Goal: Transaction & Acquisition: Purchase product/service

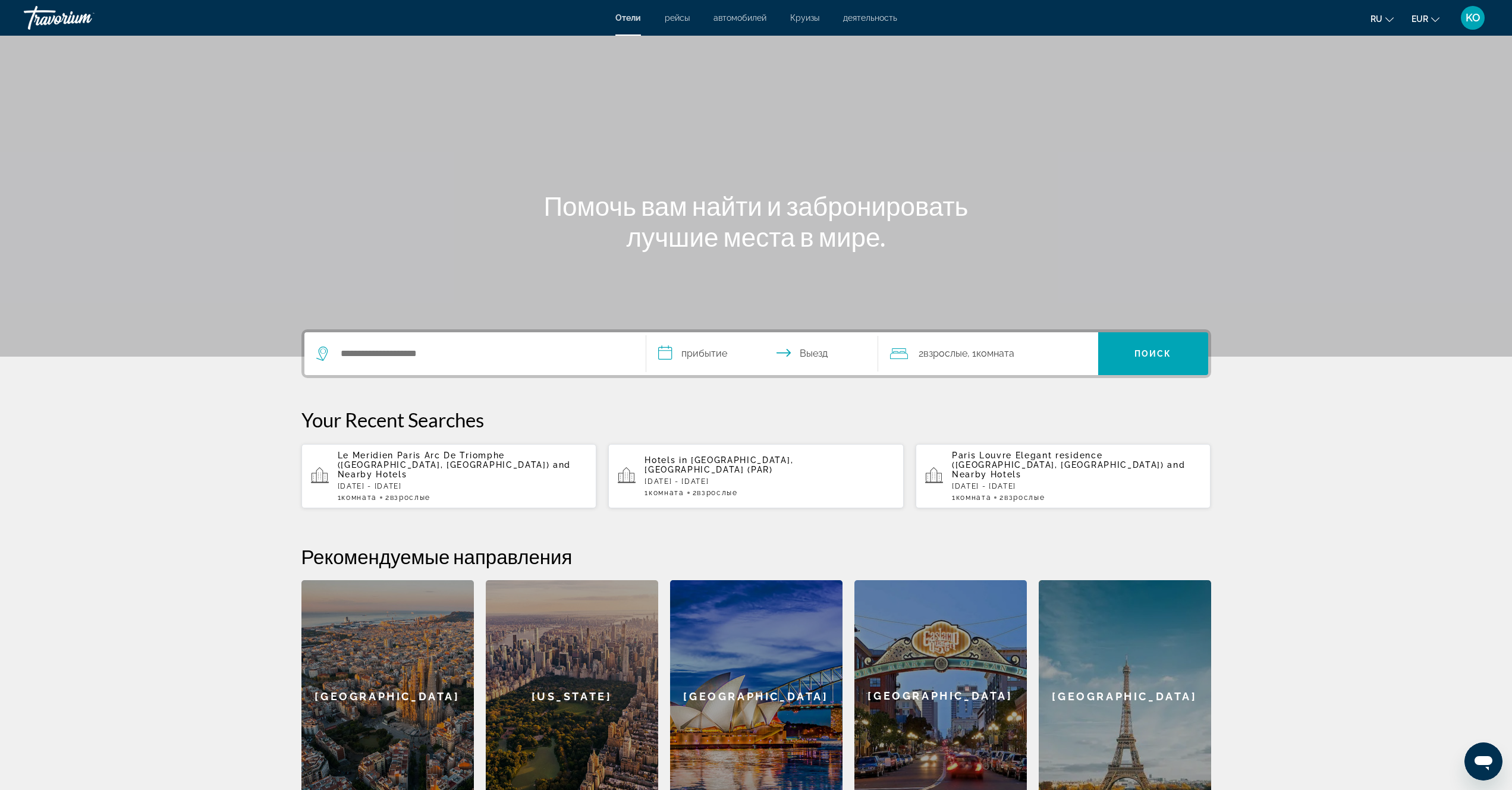
click at [807, 20] on span "Круизы" at bounding box center [804, 18] width 29 height 9
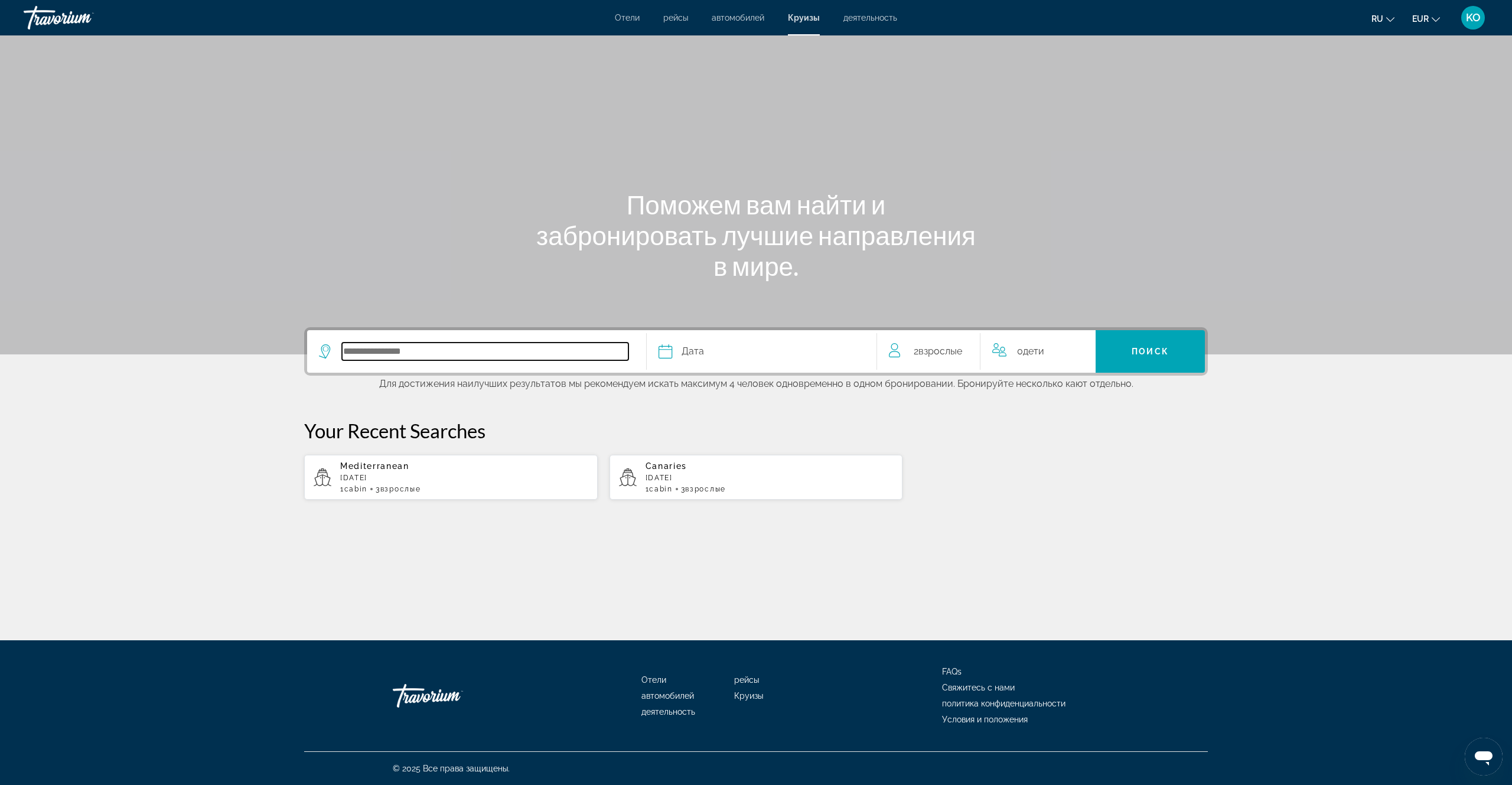
click at [462, 349] on input "Select cruise destination" at bounding box center [485, 351] width 286 height 17
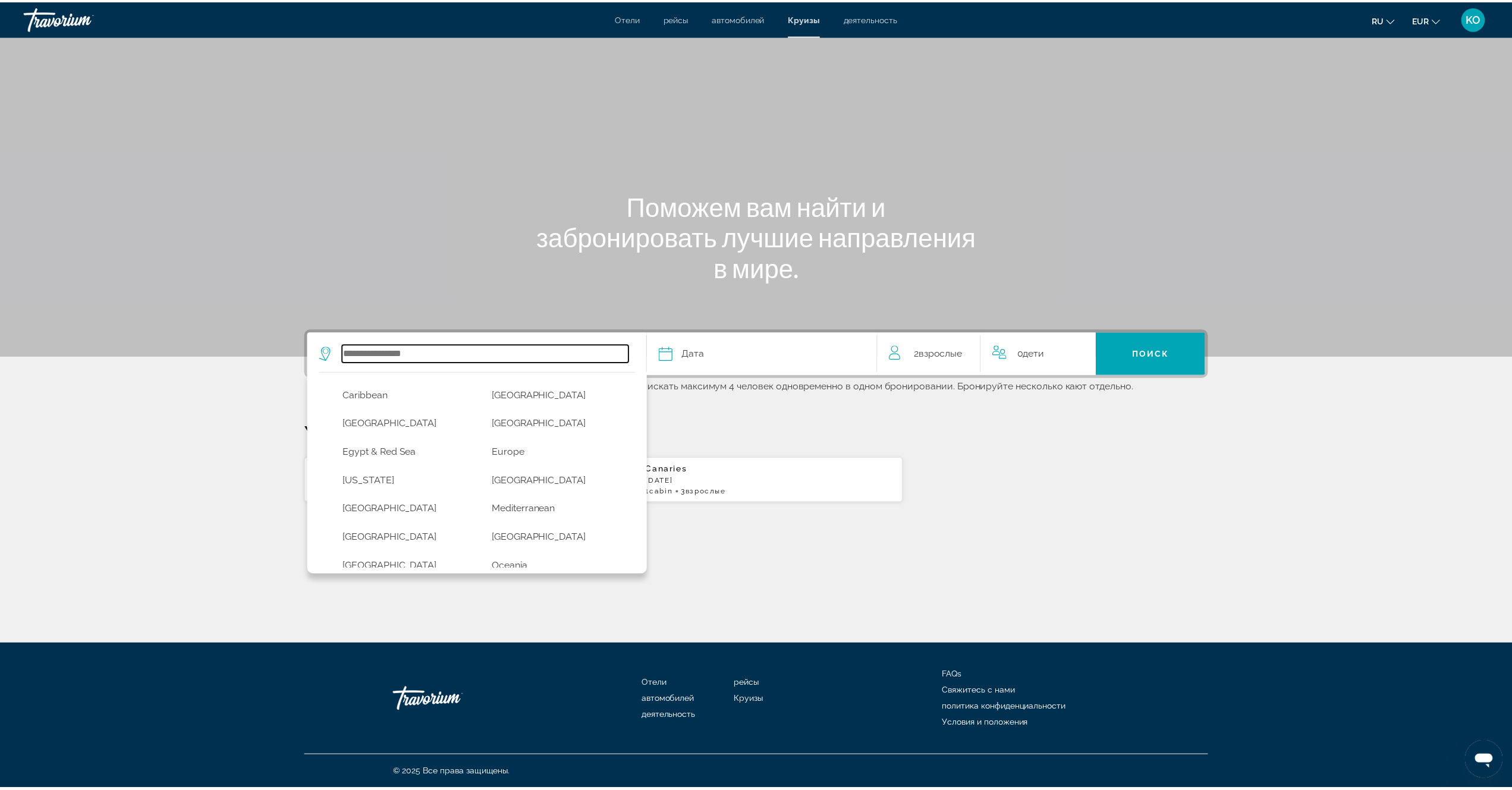
scroll to position [129, 0]
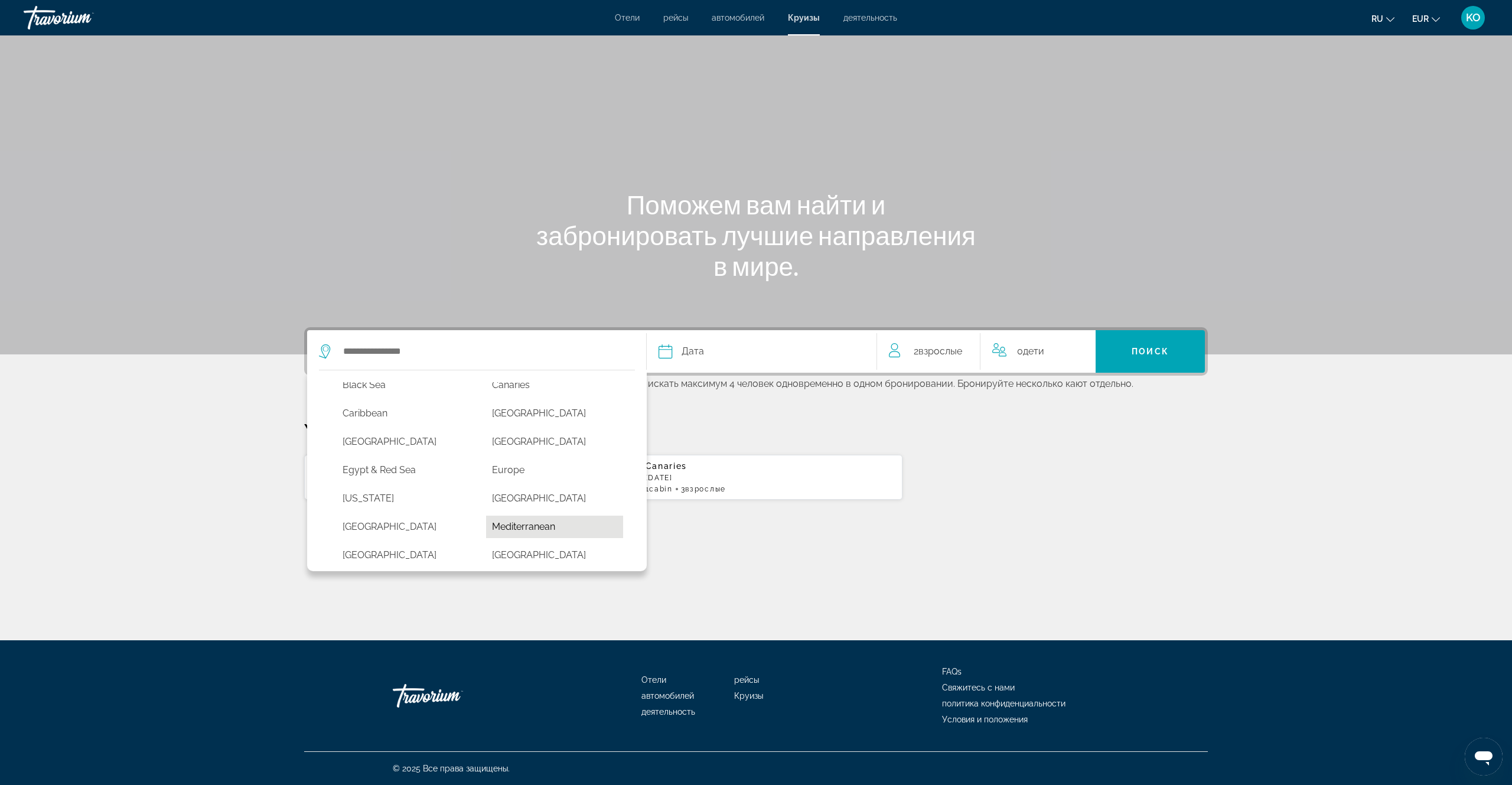
click at [522, 528] on button "Mediterranean" at bounding box center [555, 527] width 138 height 22
type input "**********"
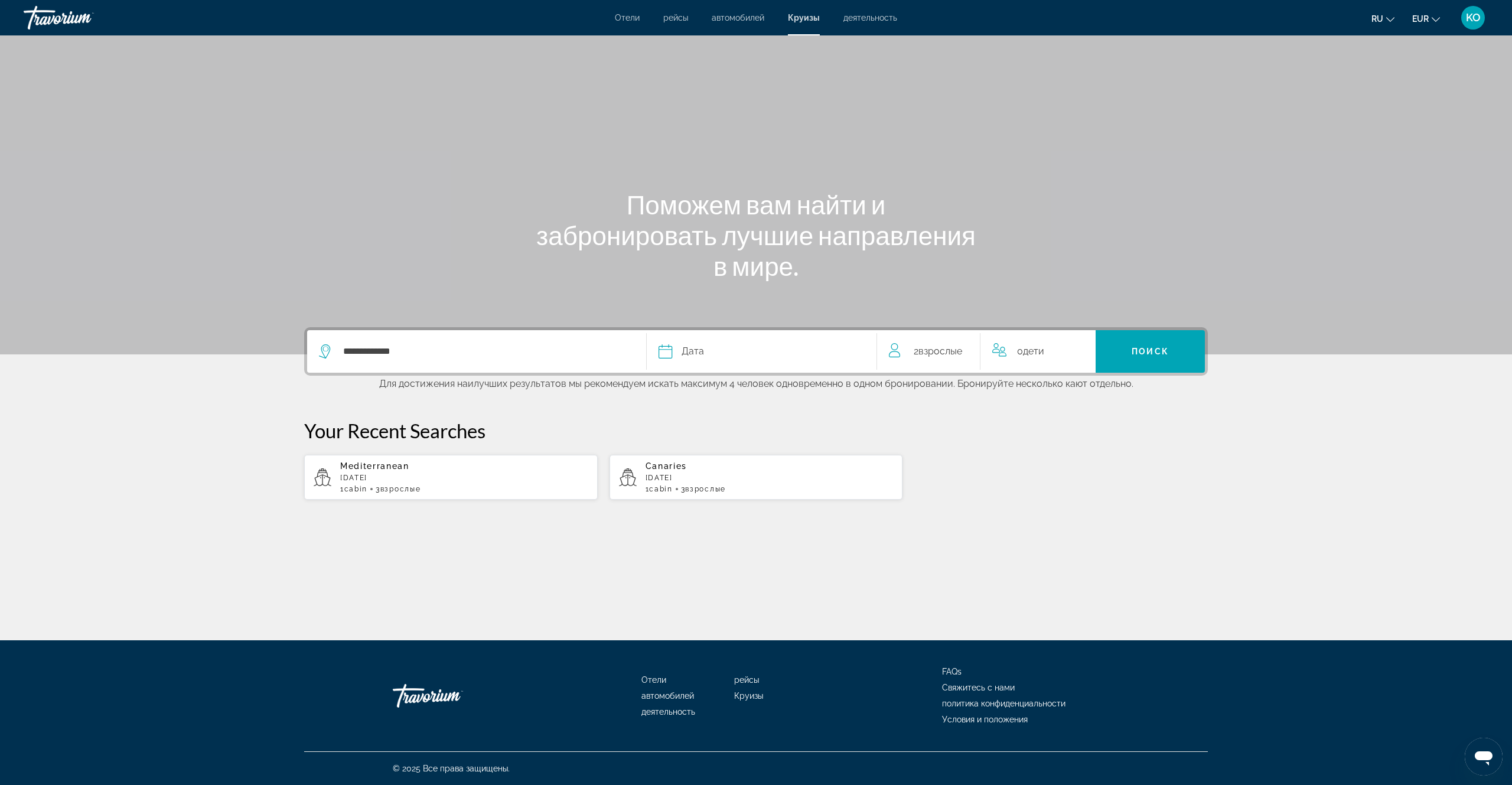
click at [668, 356] on icon "Select cruise date" at bounding box center [665, 351] width 14 height 14
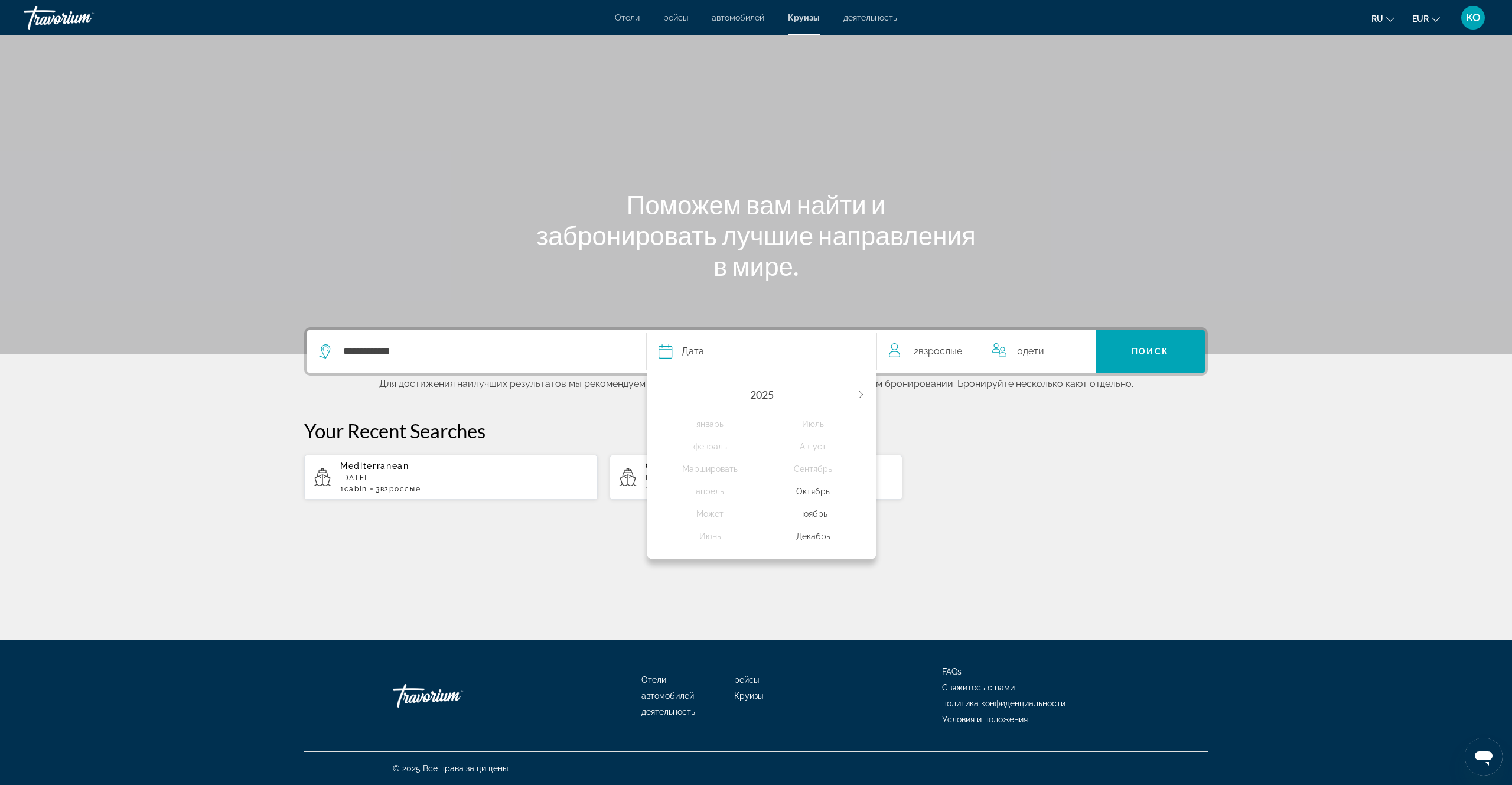
click at [858, 396] on icon "Next year" at bounding box center [861, 395] width 7 height 7
click at [660, 394] on icon "Previous year" at bounding box center [662, 395] width 7 height 7
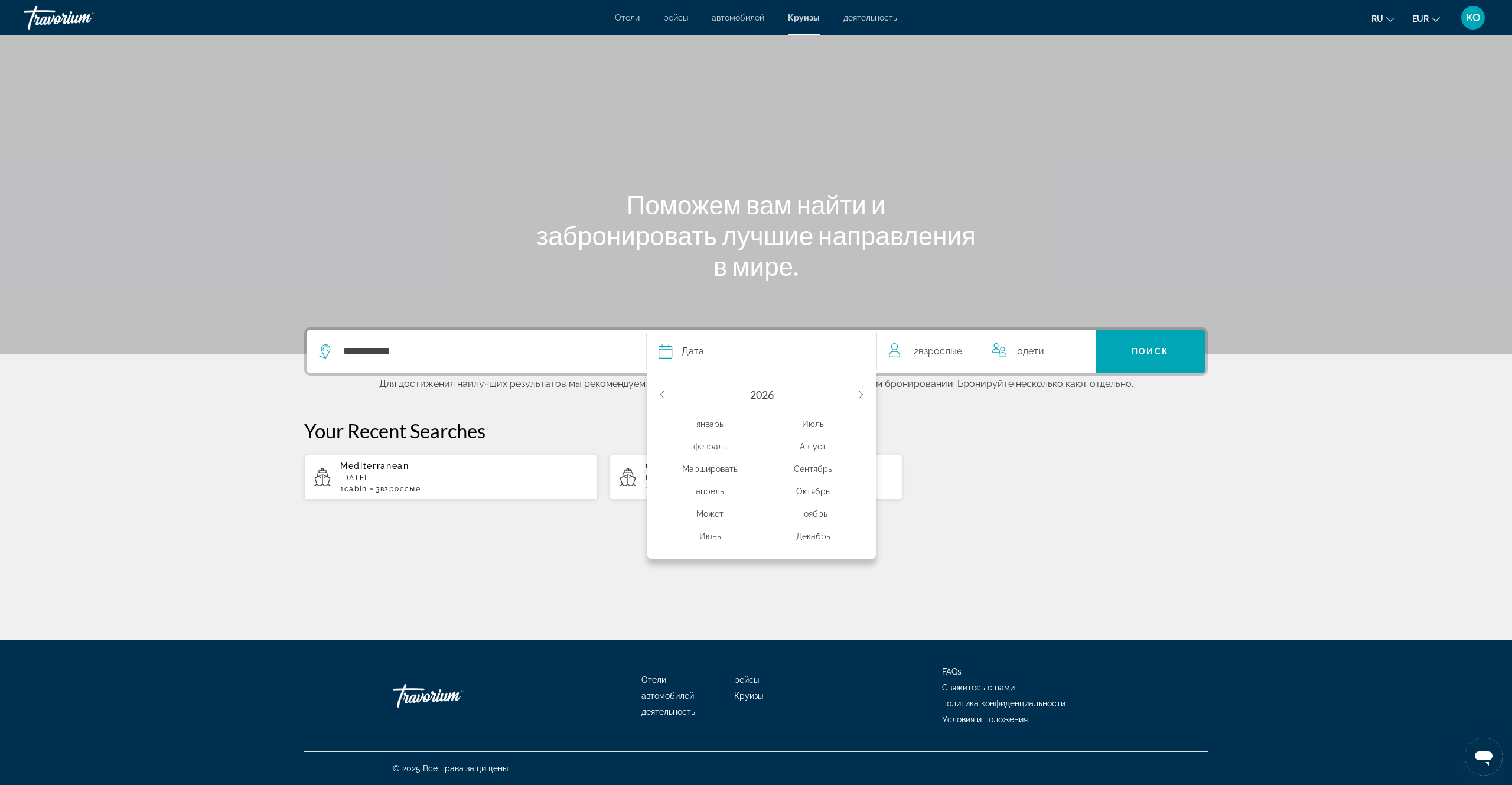
click at [814, 469] on div "Сентябрь" at bounding box center [813, 469] width 103 height 22
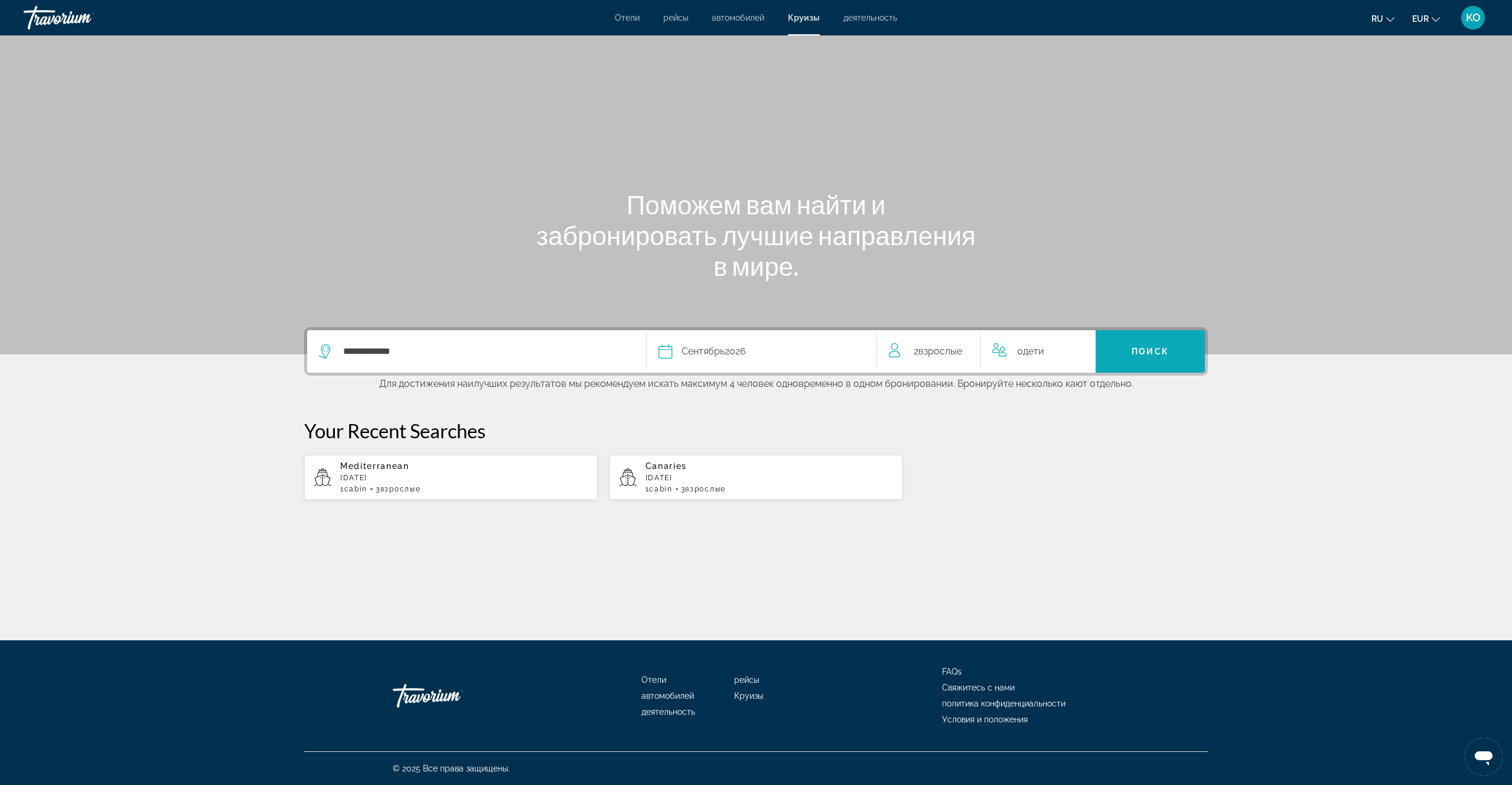
click at [1153, 356] on span "Поиск" at bounding box center [1150, 351] width 37 height 9
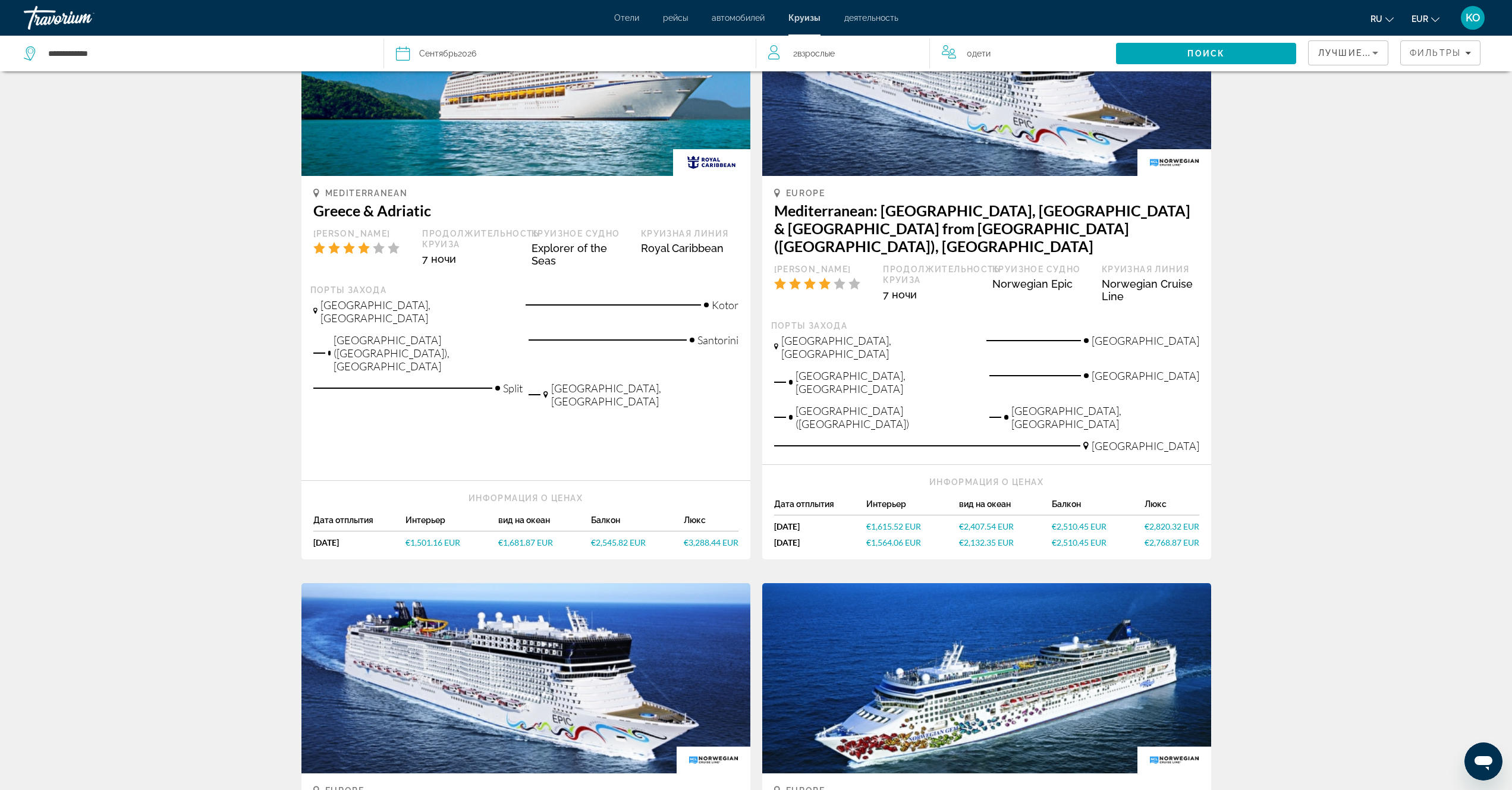
scroll to position [773, 0]
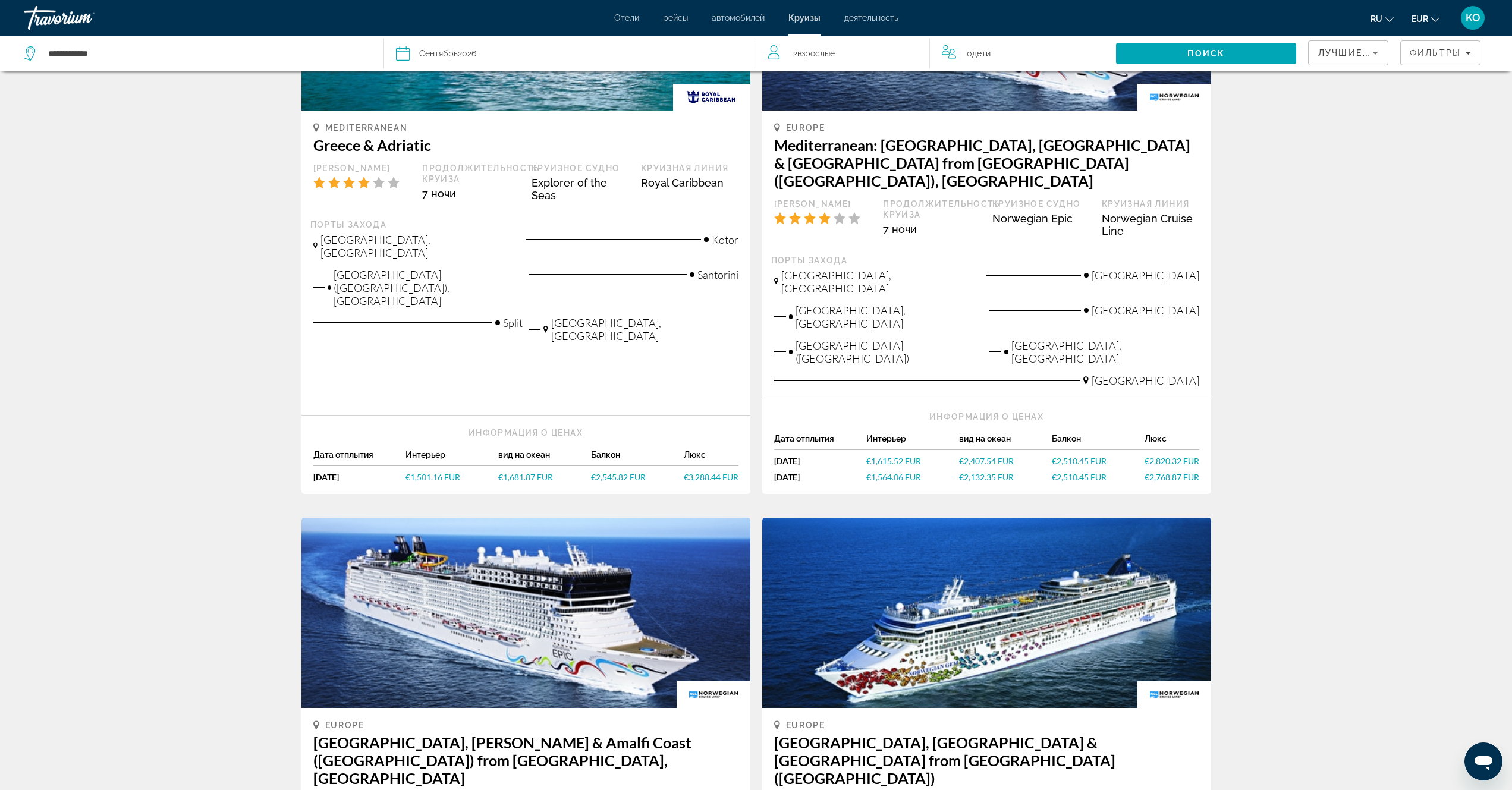
click at [450, 233] on div "[GEOGRAPHIC_DATA], [GEOGRAPHIC_DATA]" at bounding box center [420, 251] width 213 height 35
click at [425, 472] on span "€1,501.16 EUR" at bounding box center [432, 477] width 54 height 10
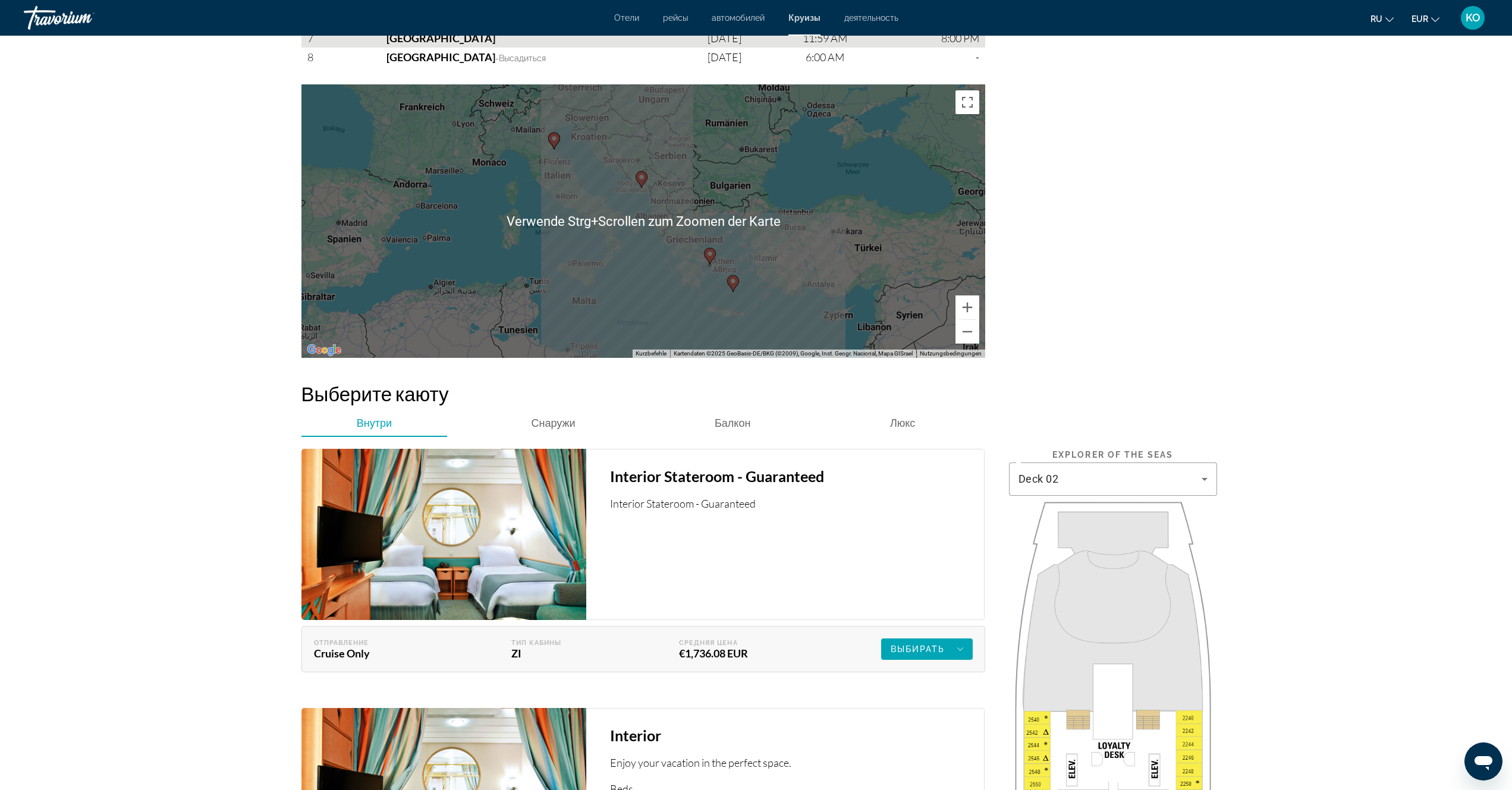
scroll to position [1715, 0]
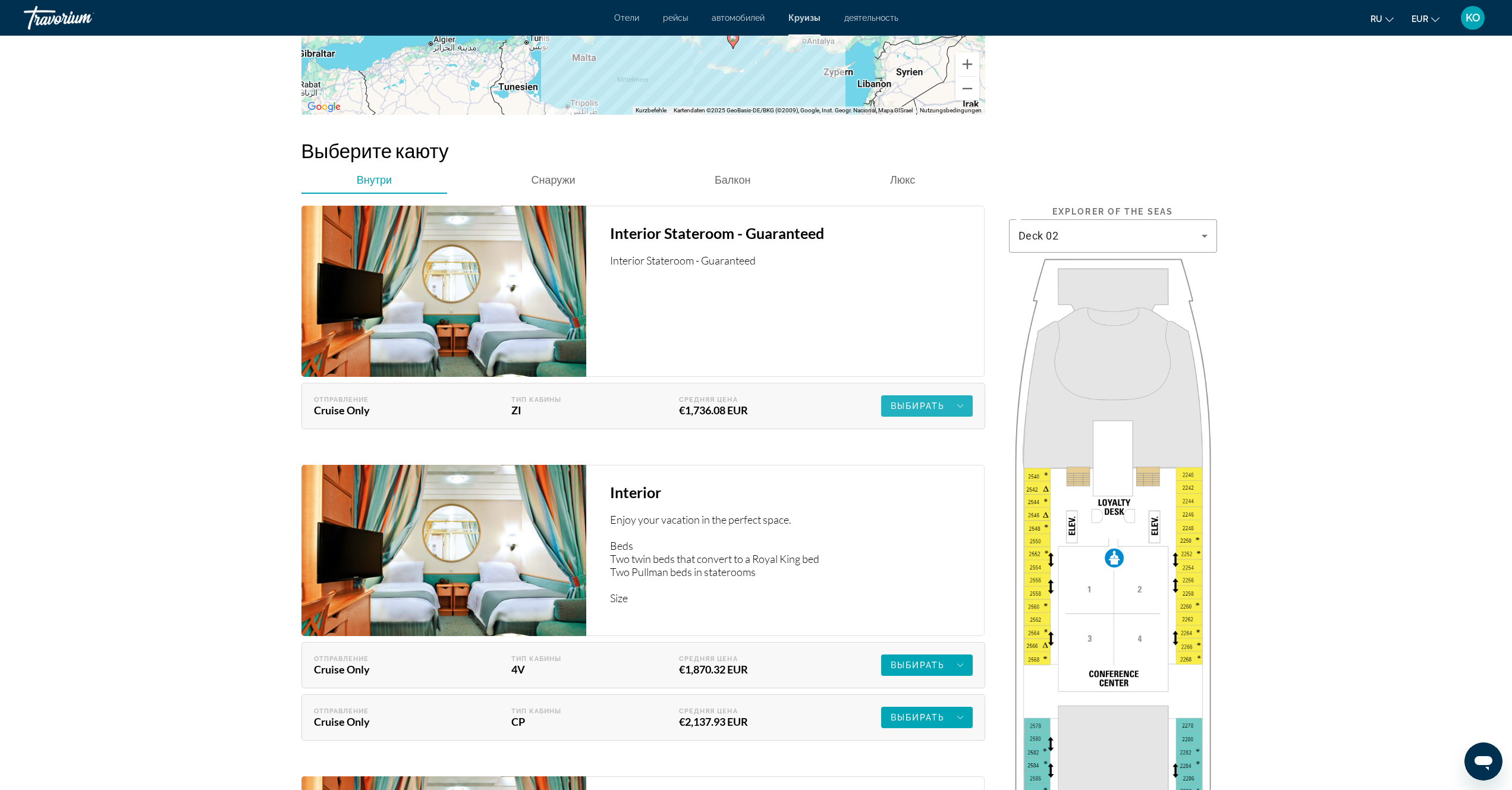
click at [955, 406] on div "Выбирать" at bounding box center [926, 405] width 73 height 14
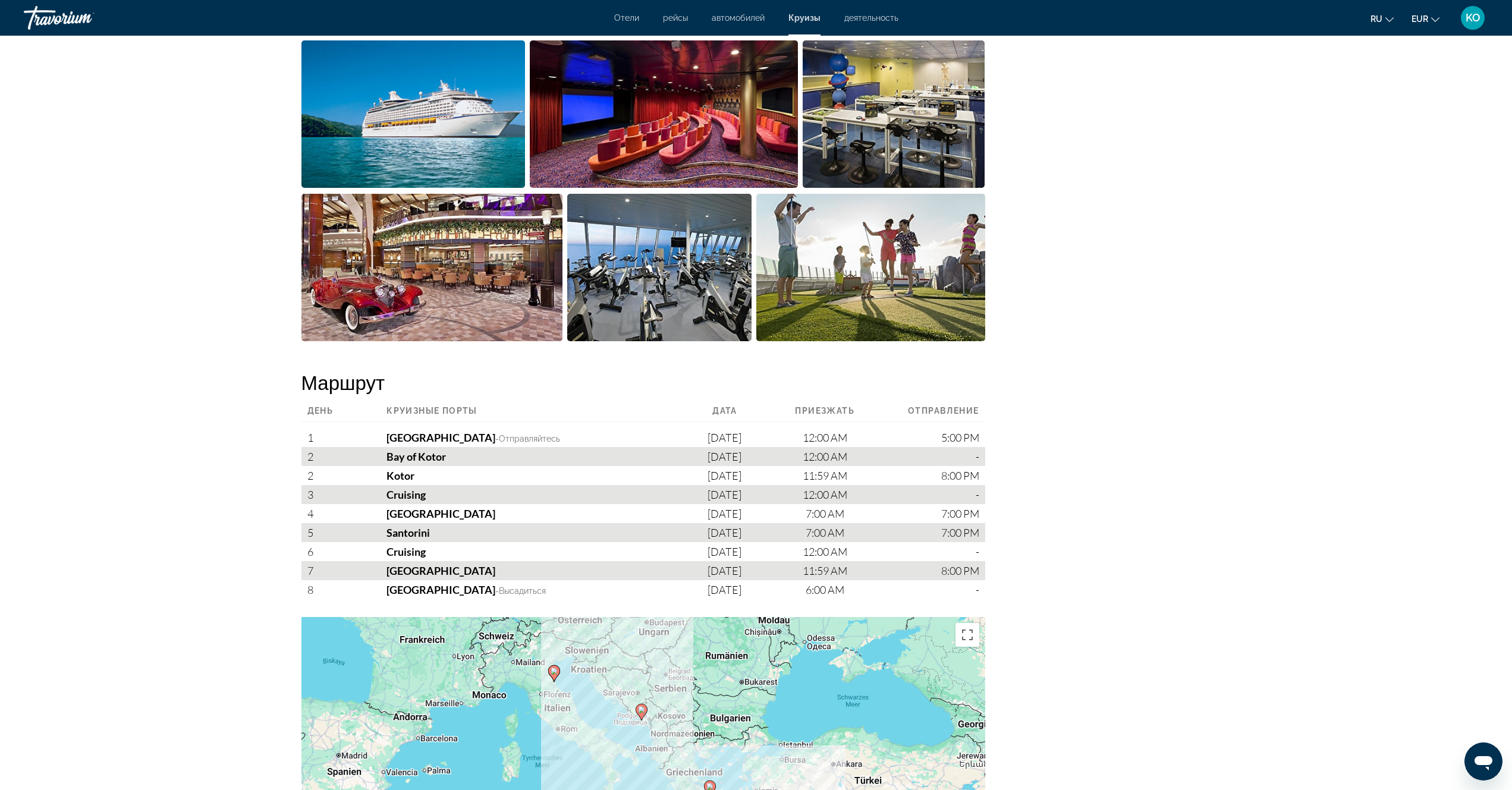
scroll to position [942, 0]
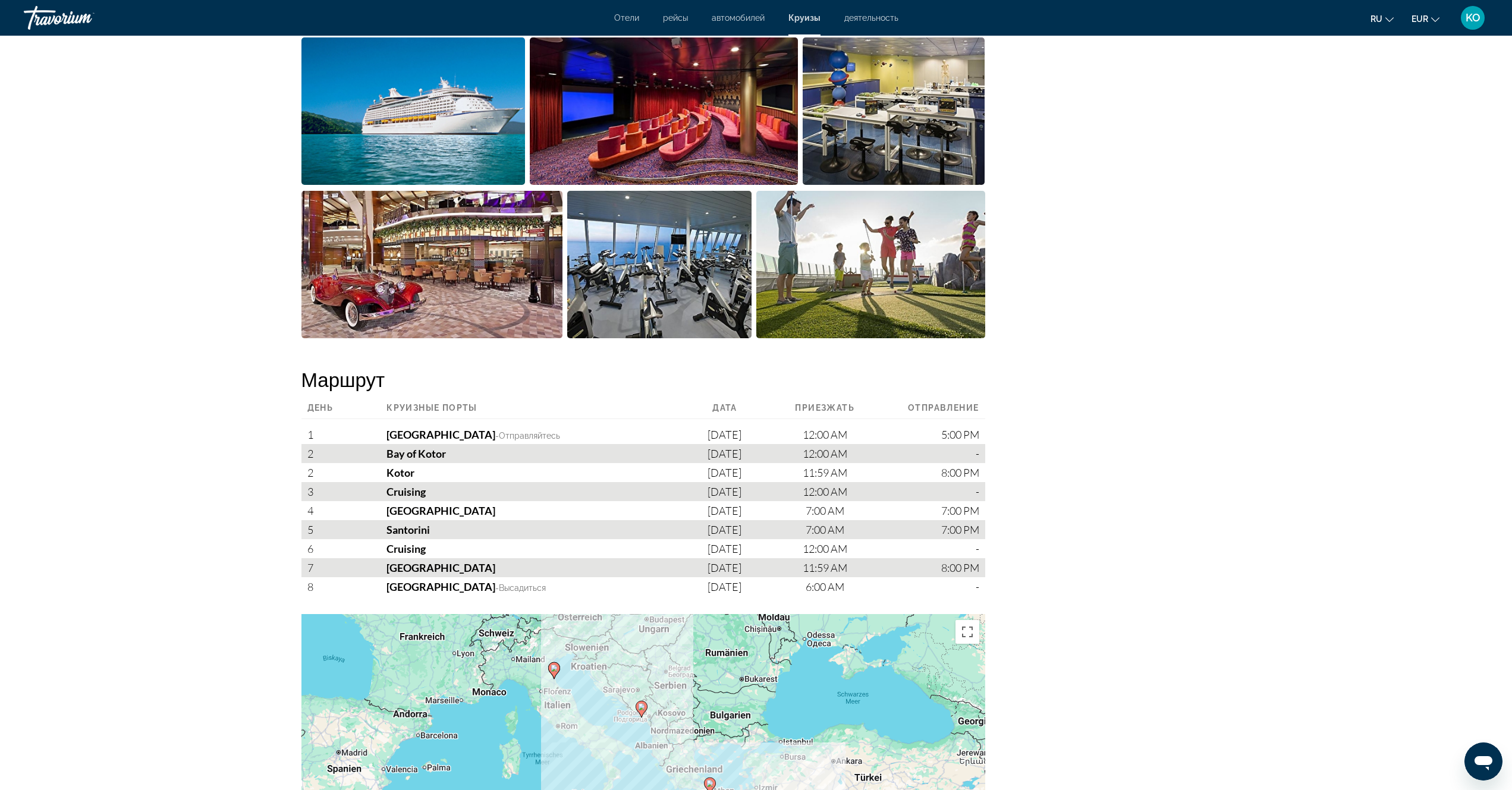
click at [416, 130] on img "Open full-screen image slider" at bounding box center [413, 111] width 223 height 147
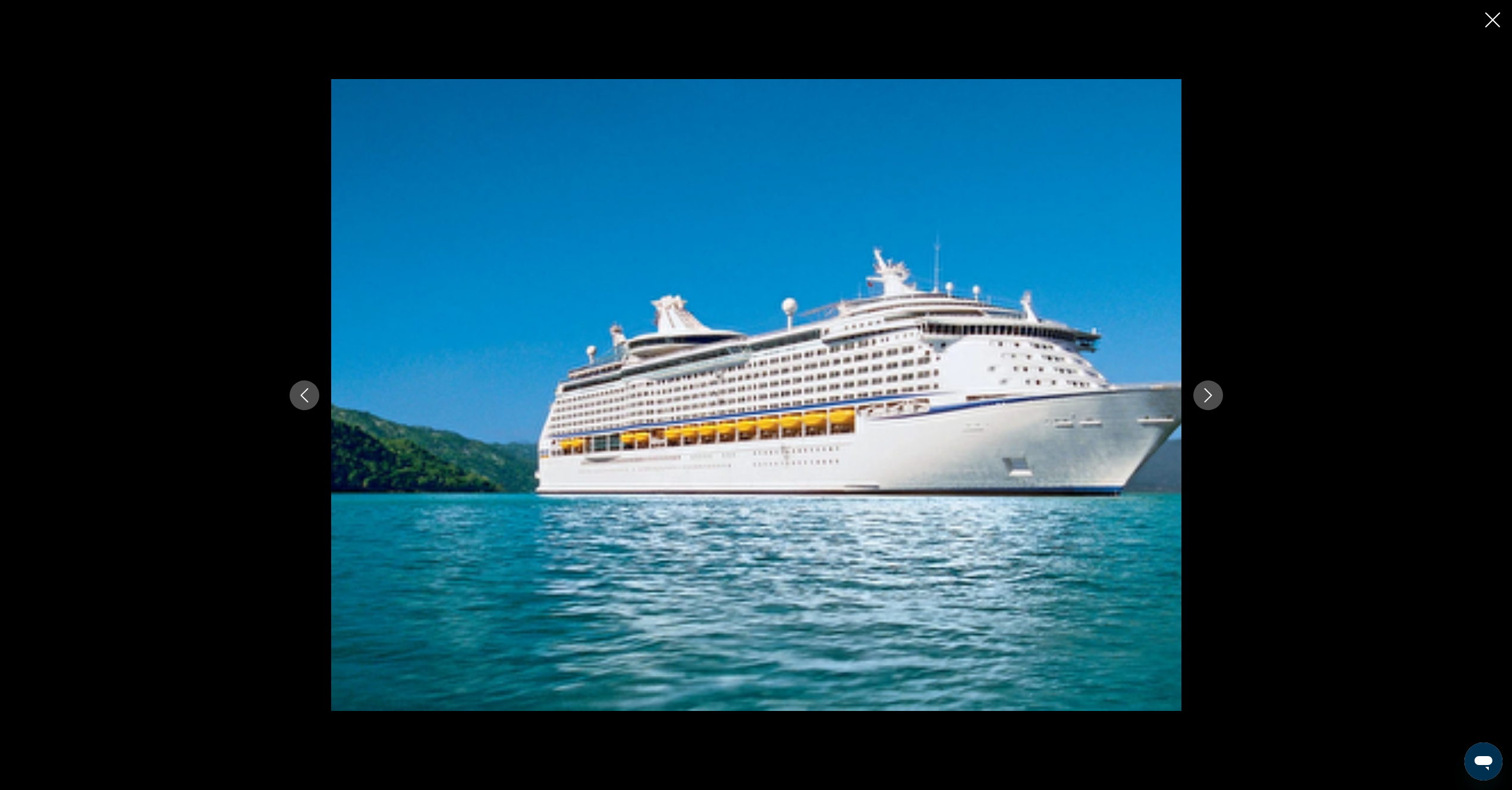
click at [1218, 395] on button "Next image" at bounding box center [1208, 395] width 30 height 30
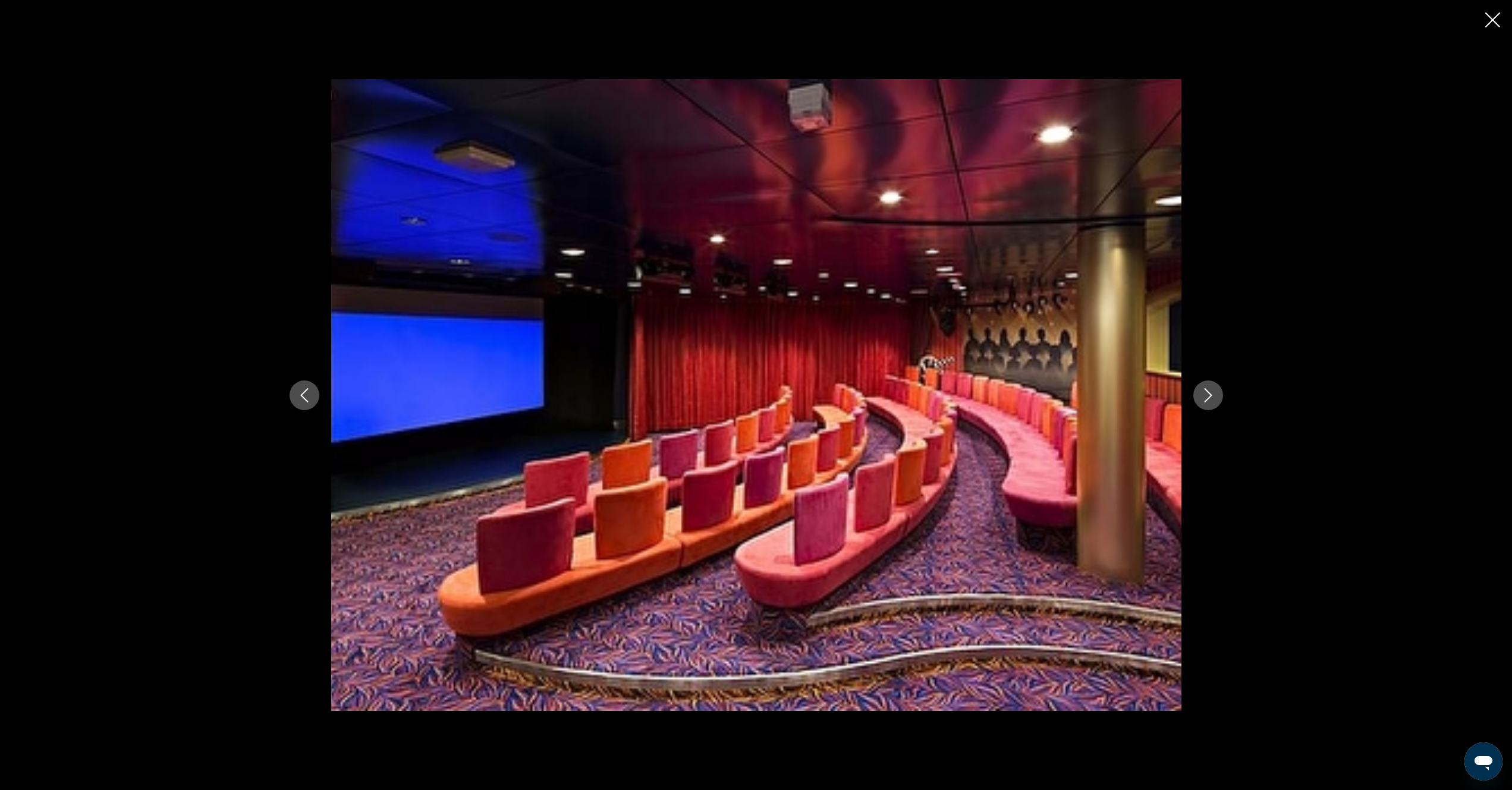
click at [1218, 395] on button "Next image" at bounding box center [1208, 395] width 30 height 30
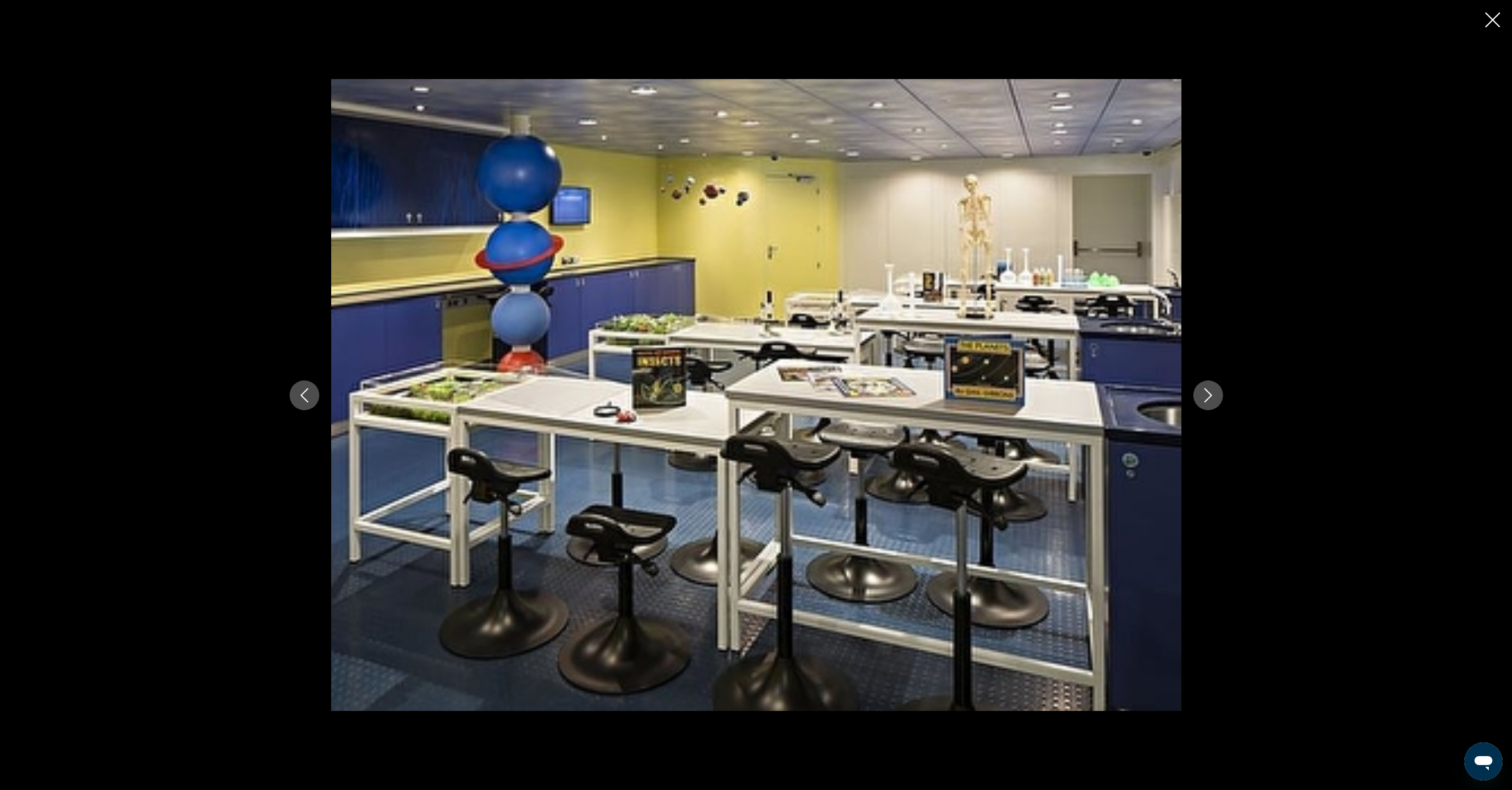
click at [1218, 395] on button "Next image" at bounding box center [1208, 395] width 30 height 30
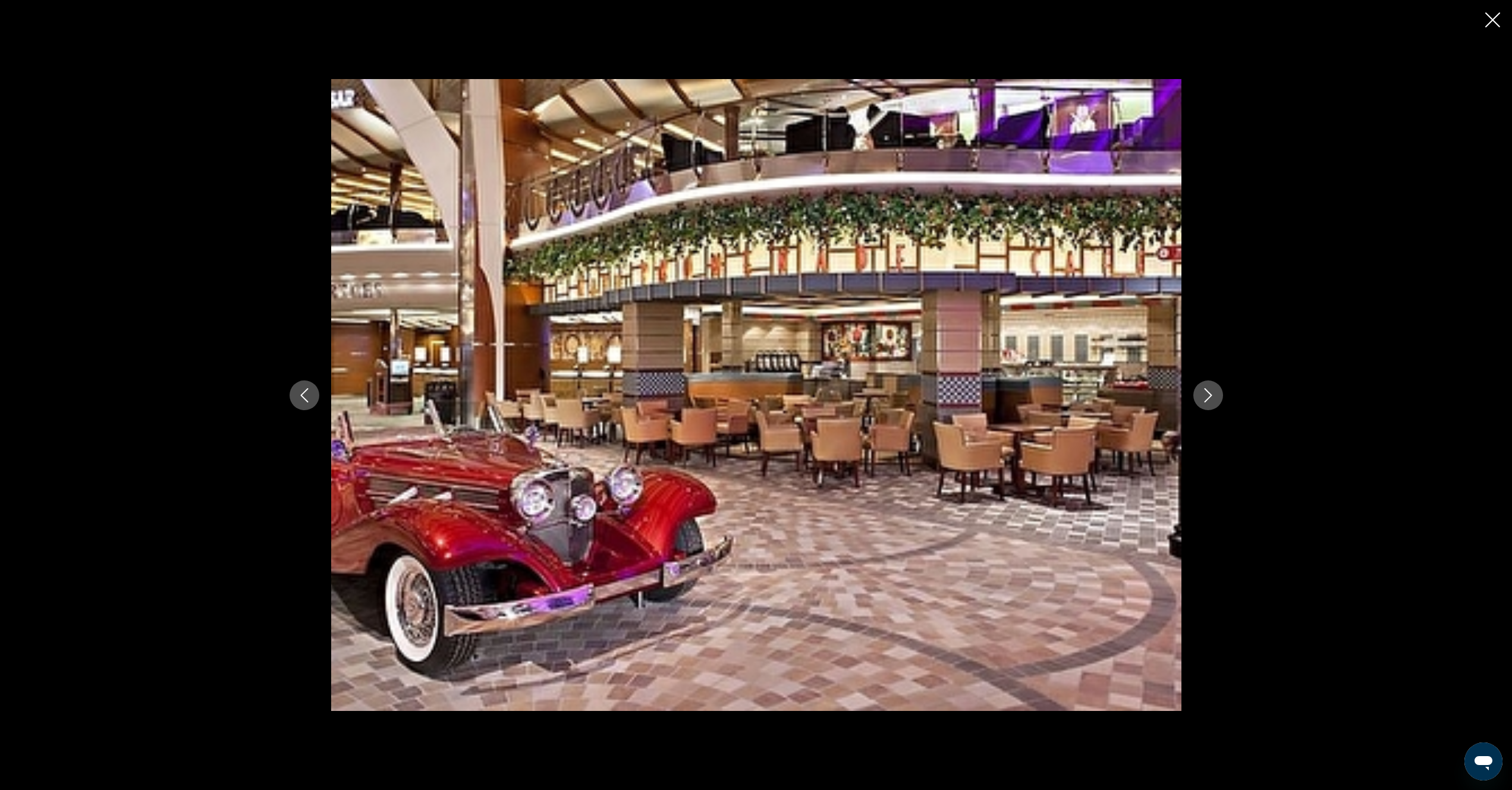
click at [1218, 395] on button "Next image" at bounding box center [1208, 395] width 30 height 30
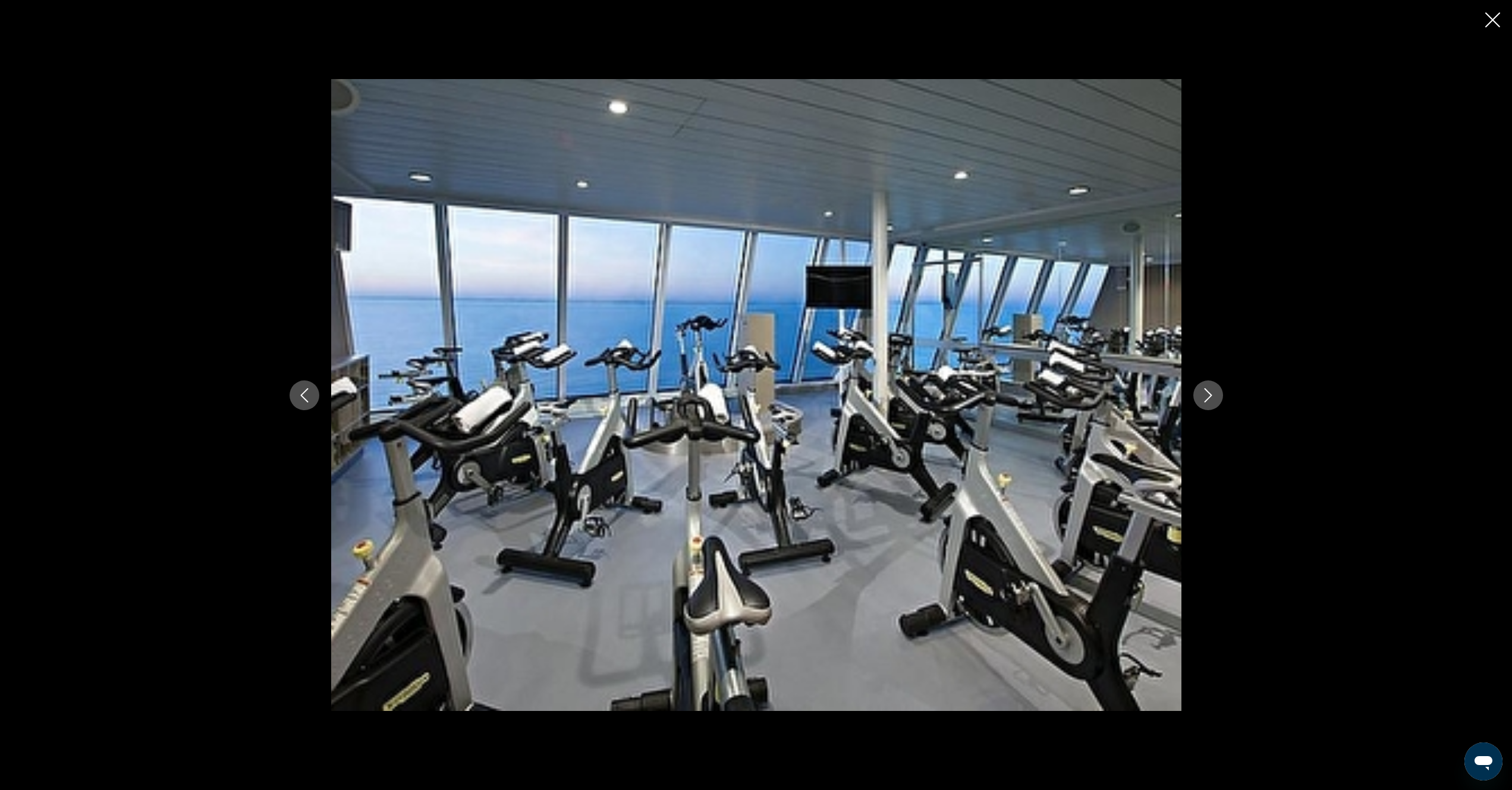
click at [1218, 395] on button "Next image" at bounding box center [1208, 395] width 30 height 30
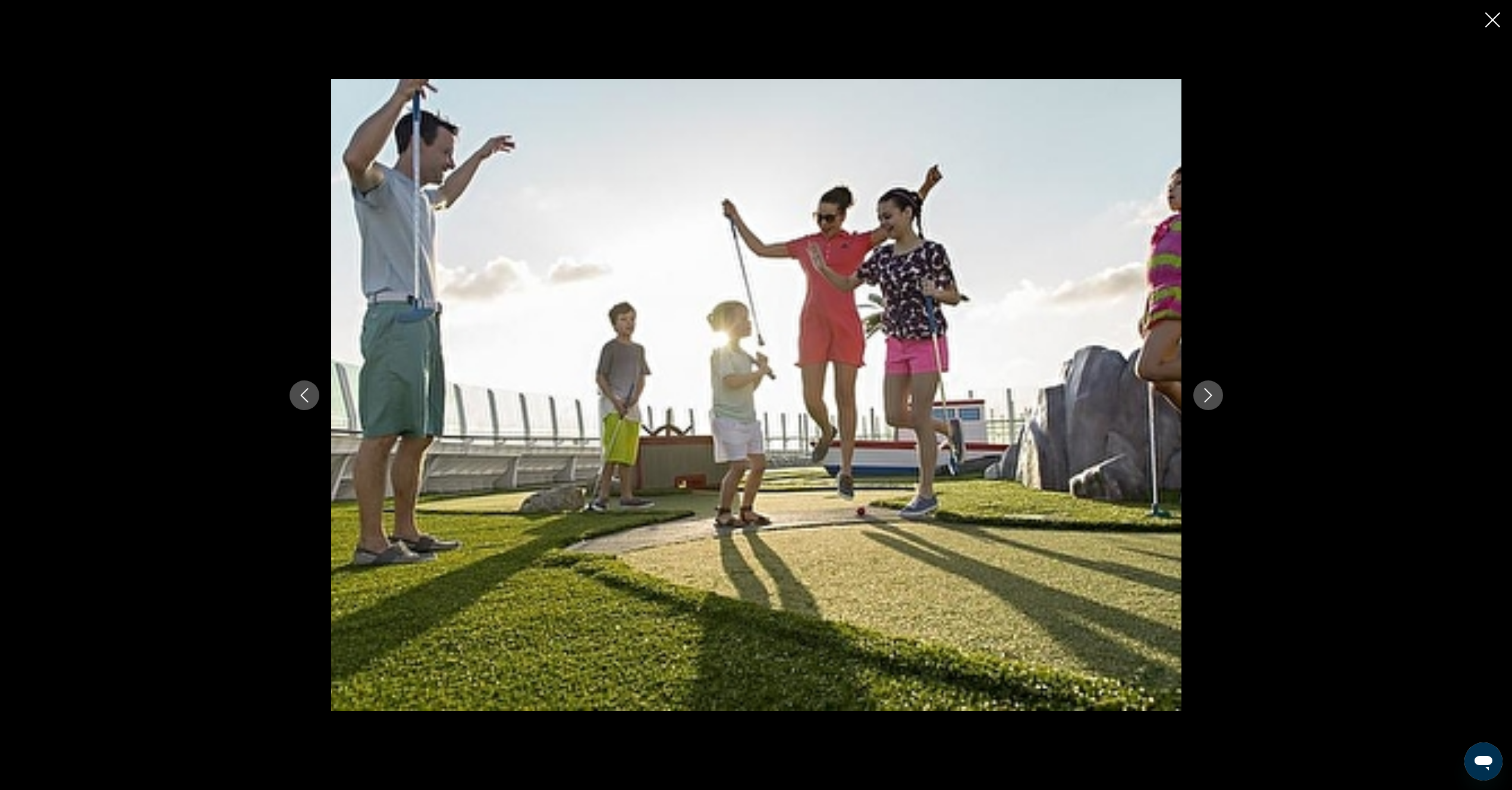
click at [1218, 395] on button "Next image" at bounding box center [1208, 395] width 30 height 30
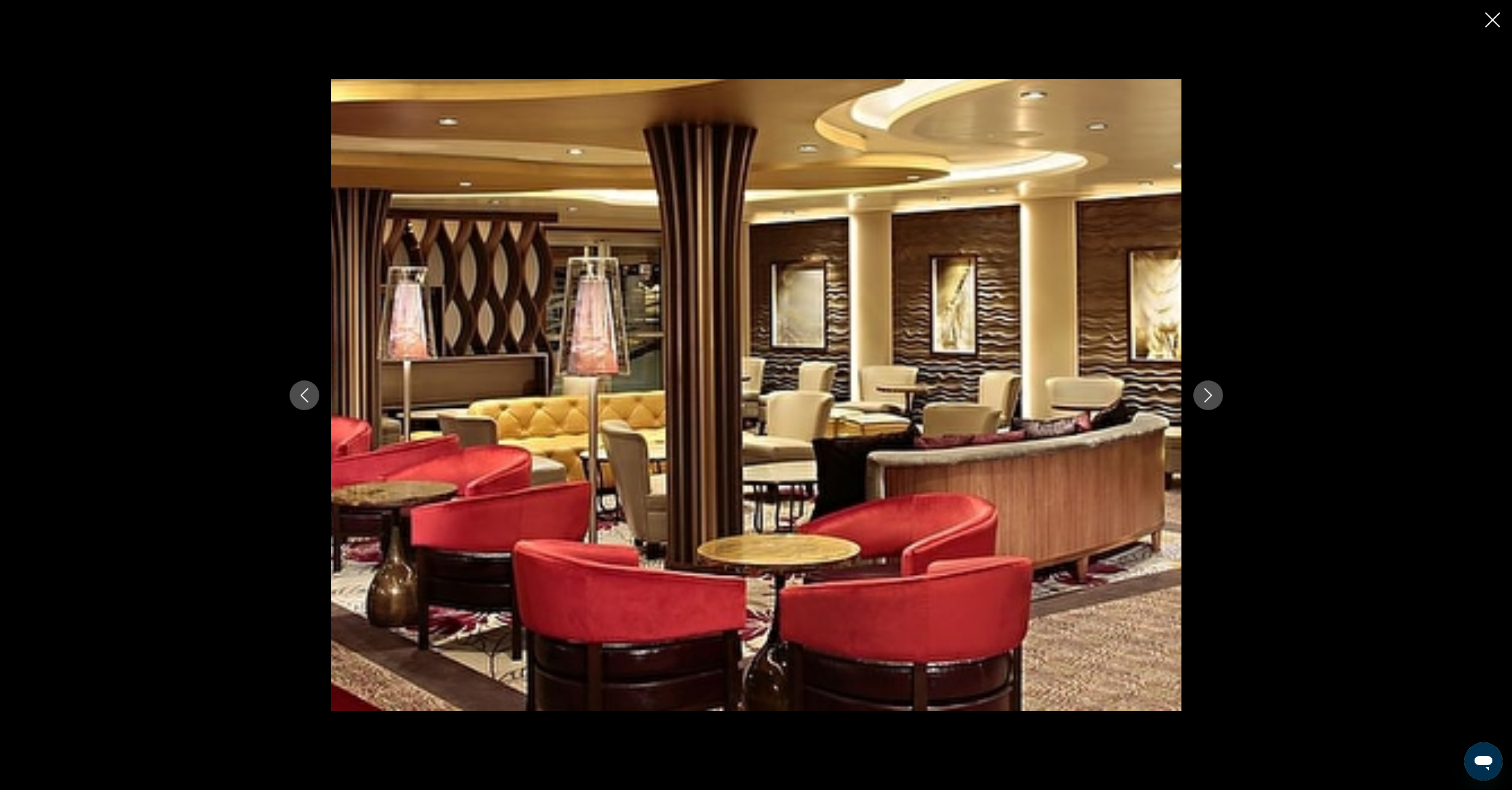
click at [1218, 395] on button "Next image" at bounding box center [1208, 395] width 30 height 30
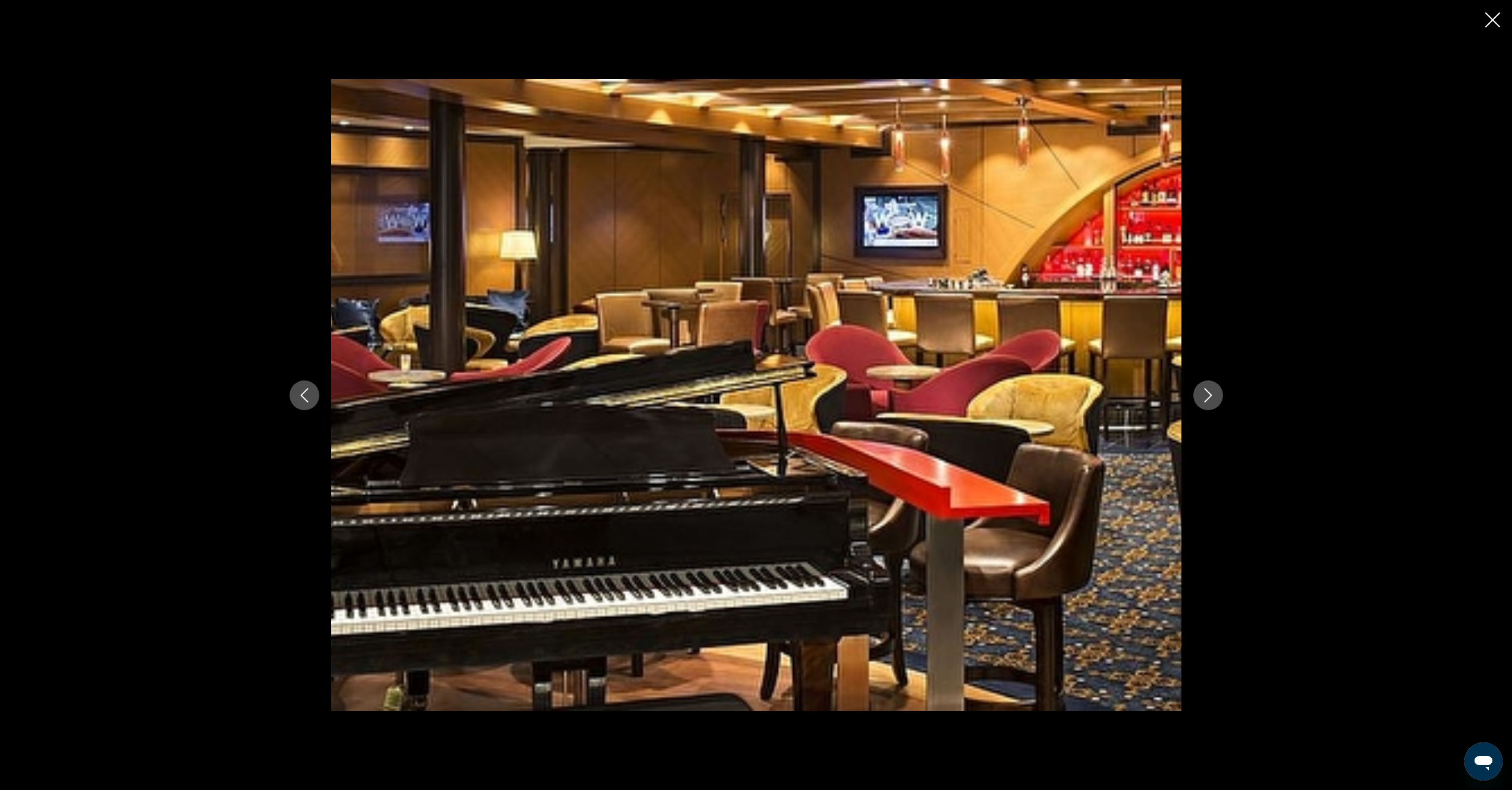
click at [1218, 395] on button "Next image" at bounding box center [1208, 395] width 30 height 30
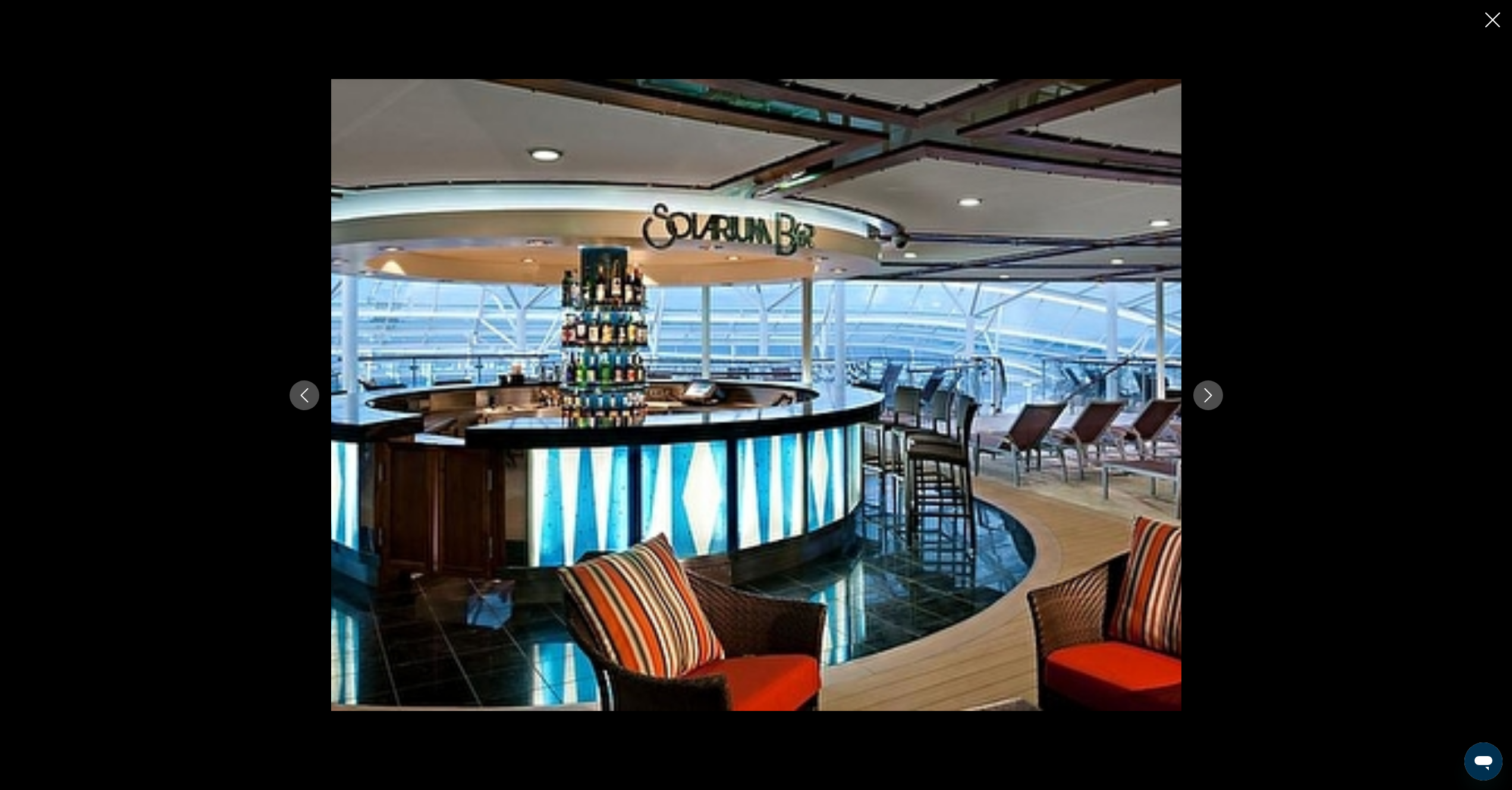
click at [1218, 395] on button "Next image" at bounding box center [1208, 395] width 30 height 30
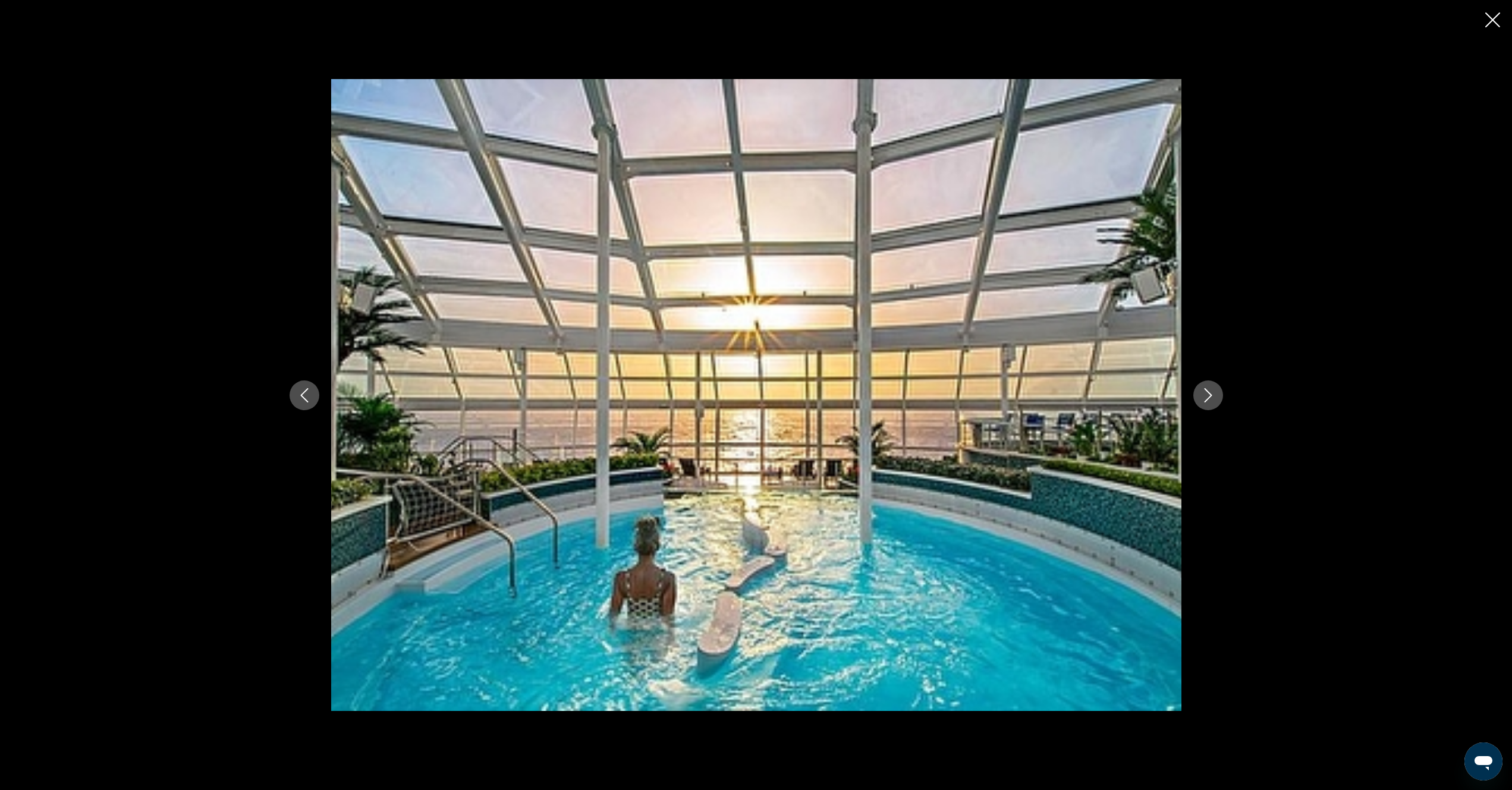
click at [1218, 395] on button "Next image" at bounding box center [1208, 395] width 30 height 30
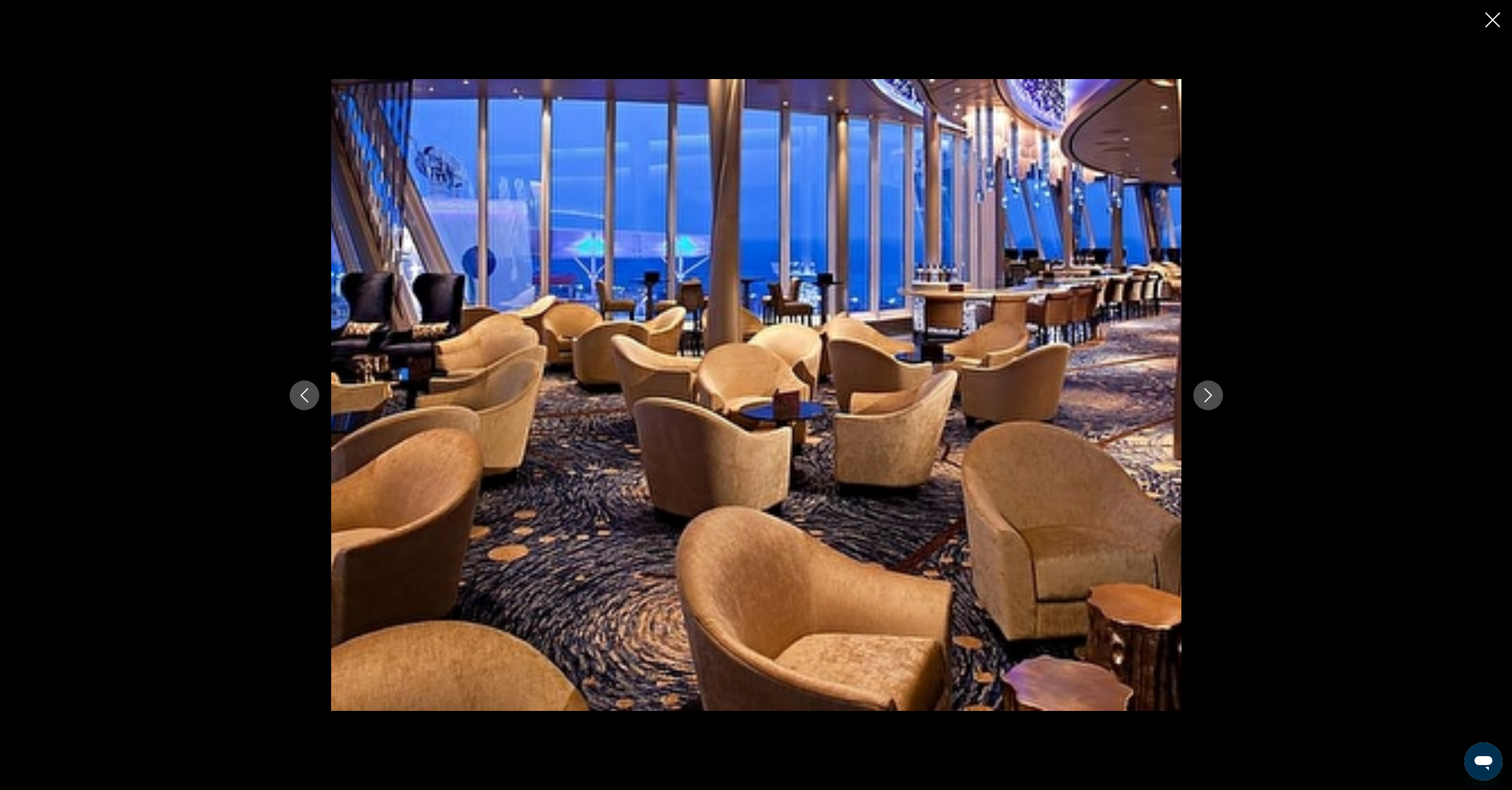
click at [1218, 395] on button "Next image" at bounding box center [1208, 395] width 30 height 30
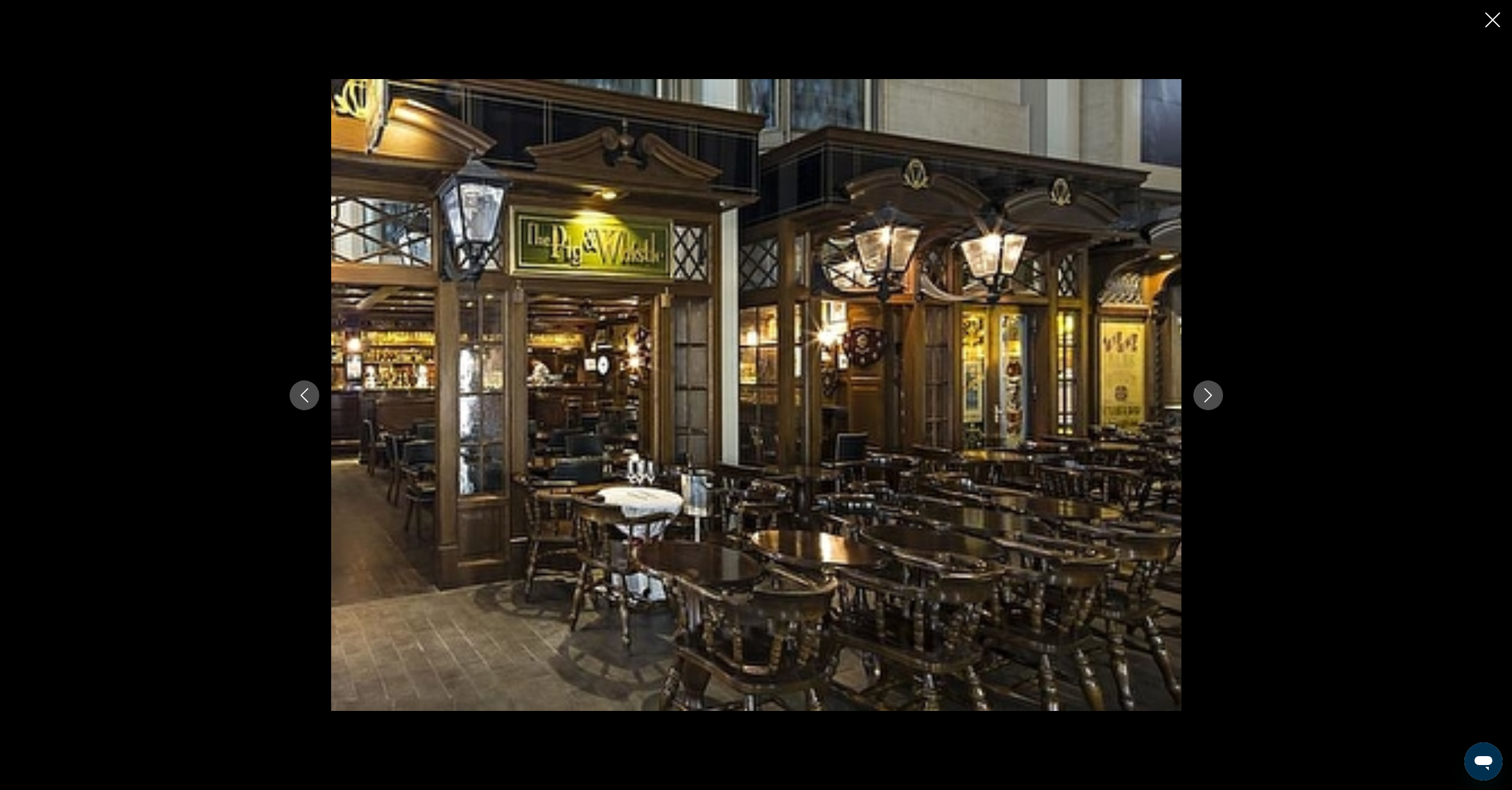
click at [1218, 395] on button "Next image" at bounding box center [1208, 395] width 30 height 30
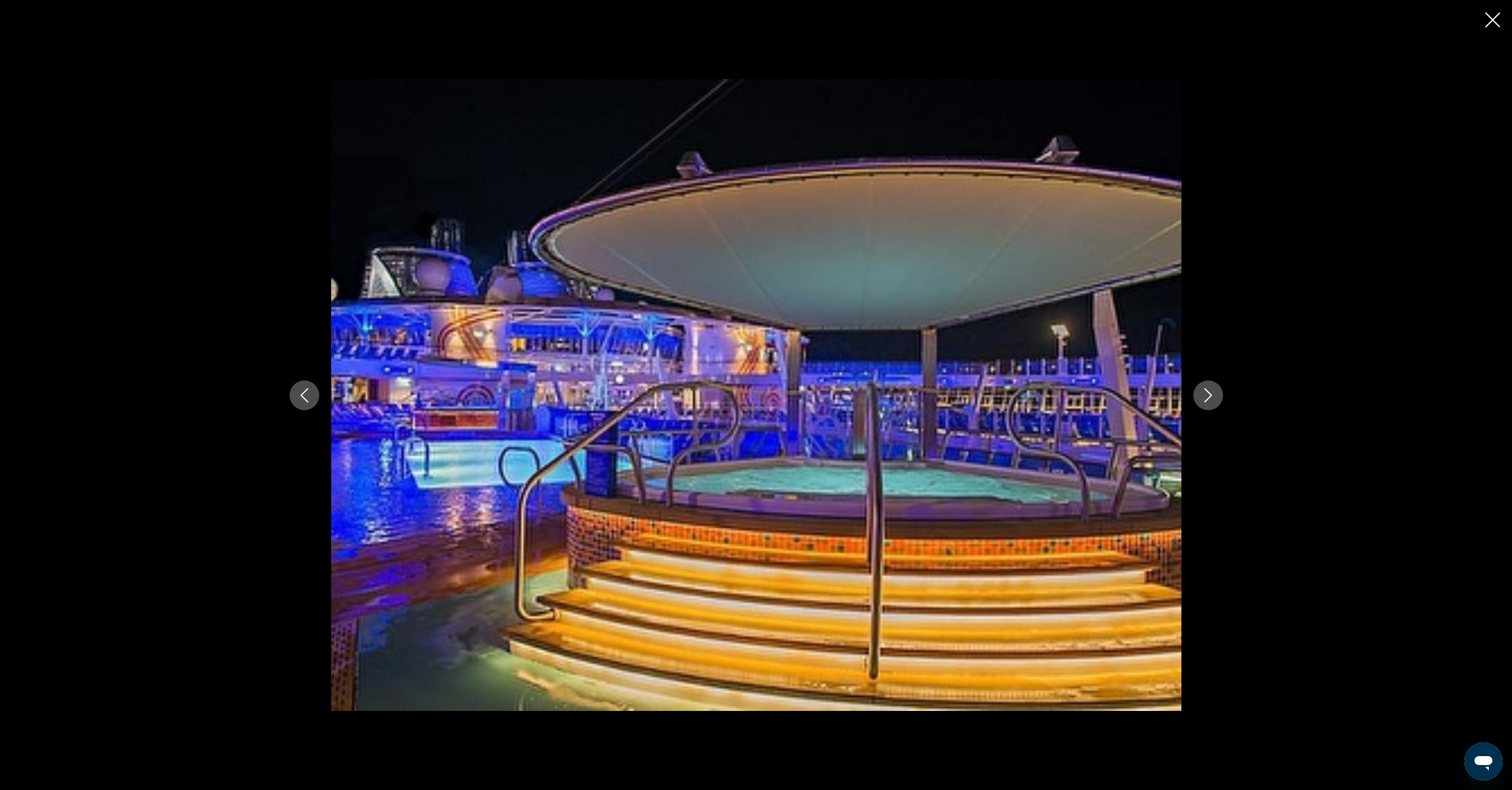
click at [1218, 395] on button "Next image" at bounding box center [1208, 395] width 30 height 30
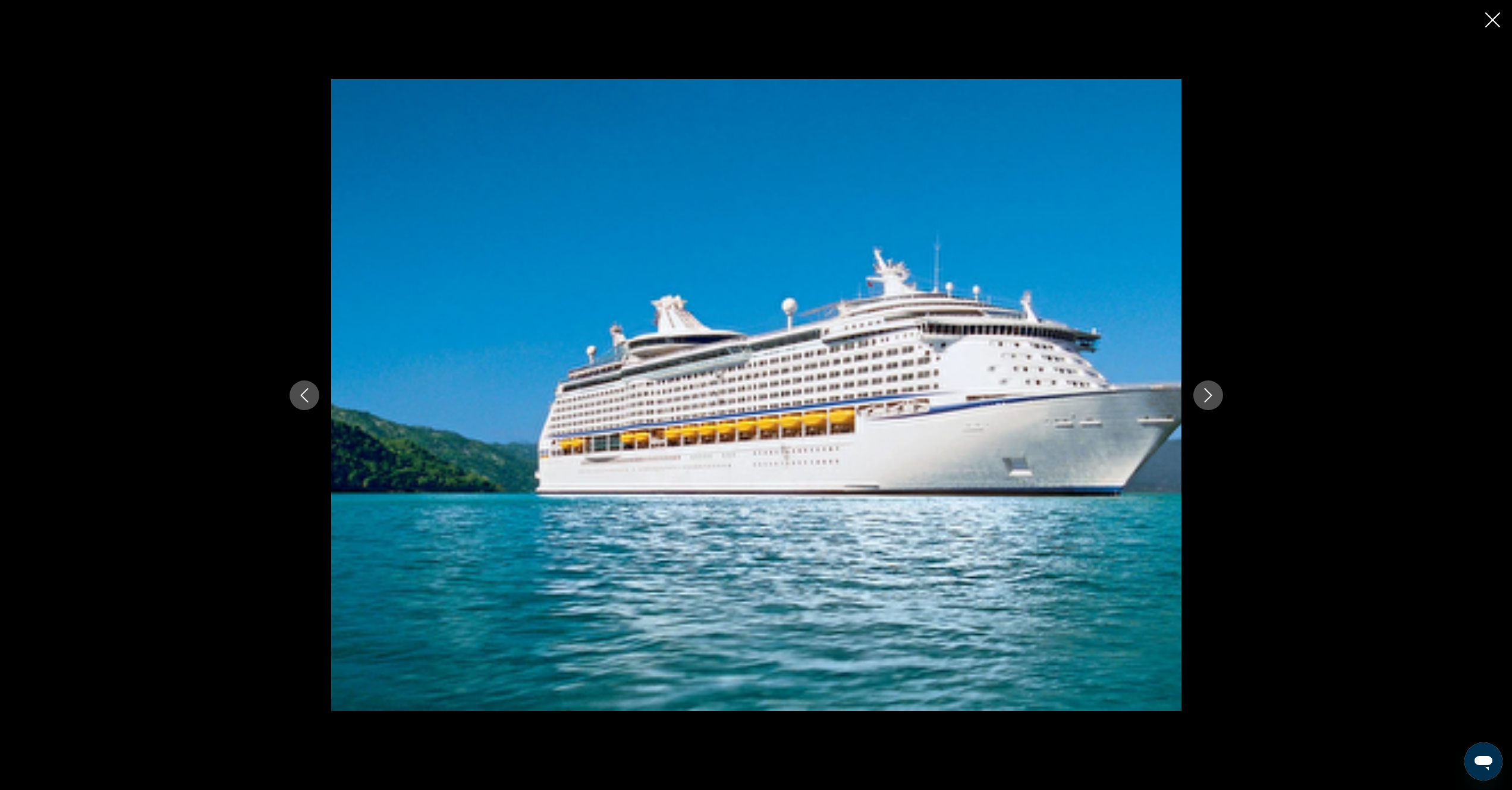
click at [1218, 395] on button "Next image" at bounding box center [1208, 395] width 30 height 30
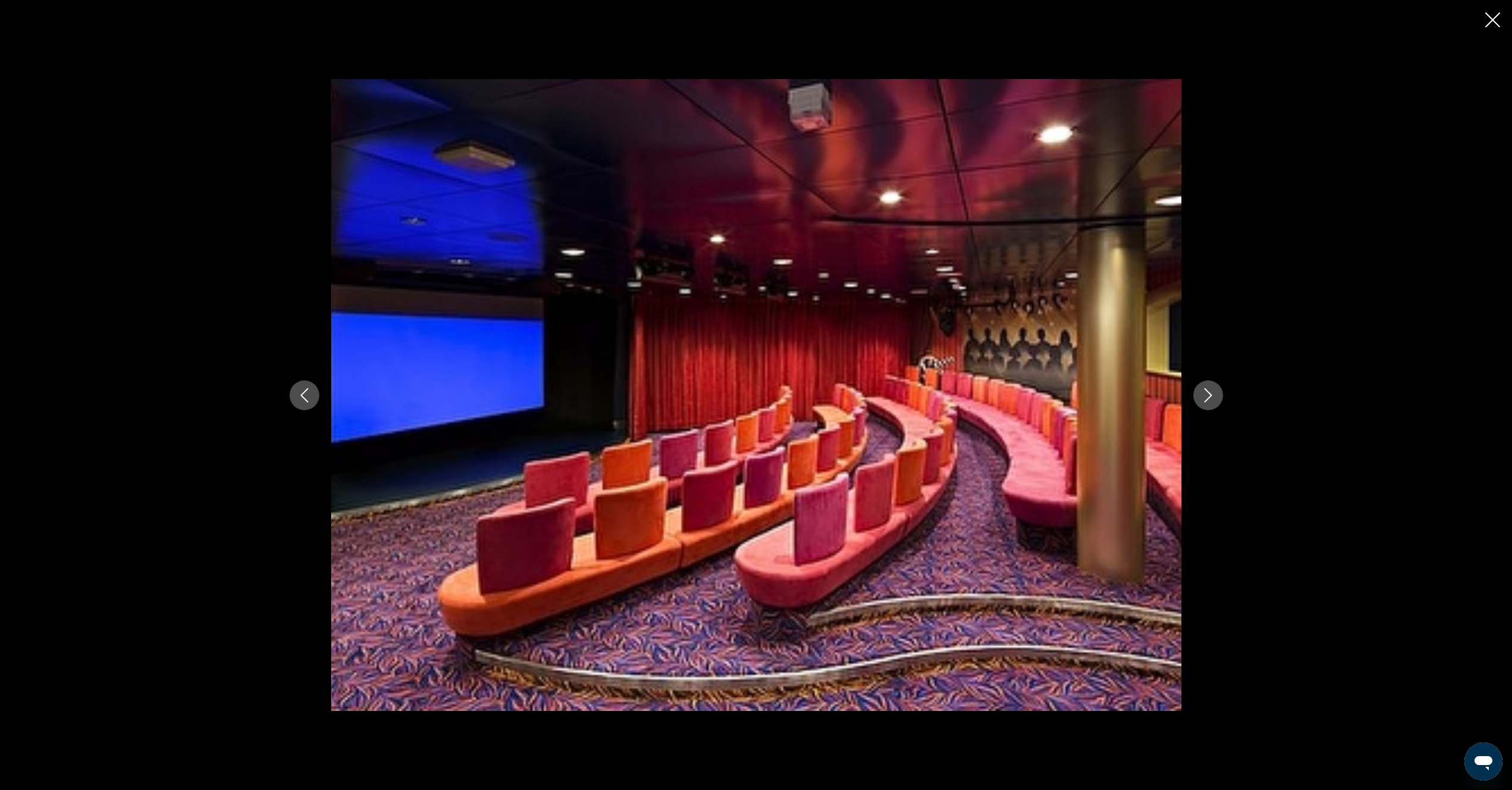
click at [1484, 19] on div "prev next" at bounding box center [756, 395] width 1512 height 790
click at [1493, 19] on icon "Close slideshow" at bounding box center [1493, 20] width 15 height 15
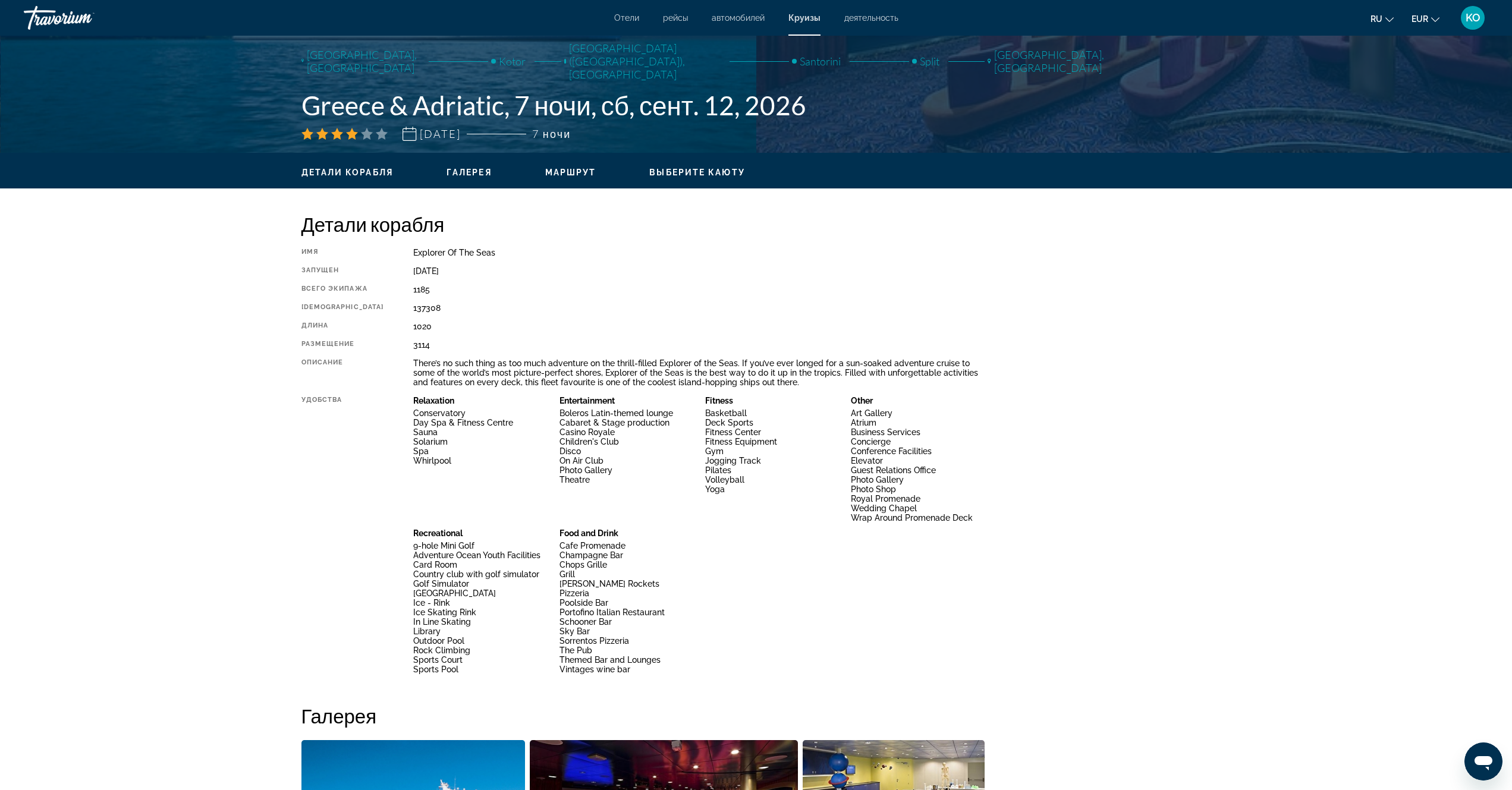
scroll to position [0, 0]
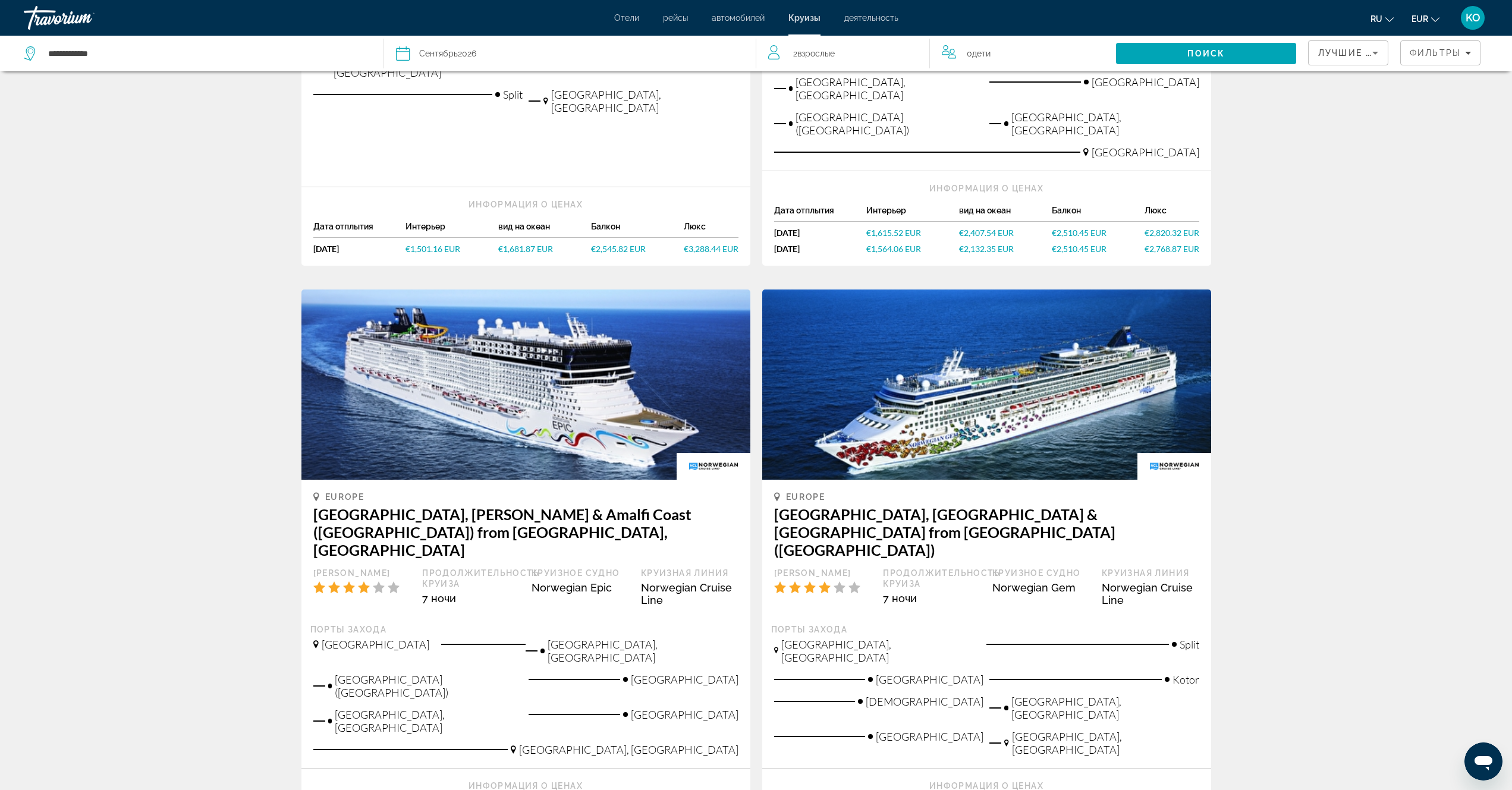
scroll to position [1115, 0]
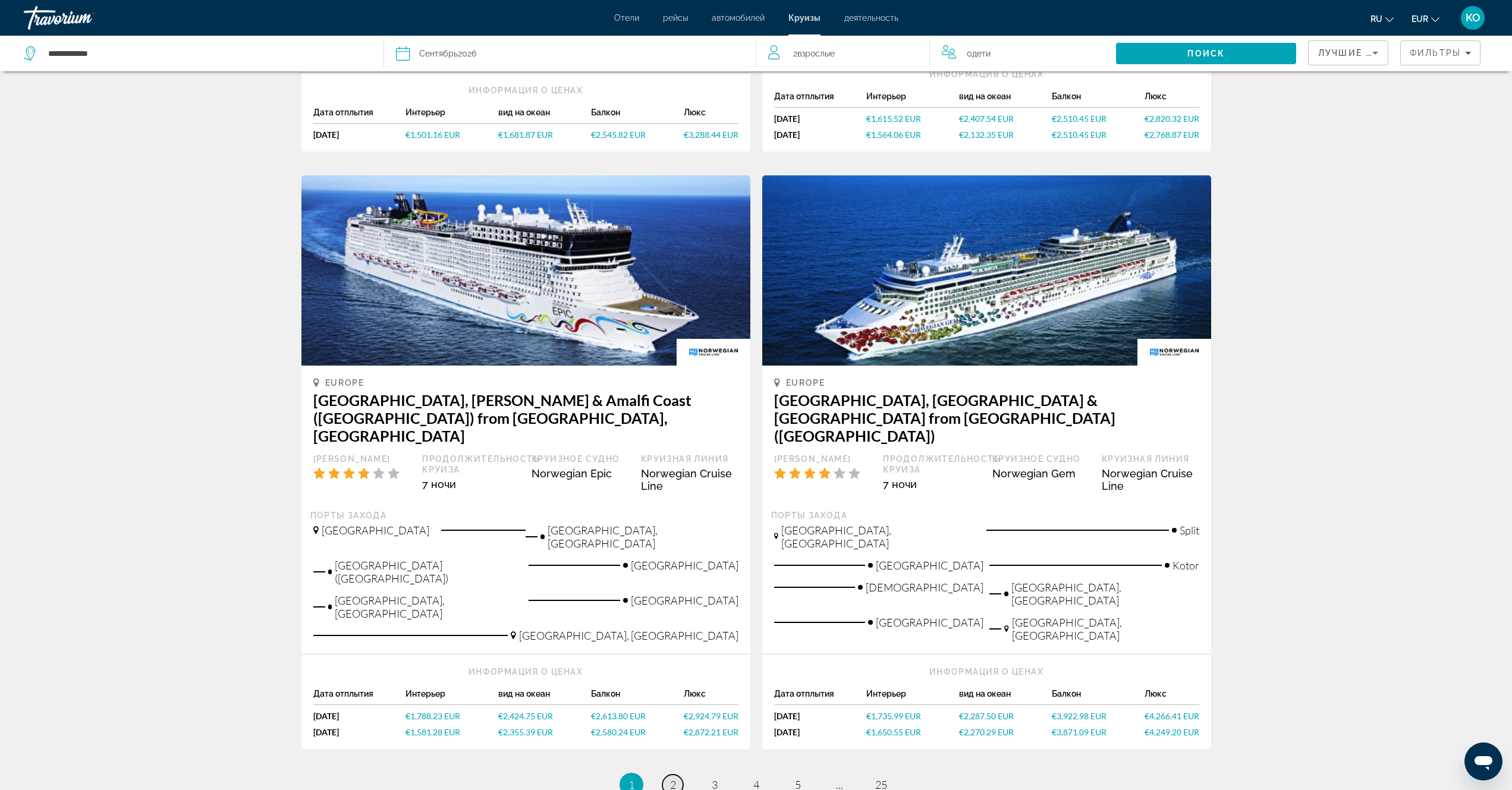
click at [668, 775] on link "page 2" at bounding box center [672, 785] width 21 height 21
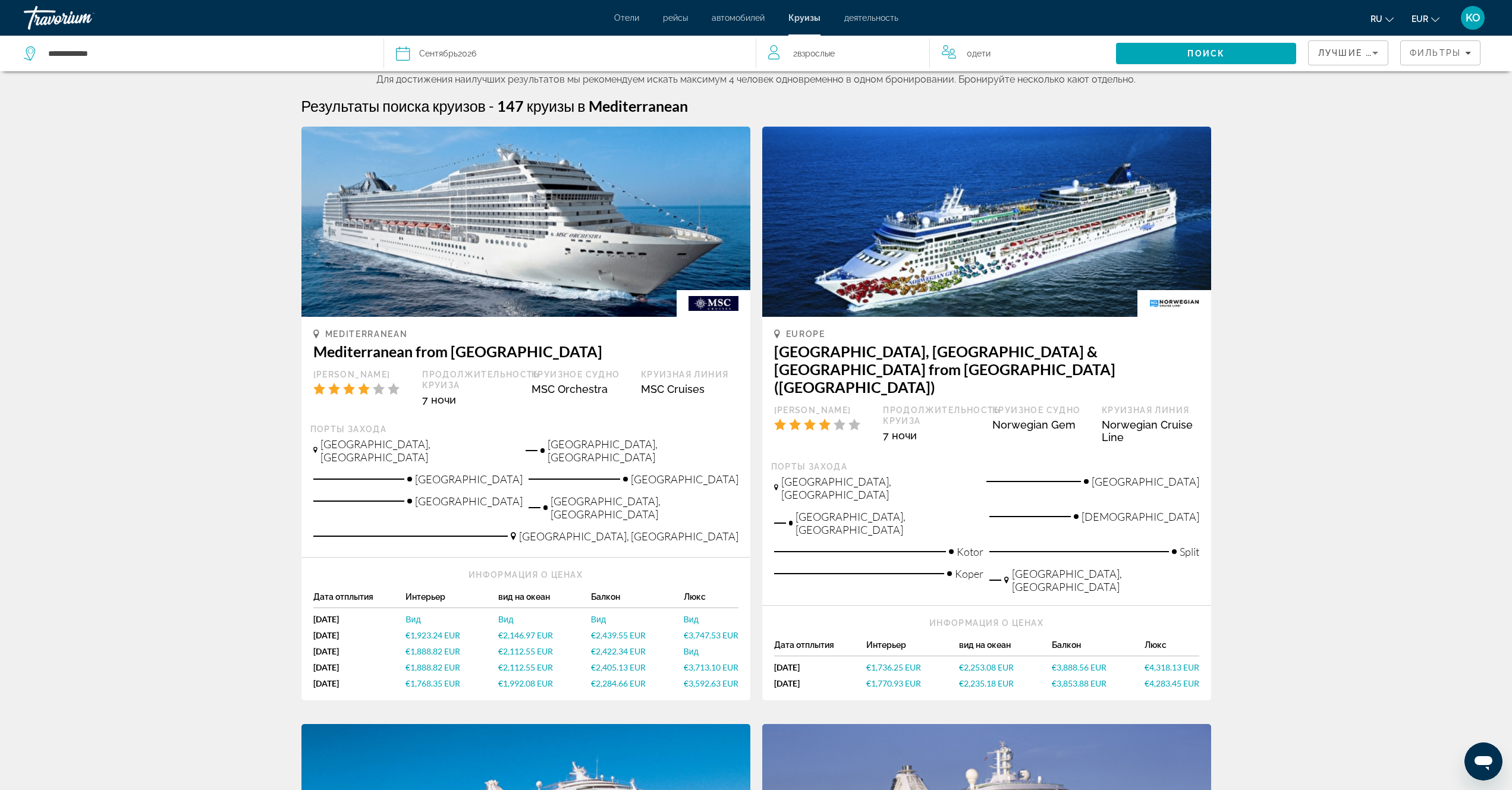
click at [805, 56] on span "Взрослые" at bounding box center [816, 53] width 38 height 9
click at [908, 54] on icon "Increment adults" at bounding box center [912, 51] width 11 height 14
click at [1376, 54] on icon "Sort by" at bounding box center [1374, 54] width 6 height 3
click at [1469, 51] on div at bounding box center [756, 395] width 1512 height 790
click at [1467, 54] on icon "Filters" at bounding box center [1467, 53] width 6 height 6
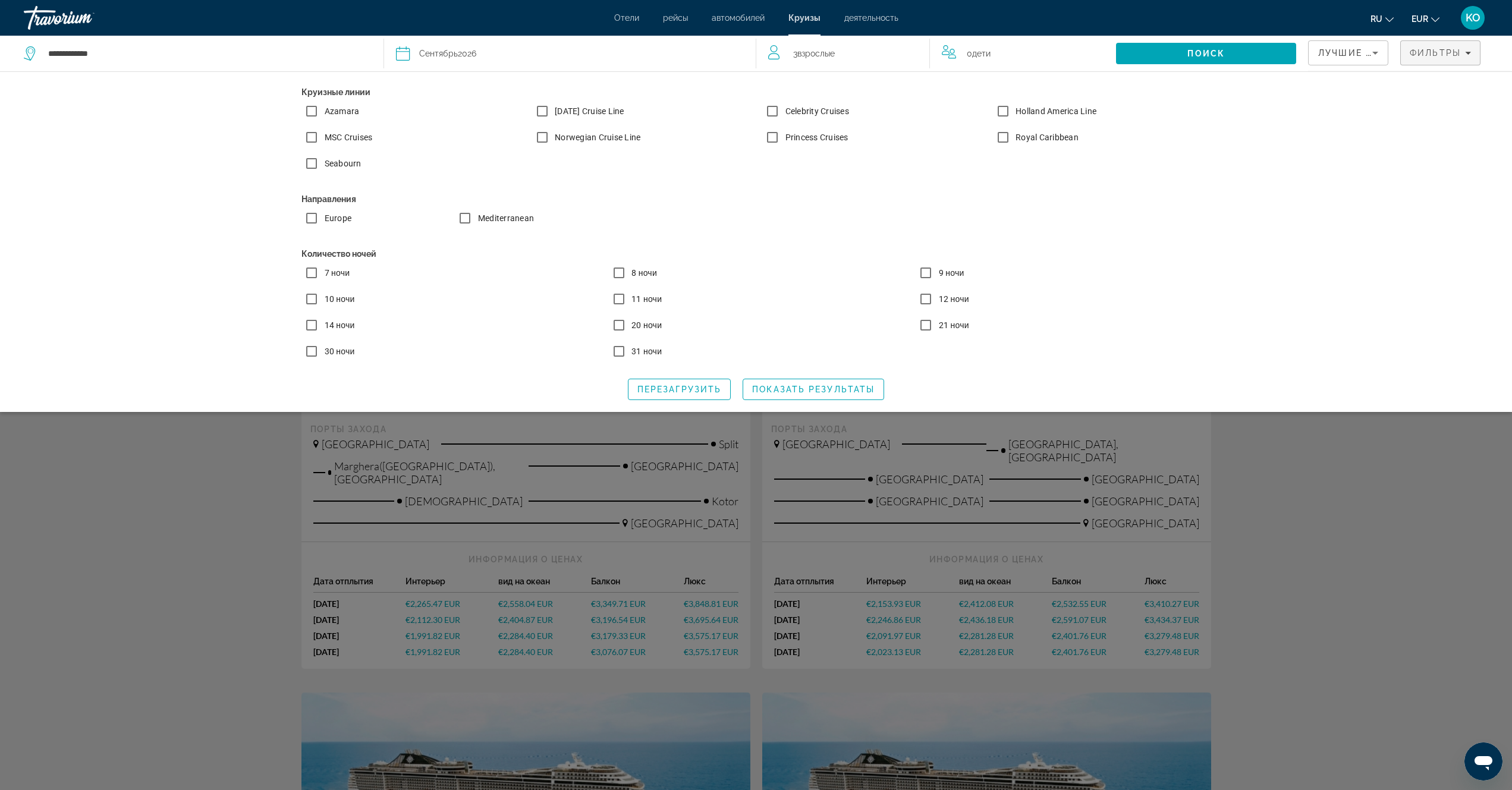
click at [1376, 54] on icon "Sort by" at bounding box center [1374, 54] width 6 height 3
click at [1343, 186] on span "Низшая цена" at bounding box center [1343, 181] width 50 height 9
click at [693, 393] on span "Перезагрузить" at bounding box center [679, 389] width 84 height 9
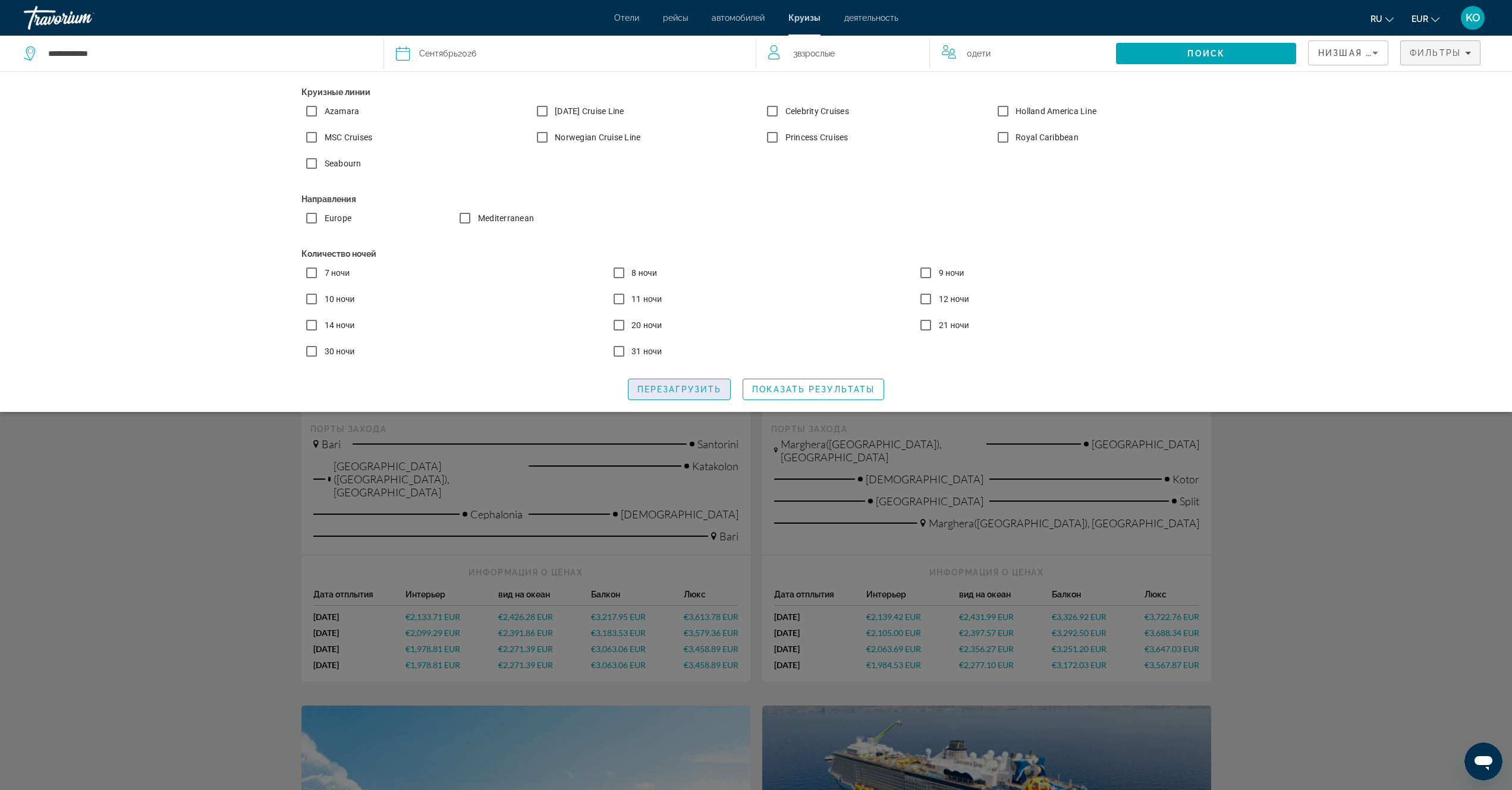
click at [697, 393] on span "Перезагрузить" at bounding box center [679, 389] width 84 height 9
click at [1197, 53] on span "Поиск" at bounding box center [1205, 53] width 38 height 9
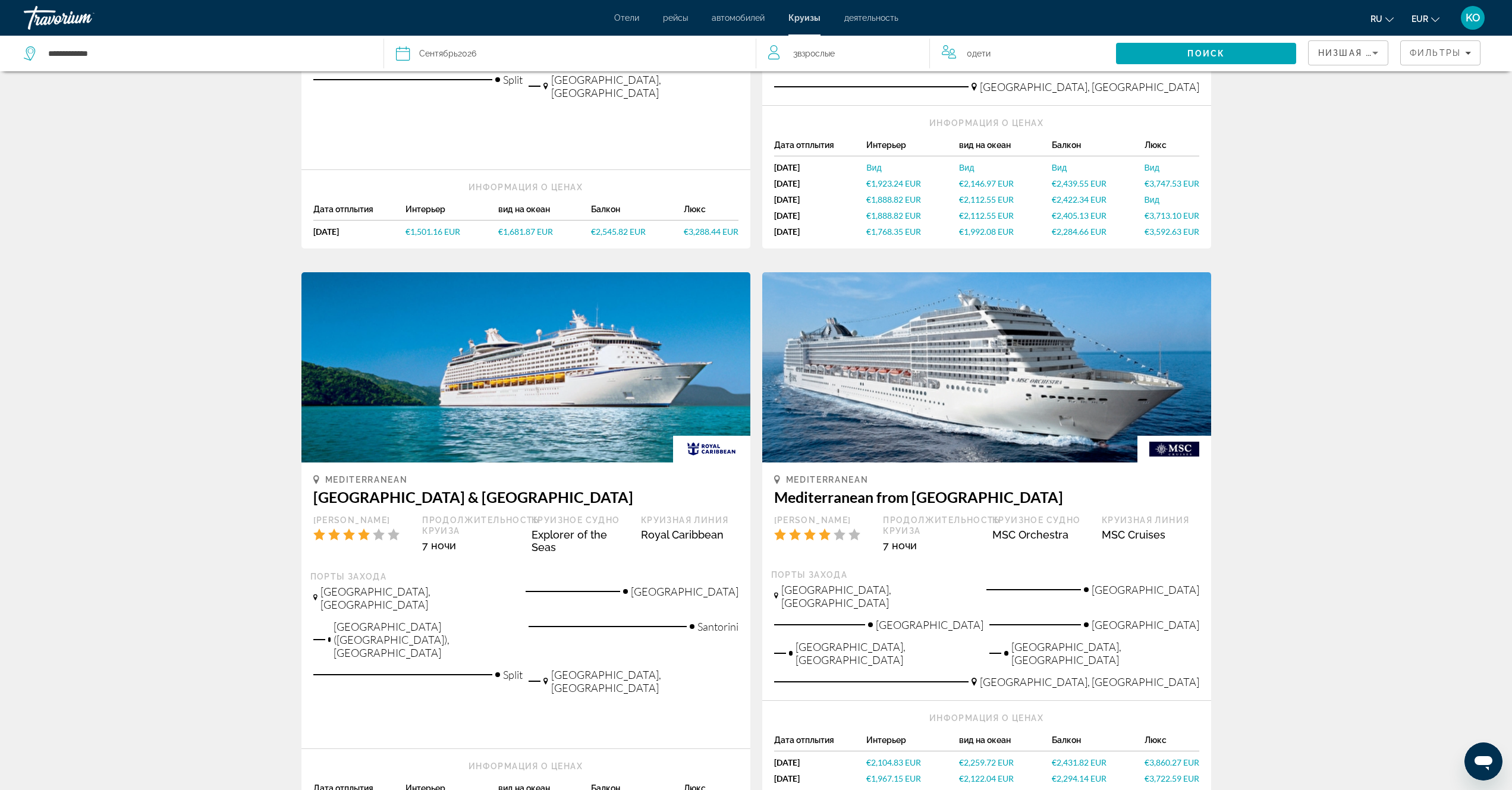
scroll to position [448, 0]
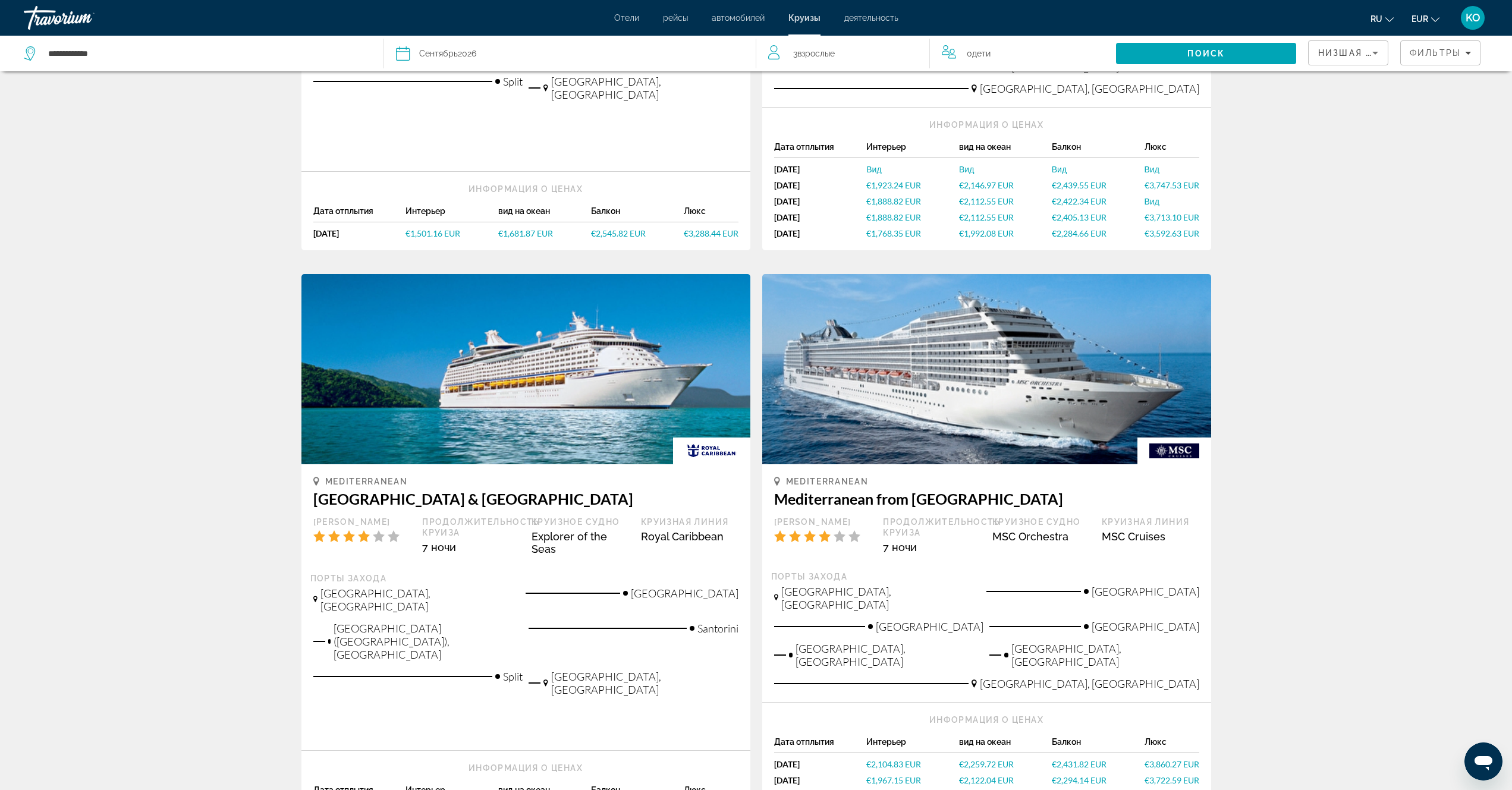
click at [561, 370] on img "Main content" at bounding box center [526, 370] width 449 height 191
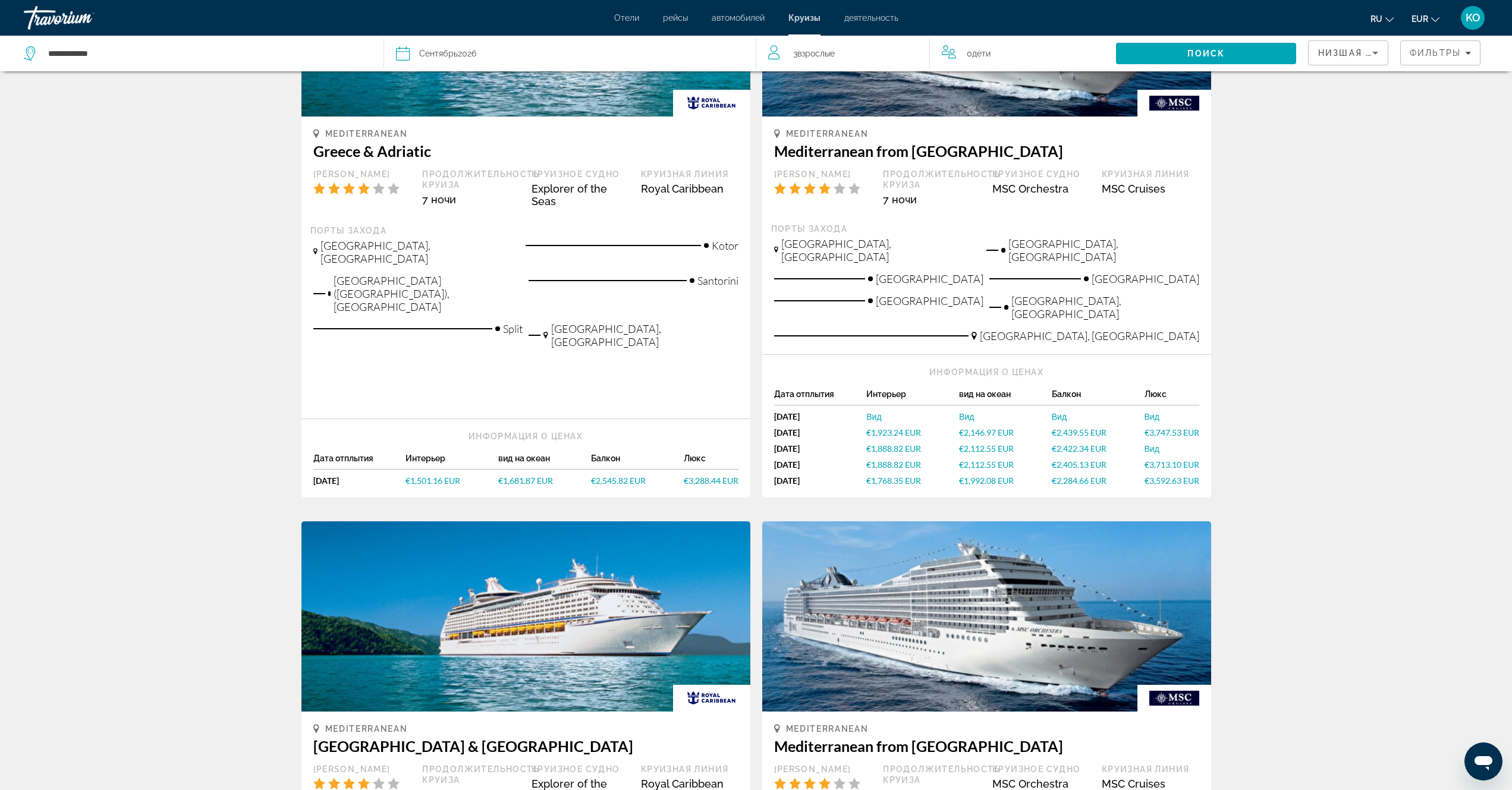
scroll to position [210, 0]
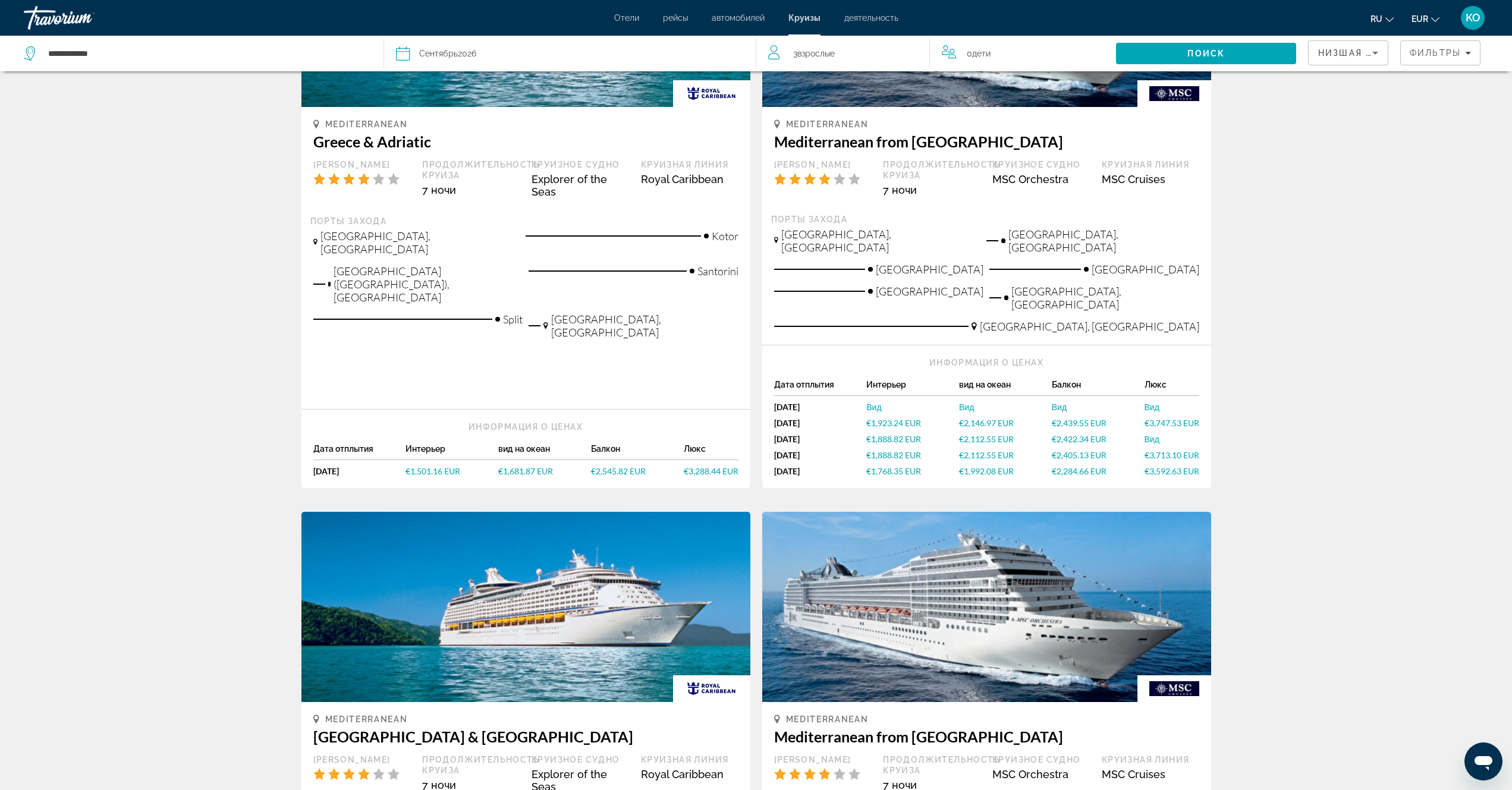
click at [427, 466] on span "€1,501.16 EUR" at bounding box center [432, 471] width 54 height 10
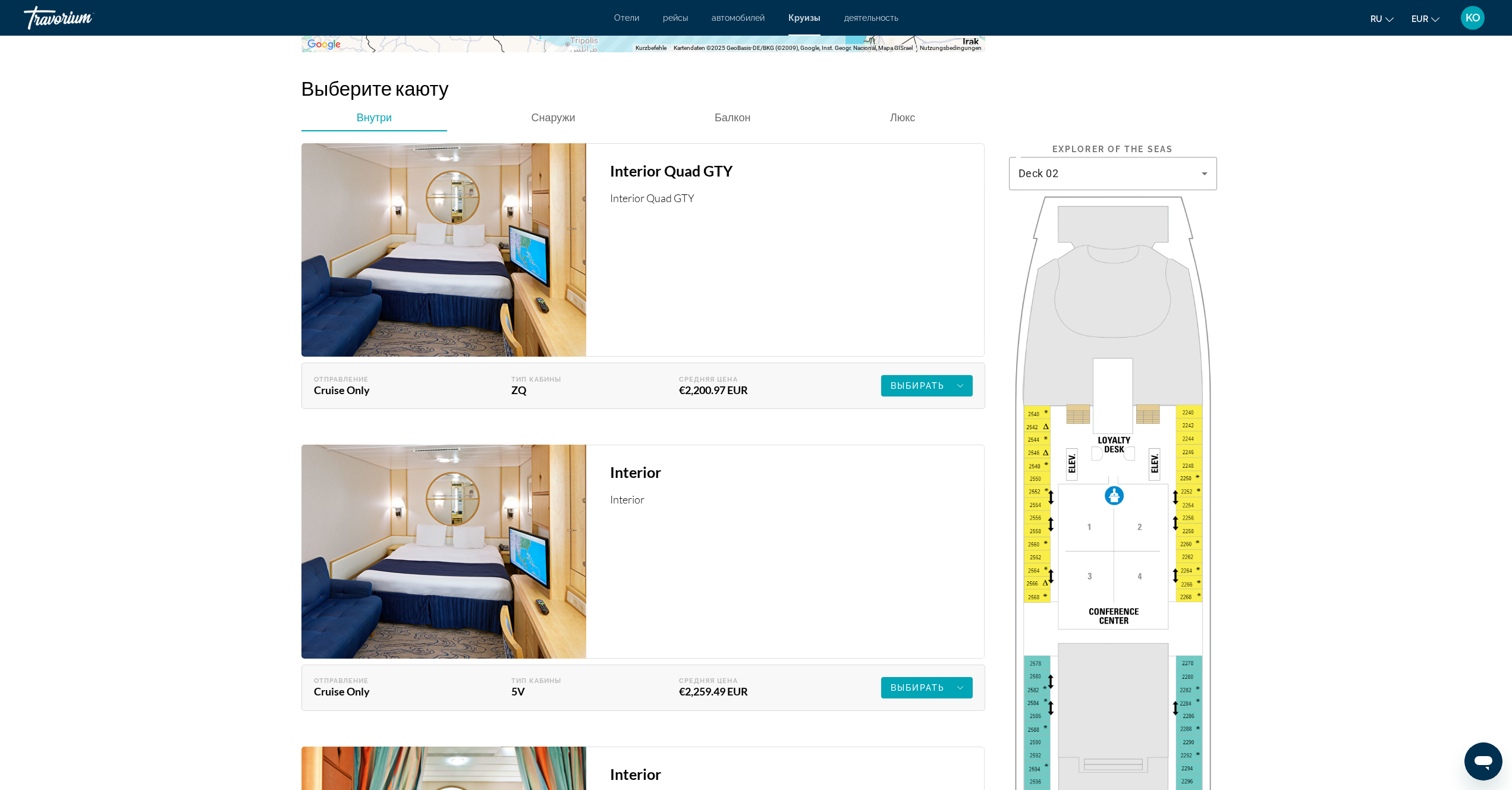
scroll to position [1605, 0]
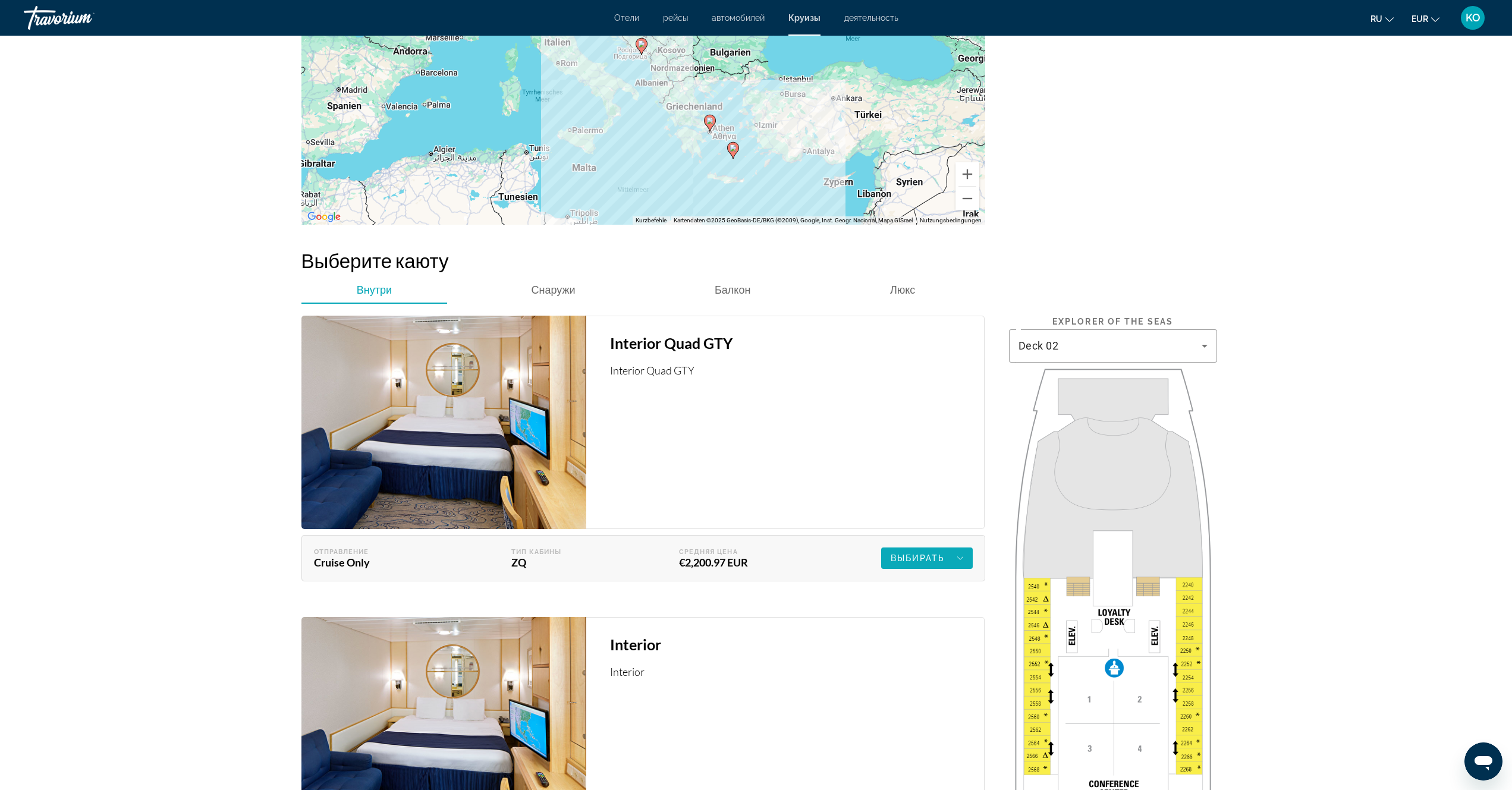
click at [957, 558] on icon "Main content" at bounding box center [960, 558] width 6 height 14
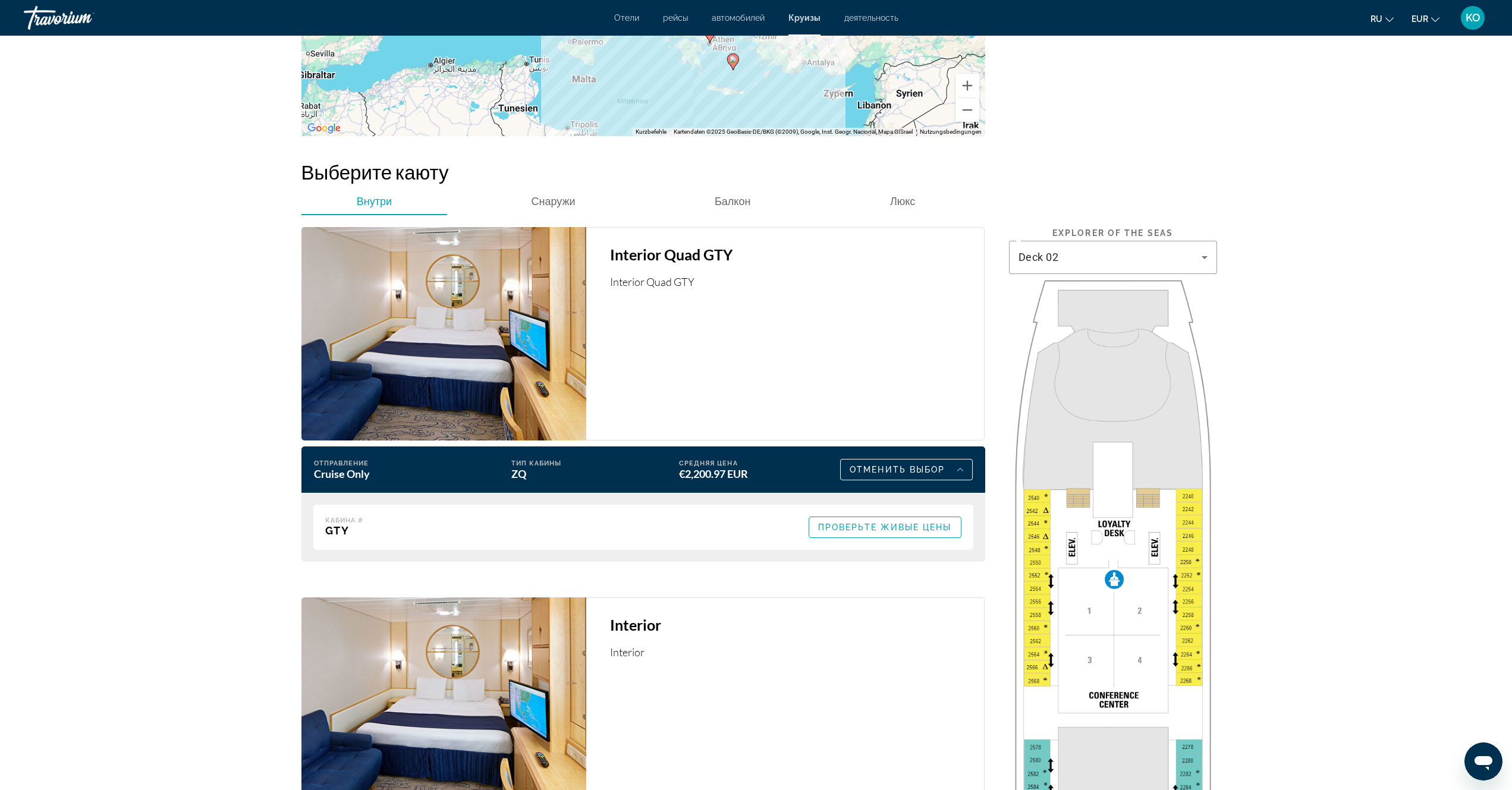
scroll to position [1745, 0]
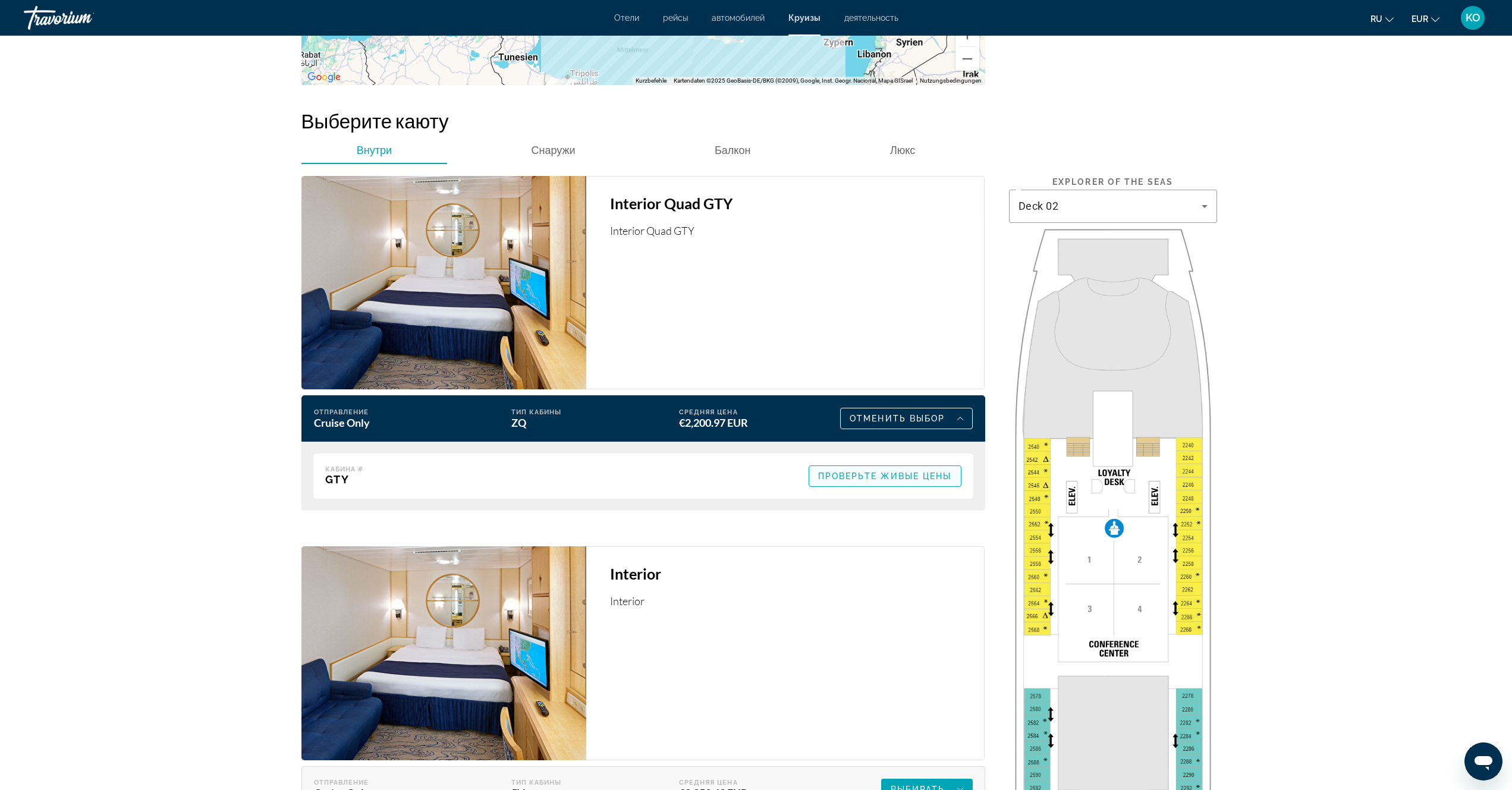
click at [889, 477] on span "Проверьте живые цены" at bounding box center [885, 476] width 134 height 9
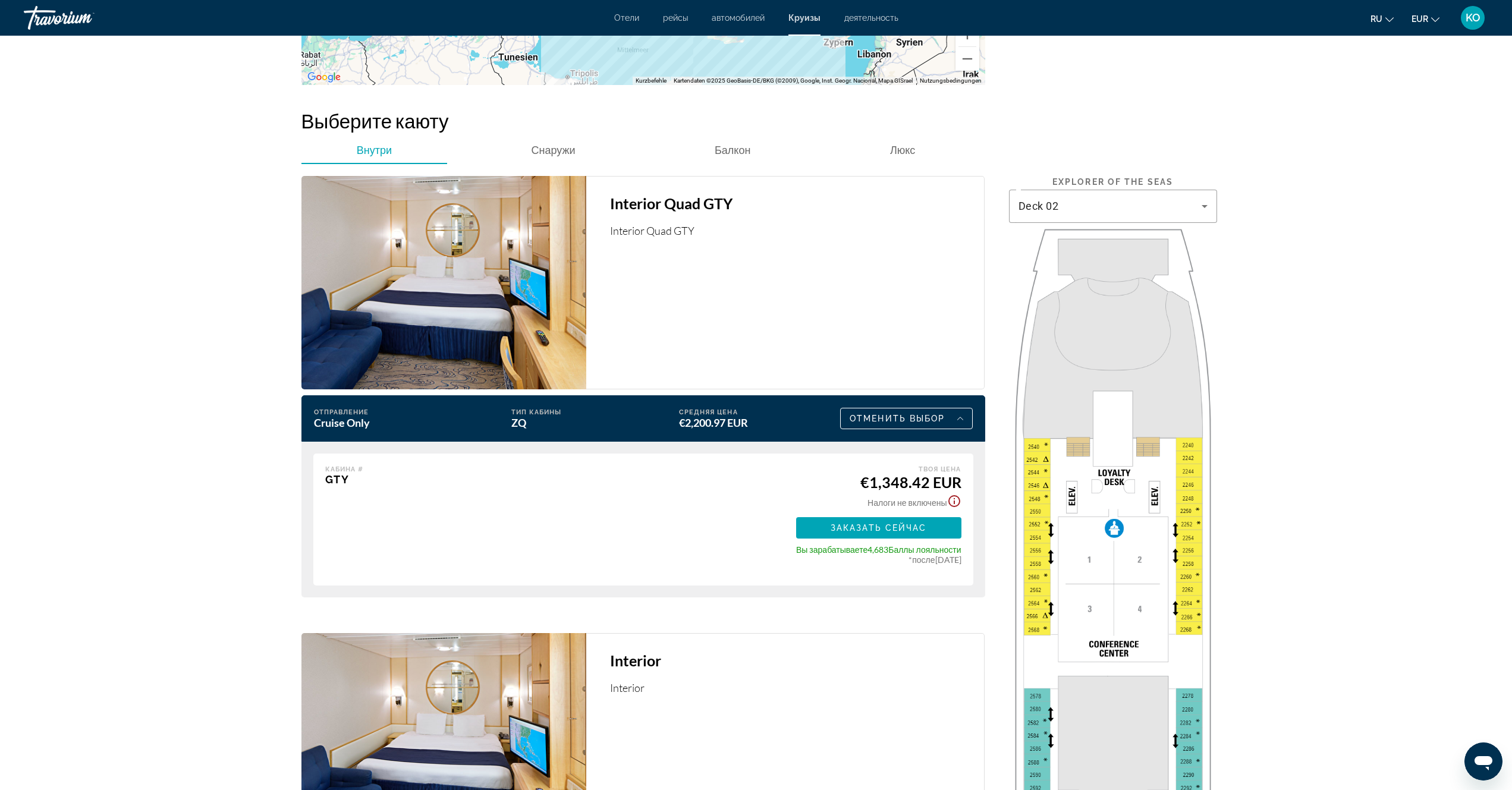
click at [952, 503] on icon "Show Taxes and Fees disclaimer" at bounding box center [954, 501] width 14 height 14
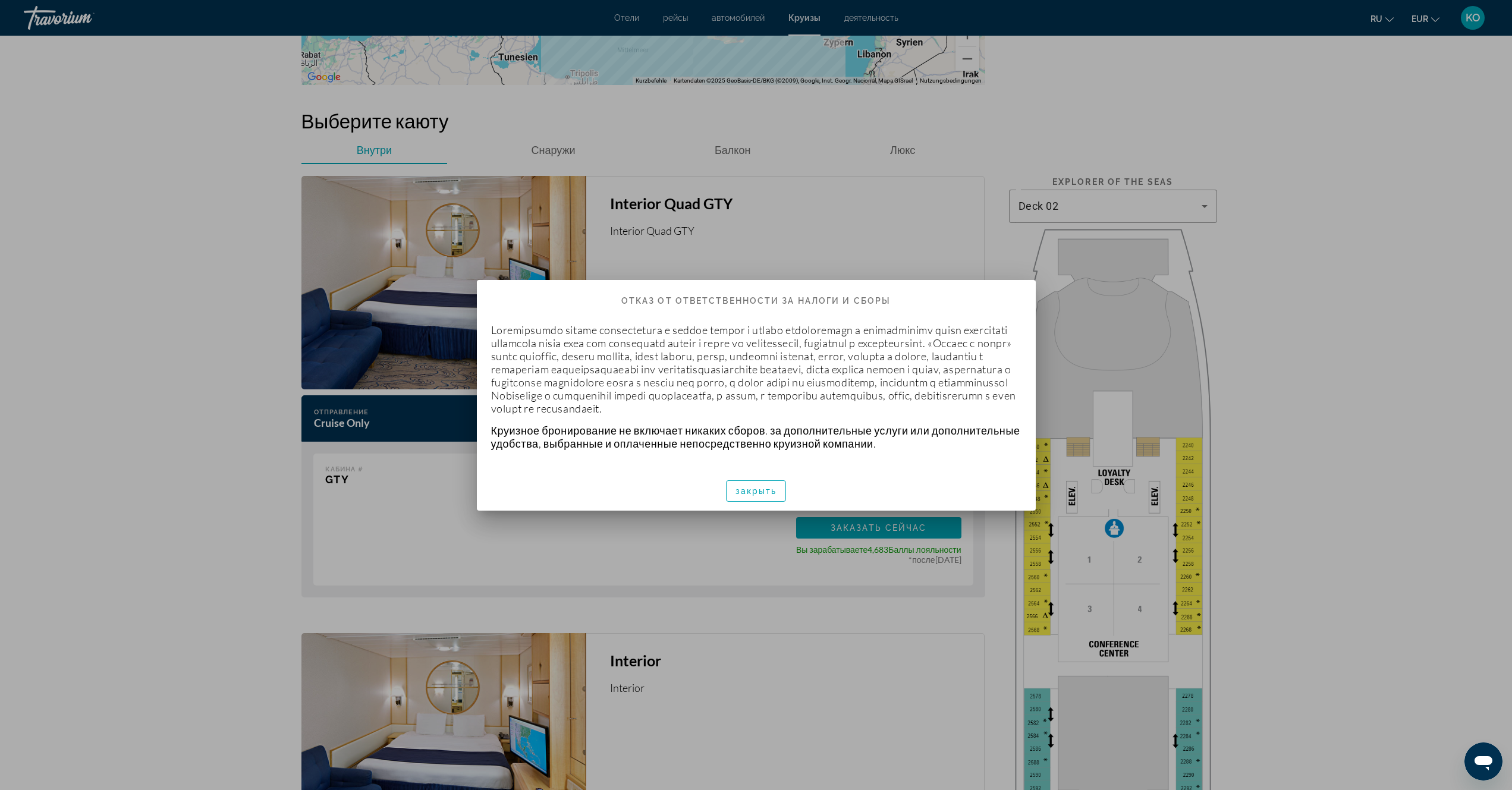
click at [962, 300] on h2 "Отказ от ответственности за налоги и сборы" at bounding box center [756, 295] width 559 height 31
click at [765, 496] on span "закрыть" at bounding box center [756, 491] width 42 height 9
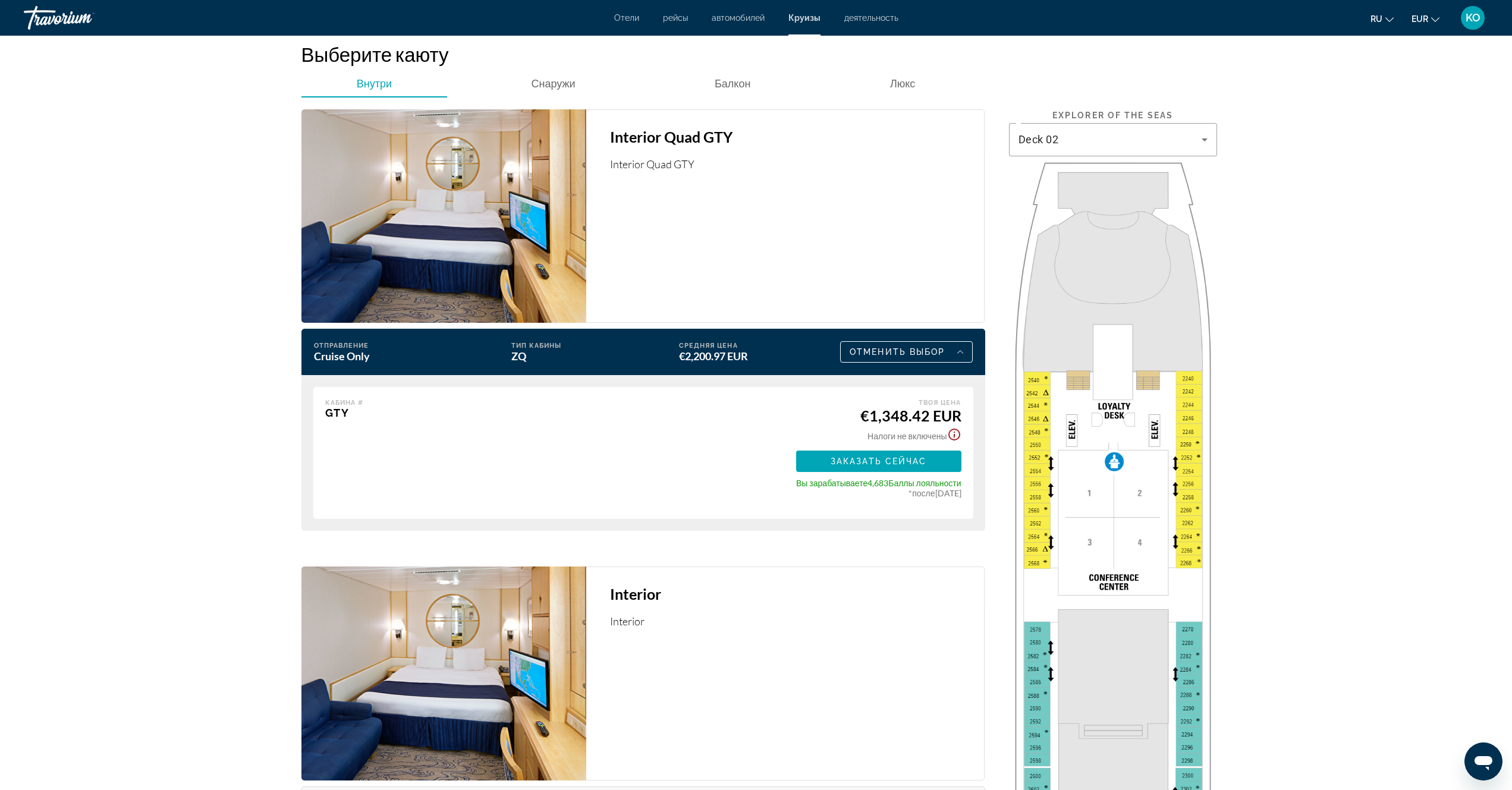
scroll to position [1864, 0]
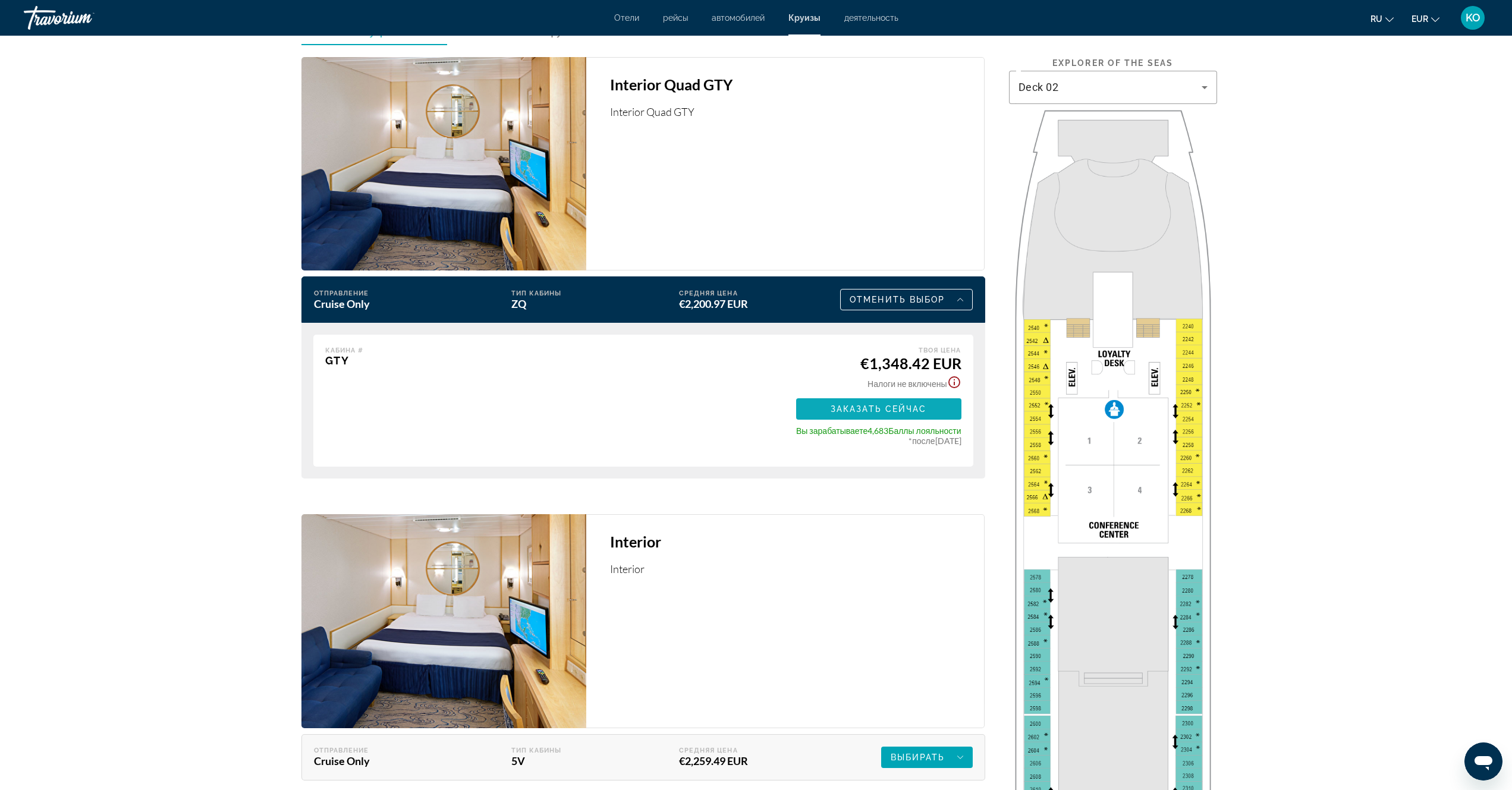
click at [888, 410] on span "Заказать сейчас" at bounding box center [878, 409] width 96 height 9
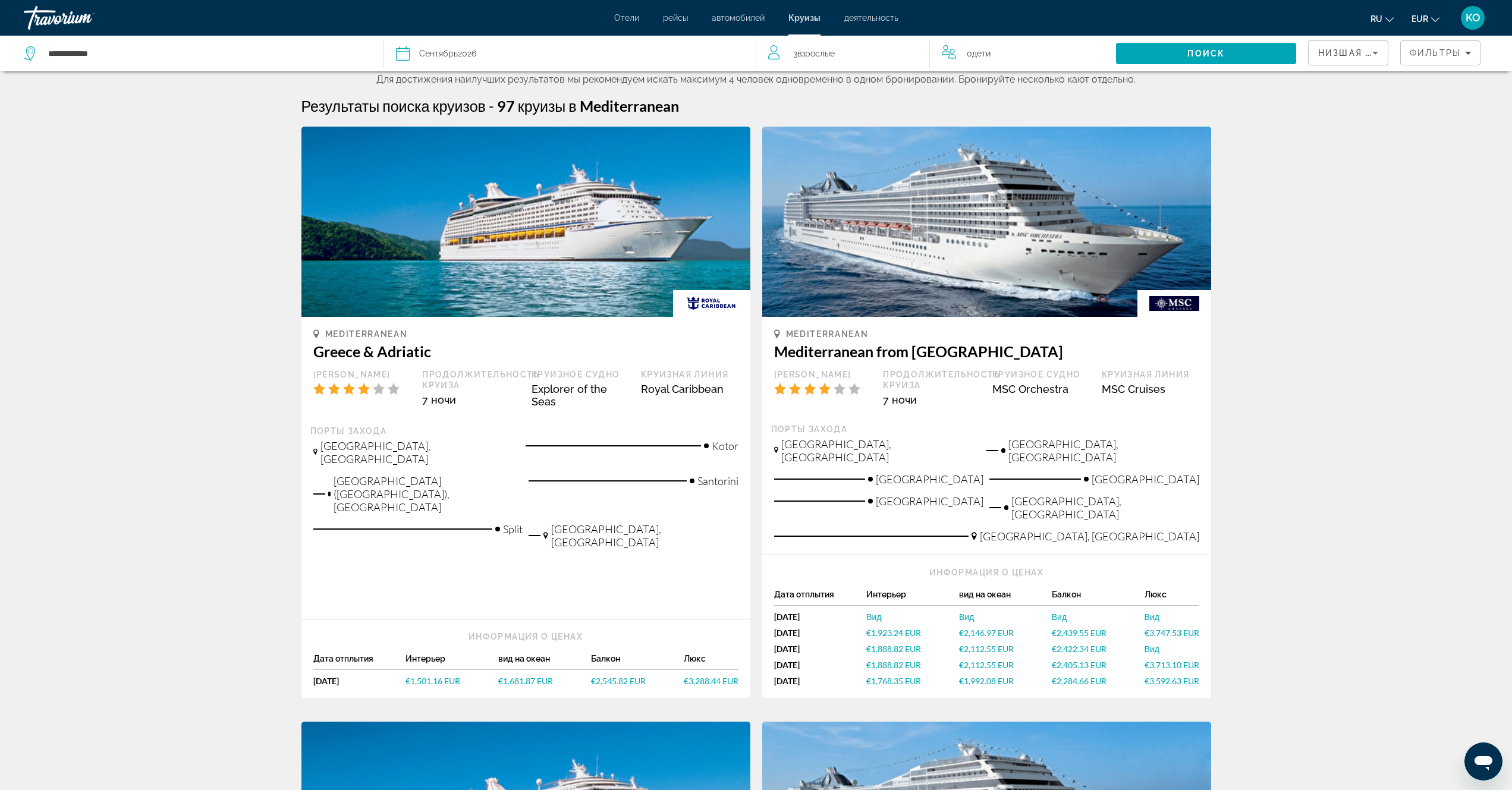
click at [427, 676] on span "€1,501.16 EUR" at bounding box center [432, 681] width 54 height 10
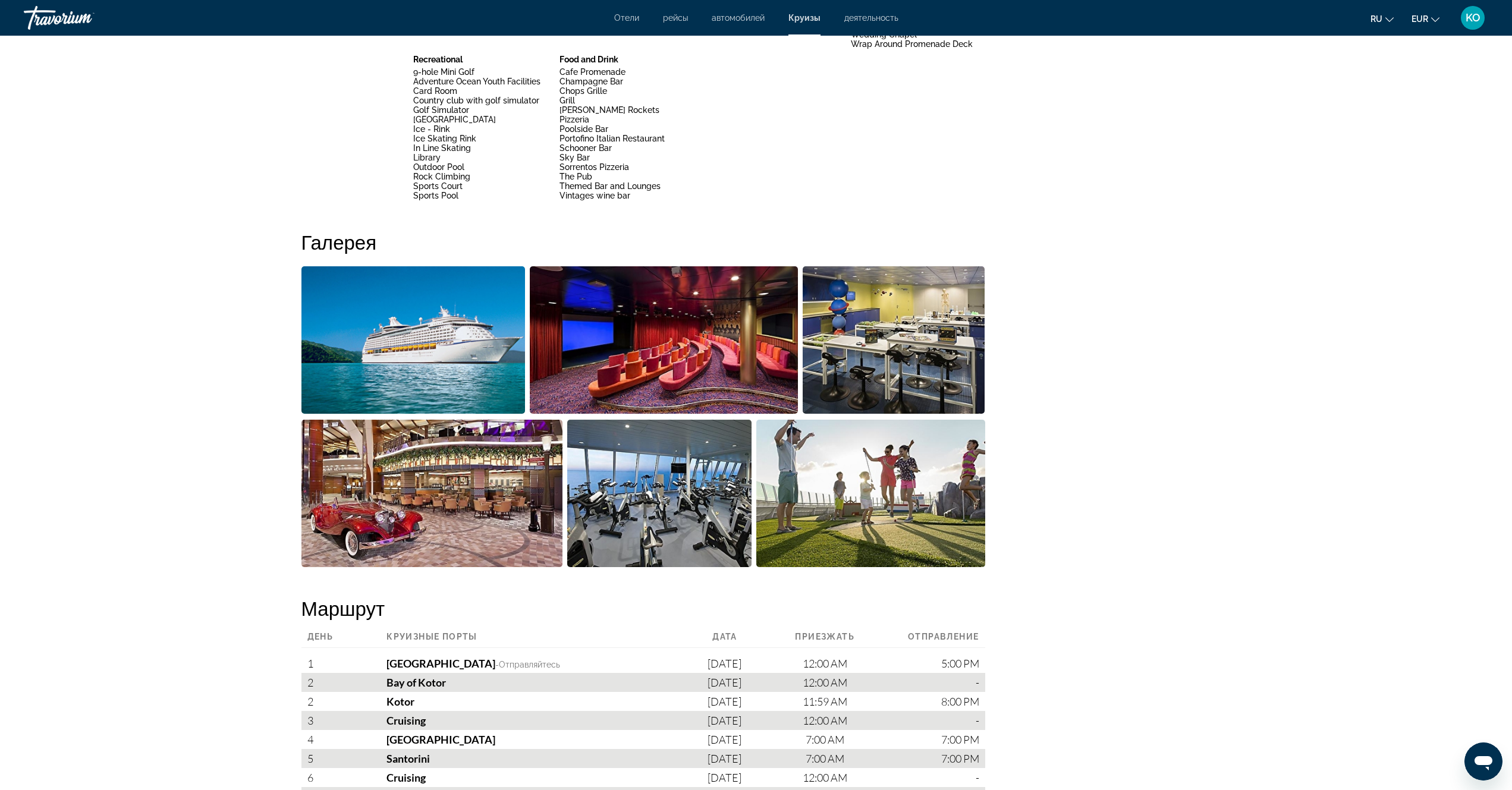
scroll to position [237, 0]
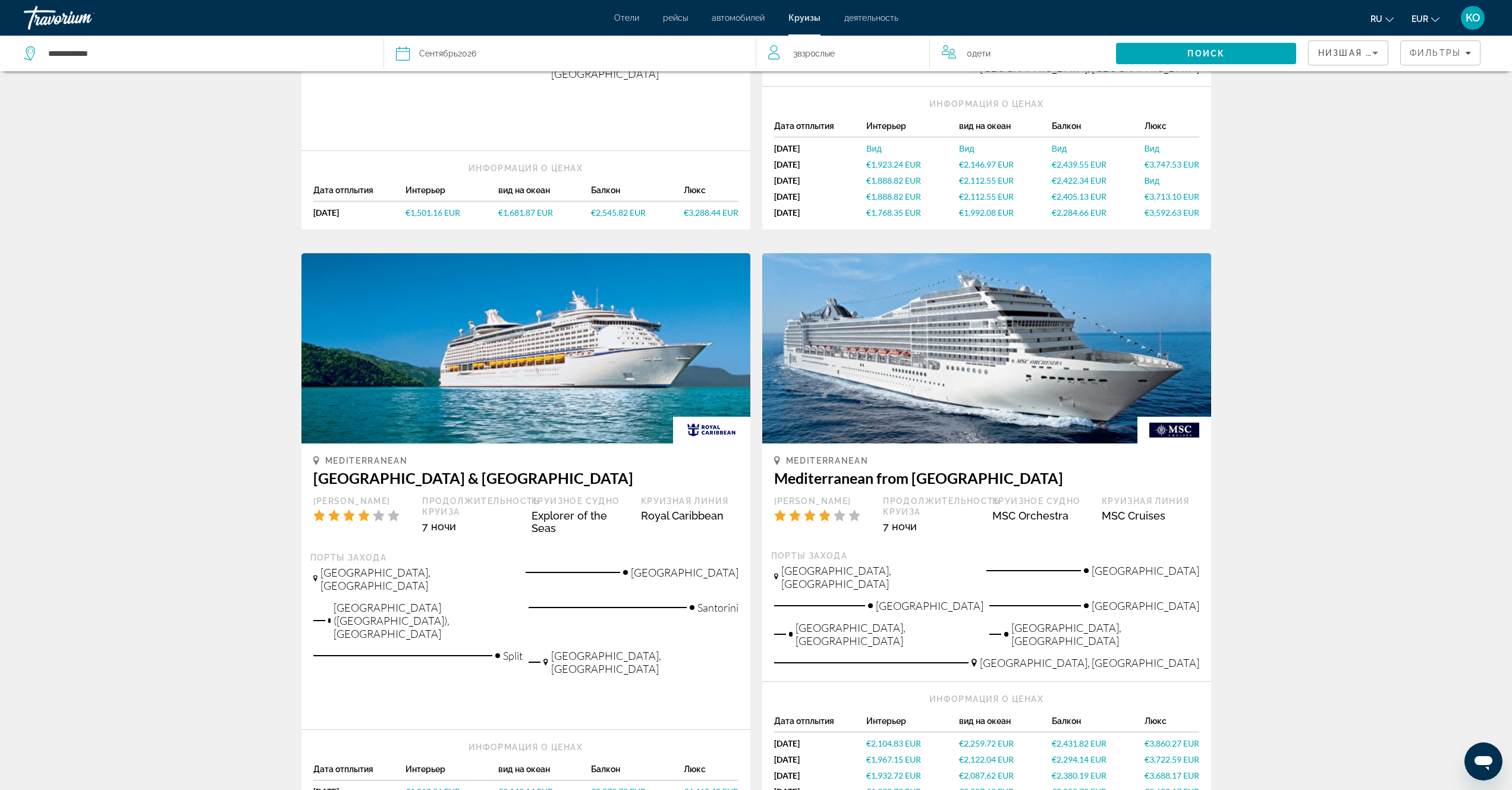
scroll to position [476, 0]
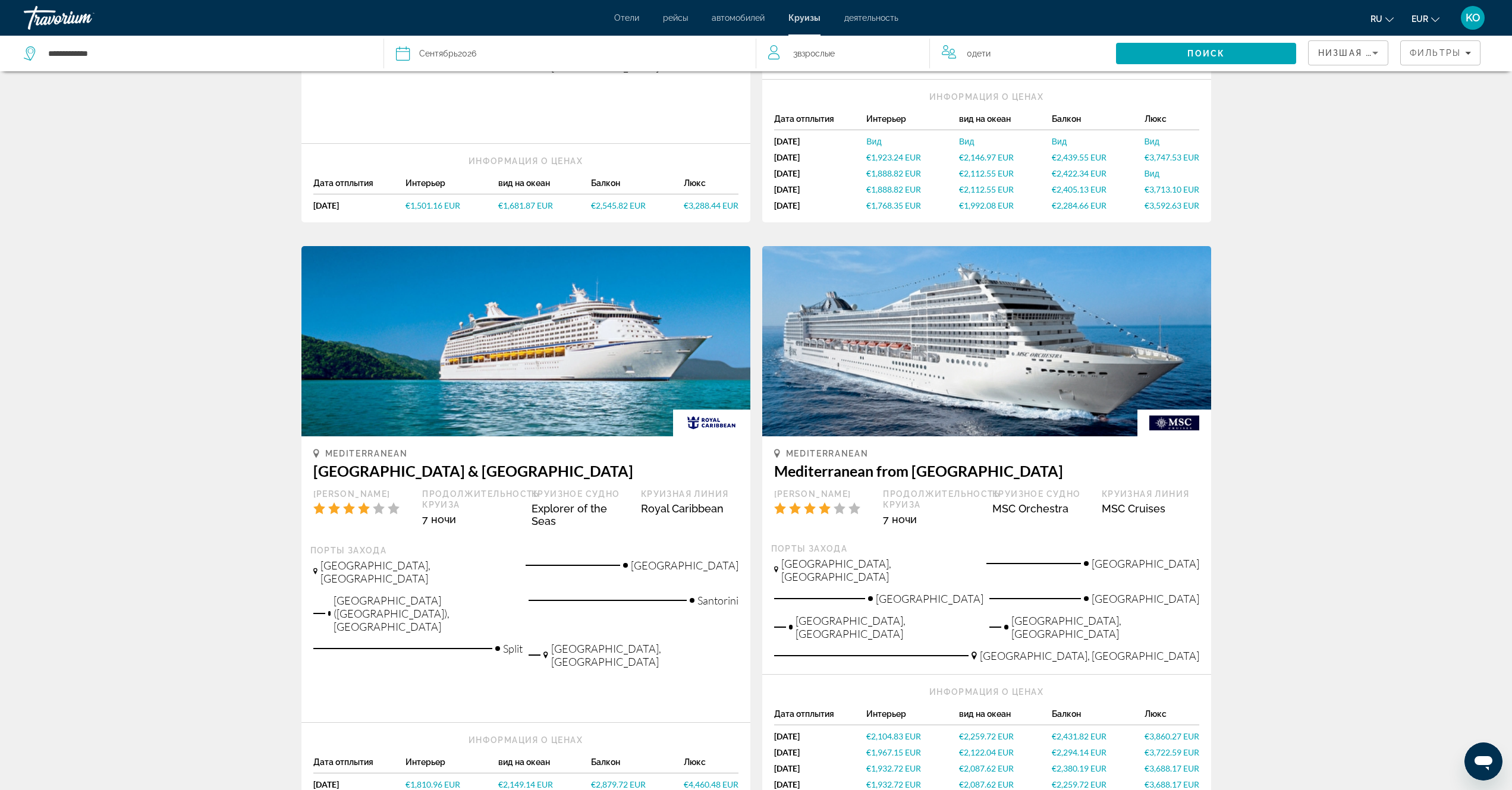
click at [421, 201] on span "€1,501.16 EUR" at bounding box center [432, 206] width 54 height 10
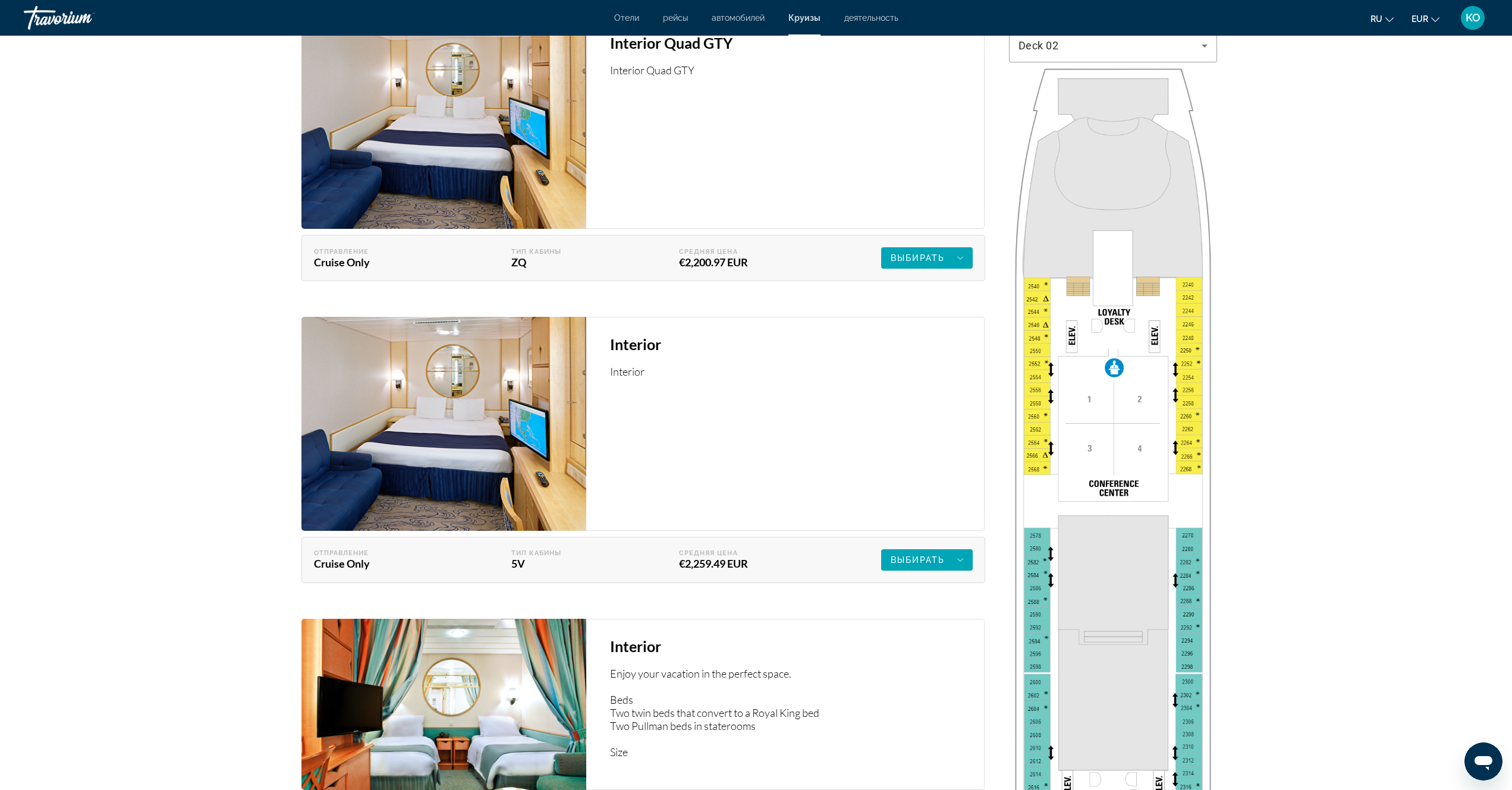
scroll to position [1842, 0]
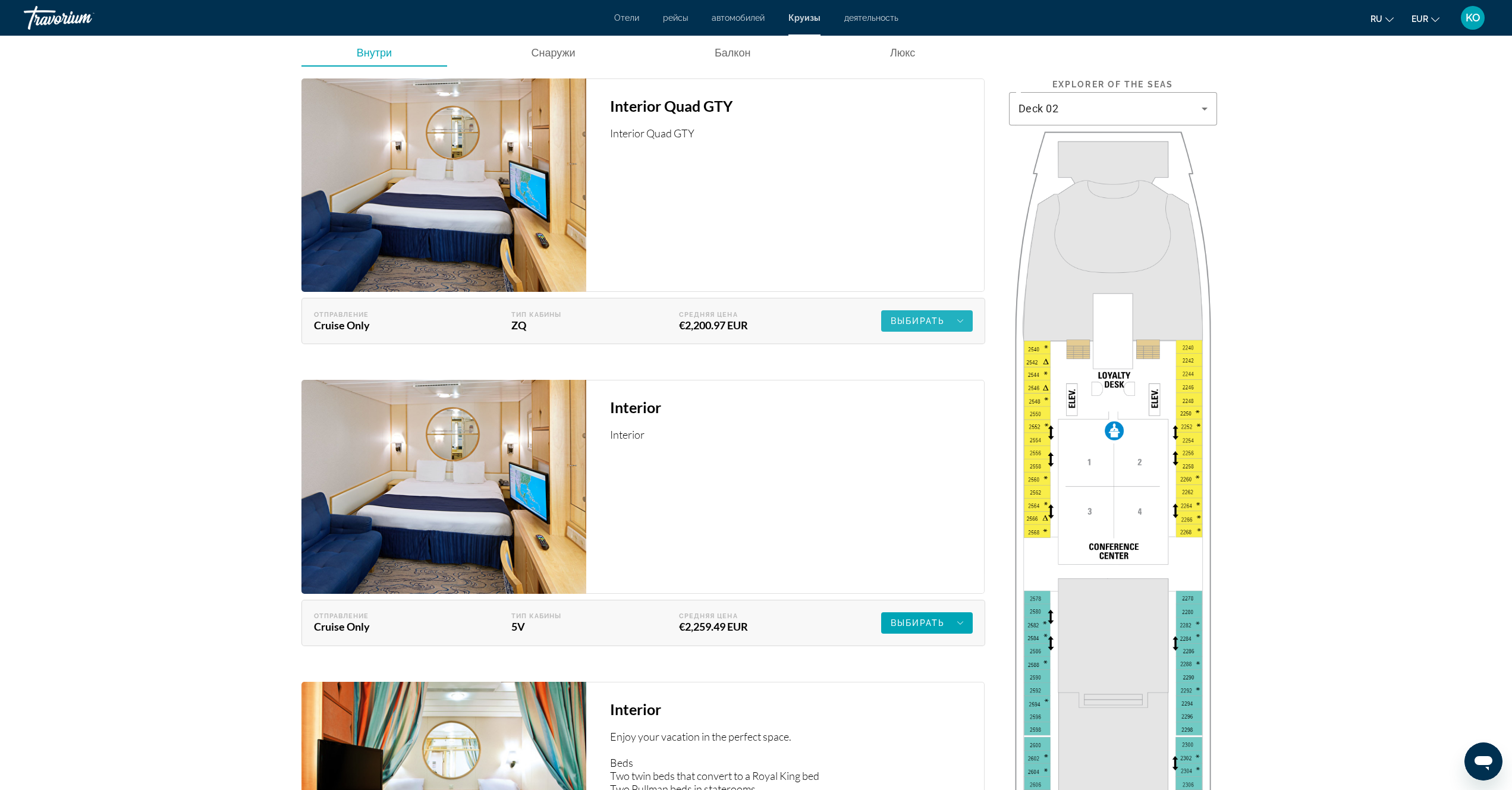
click at [960, 320] on icon "Main content" at bounding box center [960, 321] width 6 height 14
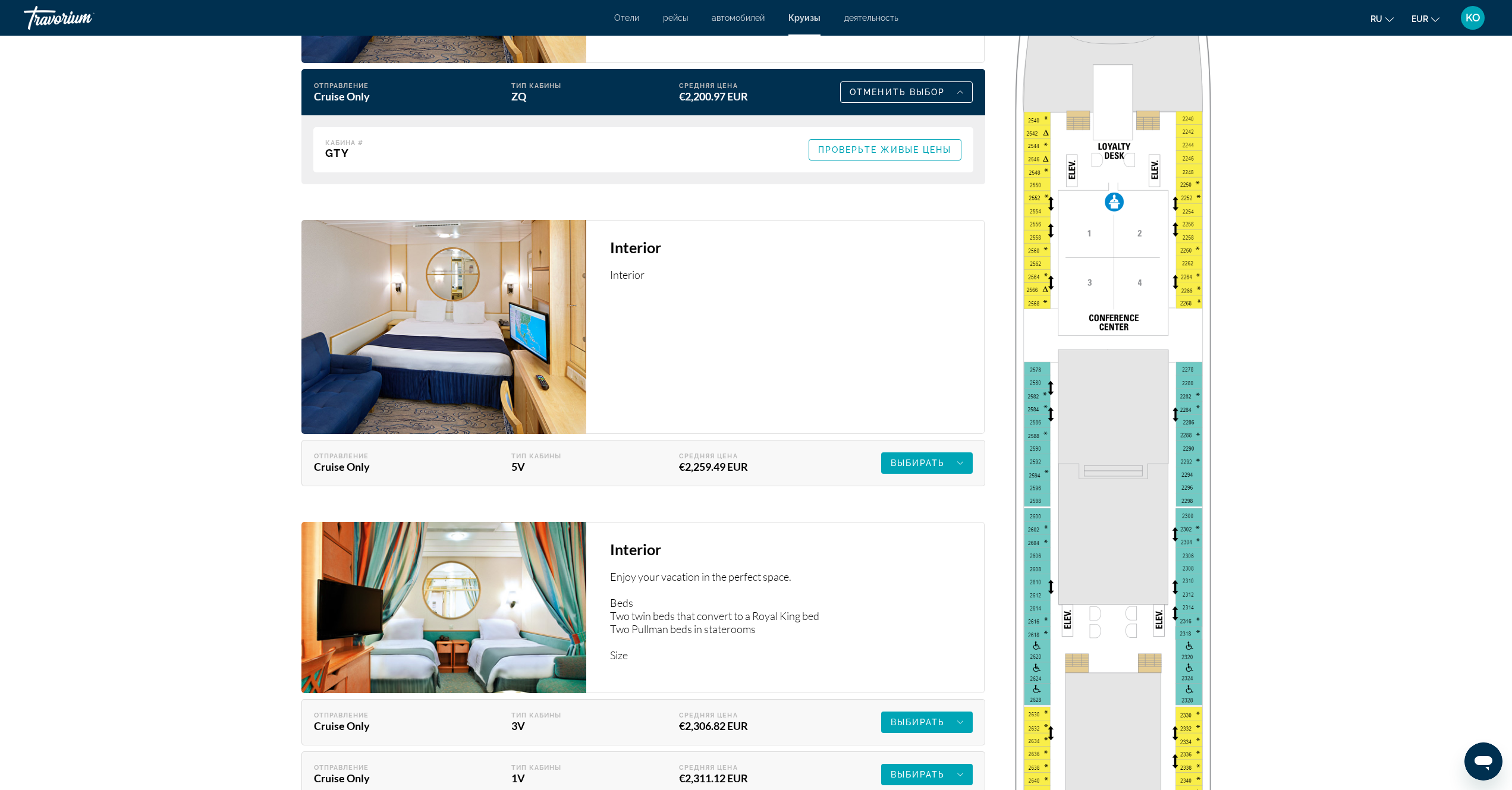
scroll to position [2199, 0]
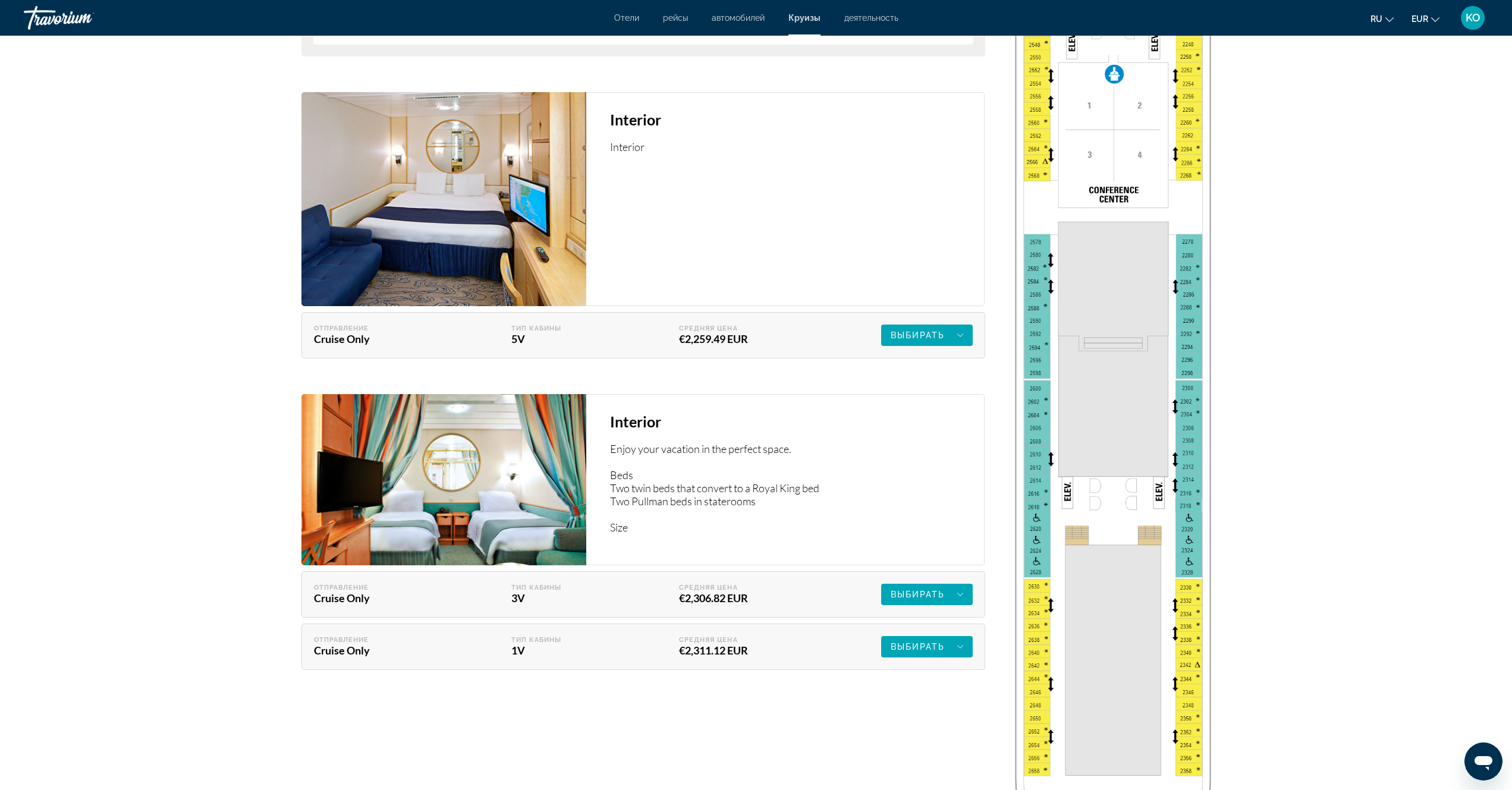
click at [1030, 454] on img "Main content" at bounding box center [1112, 293] width 208 height 1049
click at [1034, 441] on img "Main content" at bounding box center [1112, 293] width 208 height 1049
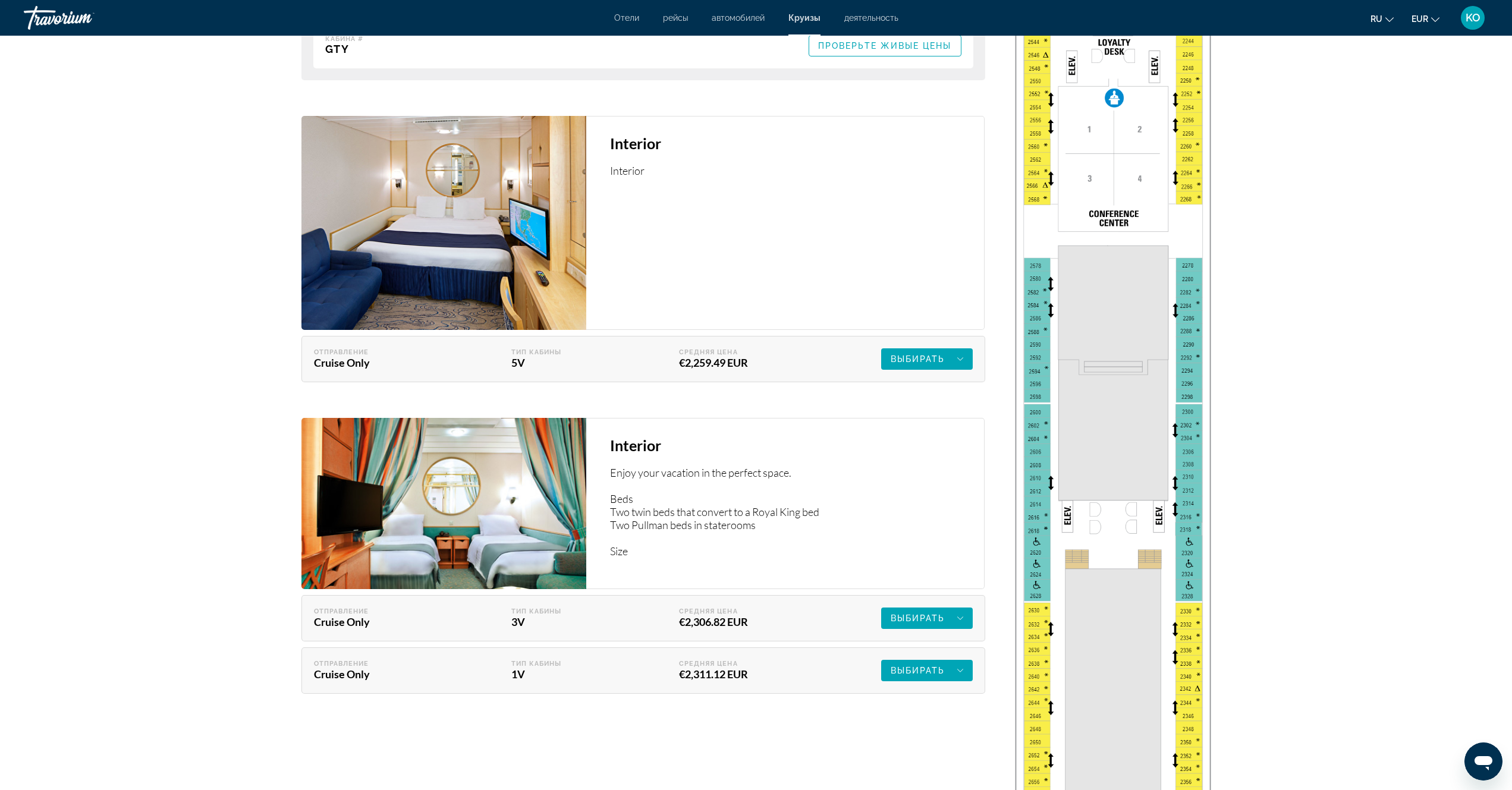
scroll to position [1983, 0]
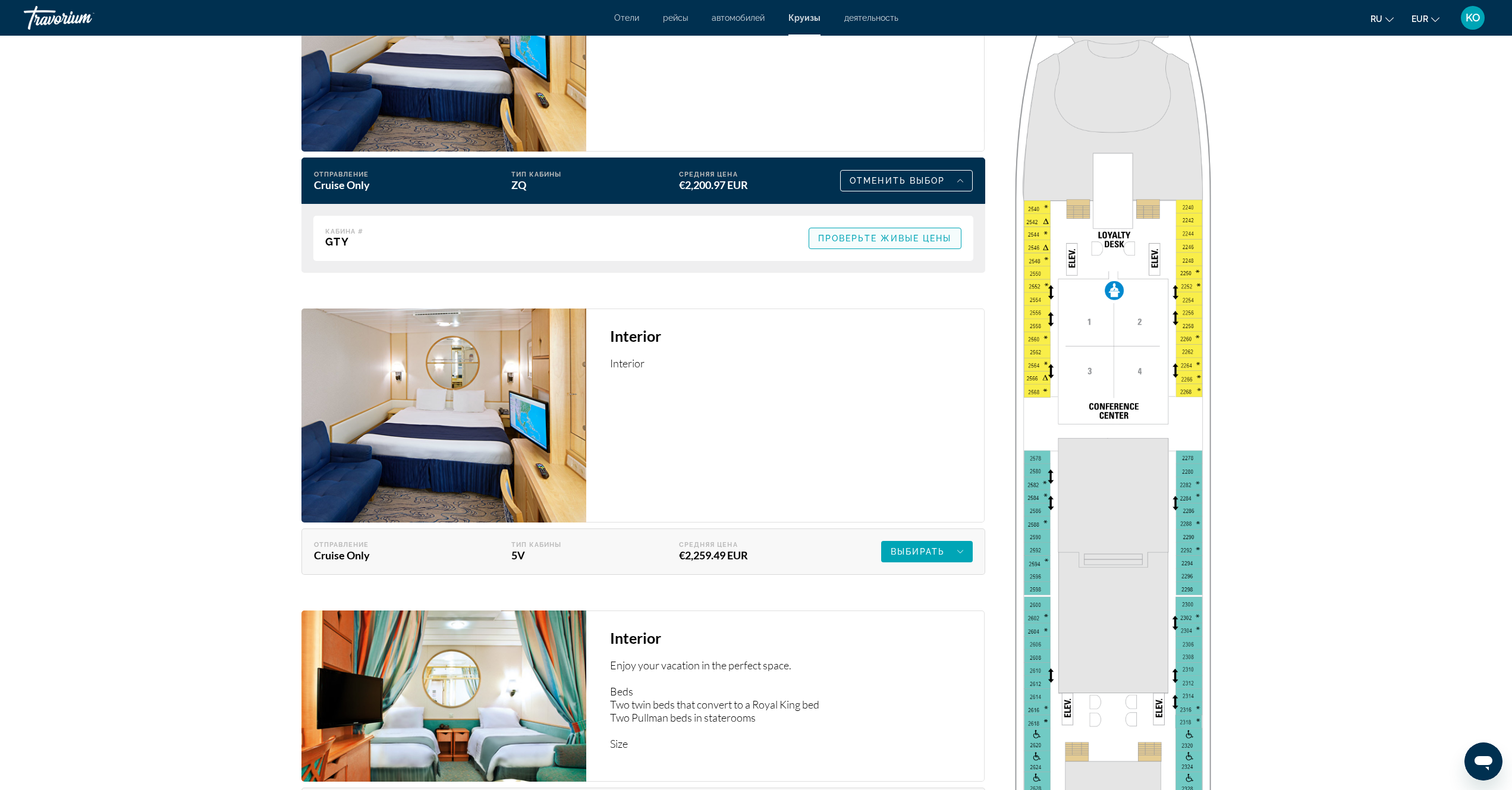
click at [893, 242] on span "Проверьте живые цены" at bounding box center [885, 238] width 134 height 9
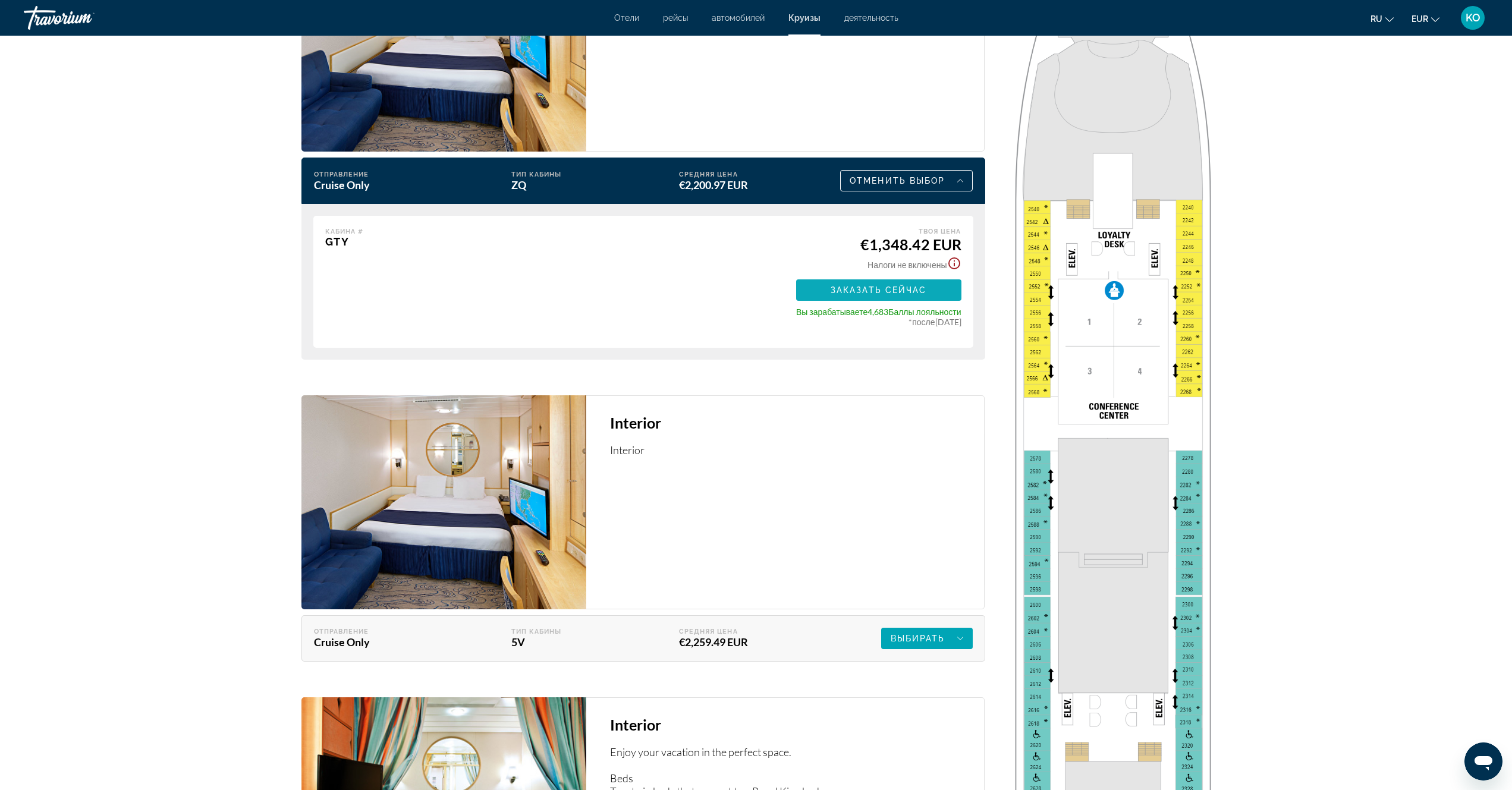
click at [918, 289] on span "Заказать сейчас" at bounding box center [878, 289] width 96 height 9
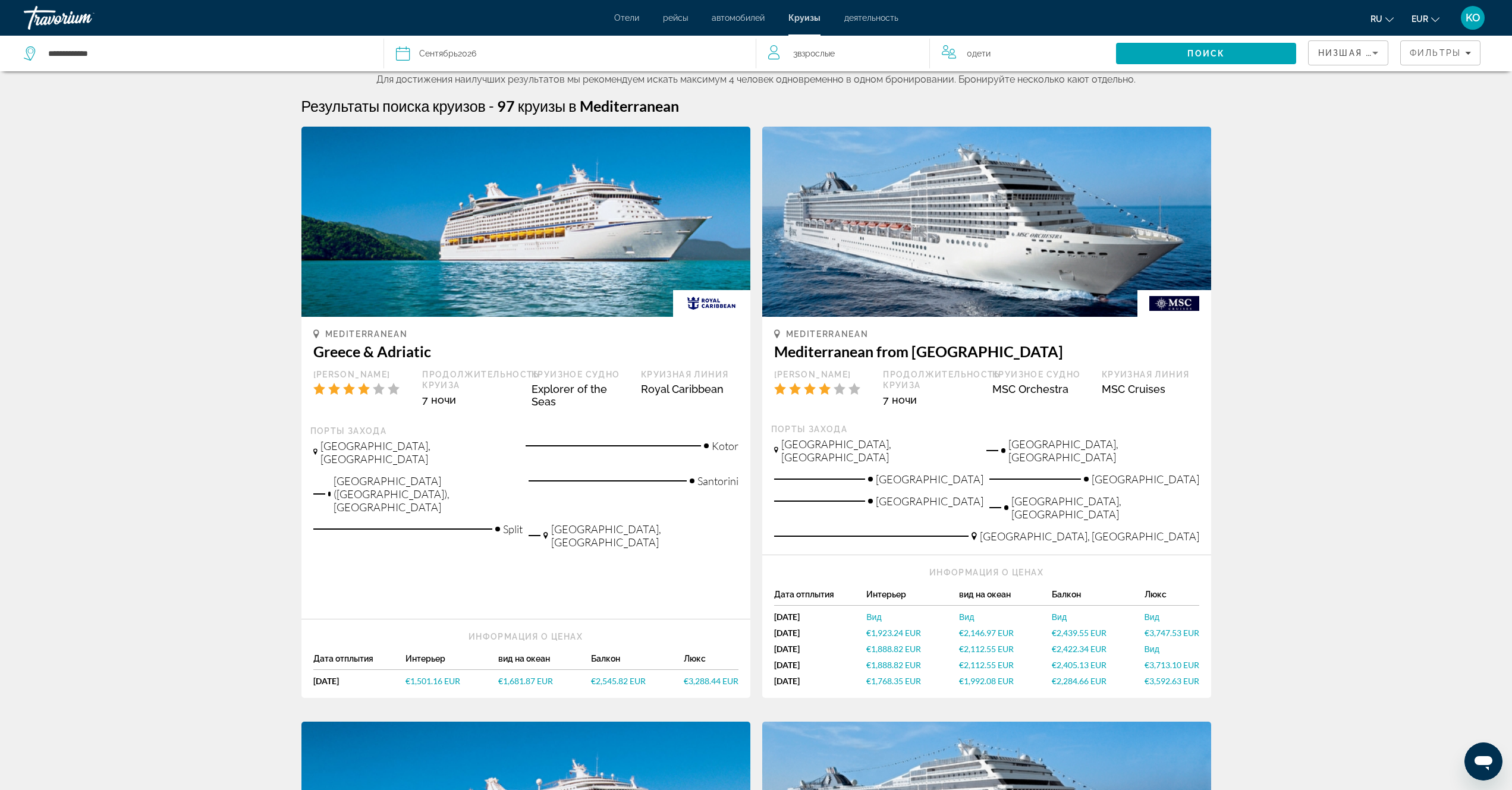
click at [803, 55] on span "Взрослые" at bounding box center [816, 53] width 38 height 9
click at [774, 49] on icon "Decrement adults" at bounding box center [773, 51] width 11 height 14
click at [1234, 56] on span "Search" at bounding box center [1205, 54] width 180 height 28
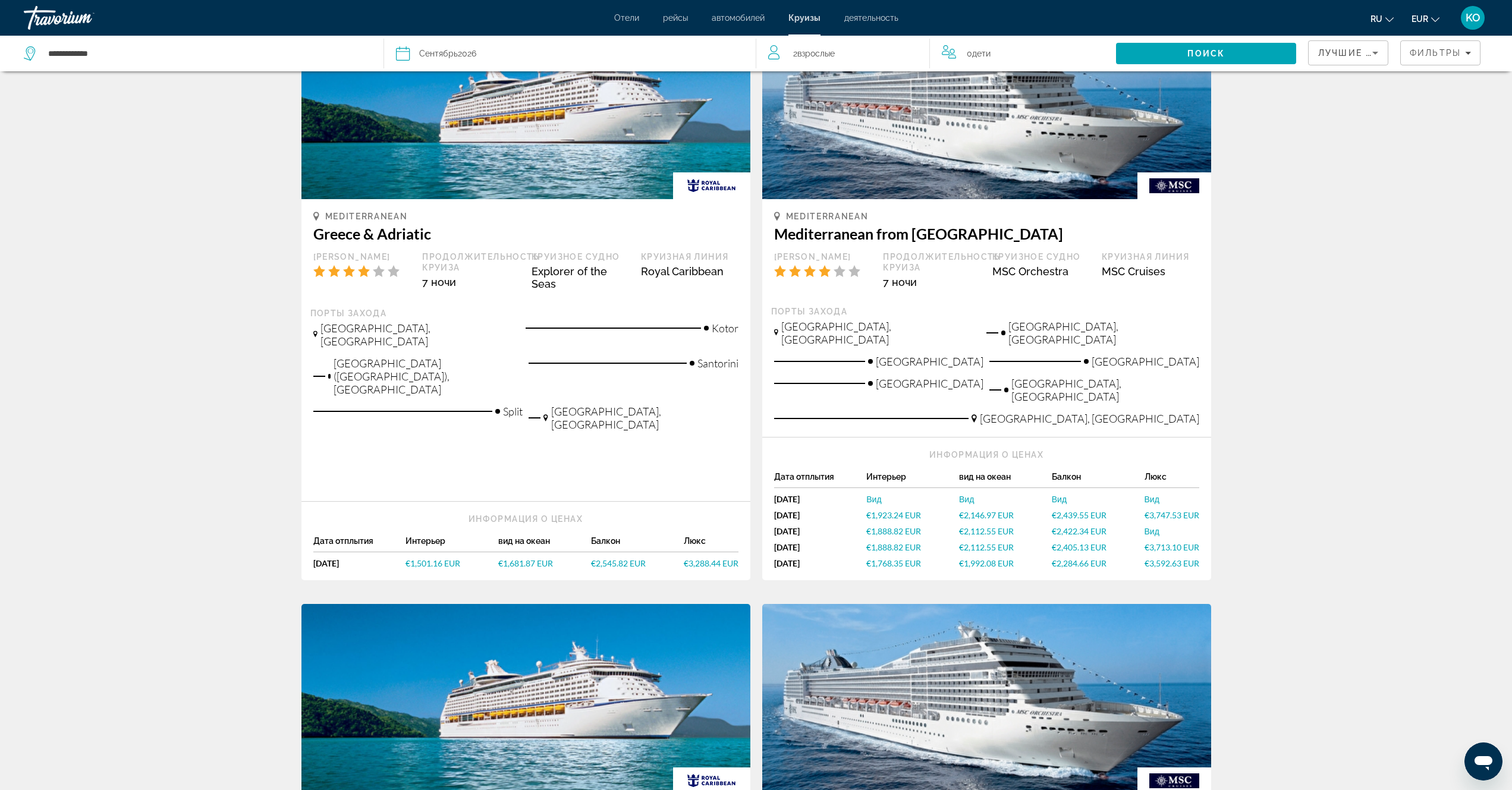
scroll to position [178, 0]
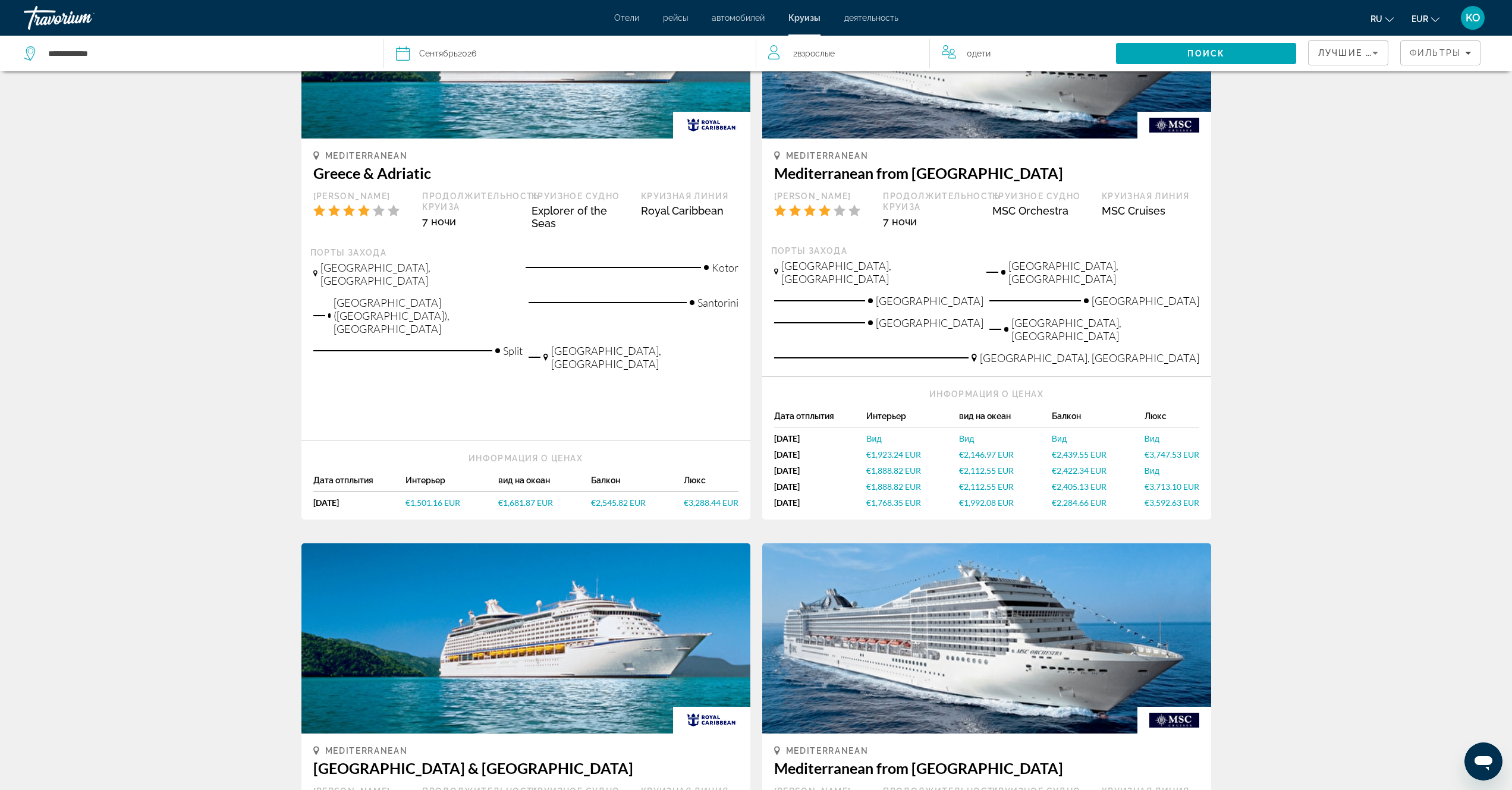
click at [441, 497] on span "€1,501.16 EUR" at bounding box center [432, 502] width 54 height 10
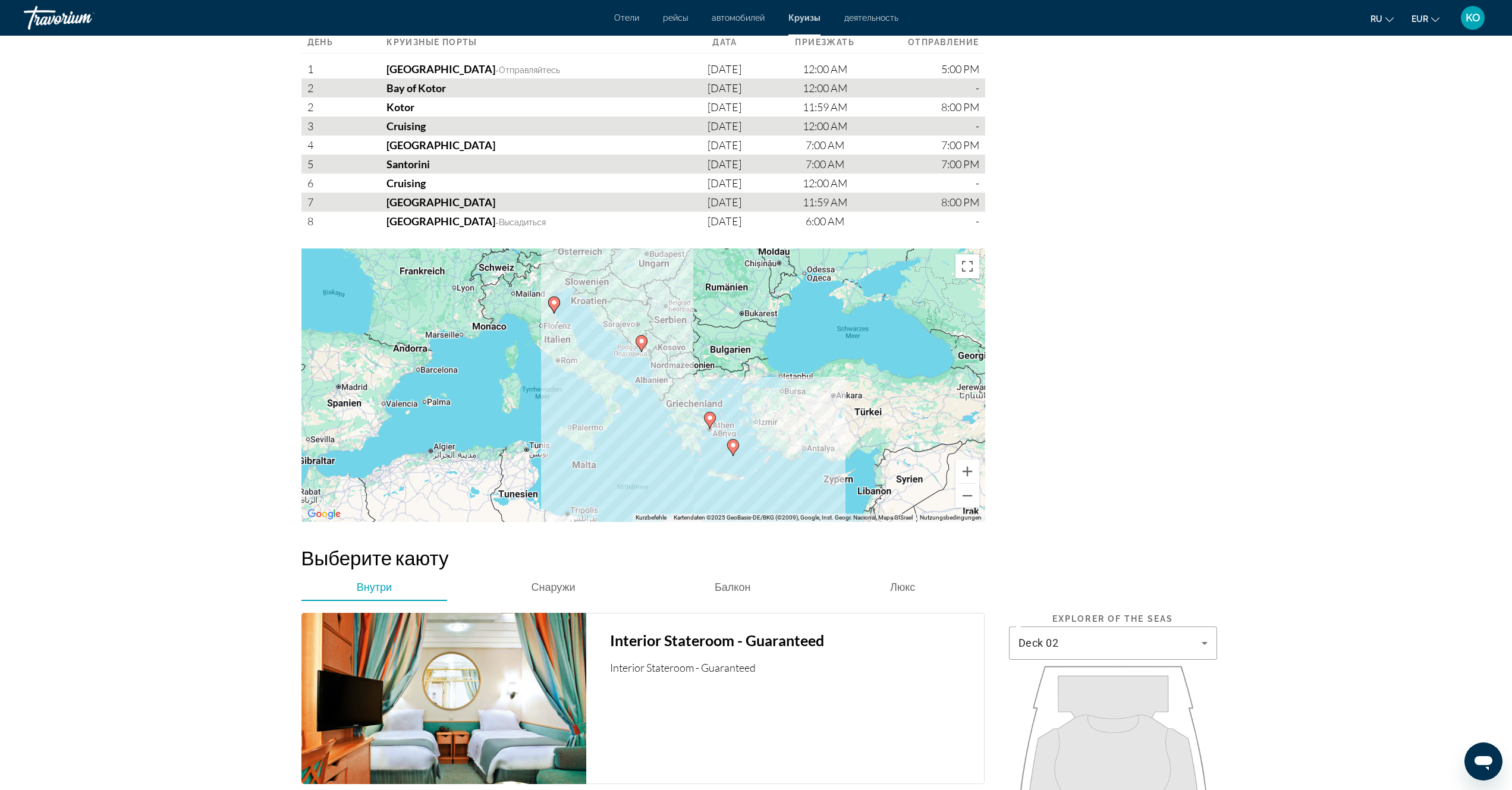
scroll to position [1605, 0]
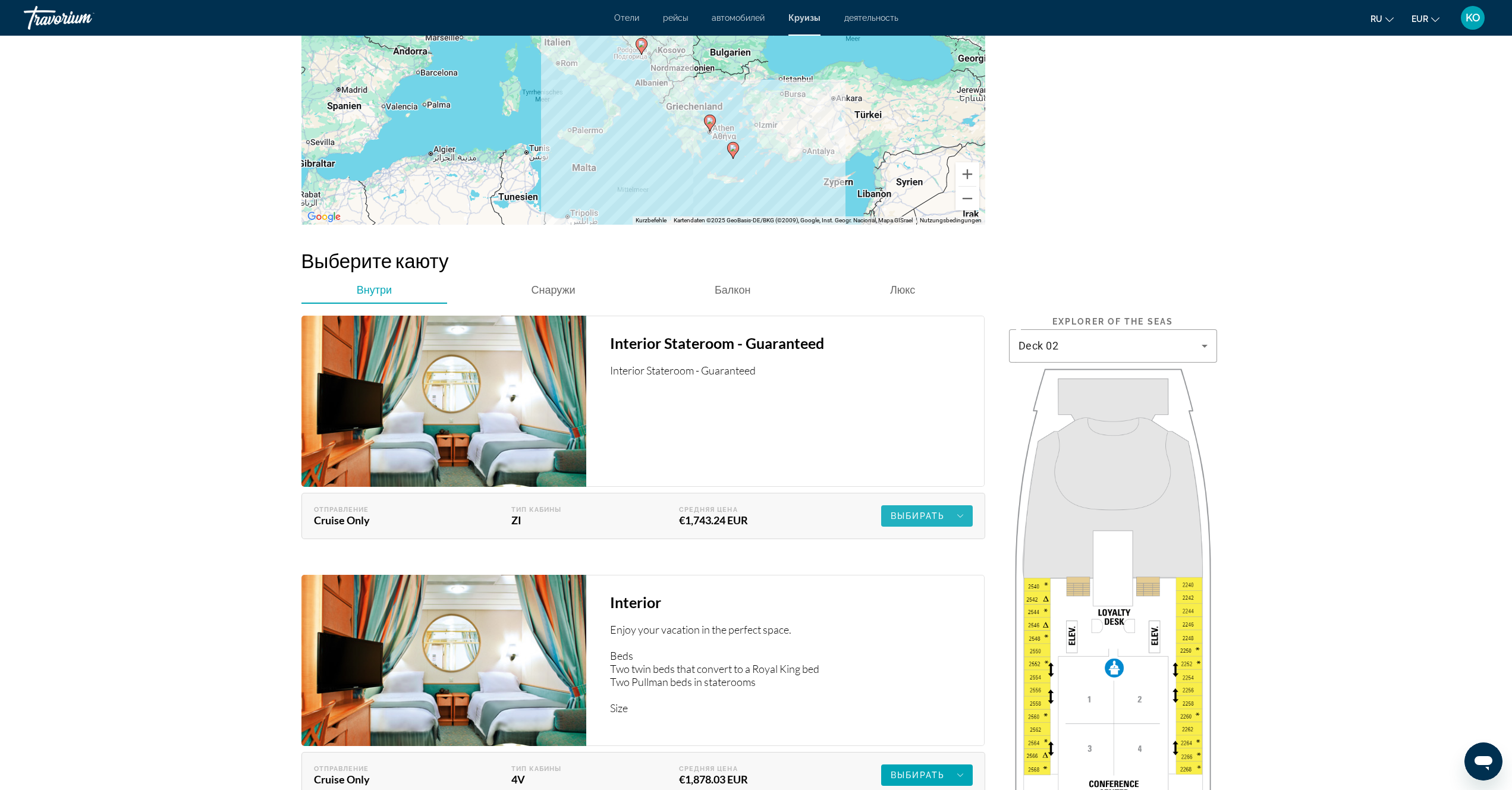
click at [951, 516] on div "Выбирать" at bounding box center [926, 516] width 73 height 14
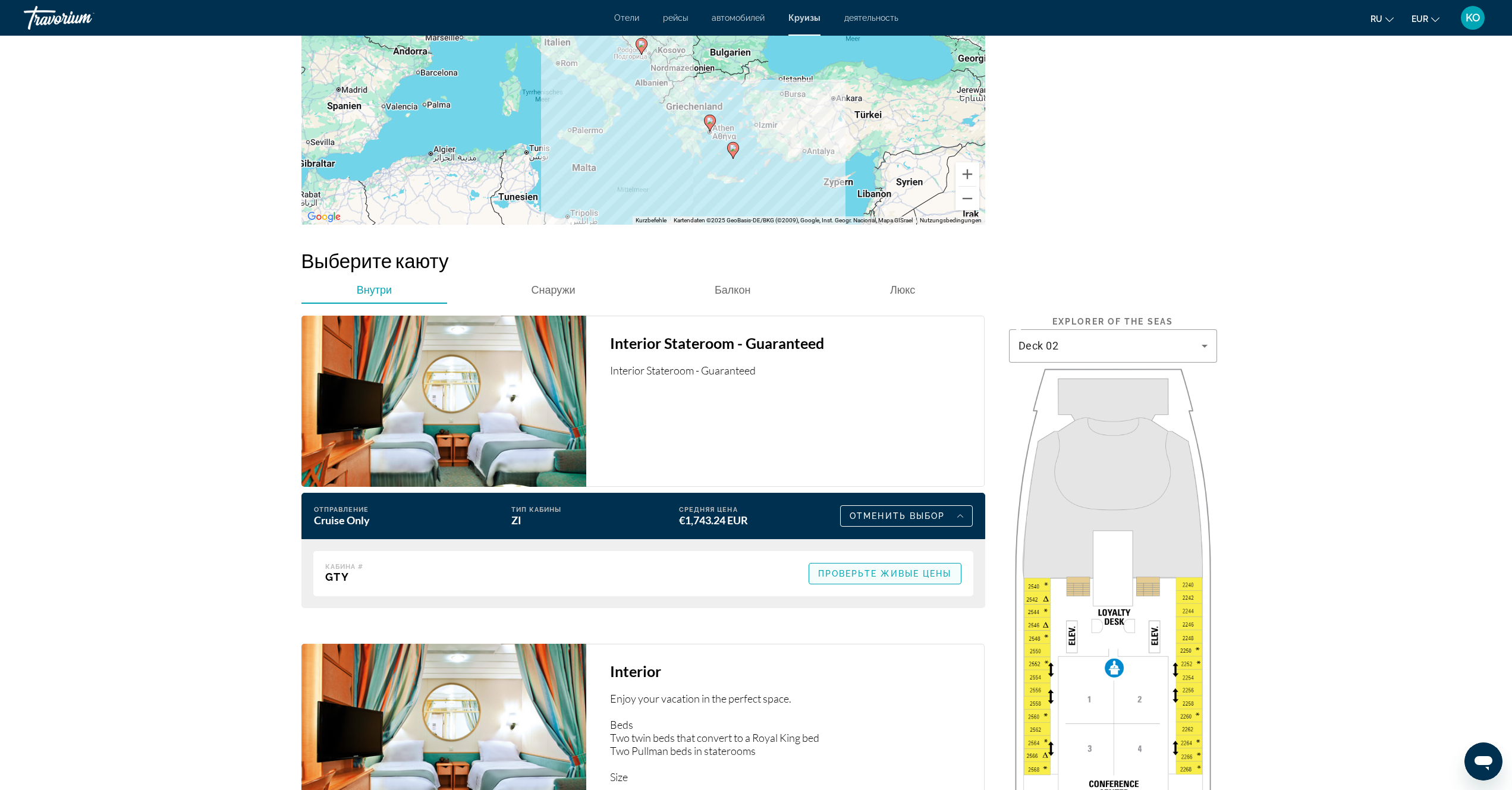
click at [931, 575] on span "Проверьте живые цены" at bounding box center [885, 573] width 134 height 9
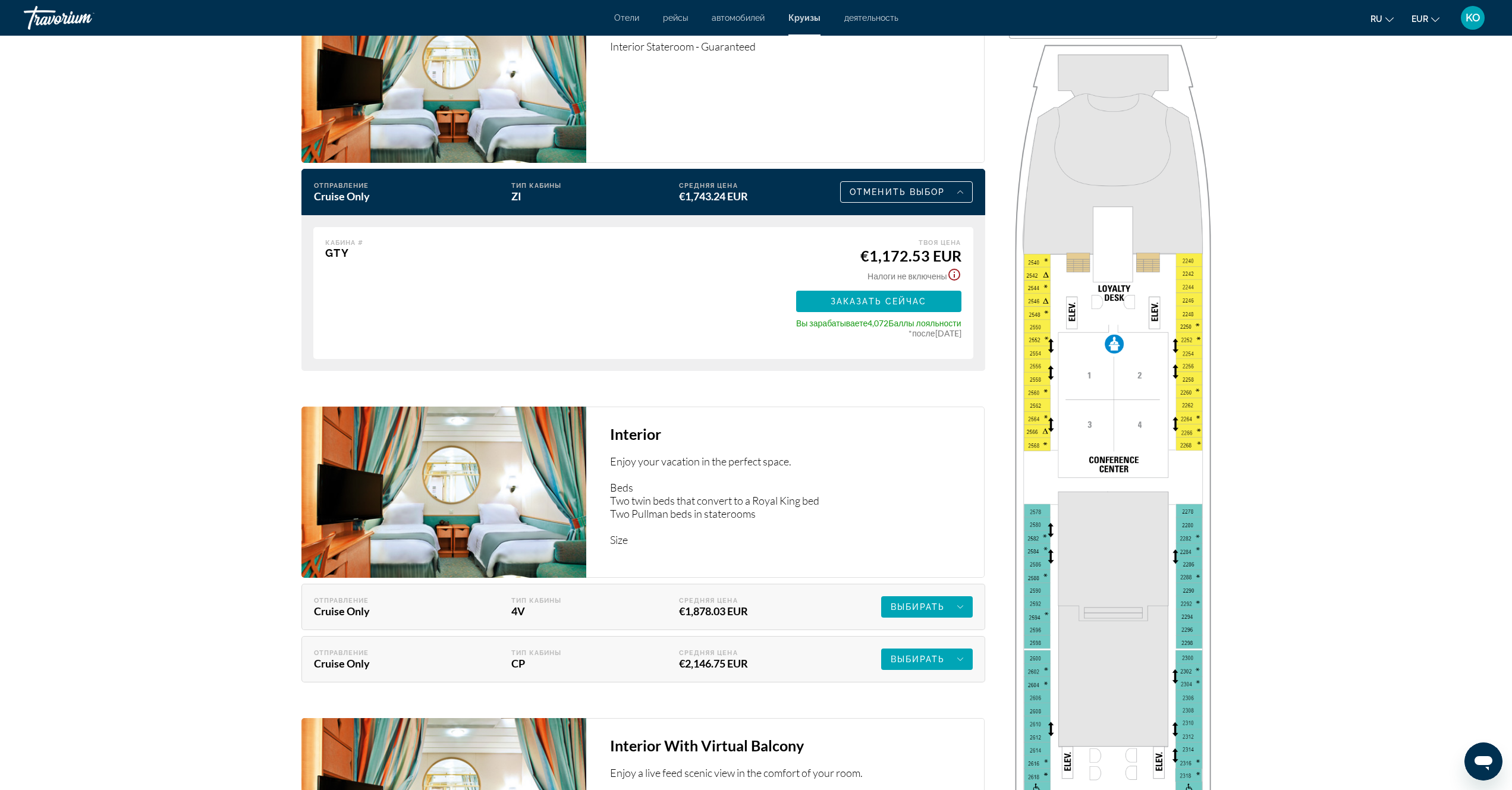
scroll to position [1962, 0]
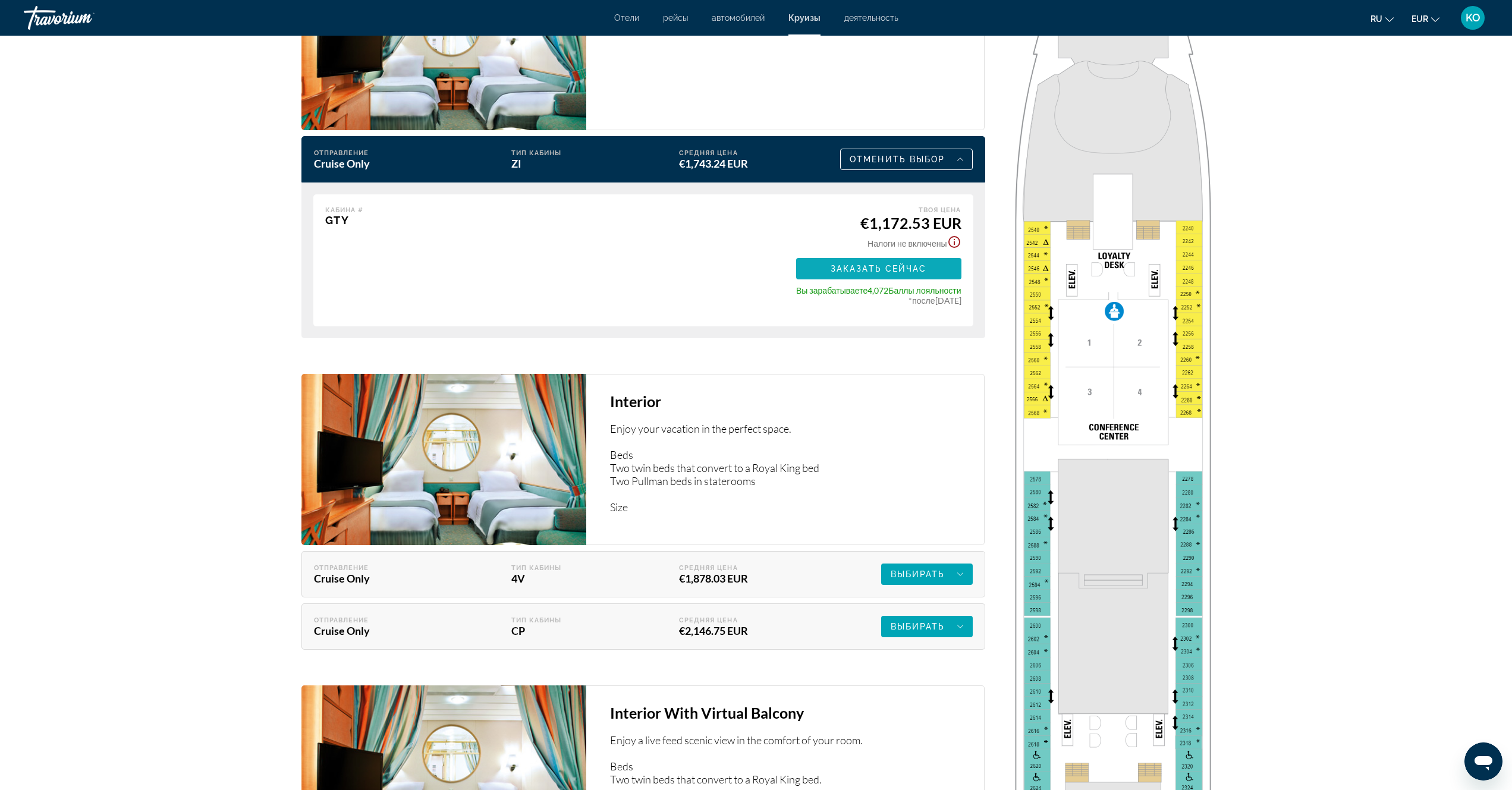
click at [910, 271] on span "Заказать сейчас" at bounding box center [878, 268] width 96 height 9
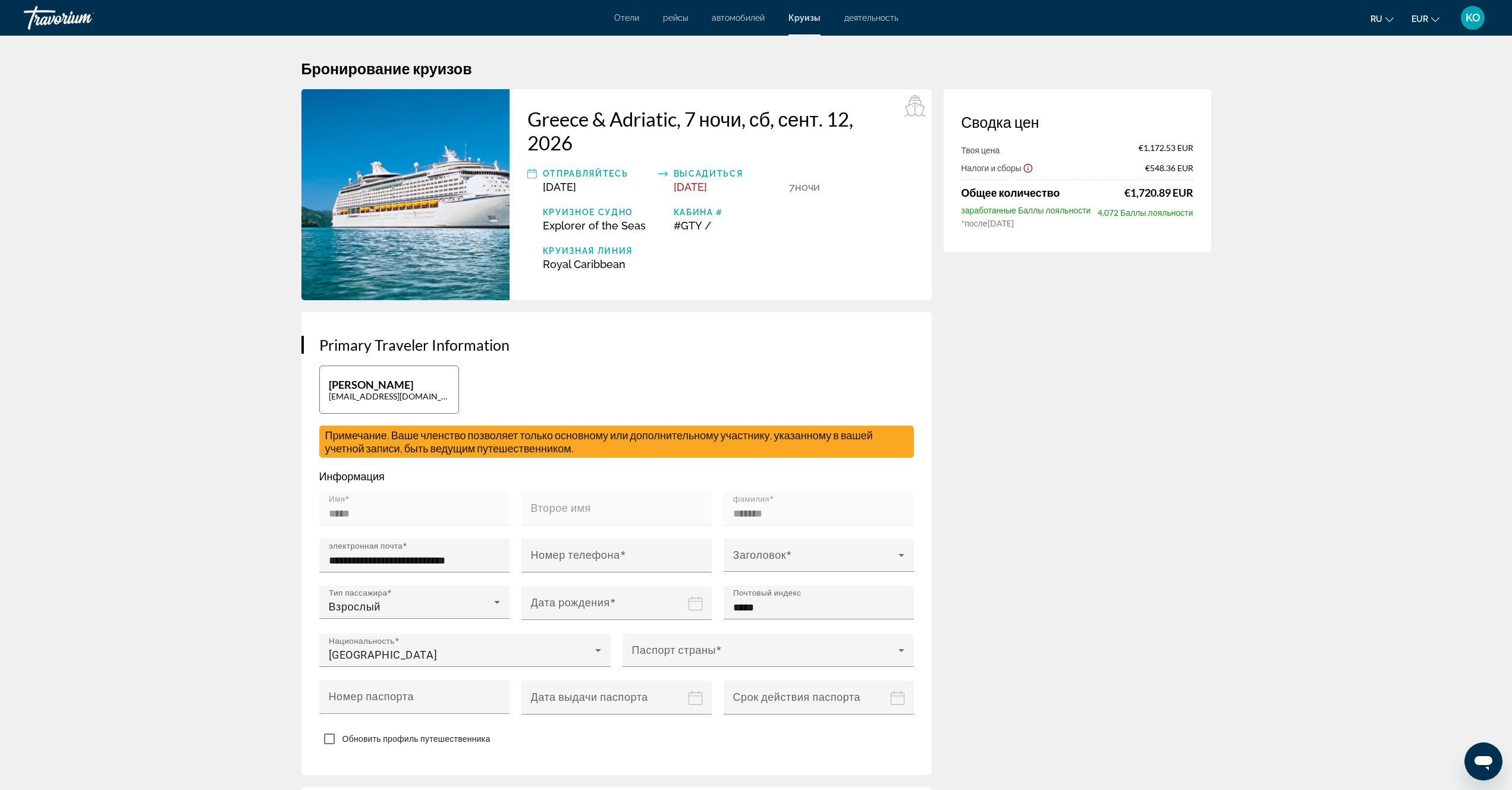
click at [369, 218] on img "Main content" at bounding box center [405, 195] width 208 height 211
click at [1028, 170] on icon "Show Taxes and Fees disclaimer" at bounding box center [1027, 168] width 11 height 11
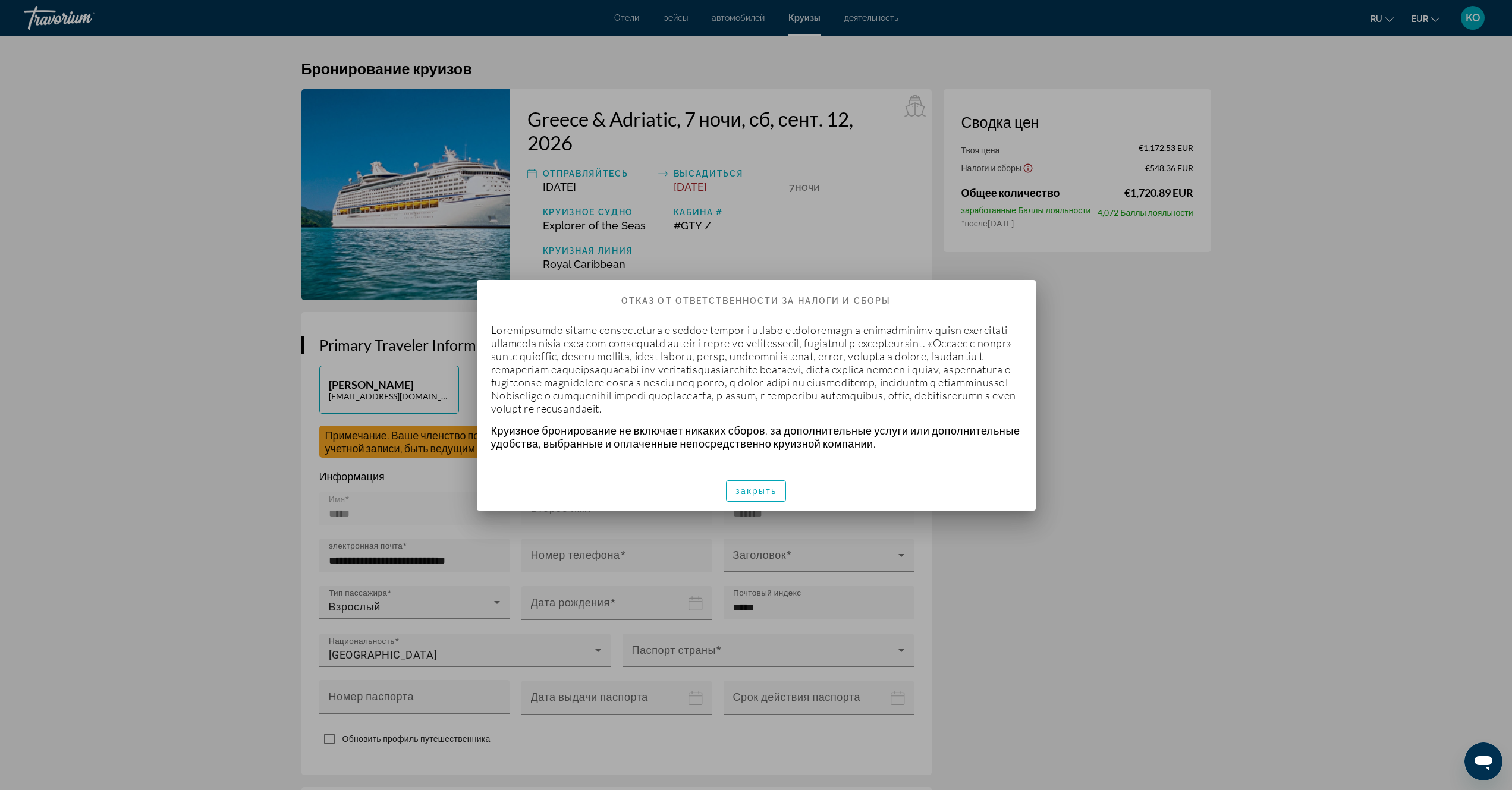
click at [1170, 331] on div at bounding box center [756, 395] width 1512 height 790
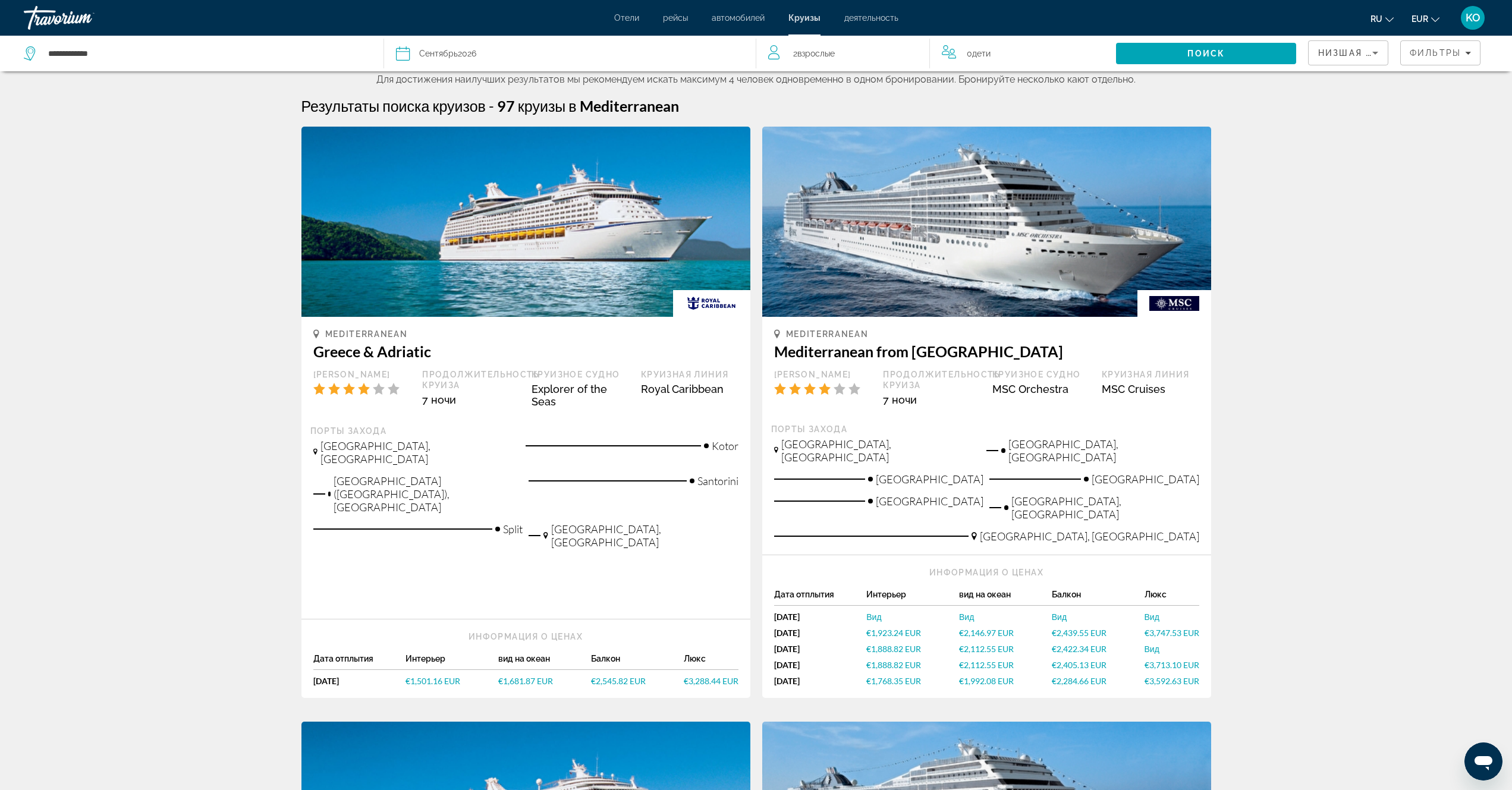
click at [802, 54] on span "Взрослые" at bounding box center [816, 53] width 38 height 9
click at [773, 54] on icon "Decrement adults" at bounding box center [773, 51] width 11 height 14
click at [1215, 54] on span "Поиск" at bounding box center [1205, 53] width 38 height 9
click at [428, 676] on span "€1,507.35 EUR" at bounding box center [432, 681] width 54 height 10
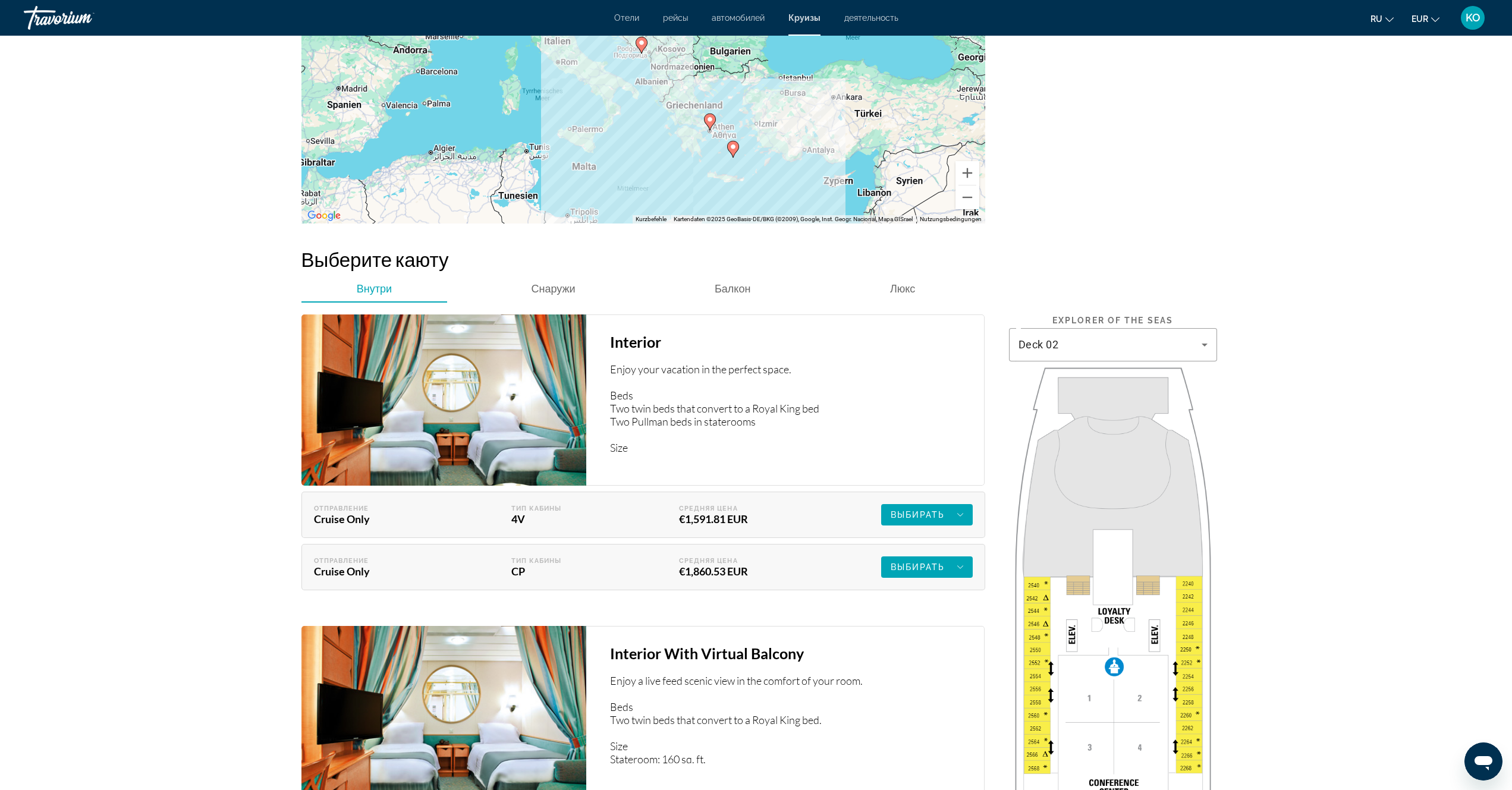
scroll to position [1605, 0]
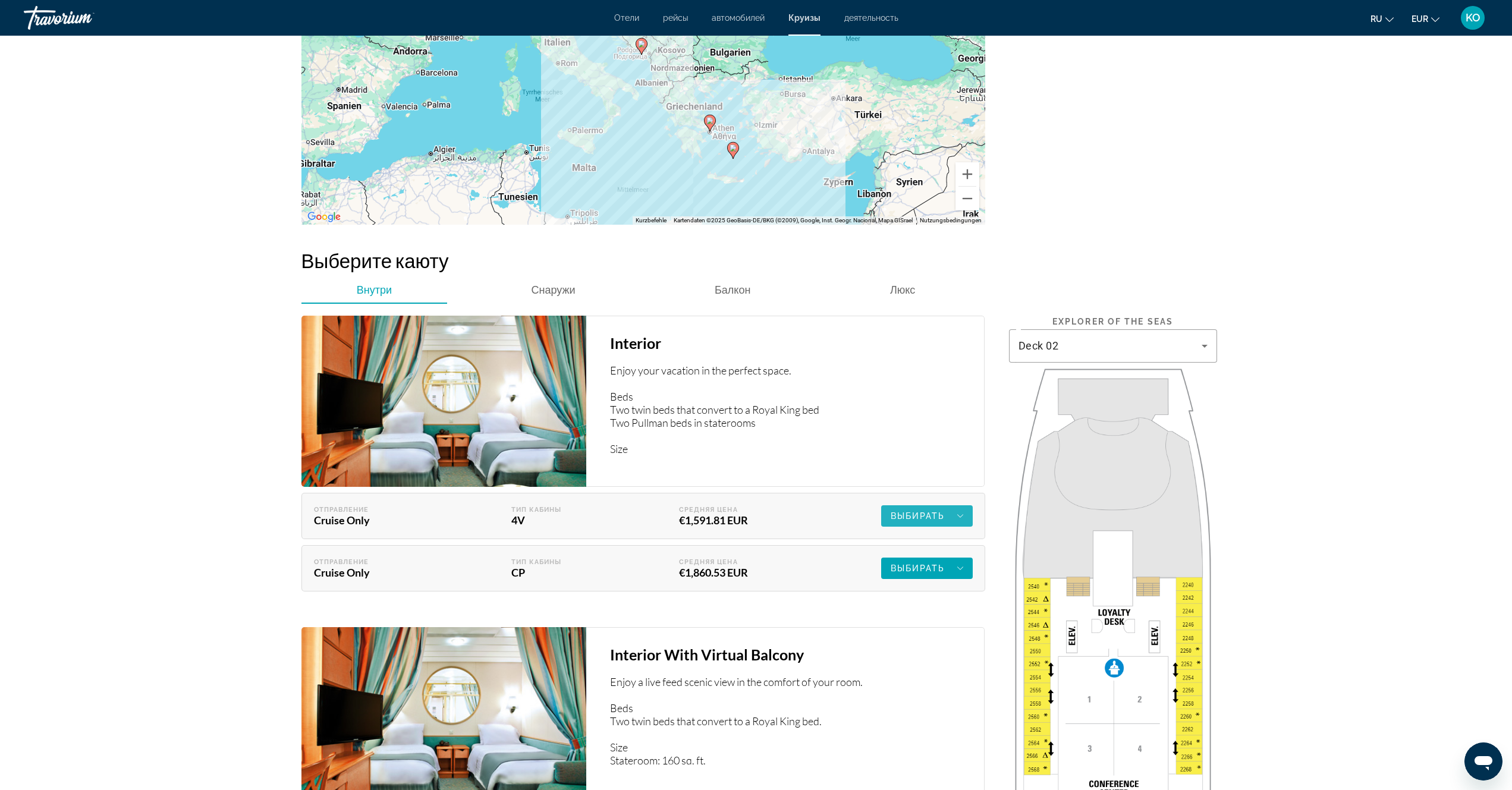
click at [960, 518] on icon "Main content" at bounding box center [960, 516] width 6 height 14
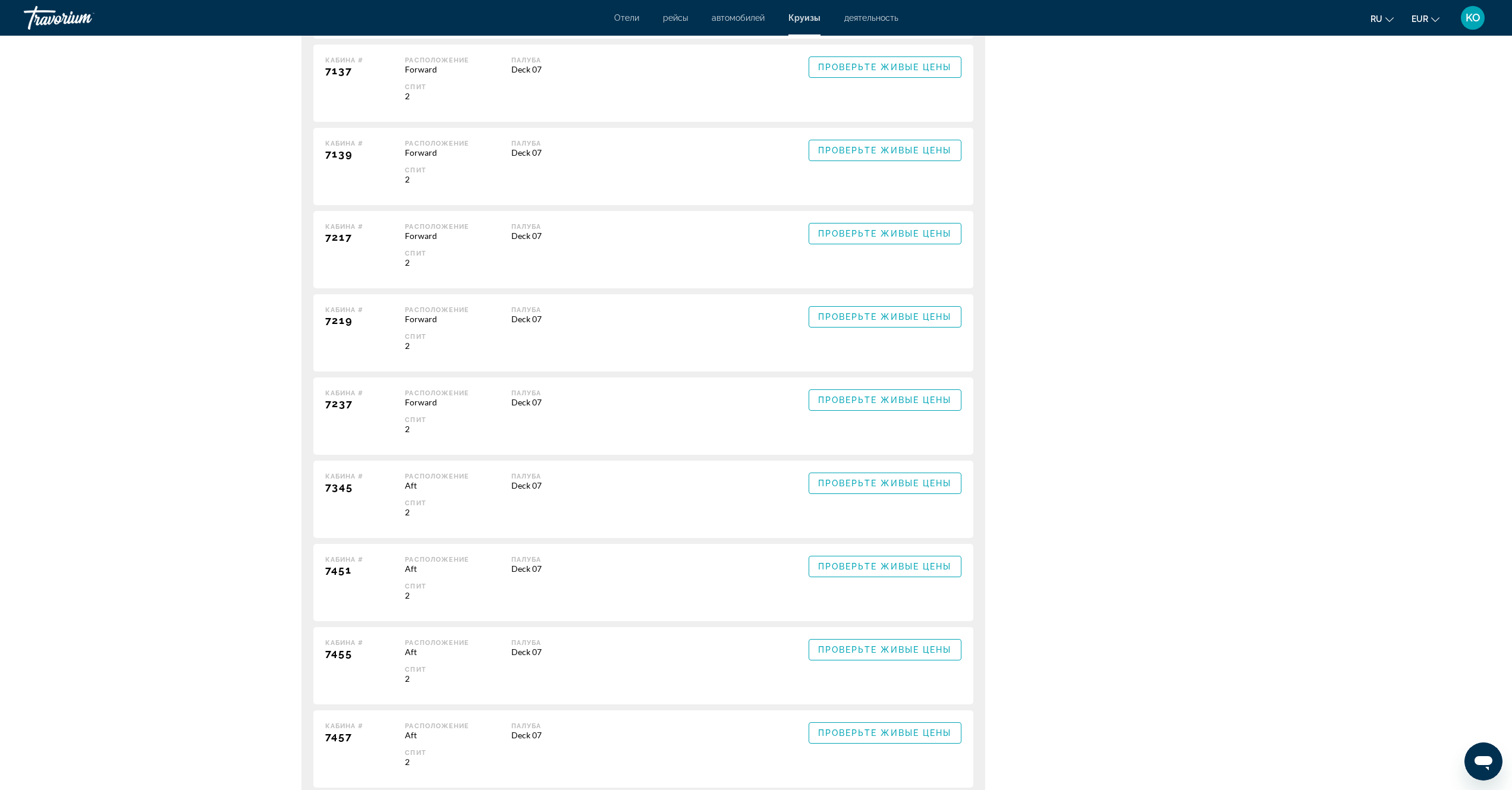
scroll to position [4281, 0]
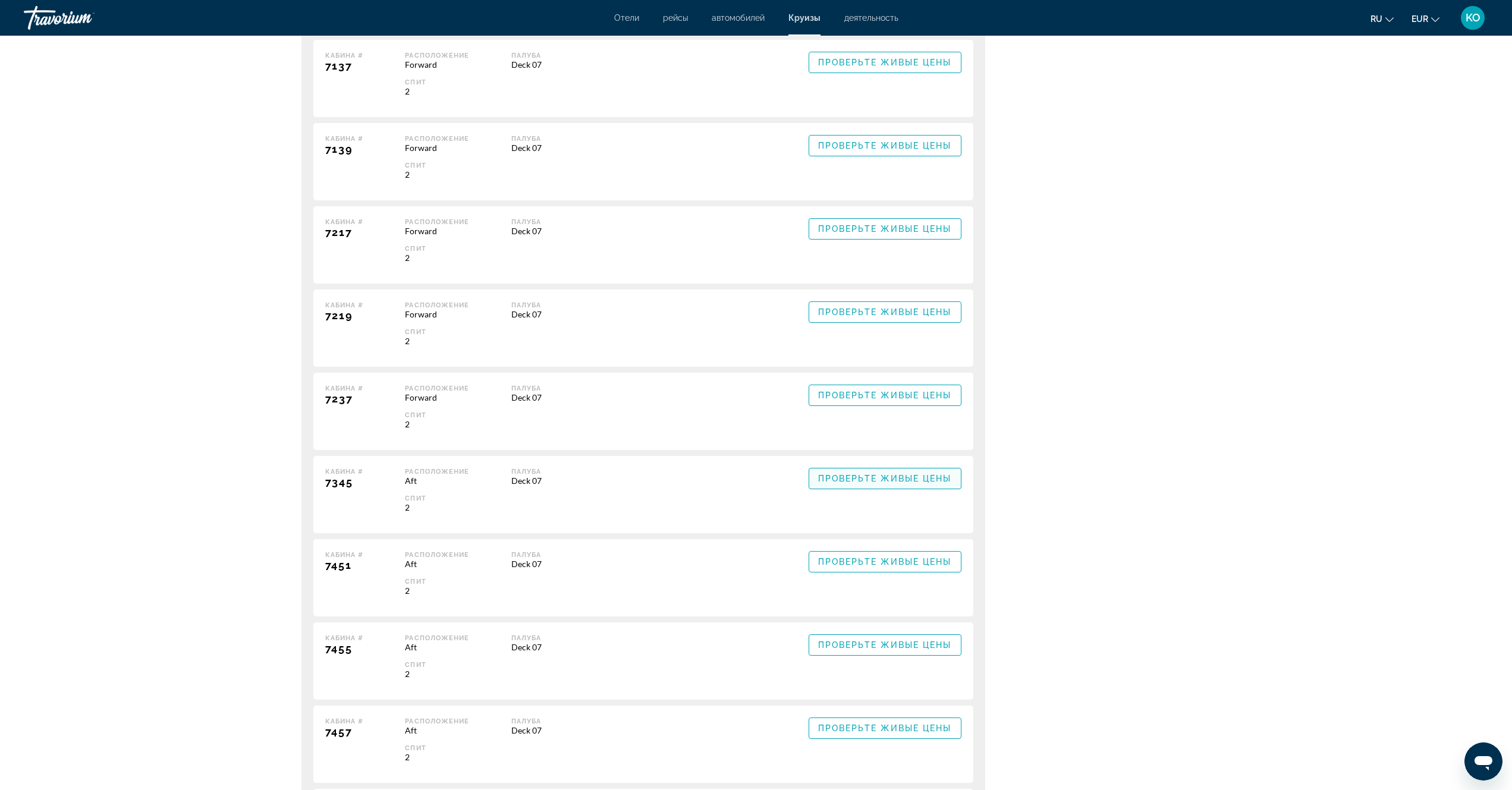
click at [899, 482] on span "Проверьте живые цены" at bounding box center [885, 478] width 134 height 9
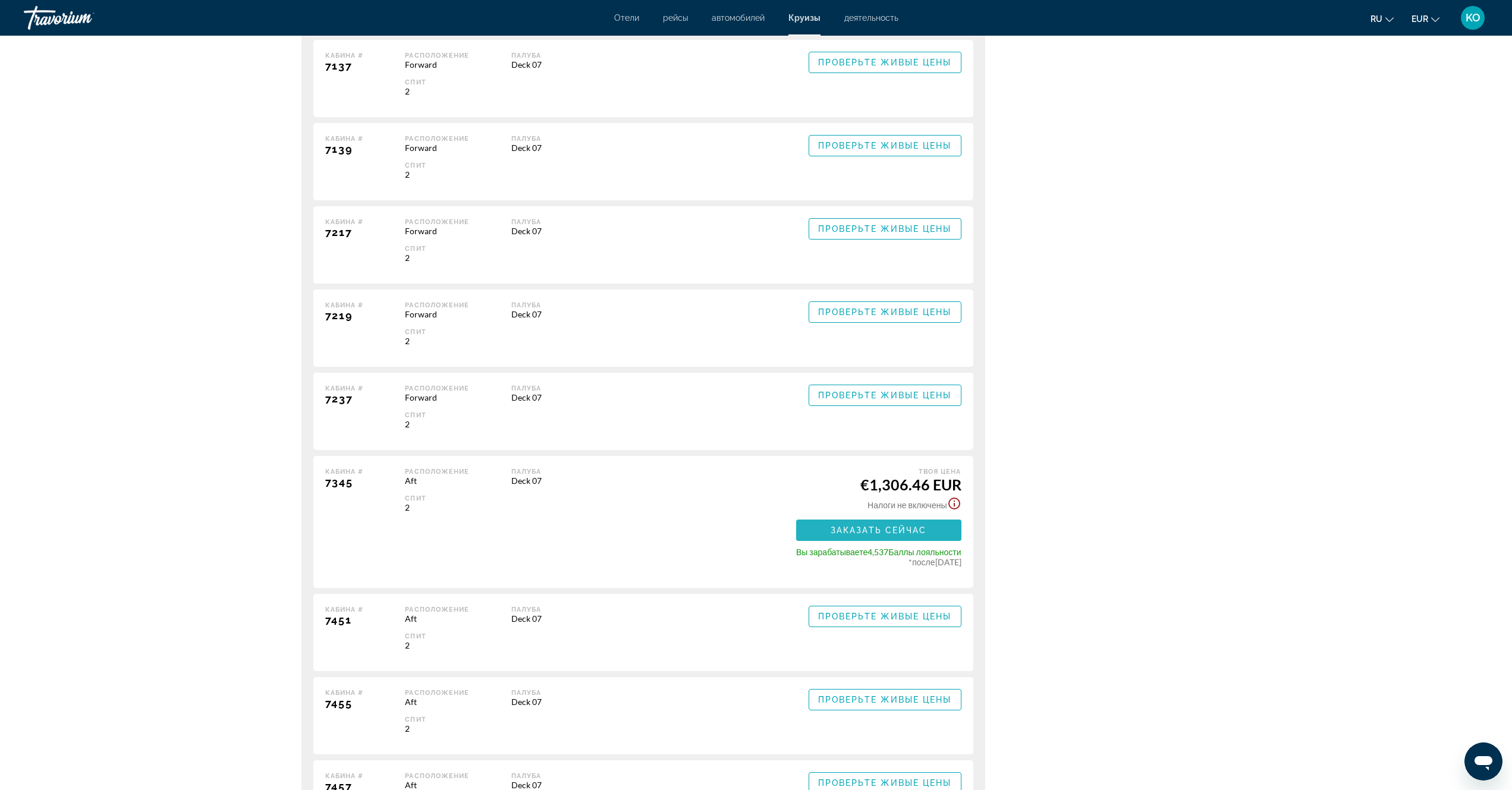
click at [911, 534] on span "Заказать сейчас" at bounding box center [878, 530] width 96 height 9
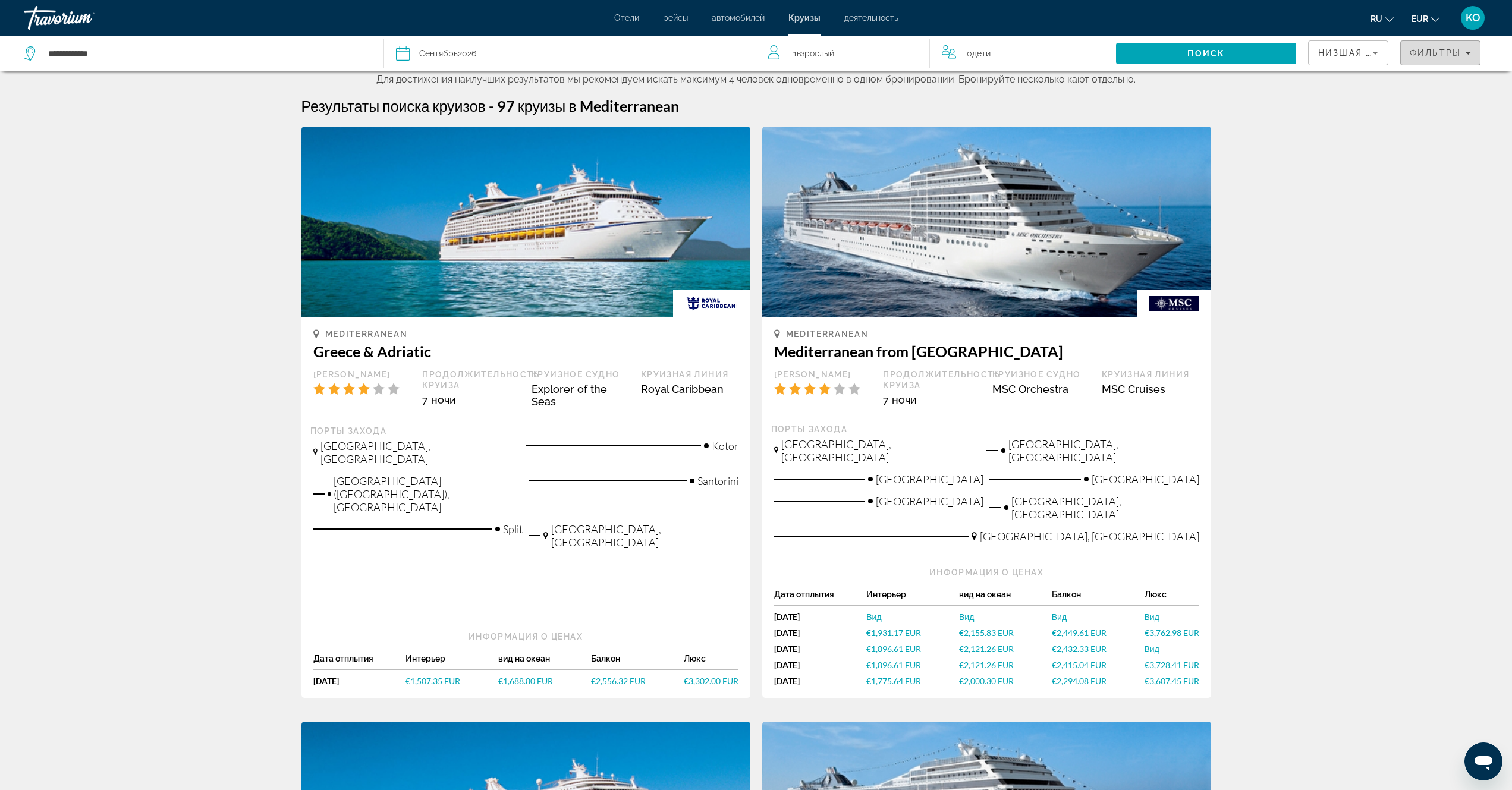
click at [1466, 52] on icon "Filters" at bounding box center [1467, 53] width 6 height 6
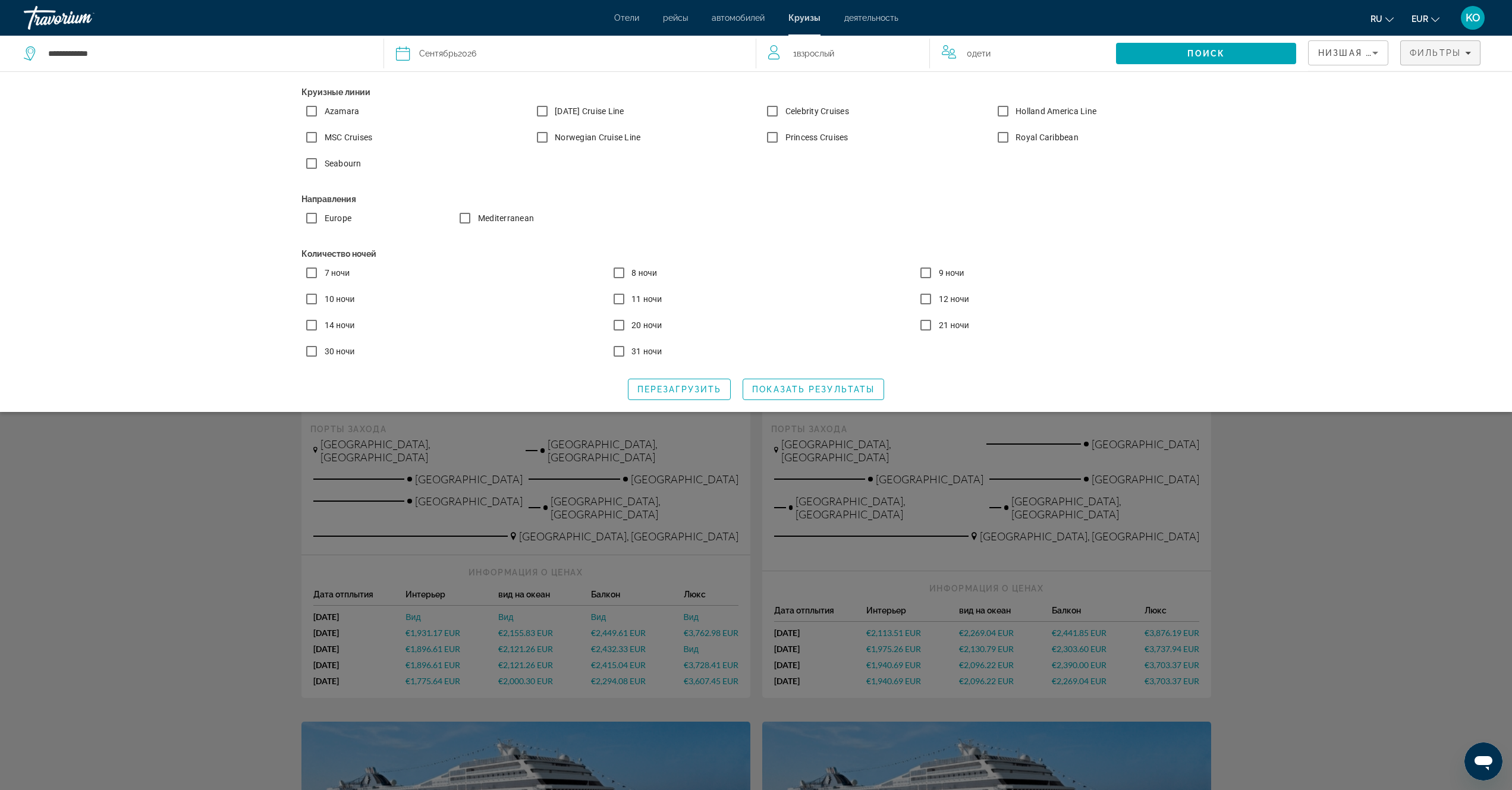
click at [811, 54] on span "Взрослый" at bounding box center [815, 53] width 38 height 9
click at [909, 50] on icon "Increment adults" at bounding box center [912, 51] width 11 height 11
click at [1234, 54] on span "Search" at bounding box center [1205, 54] width 180 height 28
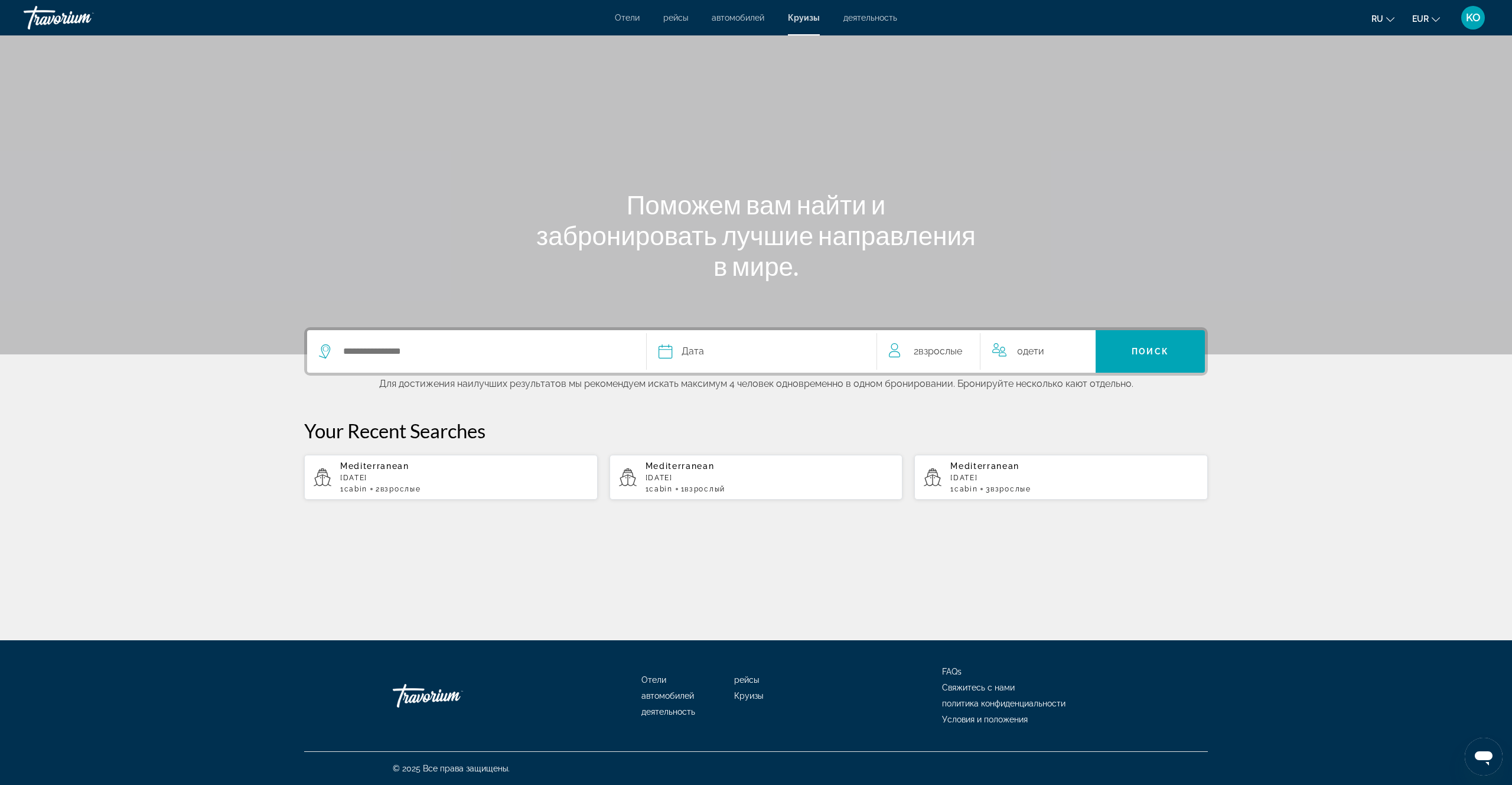
click at [377, 483] on div "Mediterranean [DATE] 1 cabin 2 Взрослый Взрослые" at bounding box center [464, 477] width 248 height 32
type input "**********"
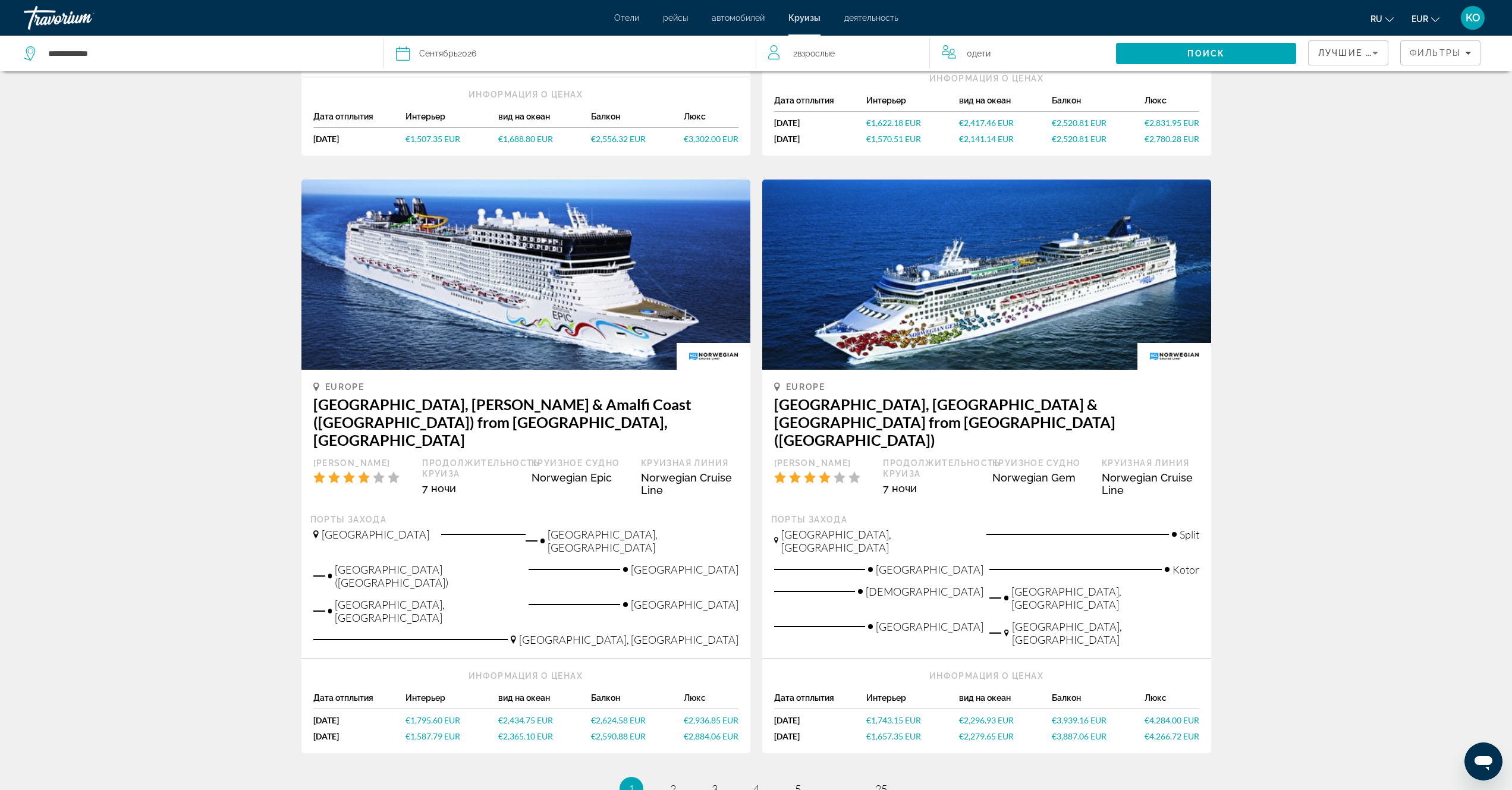
scroll to position [1115, 0]
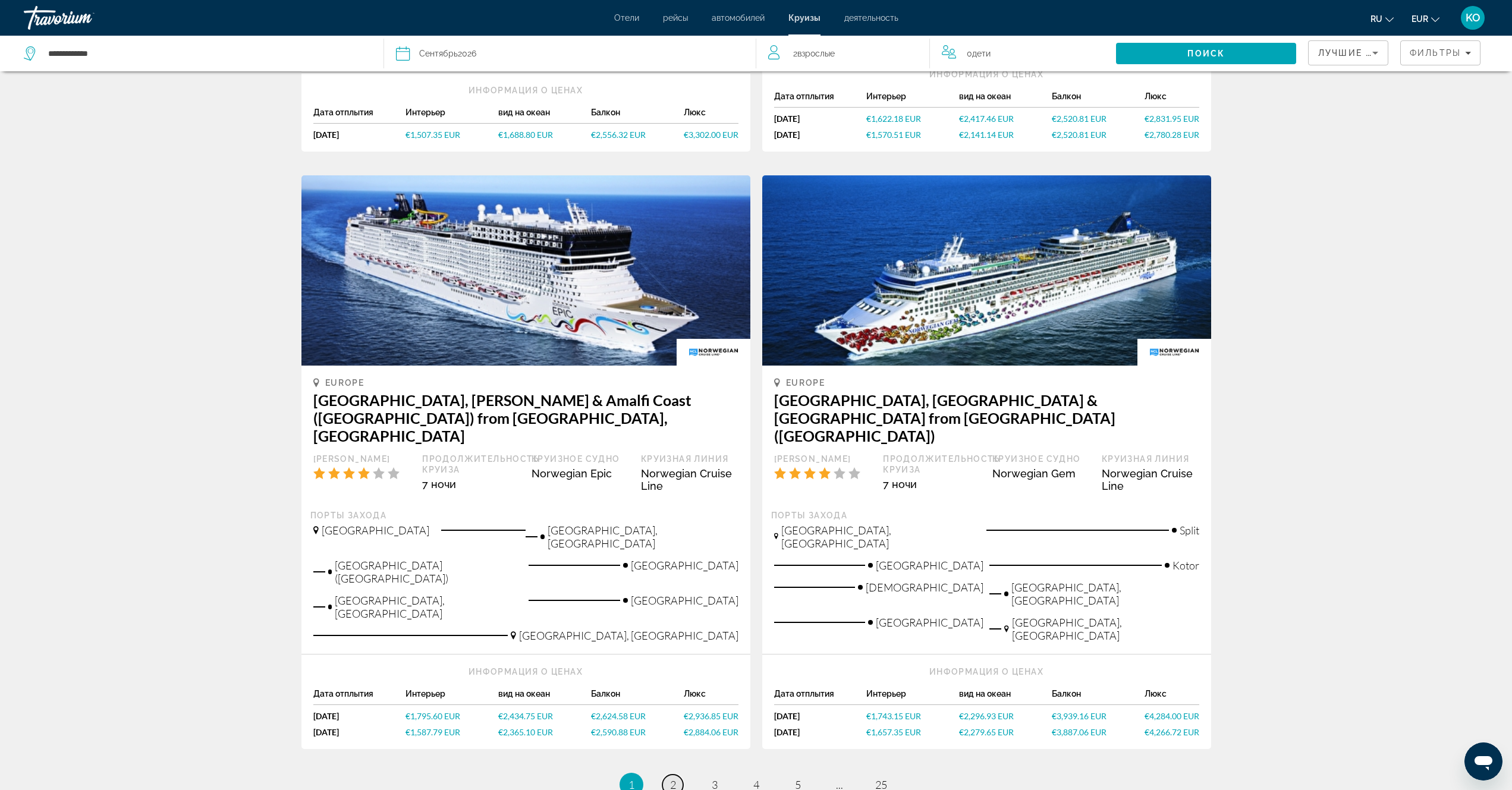
click at [672, 778] on span "2" at bounding box center [673, 785] width 6 height 13
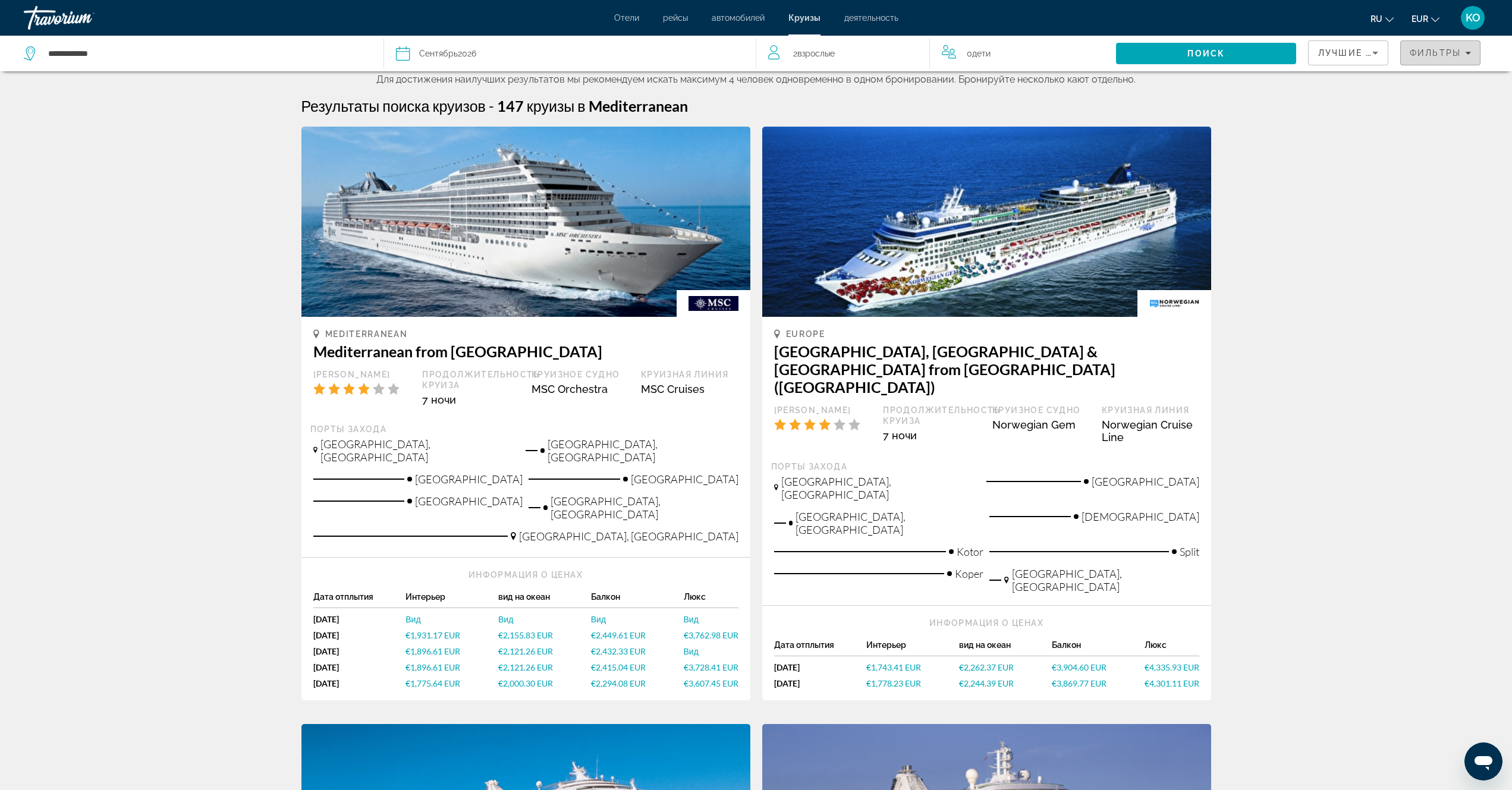
click at [1464, 51] on div "Фильтры" at bounding box center [1439, 53] width 61 height 9
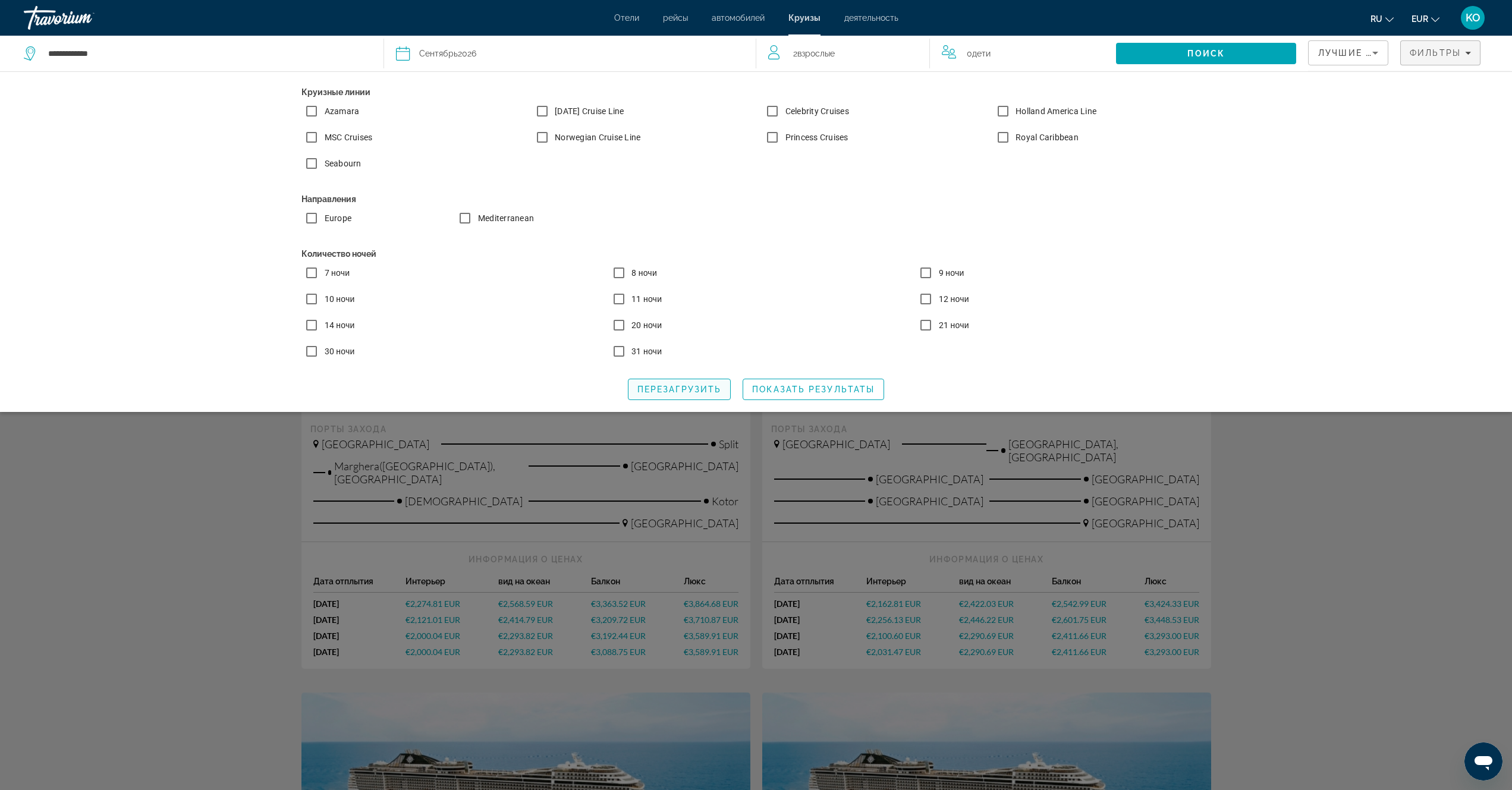
click at [686, 394] on span "Перезагрузить" at bounding box center [679, 389] width 84 height 9
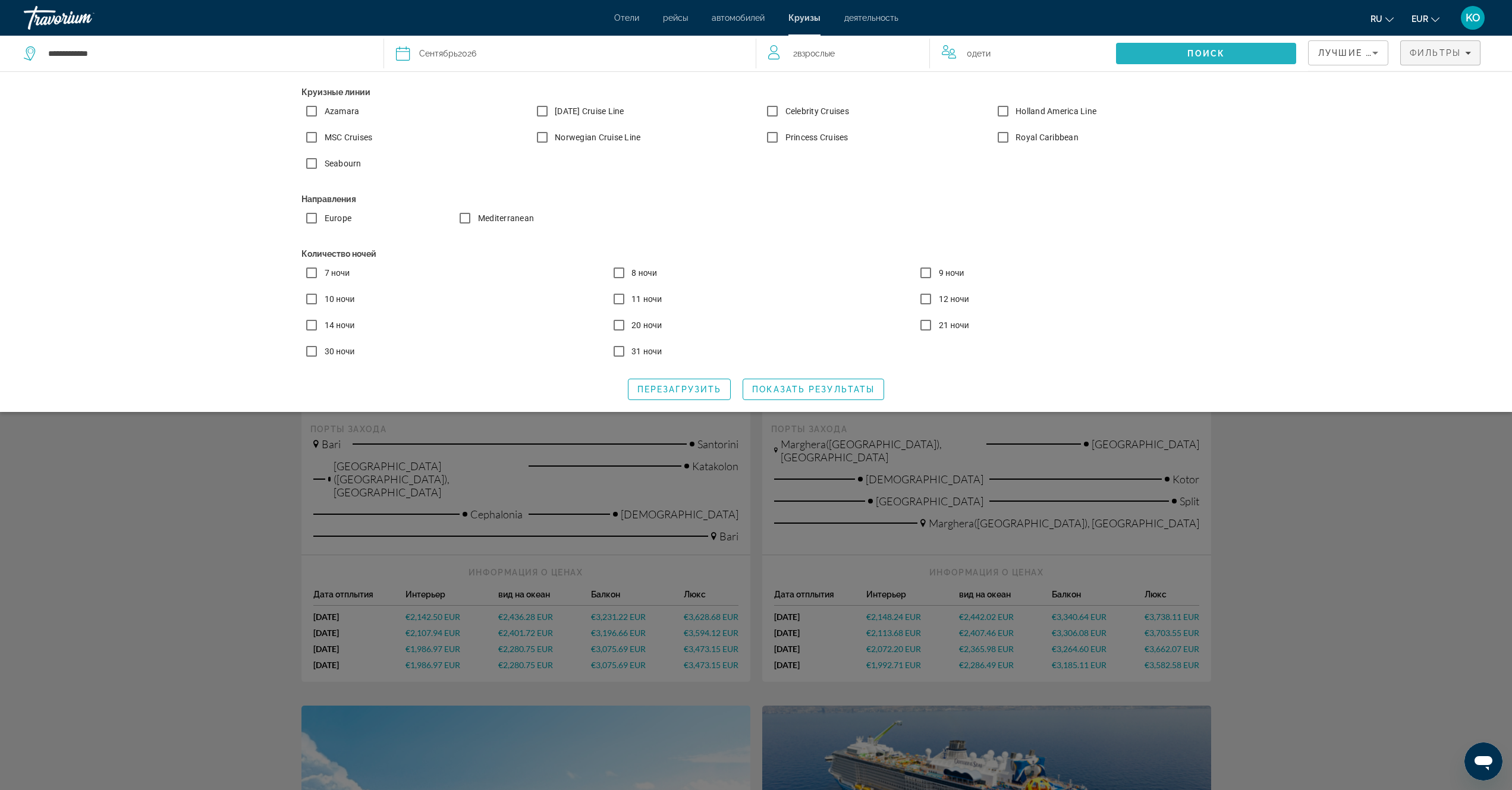
click at [1221, 57] on span "Поиск" at bounding box center [1205, 53] width 38 height 9
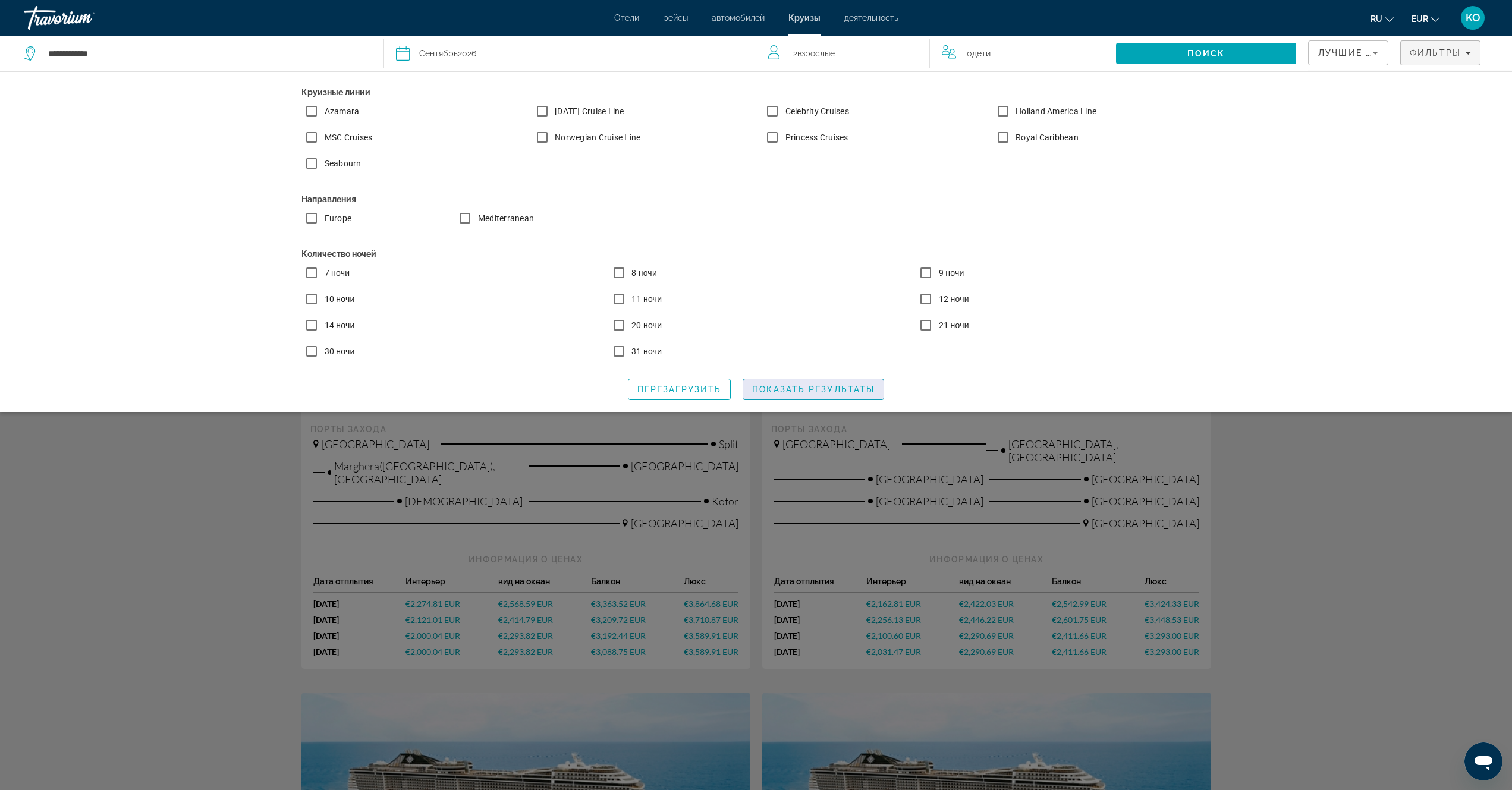
click at [828, 392] on span "Показать результаты" at bounding box center [813, 389] width 123 height 9
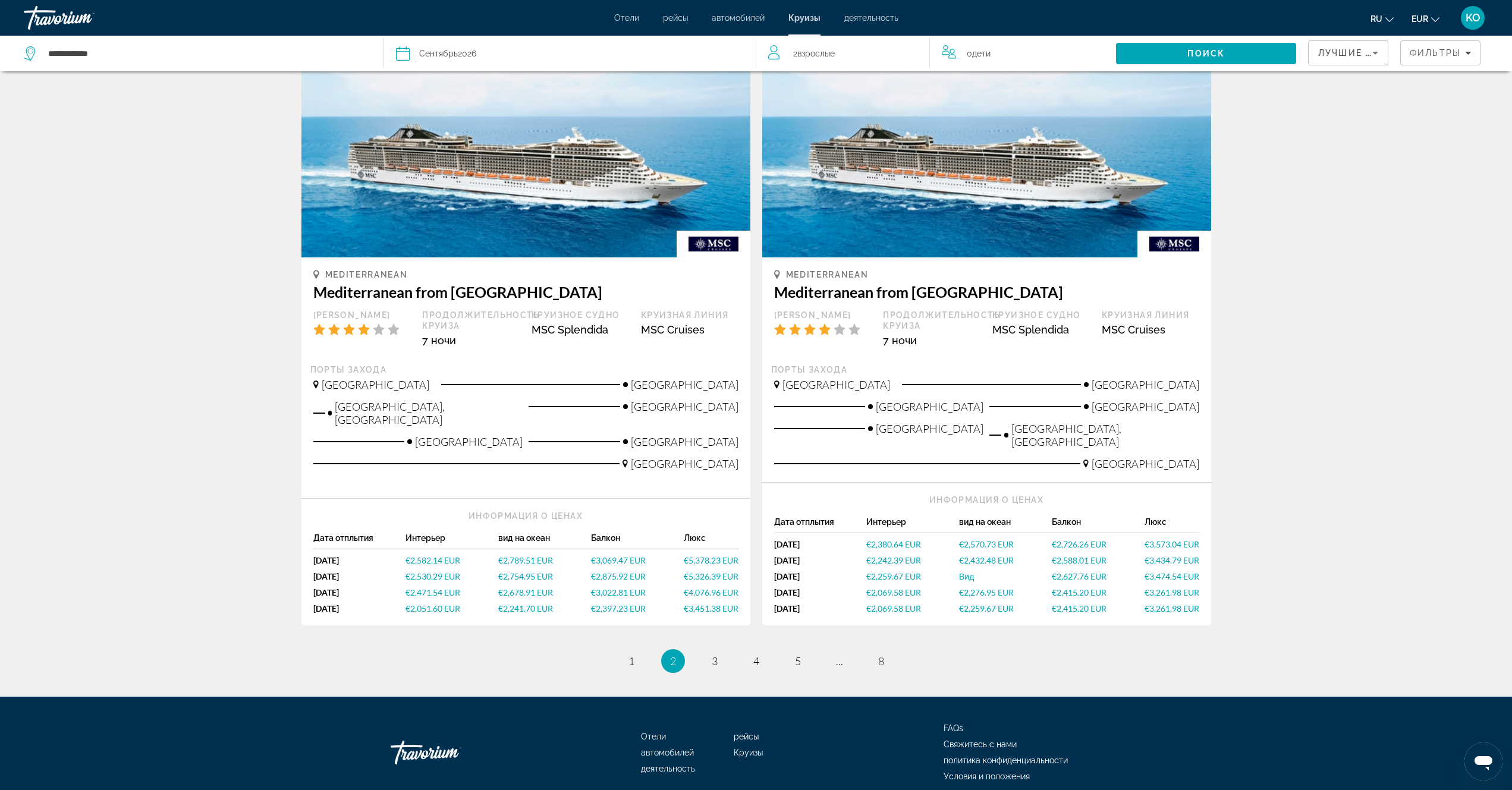
scroll to position [1221, 0]
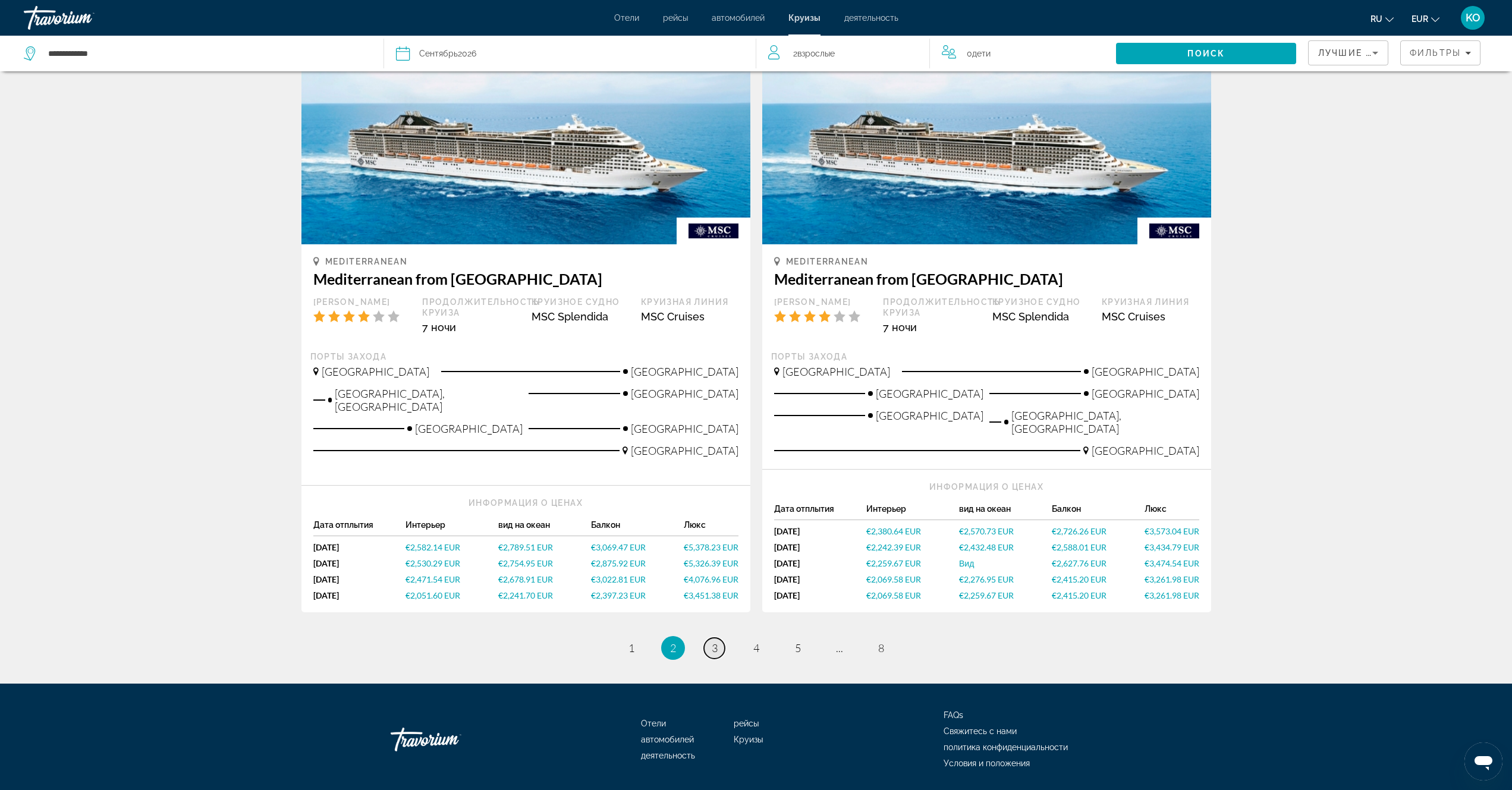
click at [712, 641] on span "3" at bounding box center [714, 648] width 6 height 13
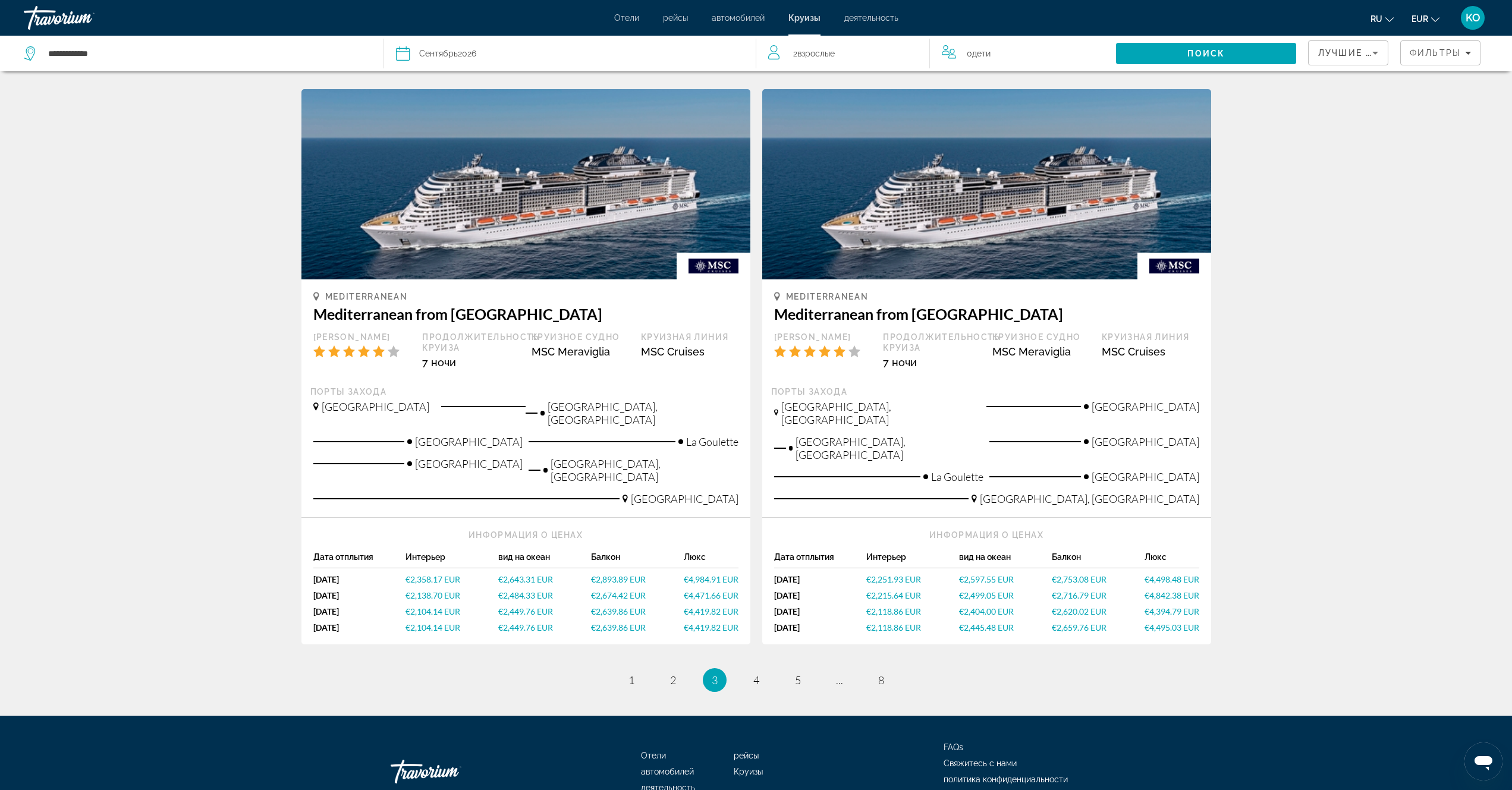
scroll to position [1205, 0]
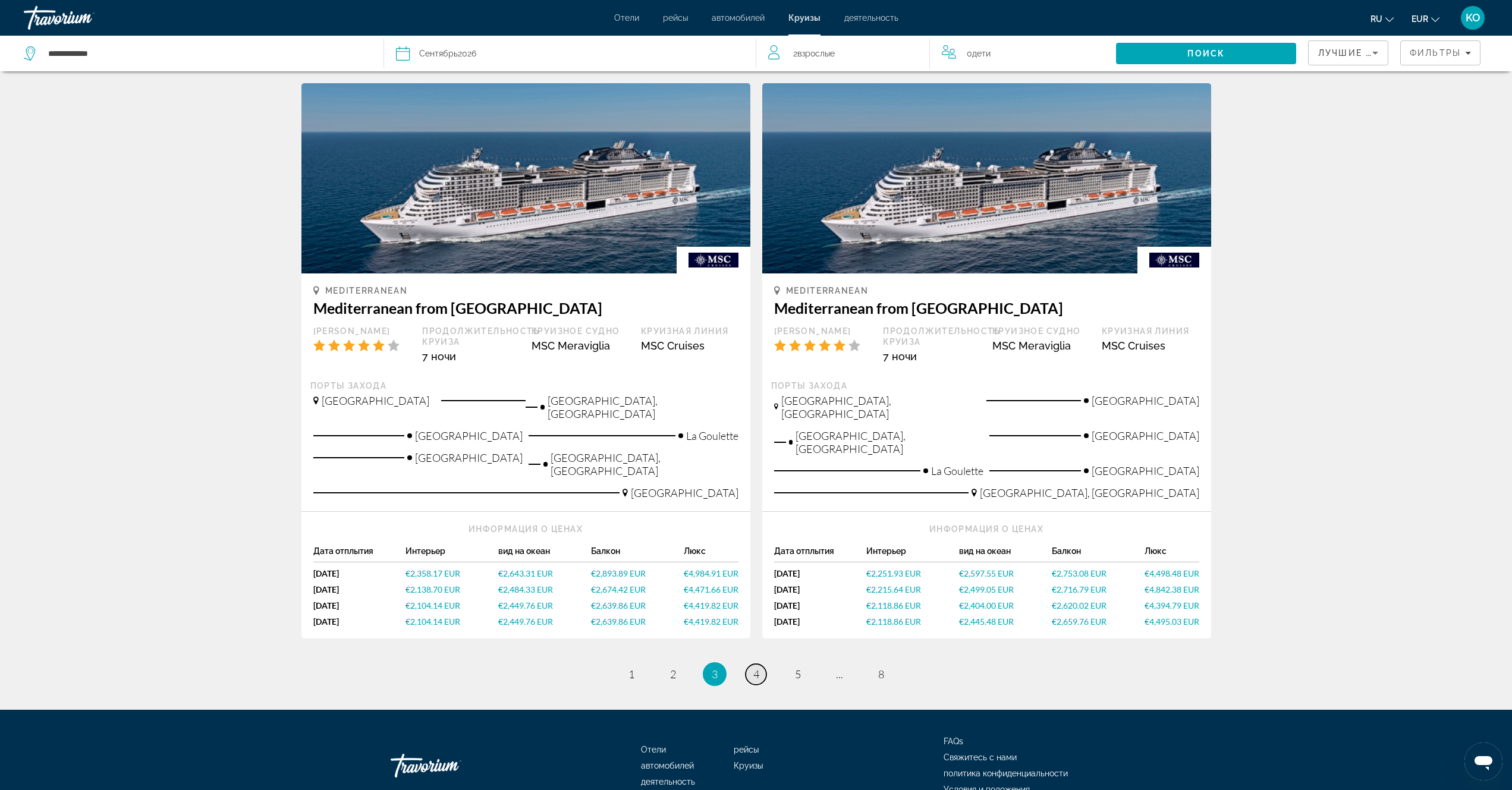
click at [755, 668] on span "4" at bounding box center [756, 675] width 6 height 13
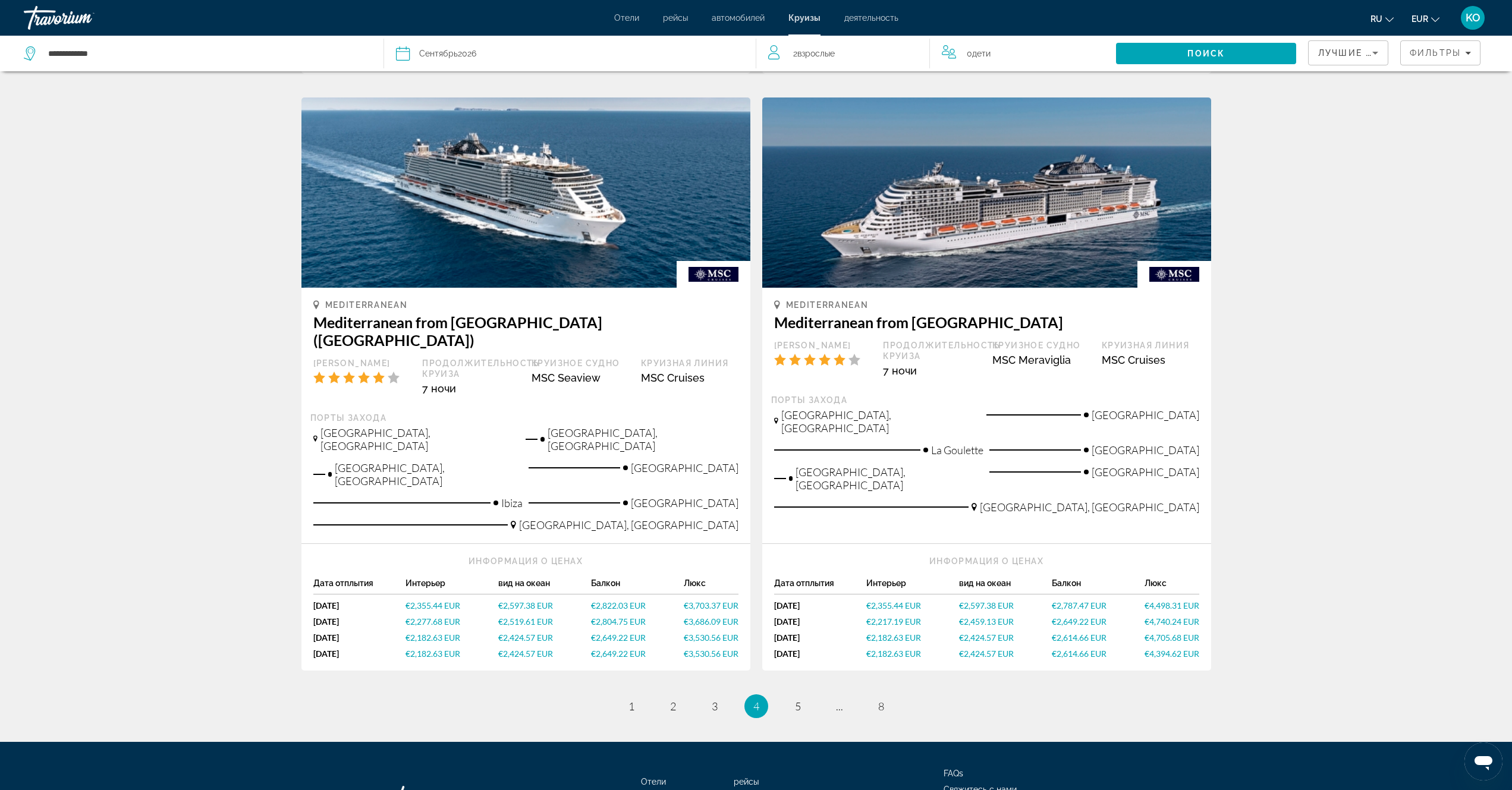
scroll to position [1221, 0]
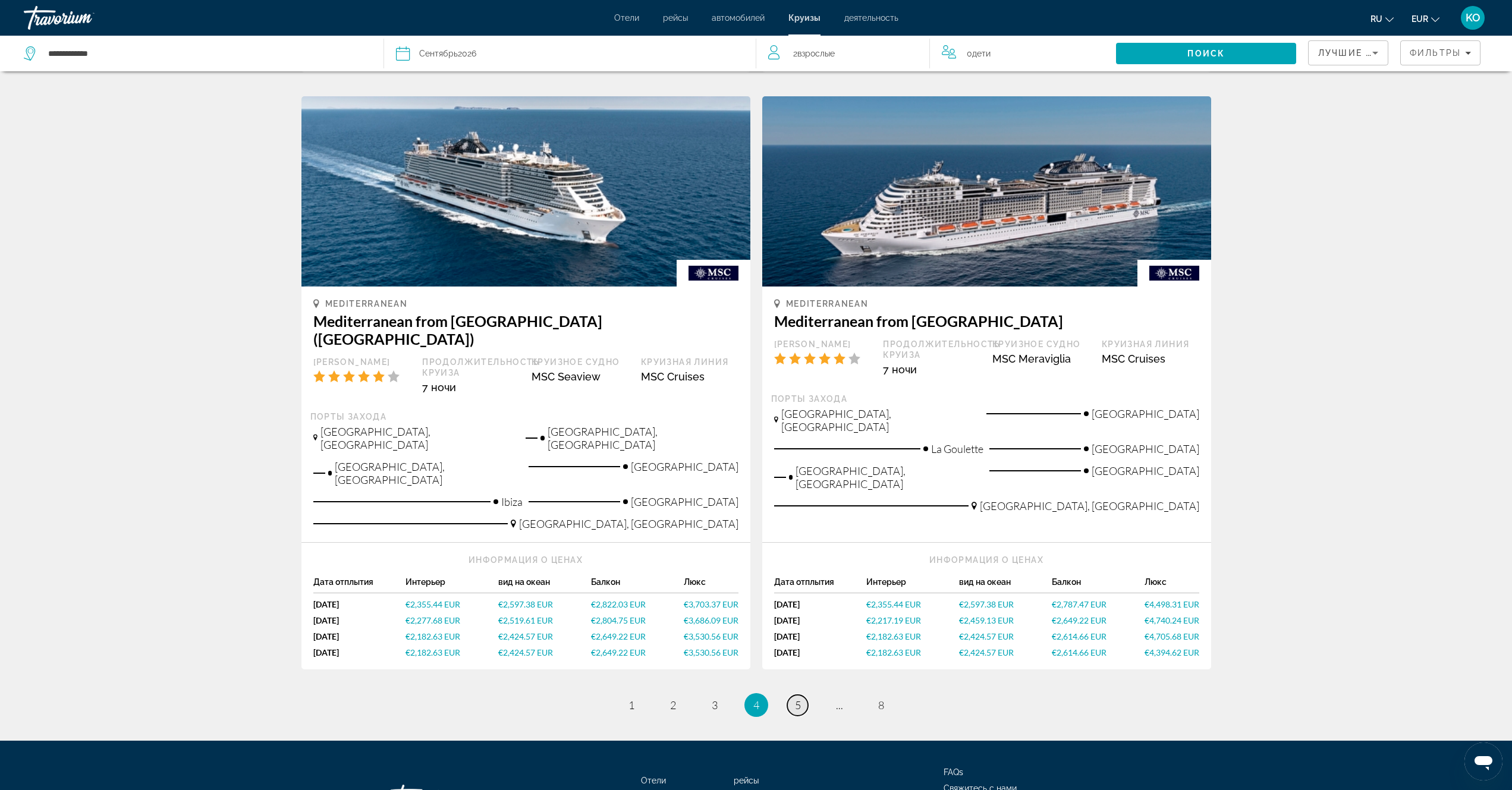
click at [798, 699] on span "5" at bounding box center [797, 706] width 6 height 13
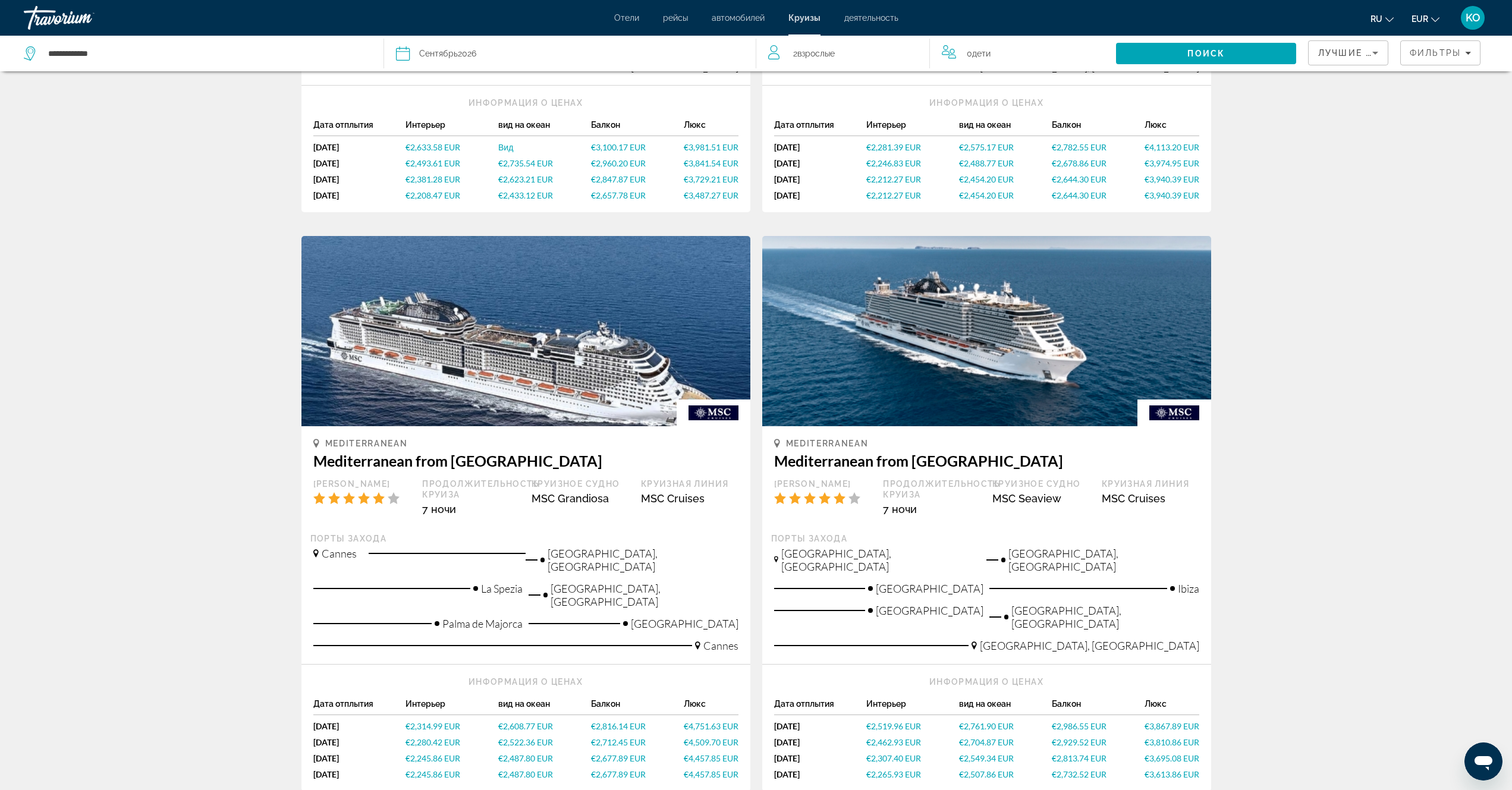
scroll to position [1070, 0]
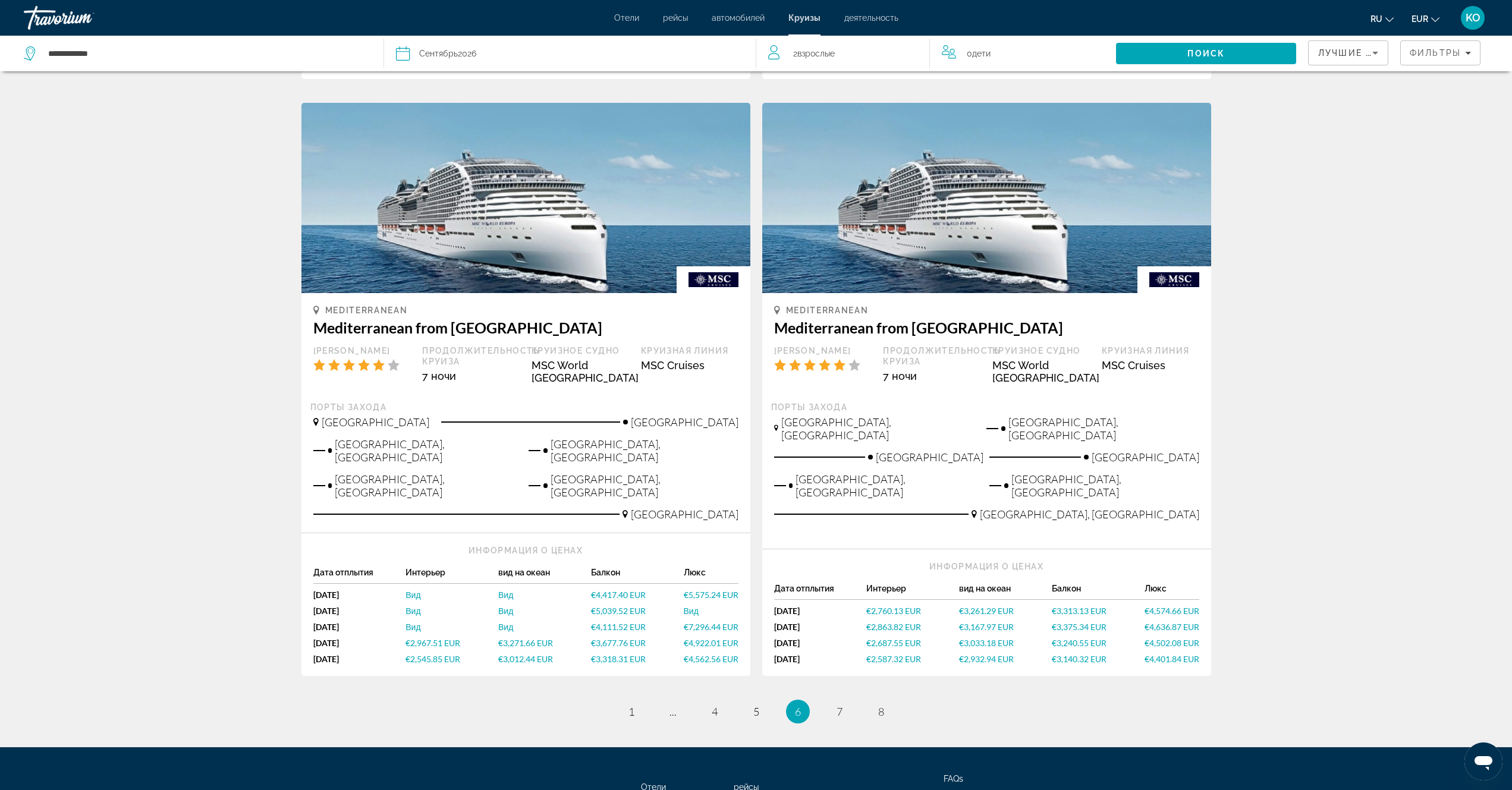
scroll to position [1205, 0]
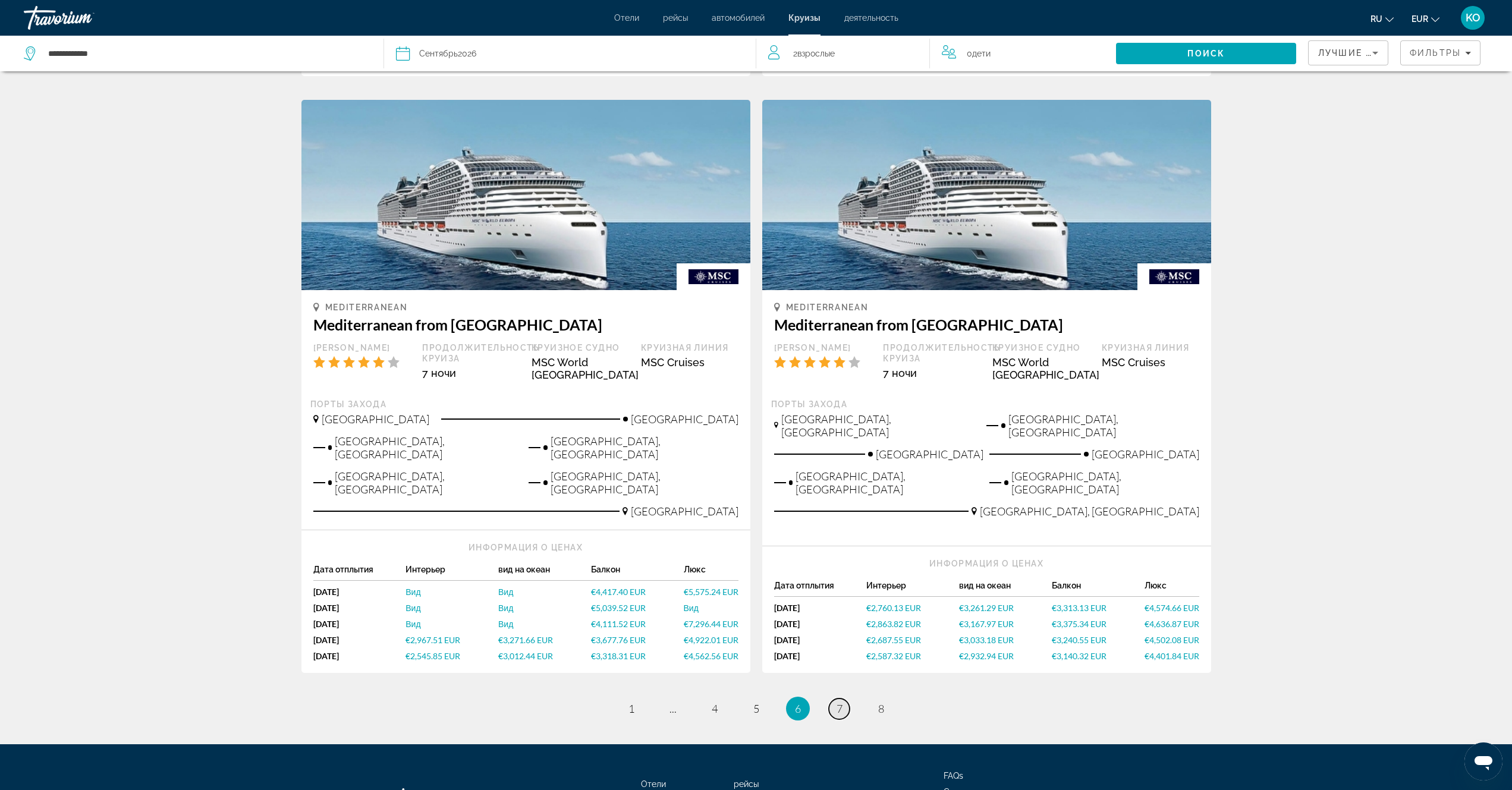
click at [839, 702] on span "7" at bounding box center [839, 709] width 6 height 13
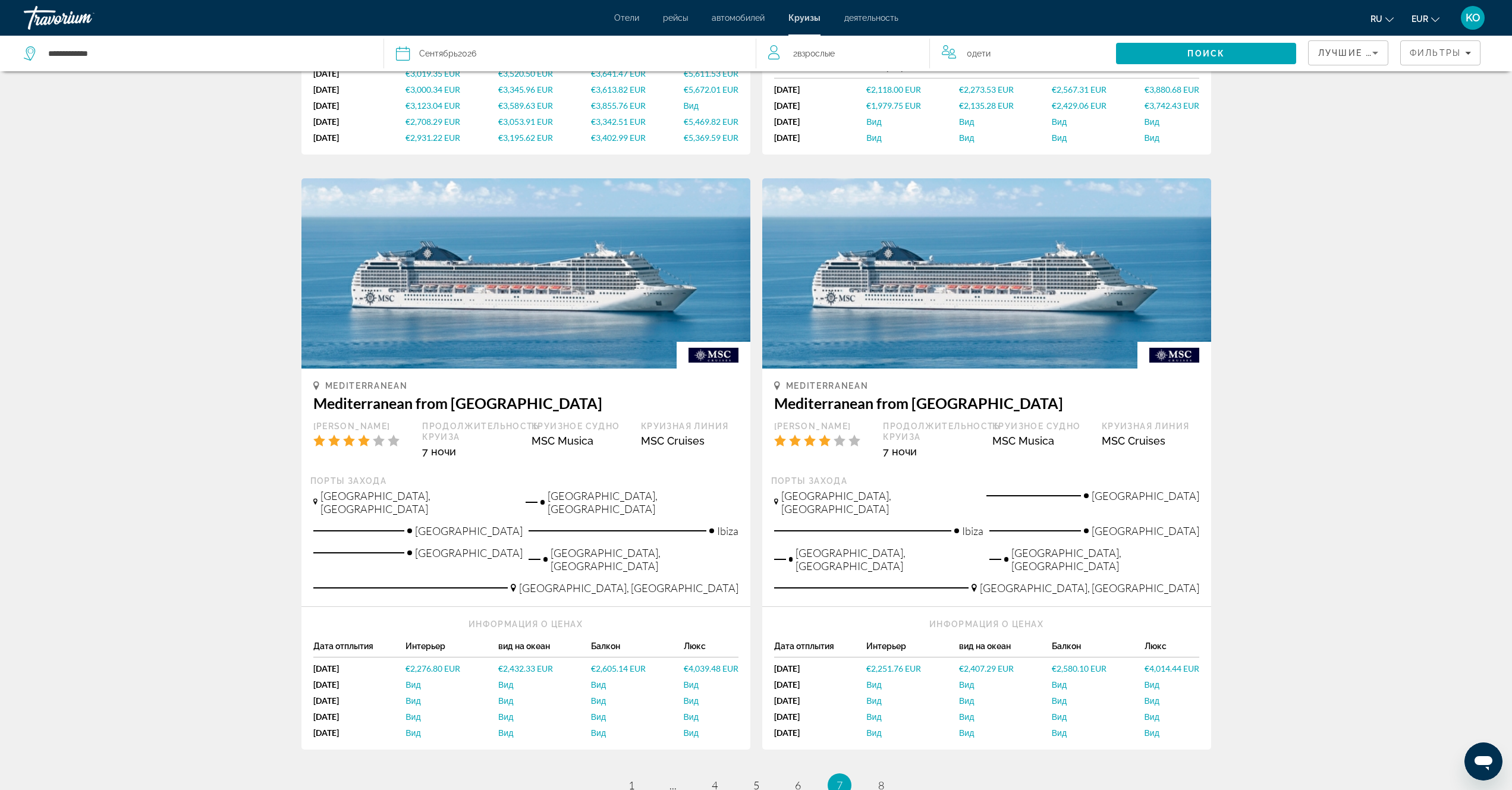
scroll to position [1189, 0]
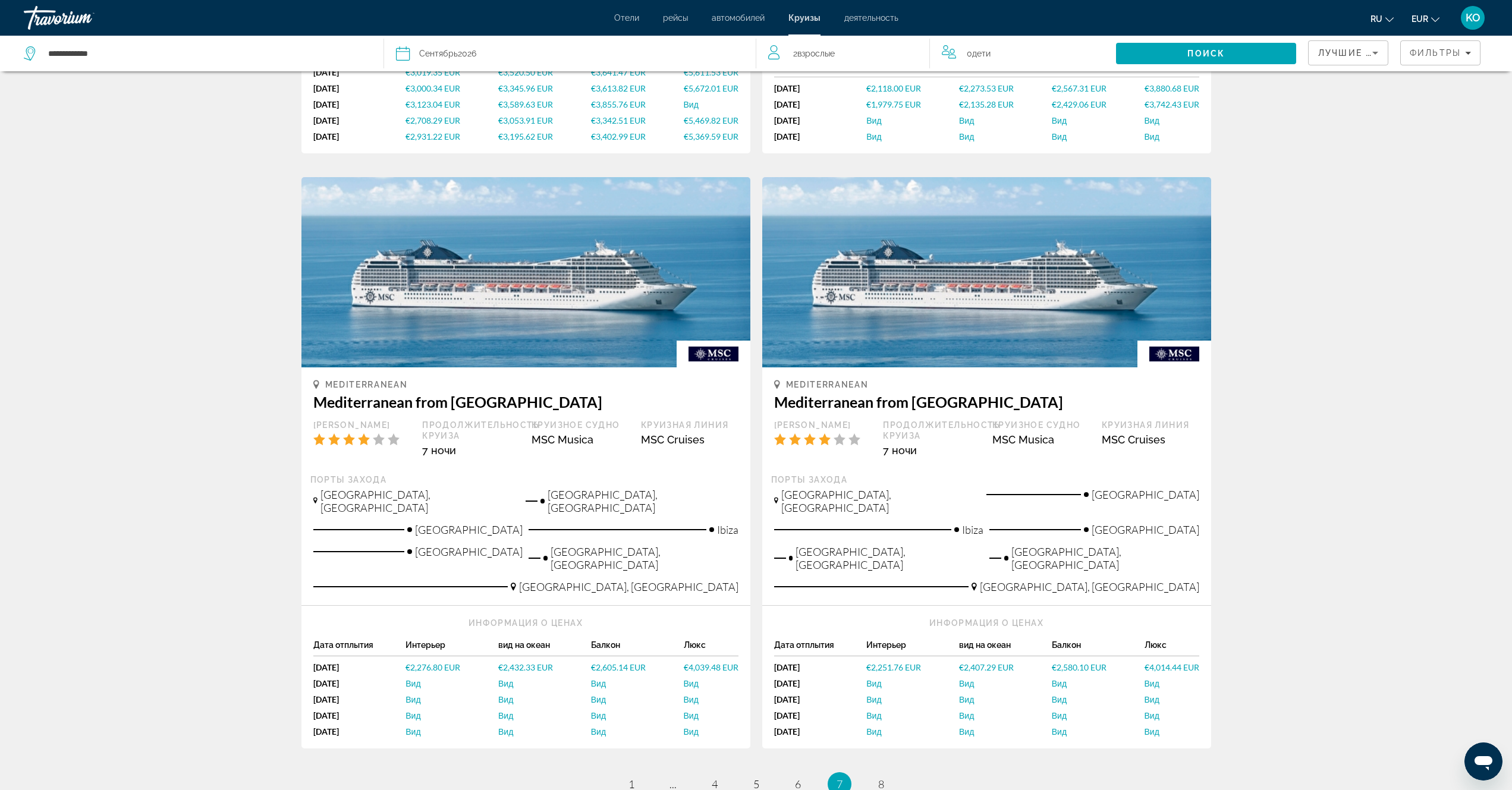
click at [1389, 19] on icon "Change language" at bounding box center [1389, 19] width 8 height 8
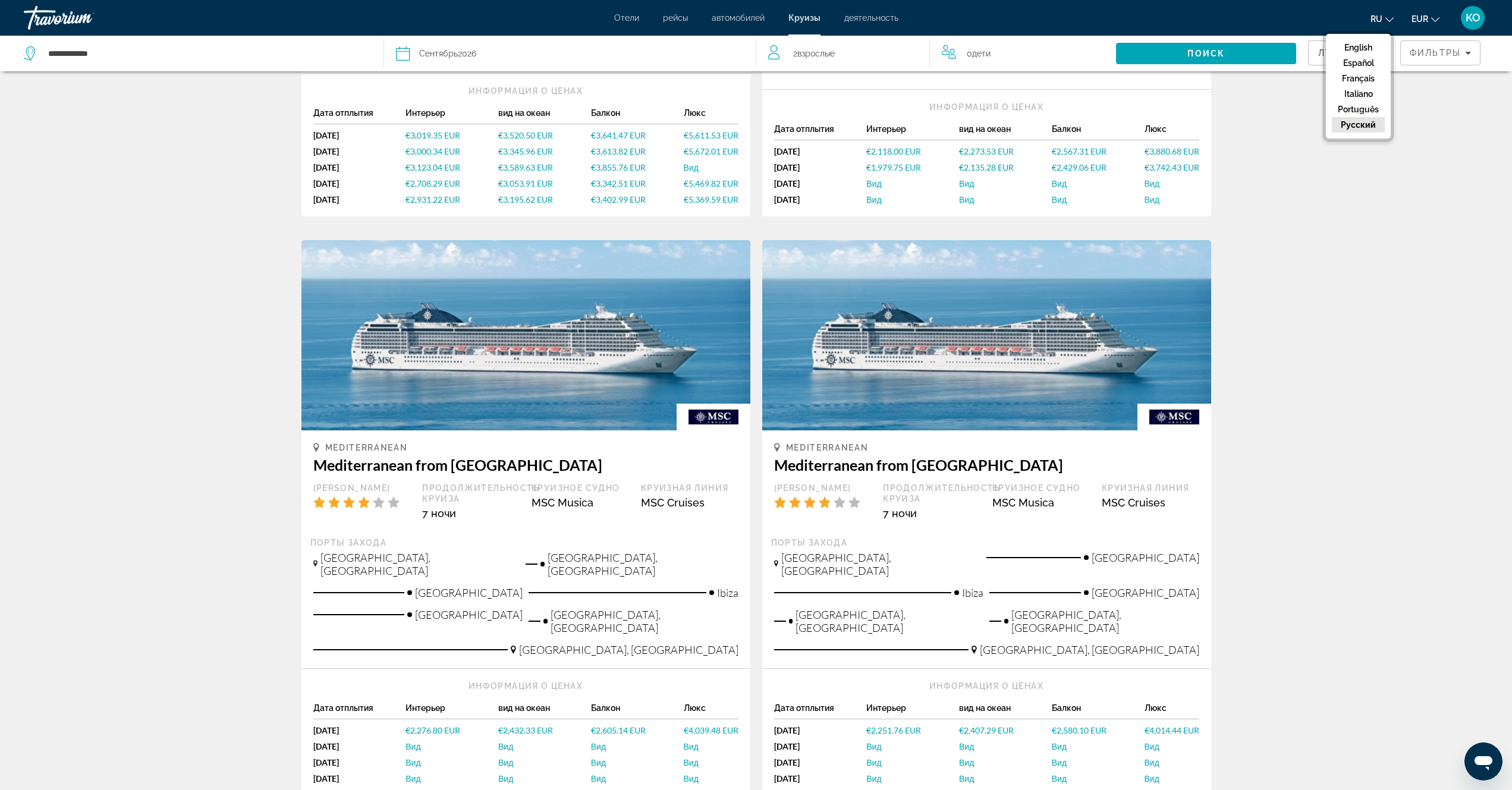
scroll to position [1011, 0]
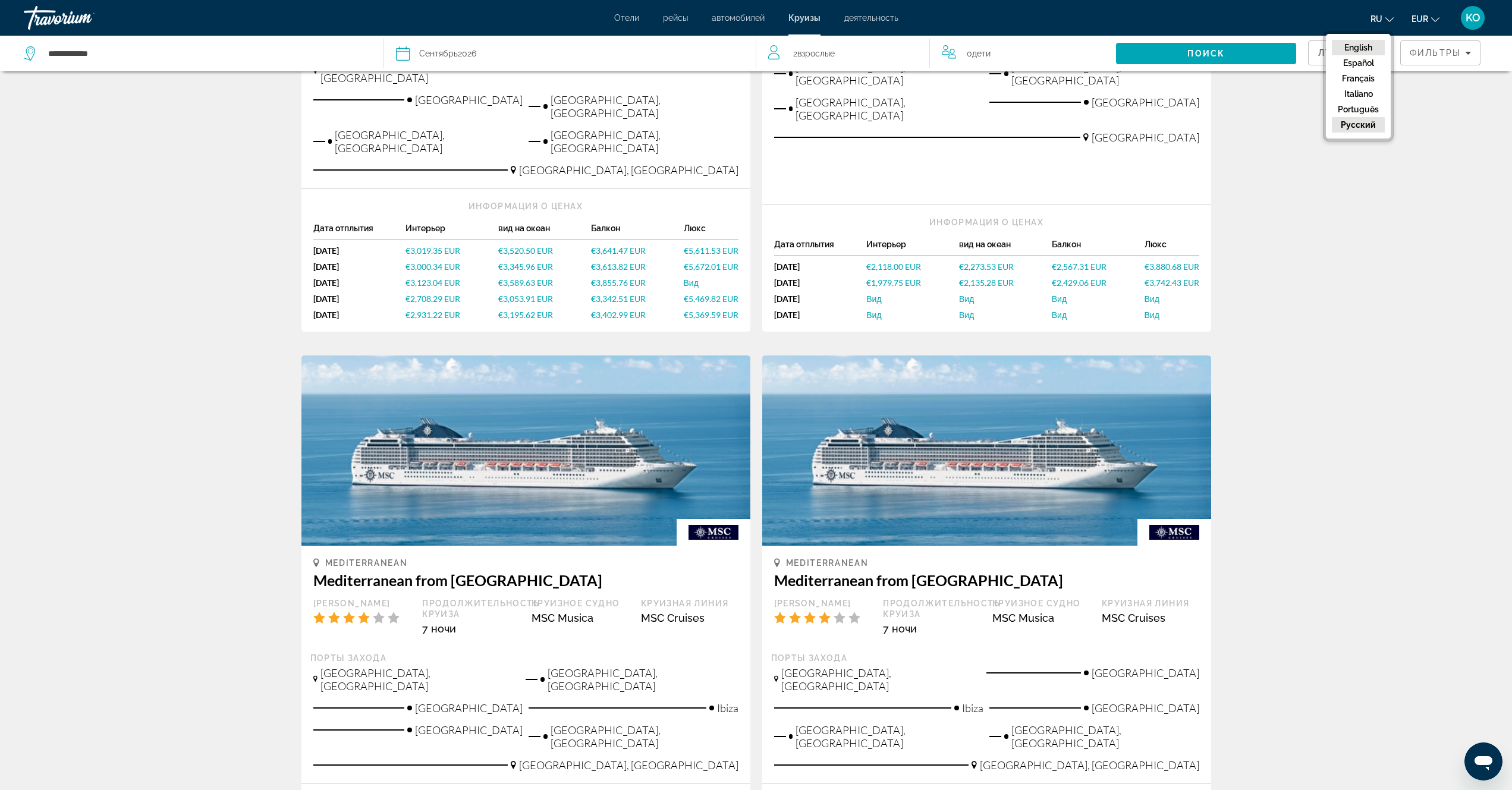
click at [1370, 48] on button "English" at bounding box center [1357, 48] width 53 height 15
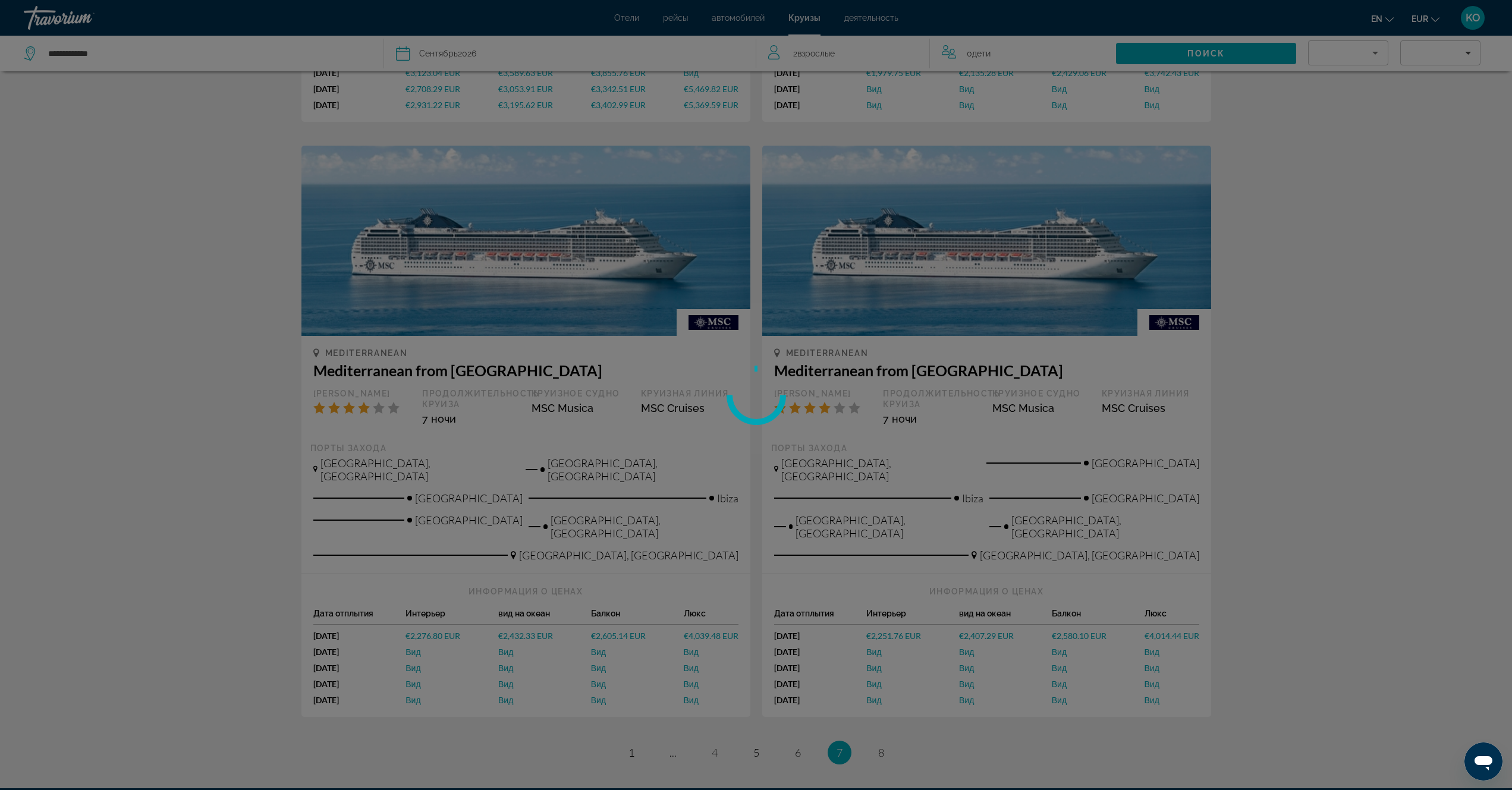
scroll to position [1189, 0]
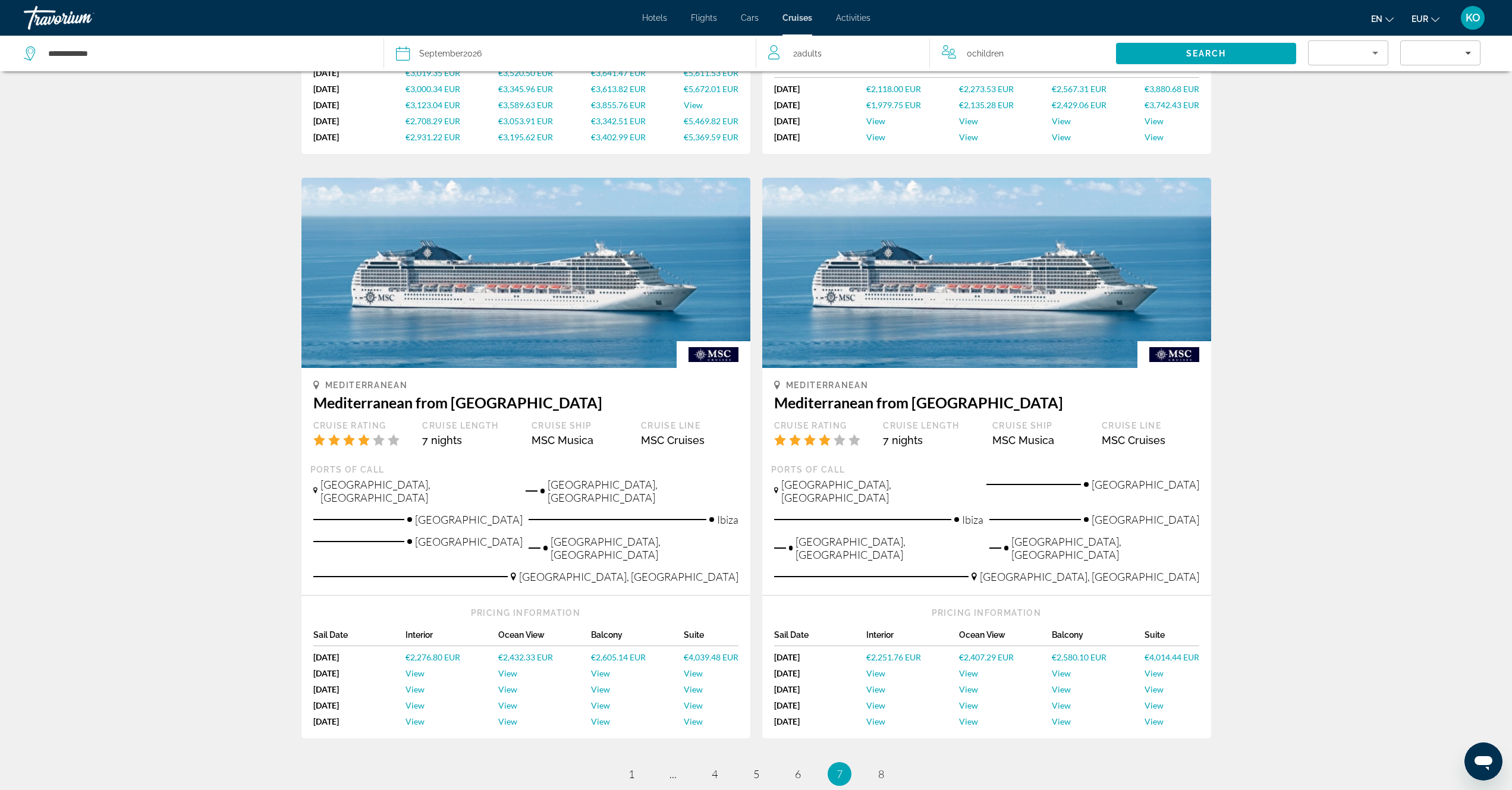
click at [1390, 22] on icon "Change language" at bounding box center [1389, 19] width 8 height 8
click at [1362, 125] on button "русский" at bounding box center [1357, 125] width 53 height 15
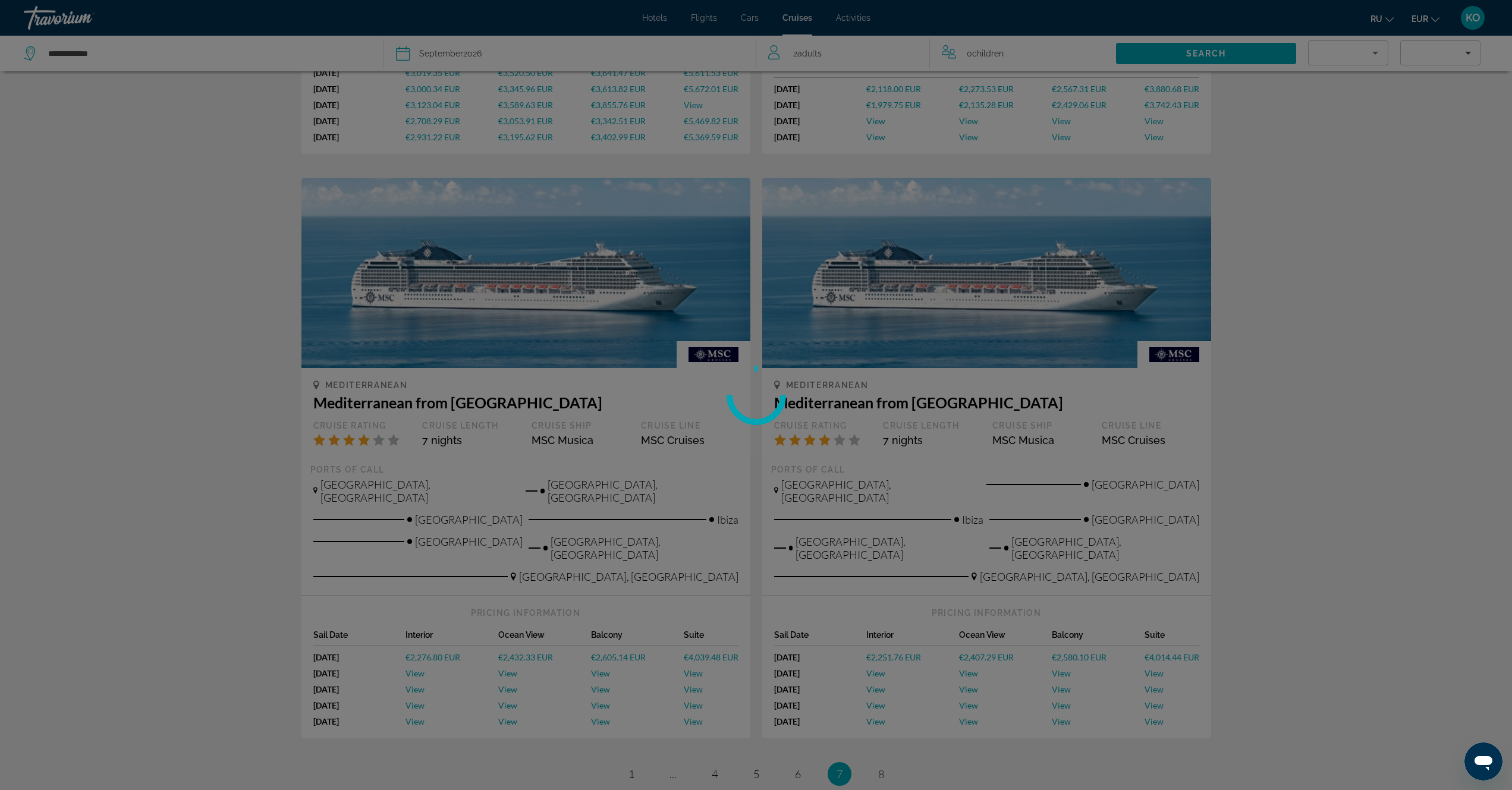
scroll to position [1210, 0]
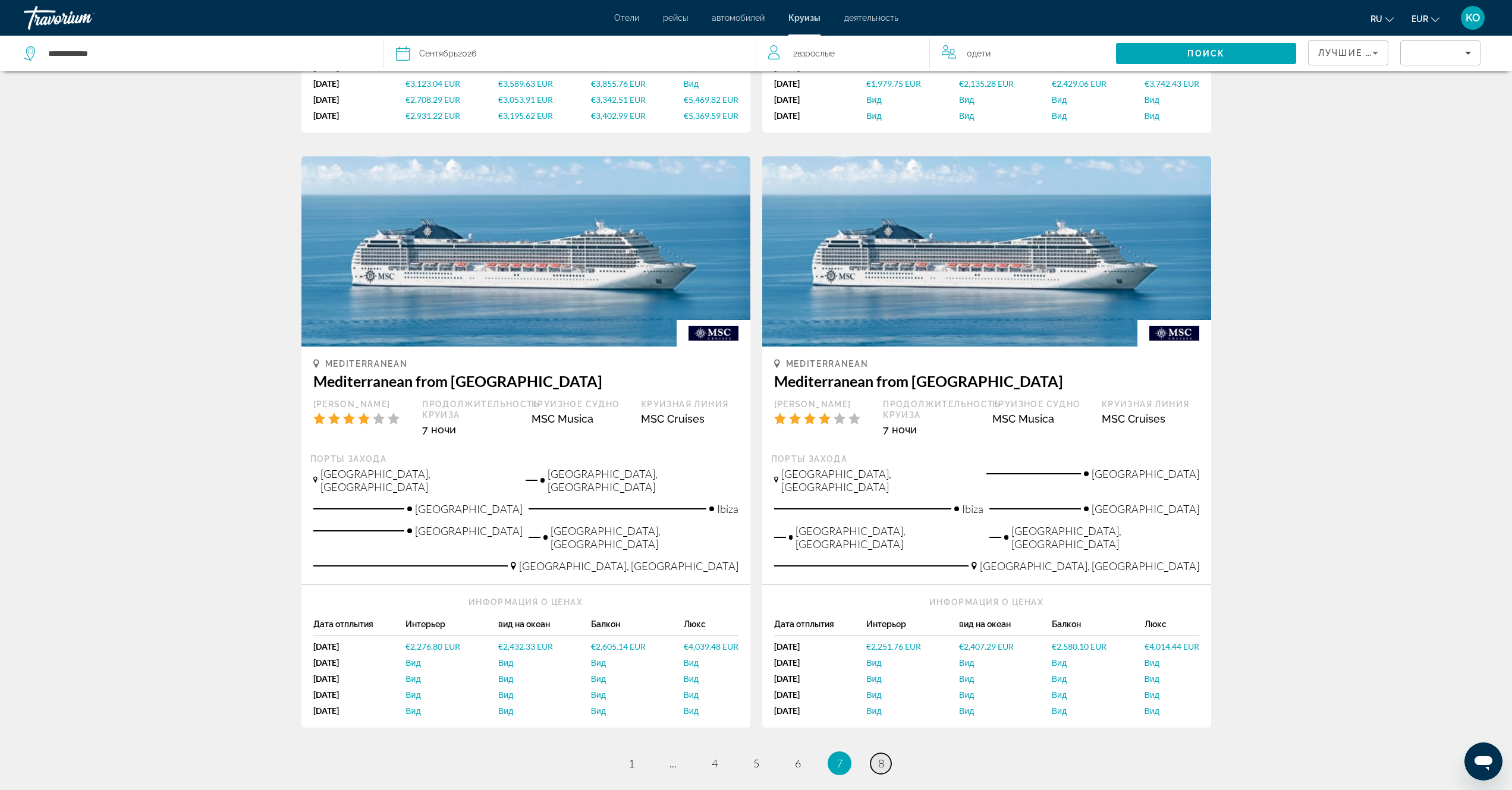
click at [882, 757] on span "8" at bounding box center [880, 763] width 6 height 13
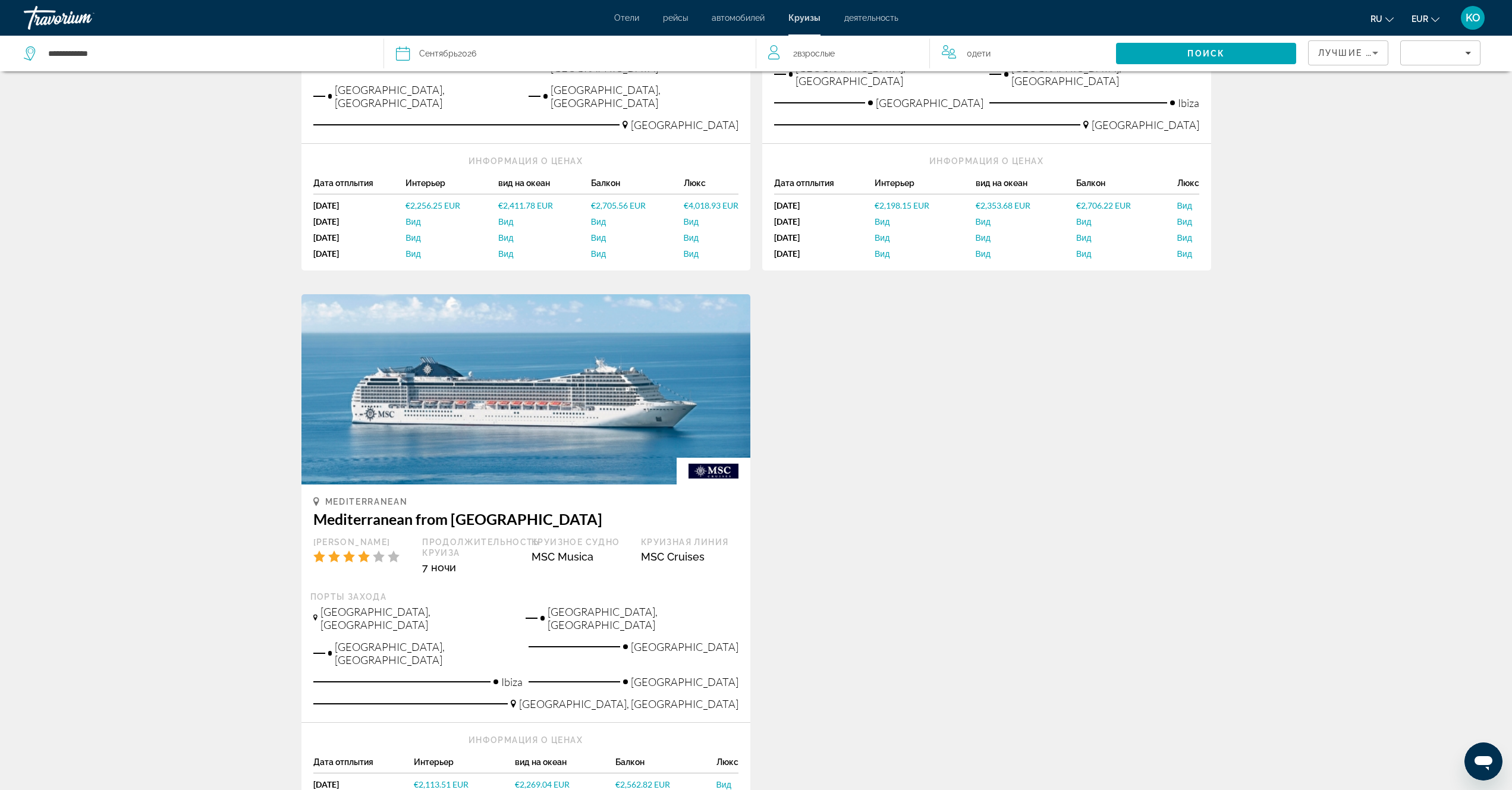
scroll to position [535, 0]
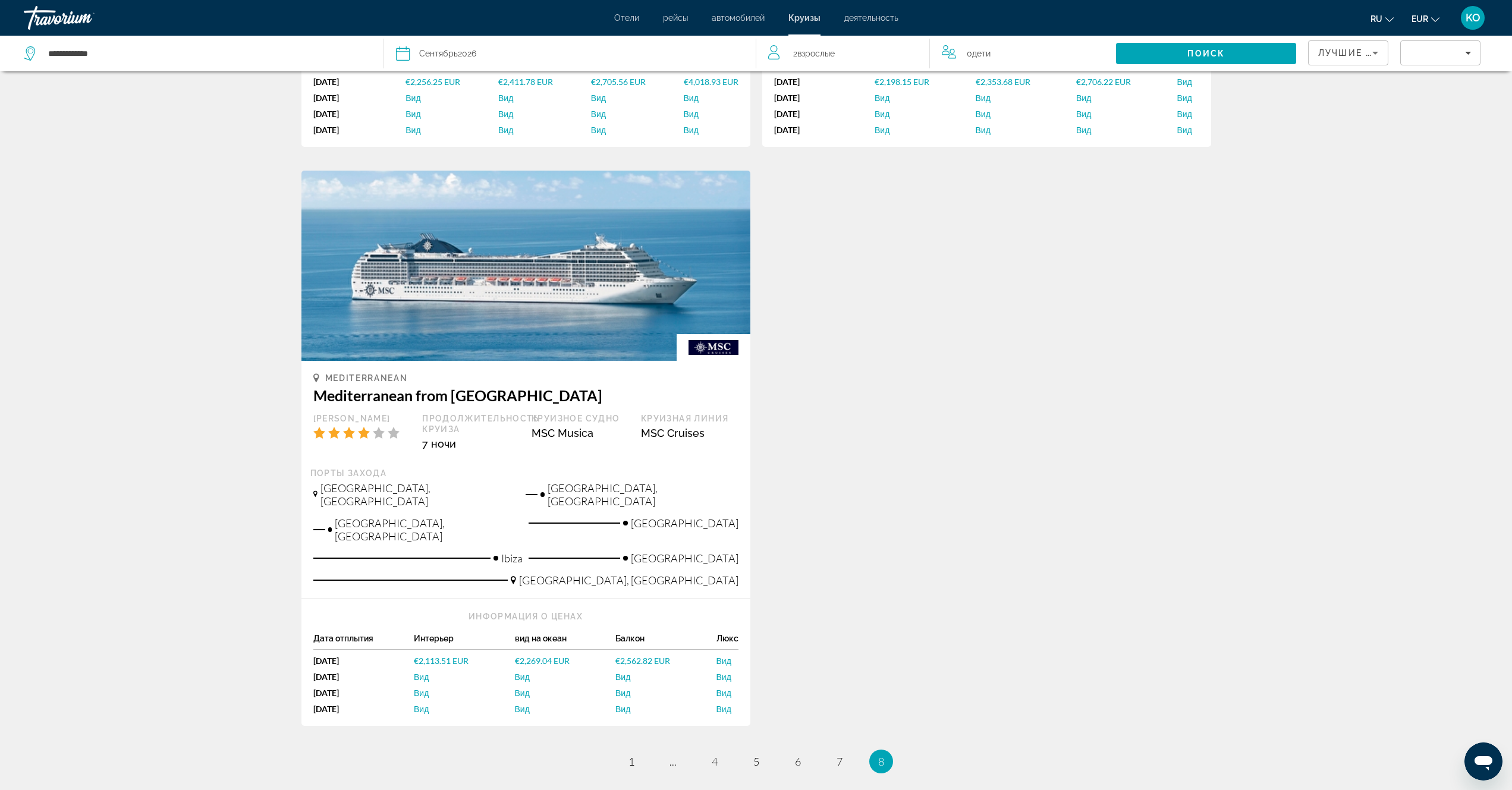
click at [418, 704] on span "Вид" at bounding box center [421, 709] width 15 height 10
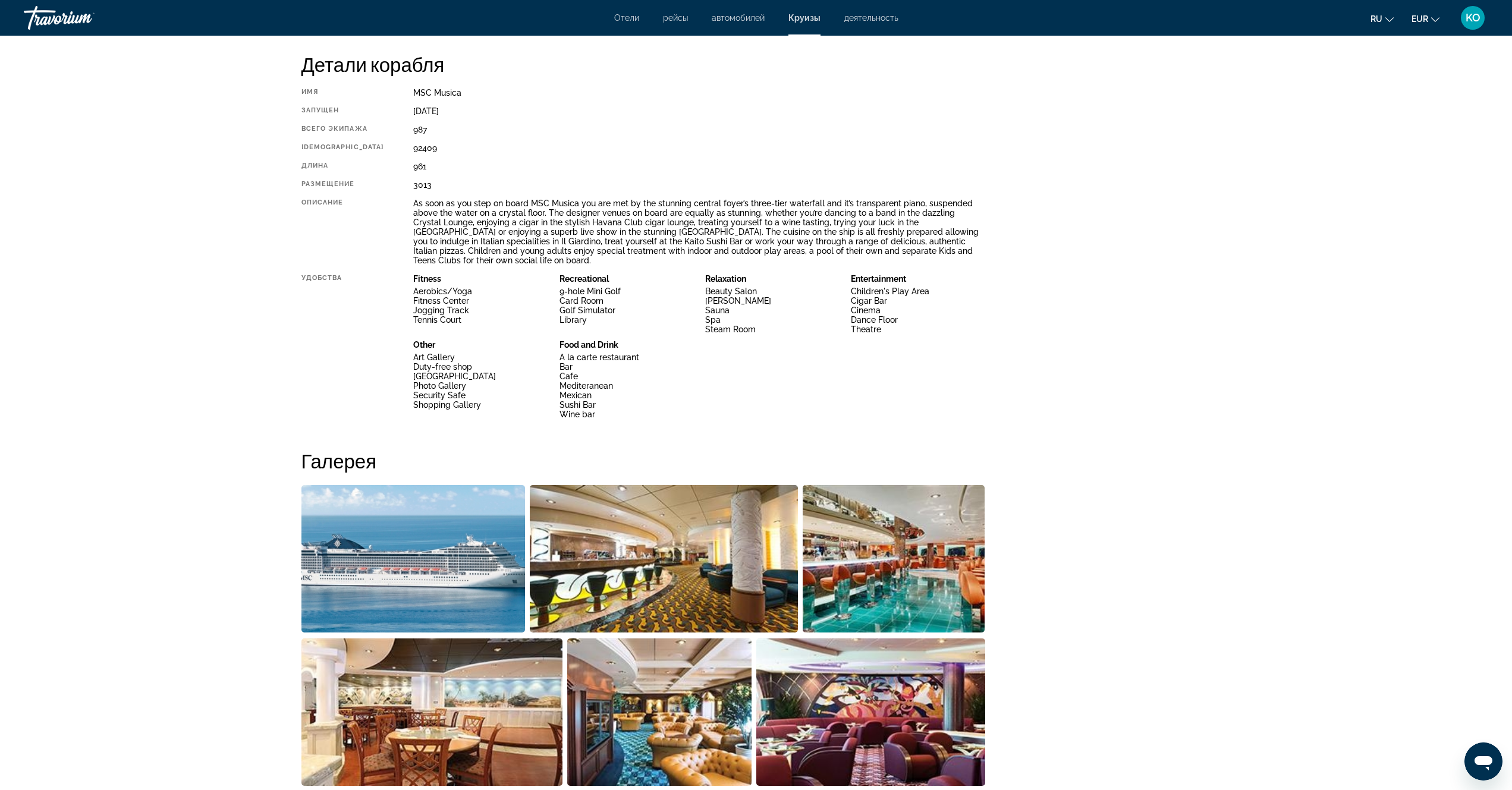
scroll to position [222, 0]
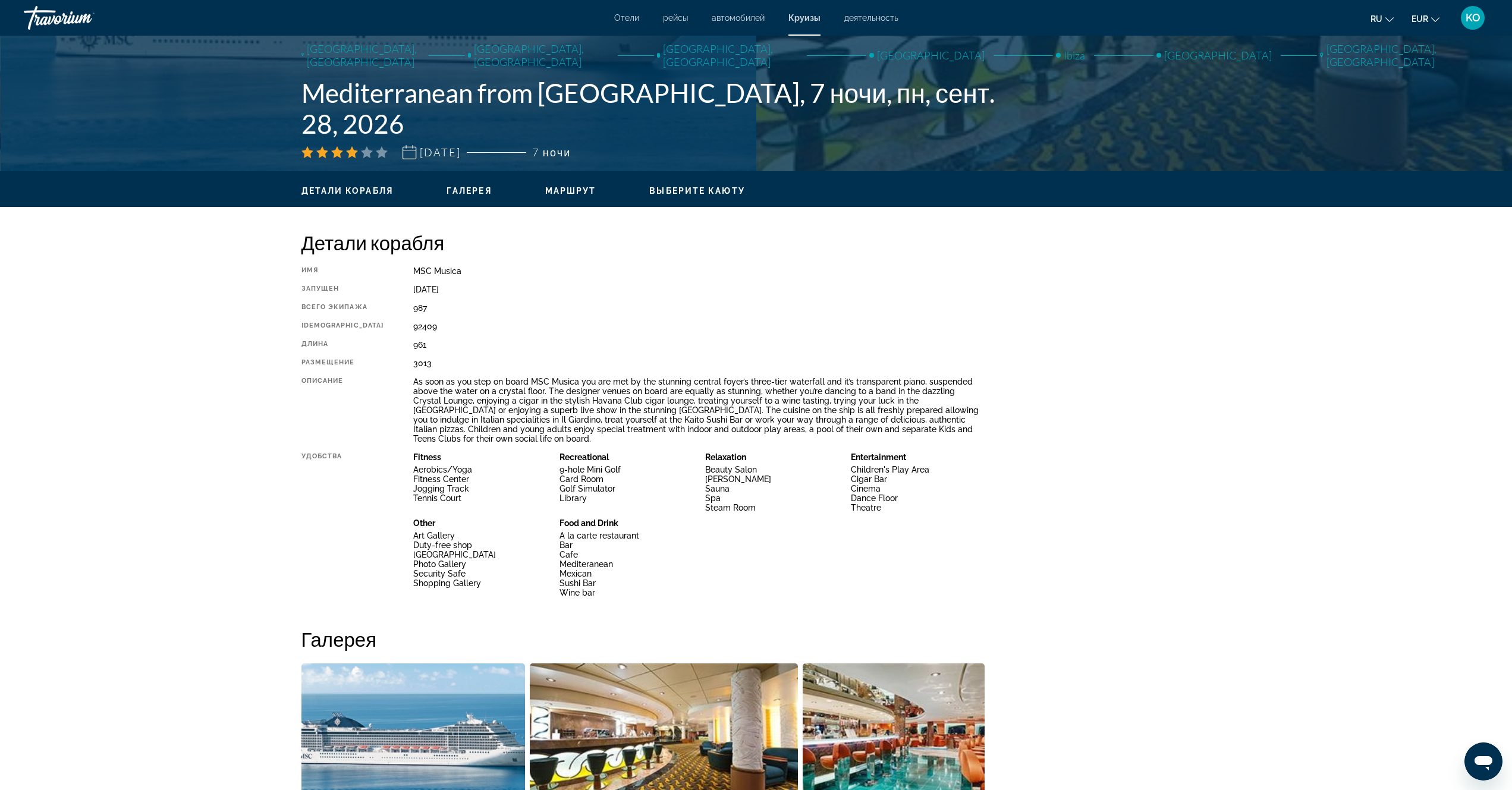
click at [472, 190] on span "Галерея" at bounding box center [469, 191] width 45 height 9
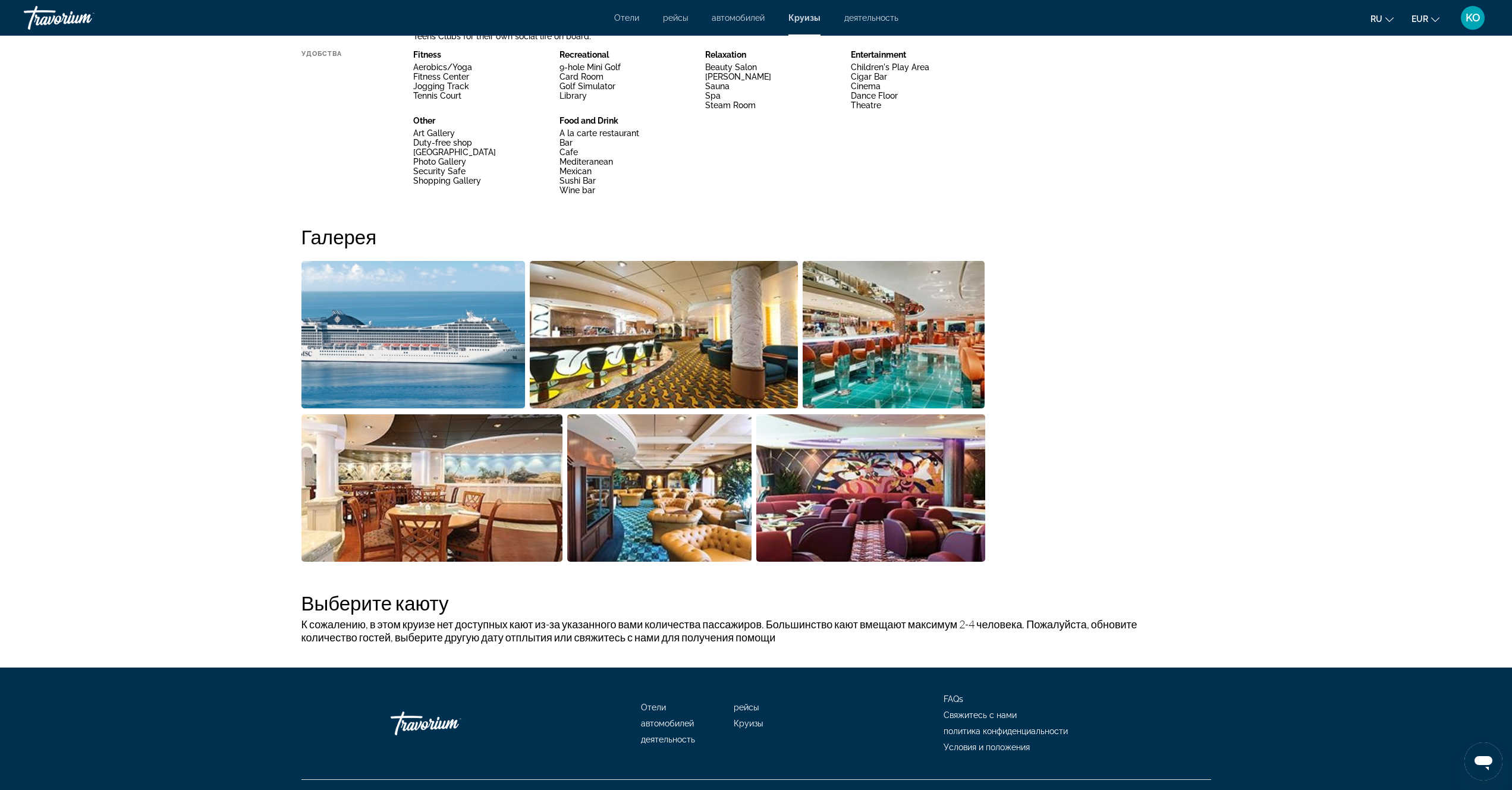
scroll to position [637, 0]
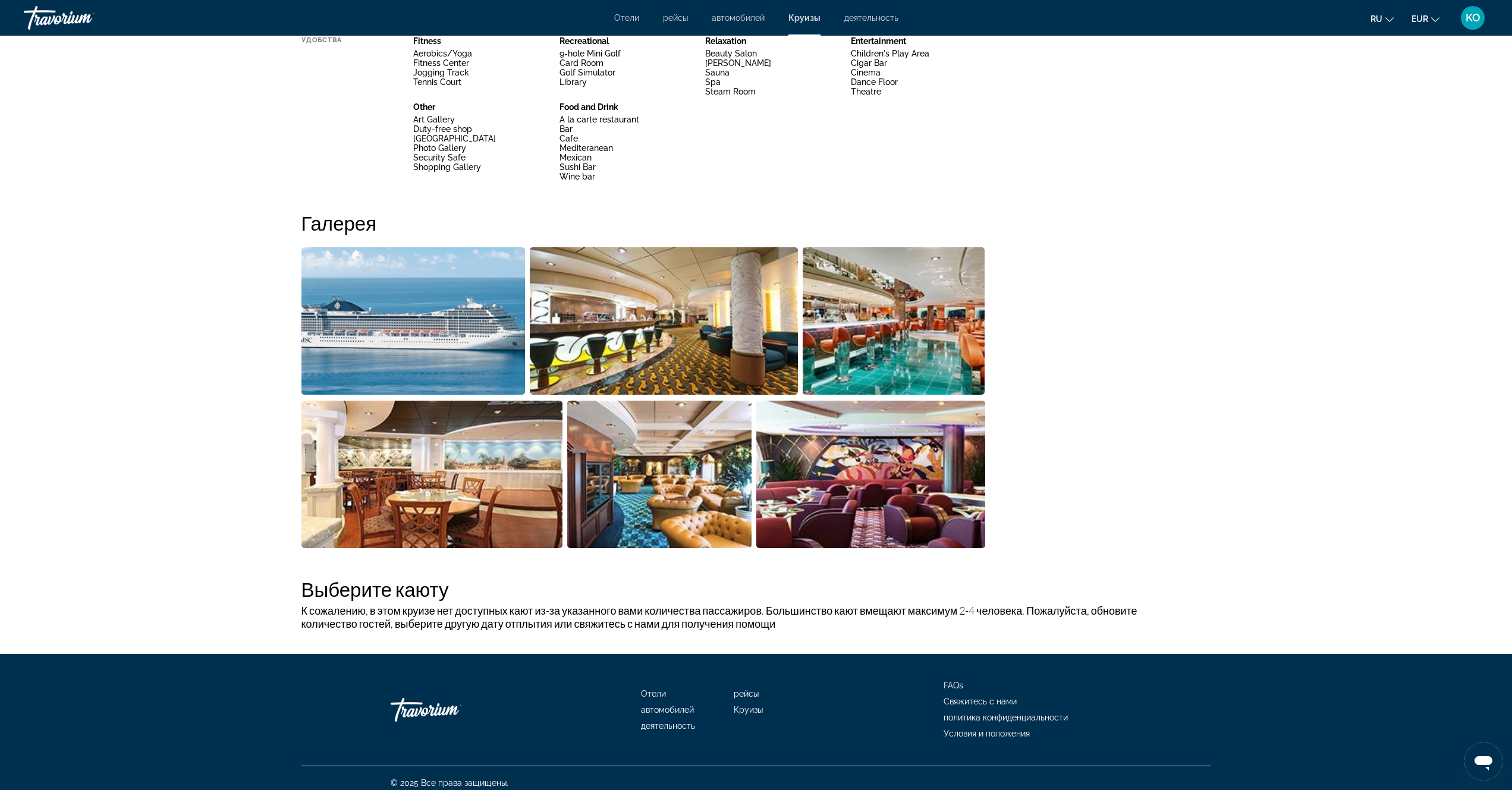
click at [858, 324] on img "Open full-screen image slider" at bounding box center [893, 321] width 182 height 147
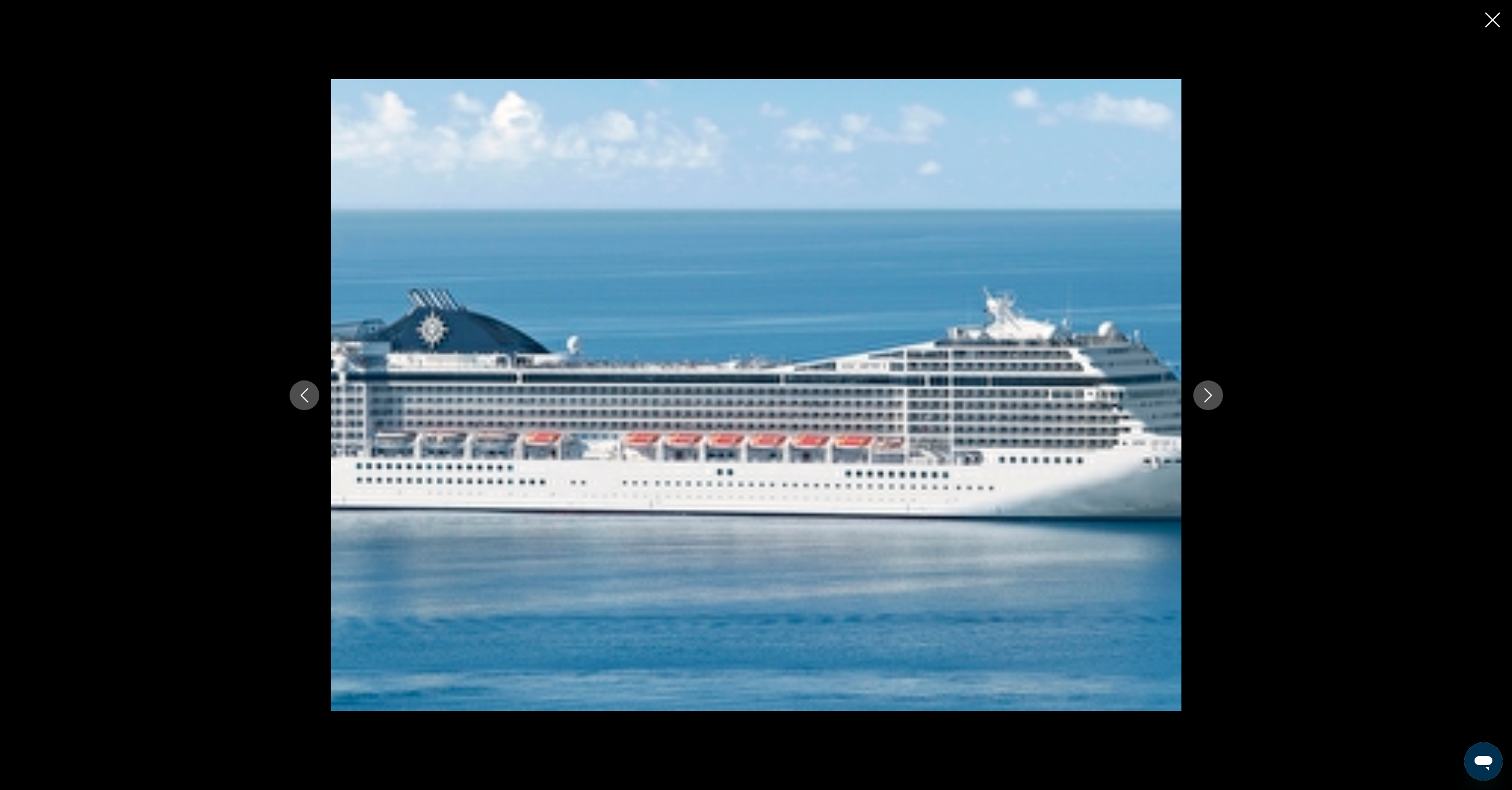
click at [1213, 399] on icon "Next image" at bounding box center [1208, 395] width 14 height 14
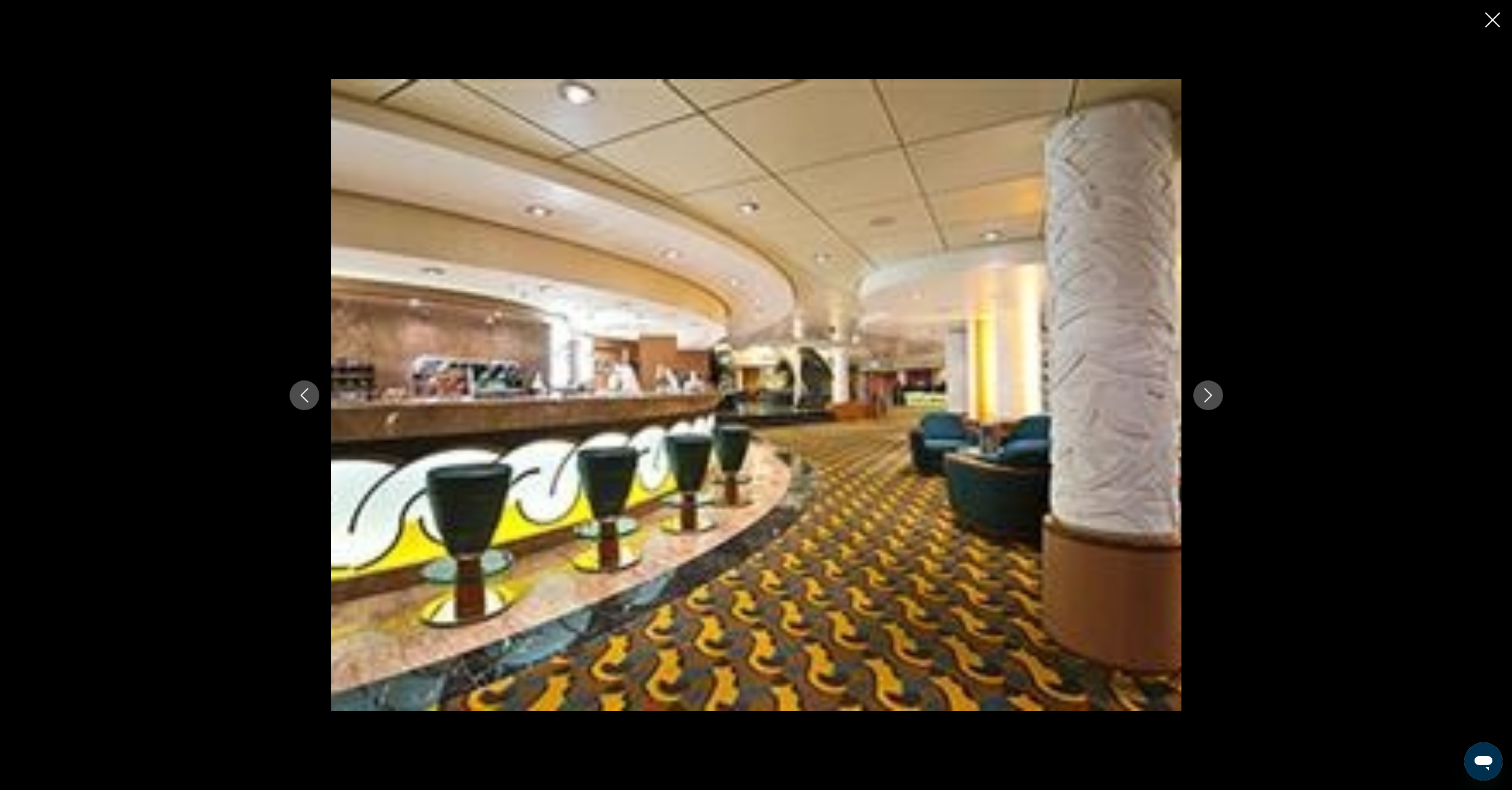
click at [1213, 399] on icon "Next image" at bounding box center [1208, 395] width 14 height 14
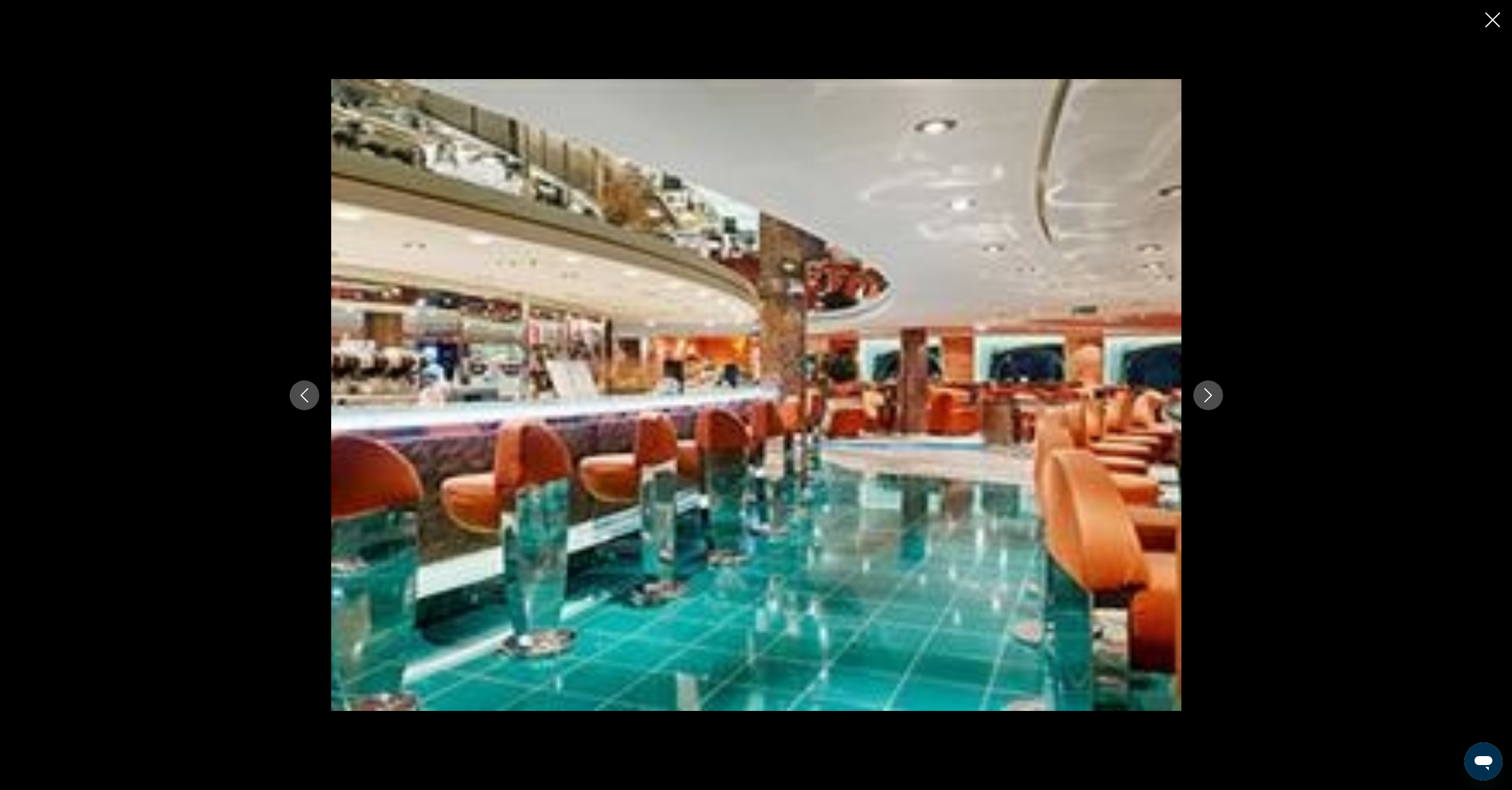
click at [1214, 399] on icon "Next image" at bounding box center [1208, 395] width 14 height 14
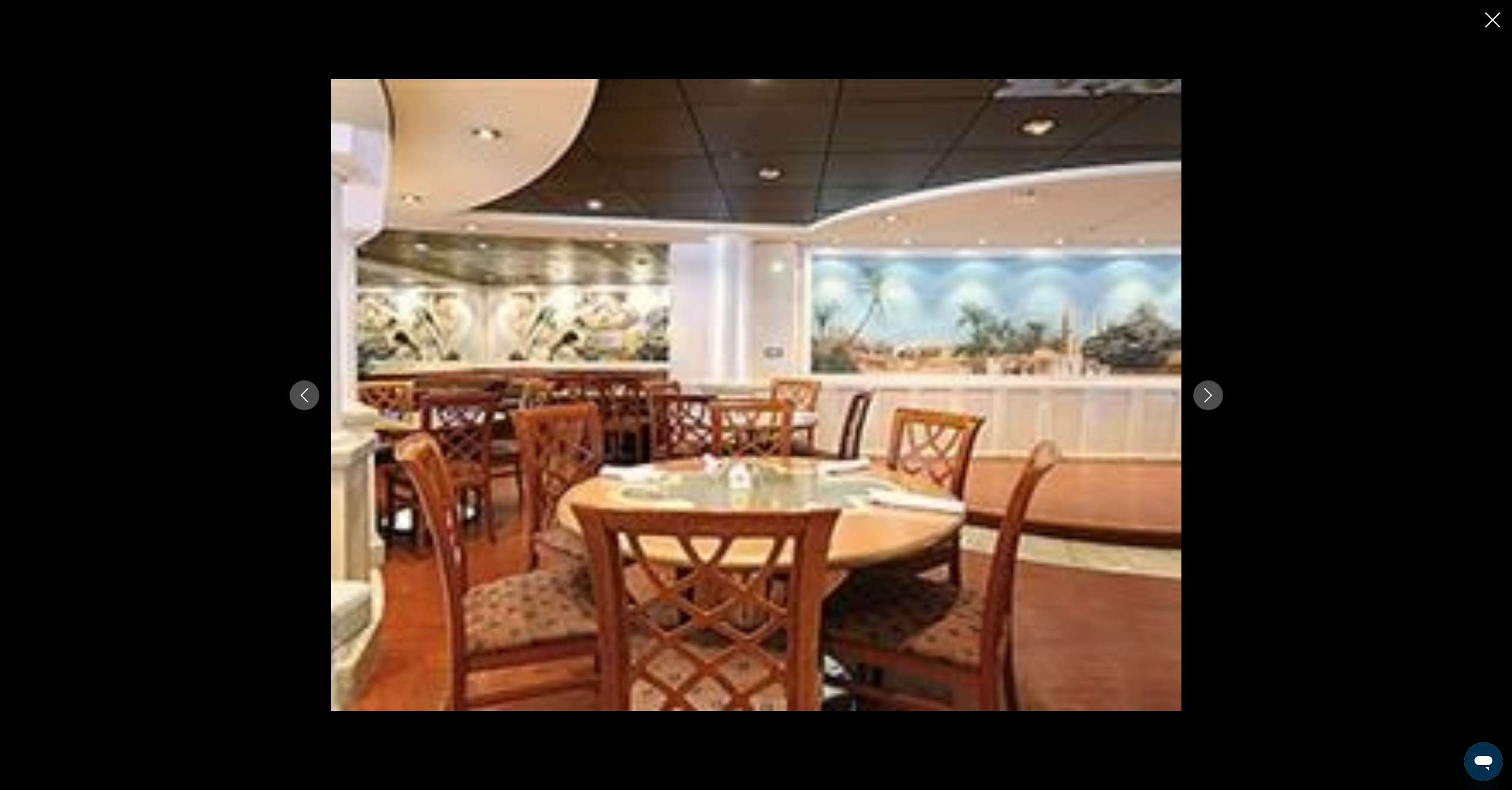
click at [1214, 399] on icon "Next image" at bounding box center [1208, 395] width 14 height 14
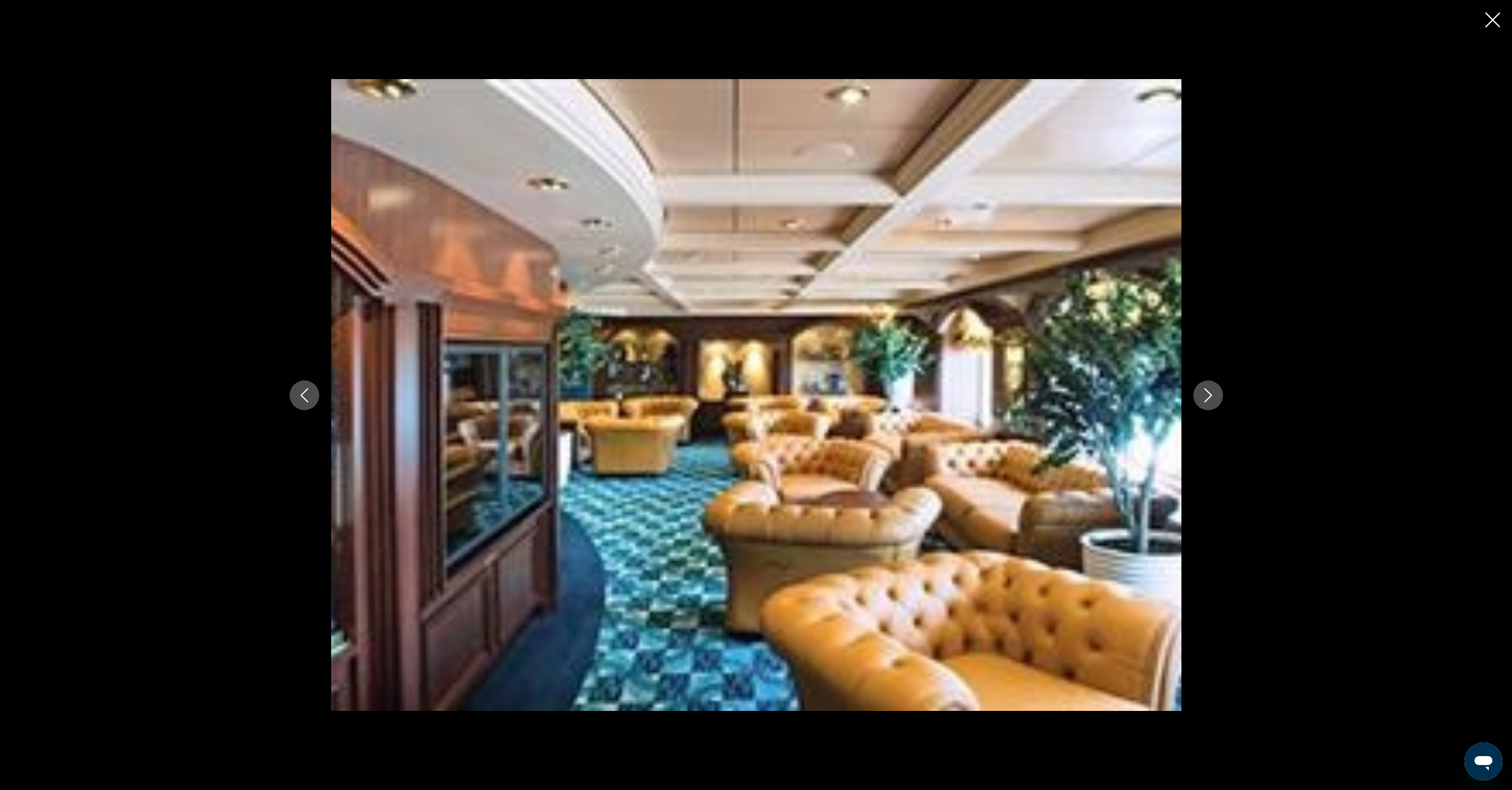
click at [1214, 399] on icon "Next image" at bounding box center [1208, 395] width 14 height 14
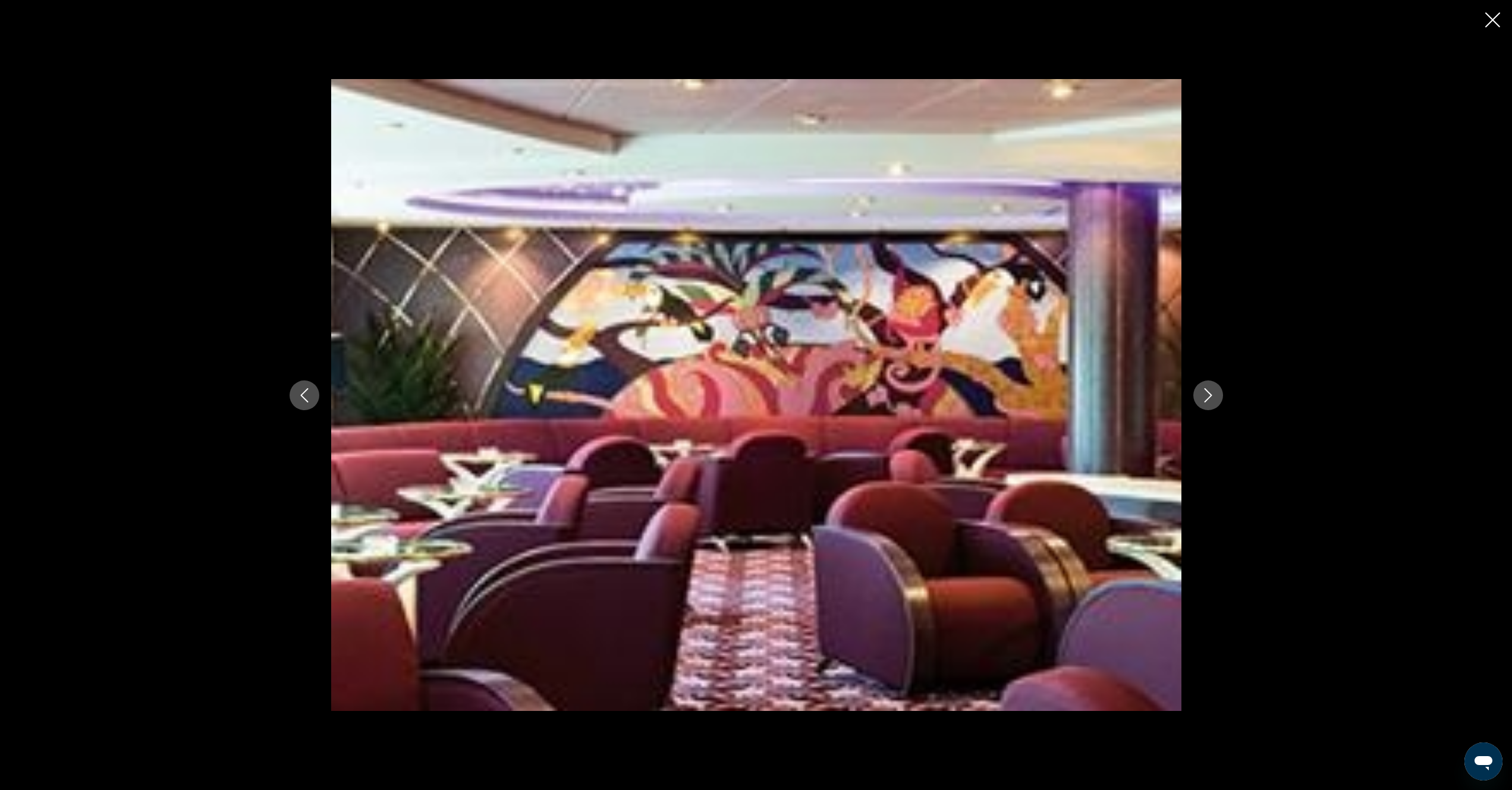
click at [1214, 399] on icon "Next image" at bounding box center [1208, 395] width 14 height 14
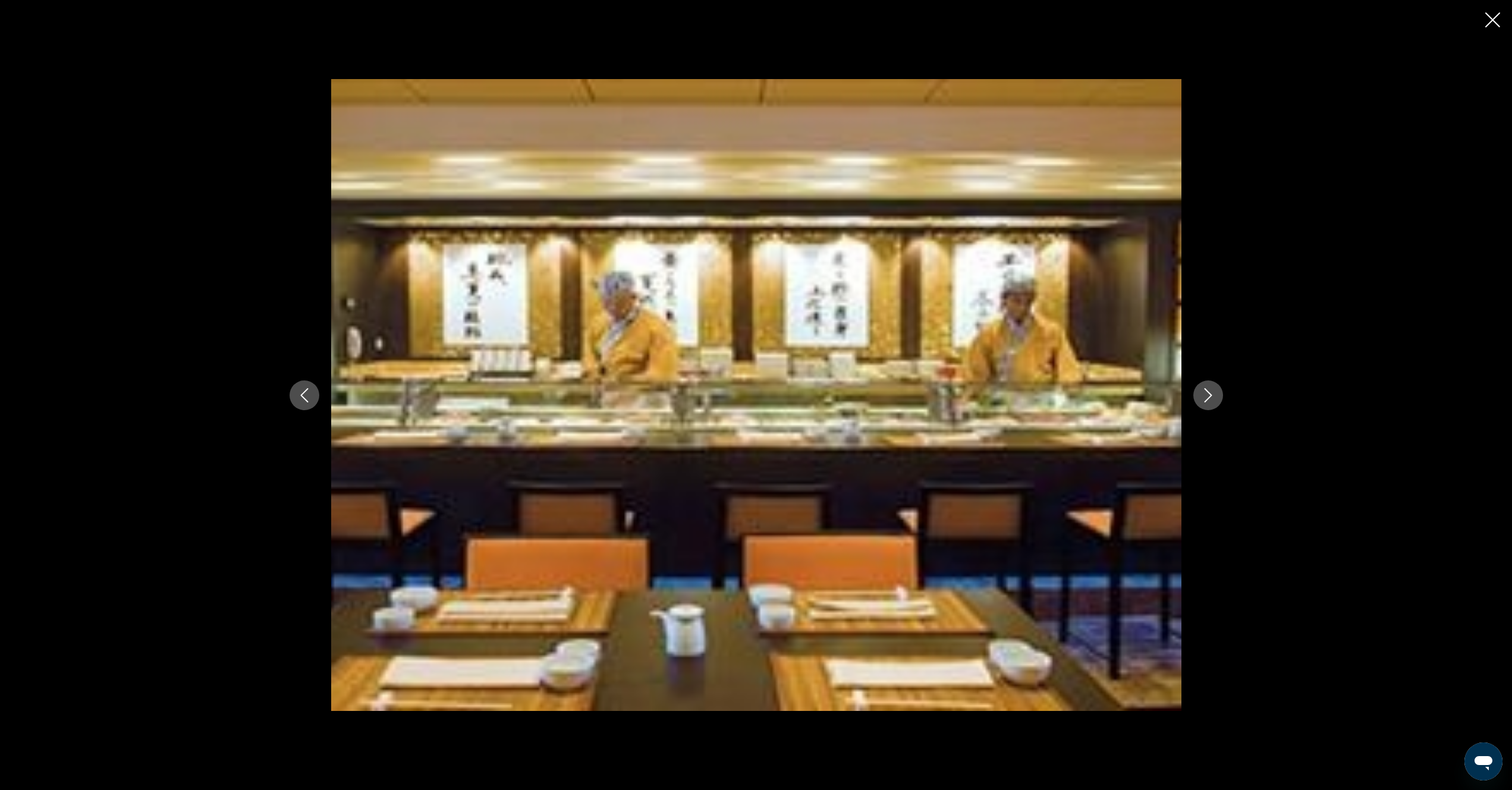
click at [1214, 399] on icon "Next image" at bounding box center [1208, 395] width 14 height 14
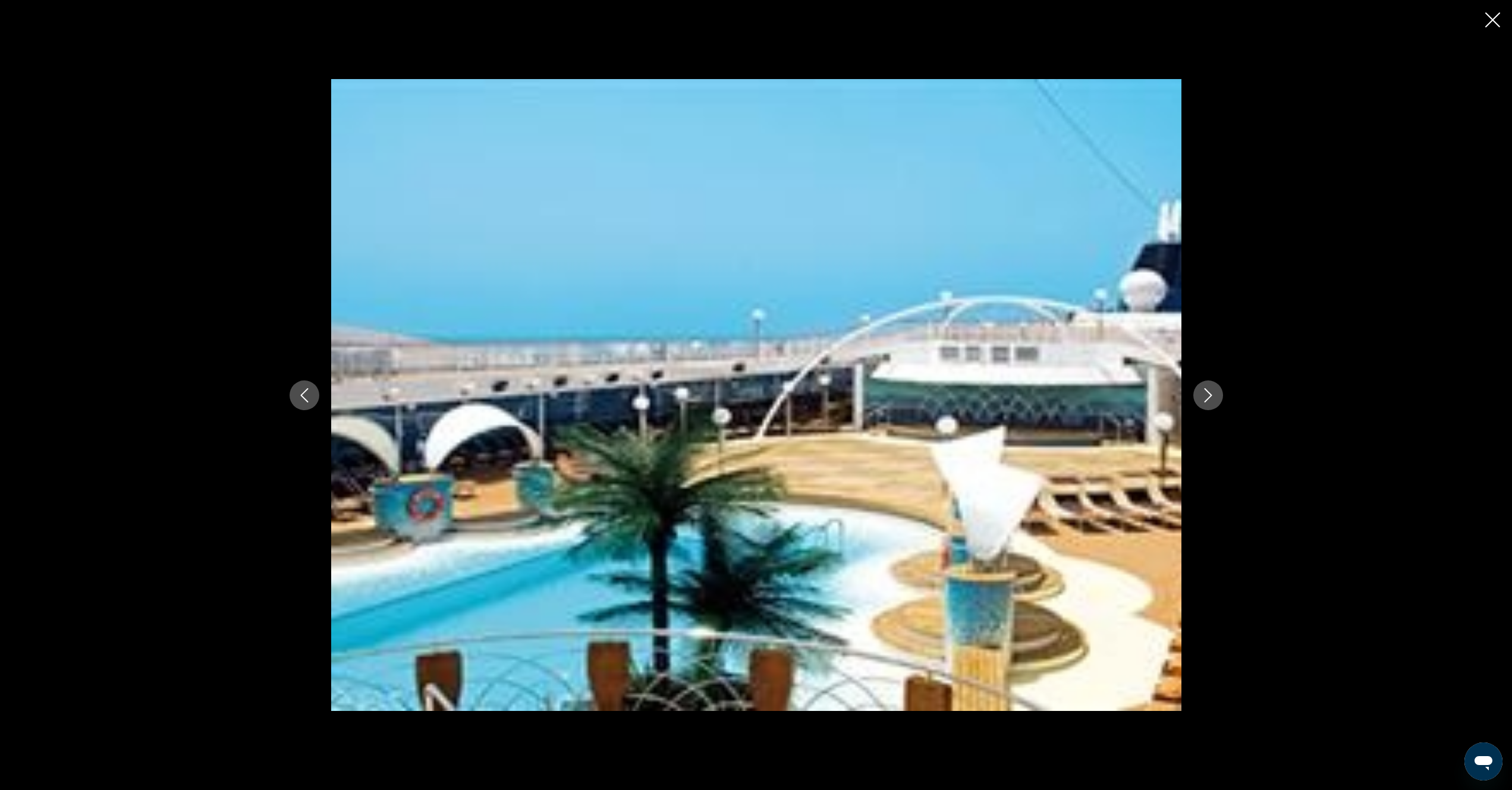
click at [1216, 399] on button "Next image" at bounding box center [1208, 395] width 30 height 30
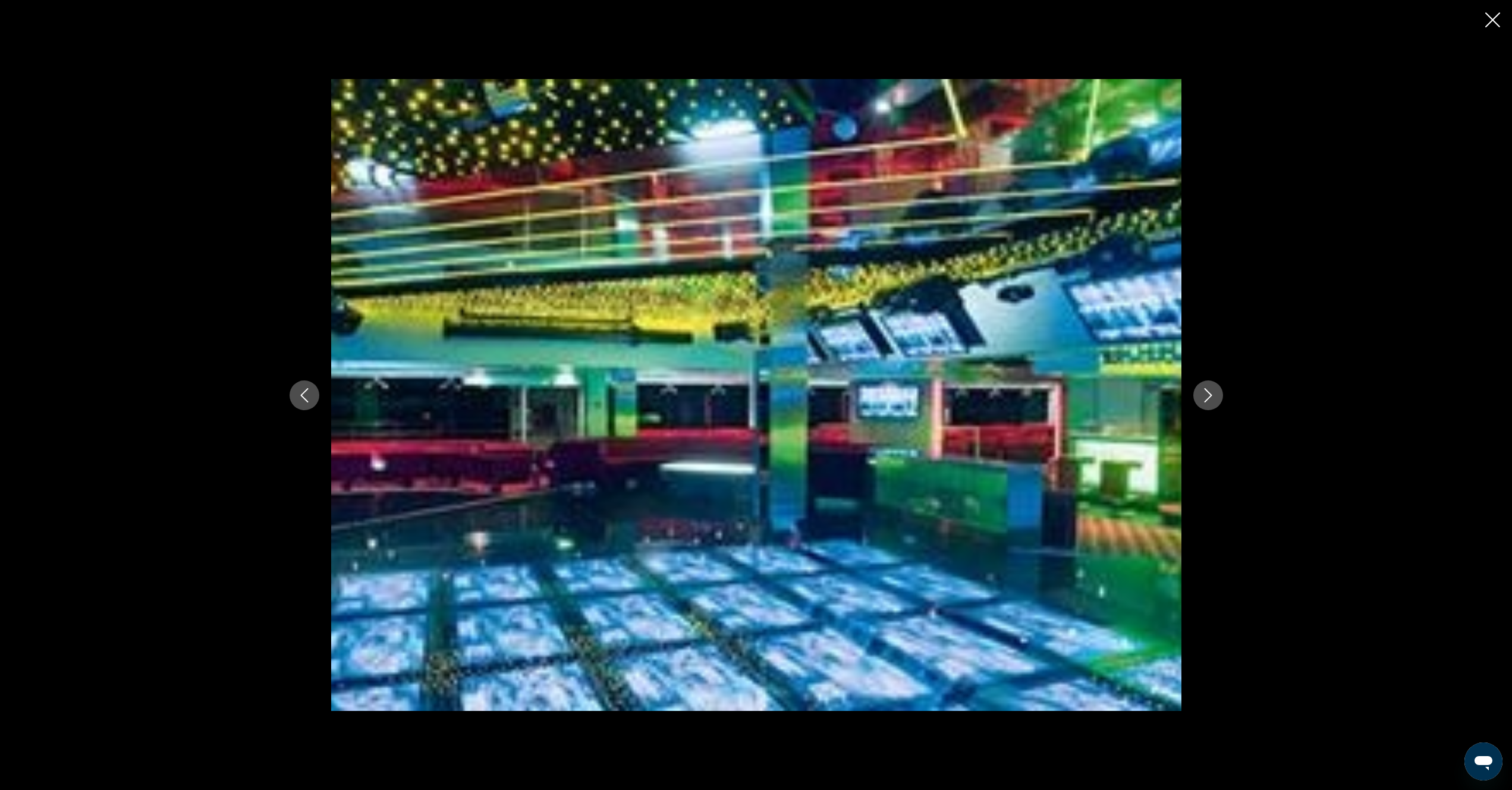
drag, startPoint x: 1495, startPoint y: 16, endPoint x: 1233, endPoint y: 144, distance: 291.6
click at [1495, 18] on icon "Close slideshow" at bounding box center [1493, 20] width 15 height 15
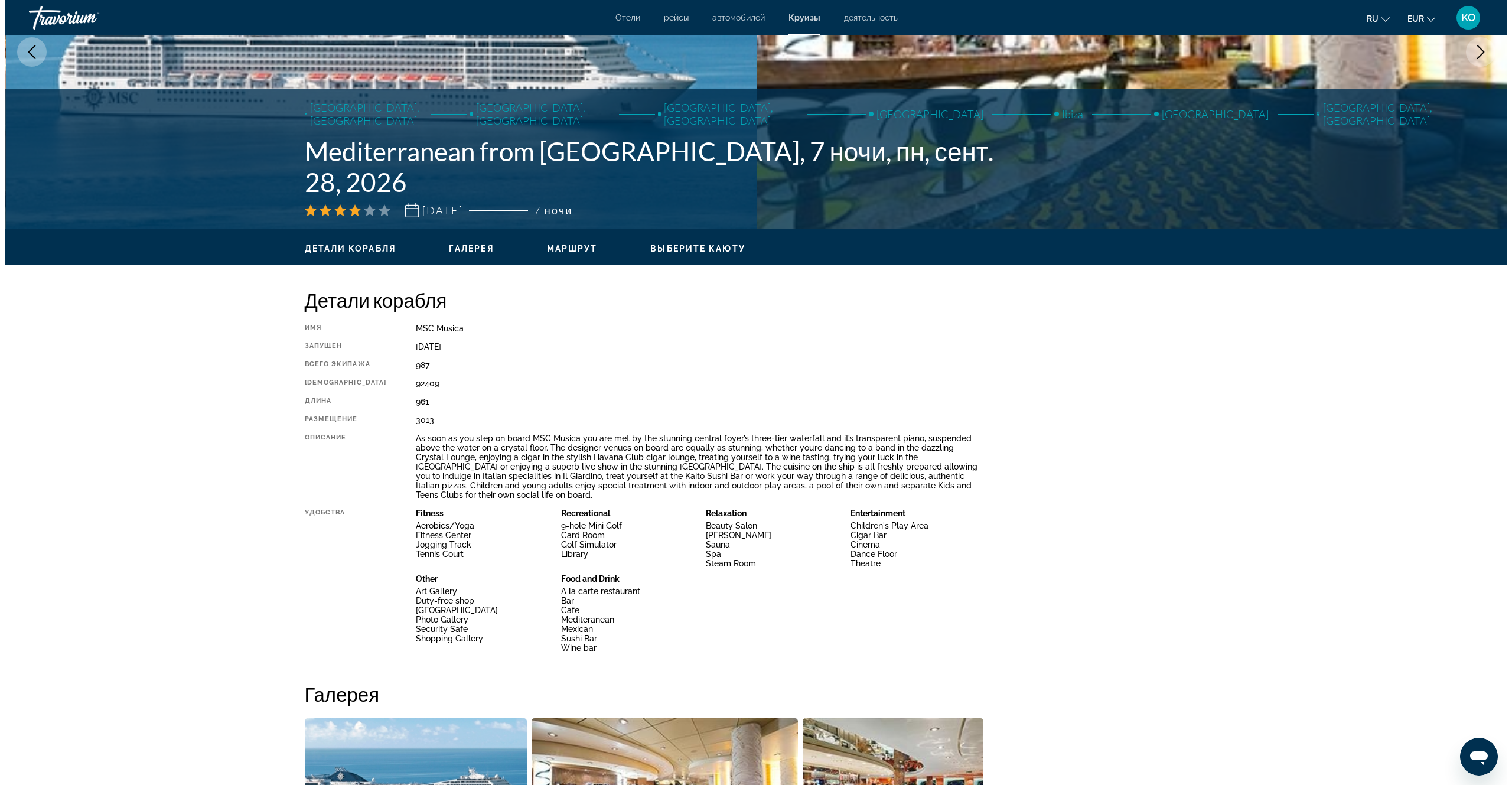
scroll to position [0, 0]
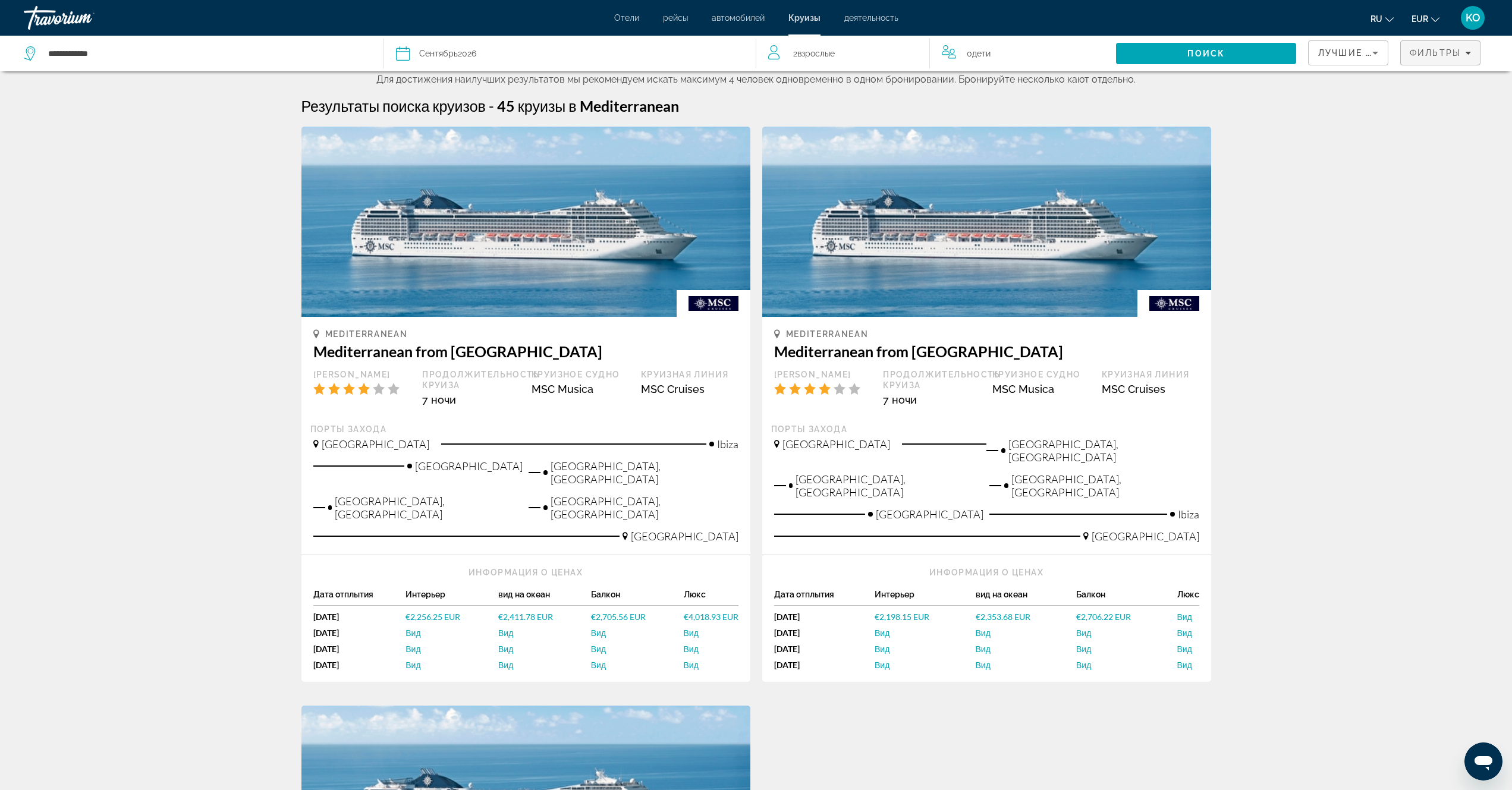
click at [1467, 53] on icon "Filters" at bounding box center [1468, 54] width 6 height 3
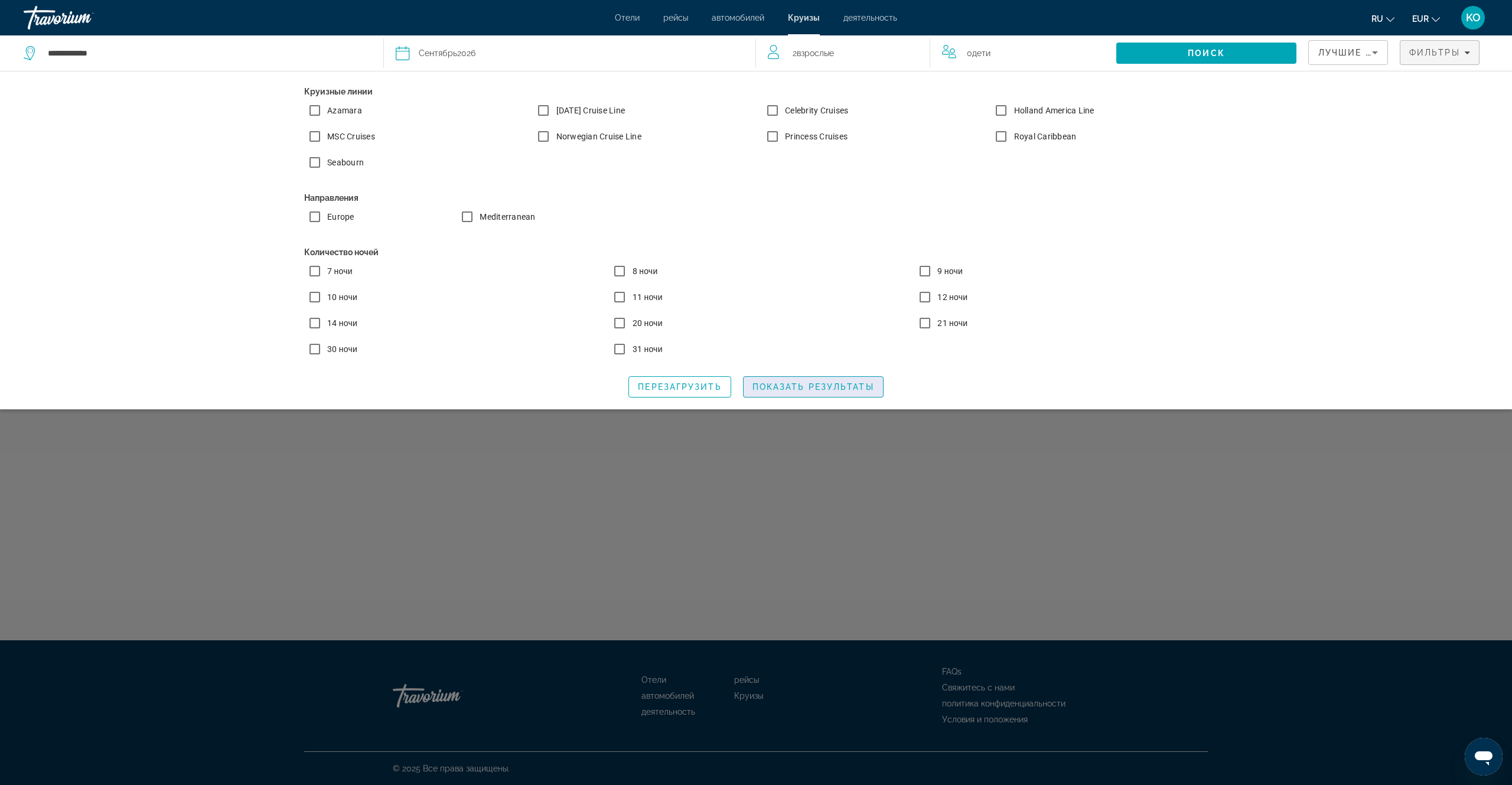
click at [834, 391] on span "Показать результаты" at bounding box center [813, 386] width 122 height 9
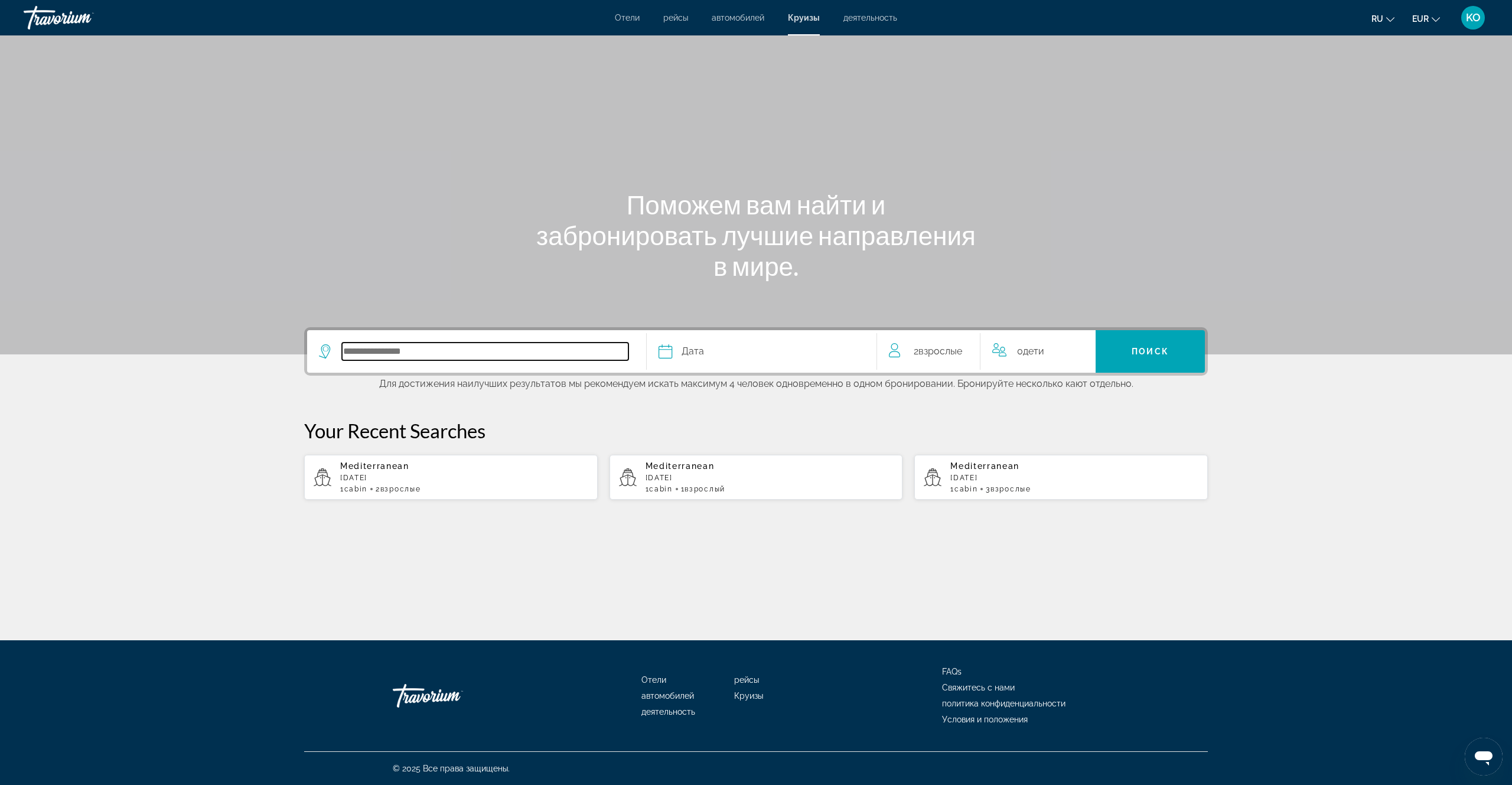
click at [387, 353] on input "Select cruise destination" at bounding box center [485, 351] width 286 height 17
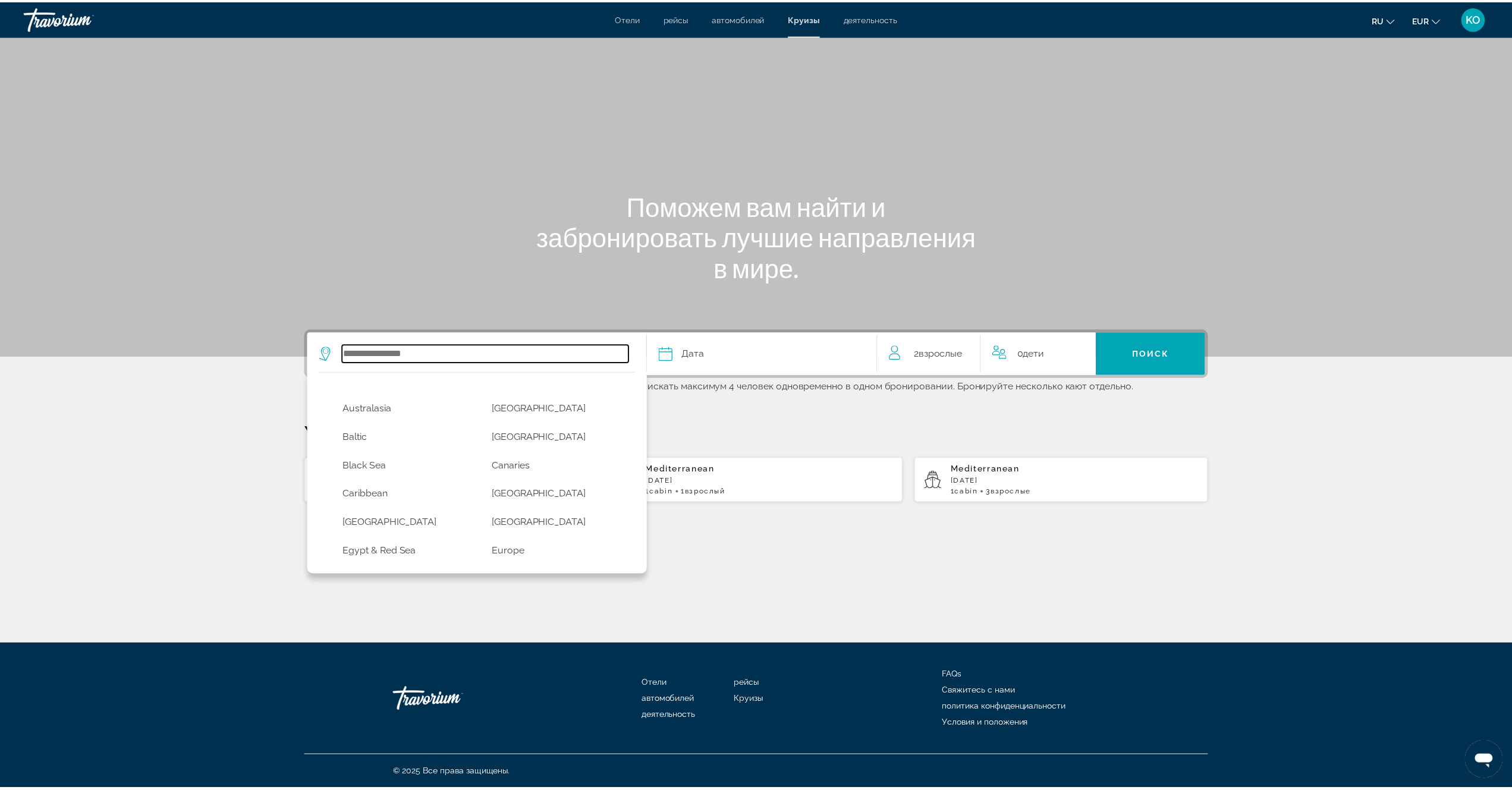
scroll to position [178, 0]
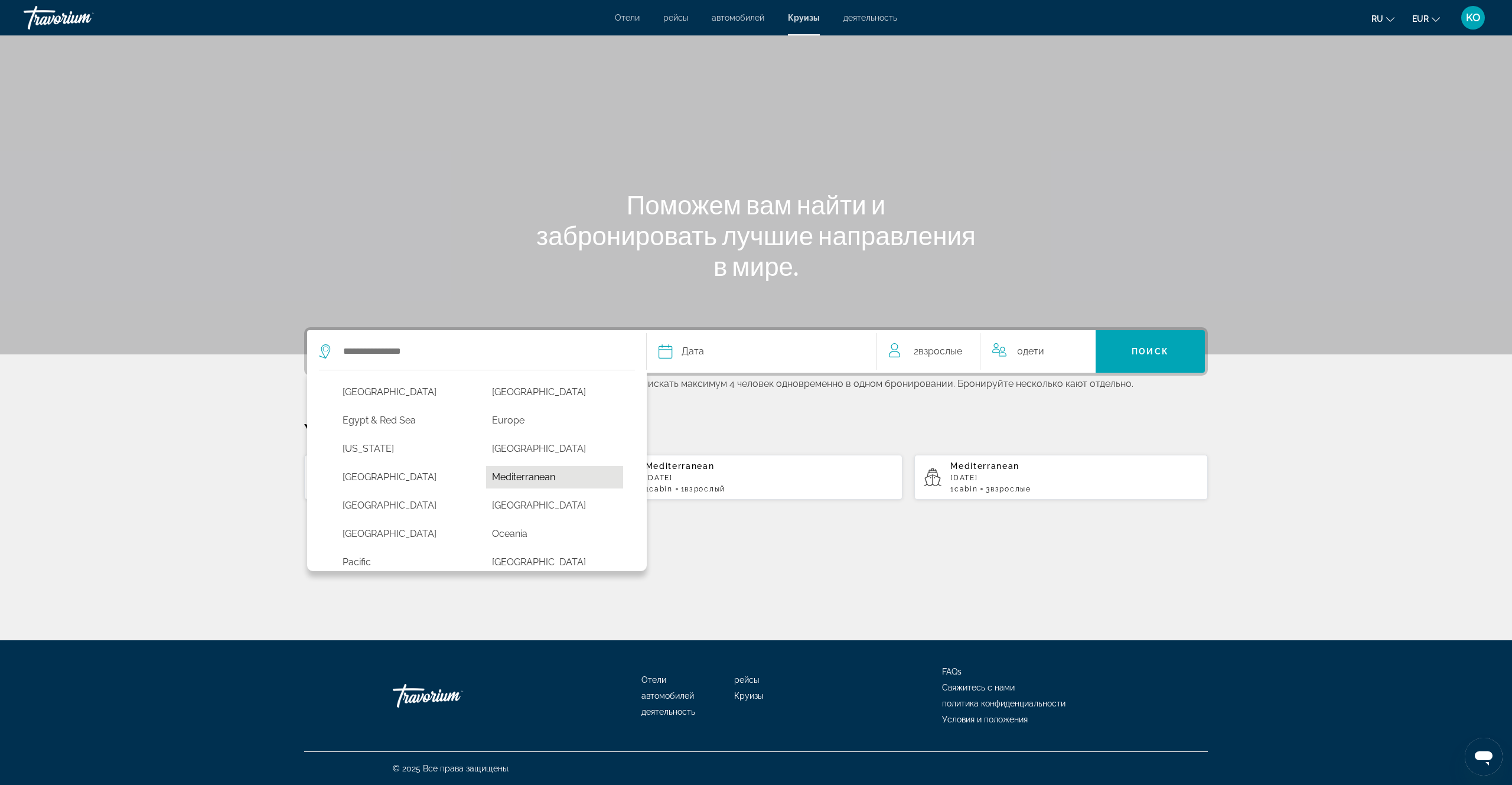
click at [527, 476] on button "Mediterranean" at bounding box center [555, 477] width 138 height 22
type input "**********"
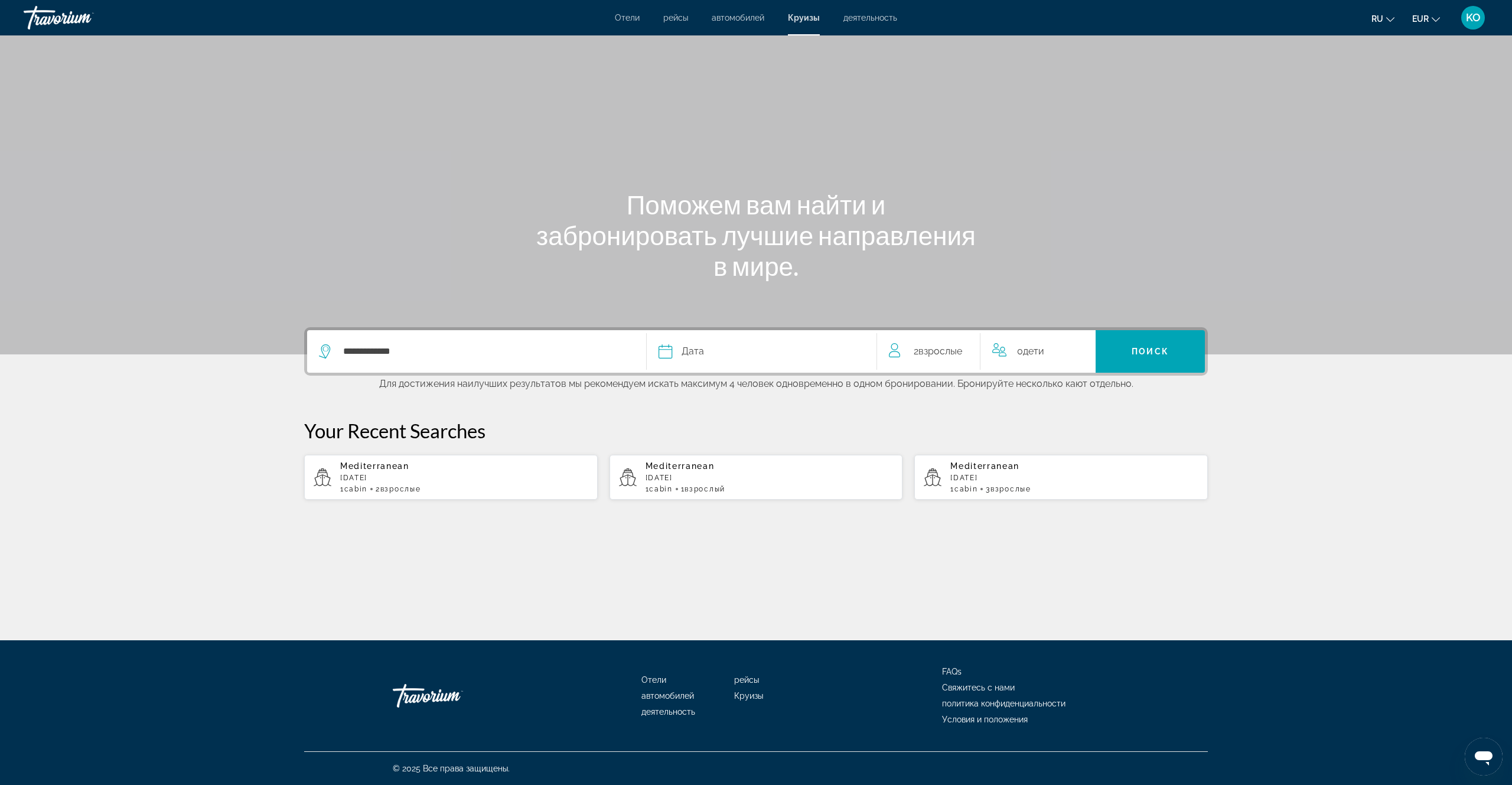
click at [678, 353] on div "Дата" at bounding box center [761, 351] width 206 height 17
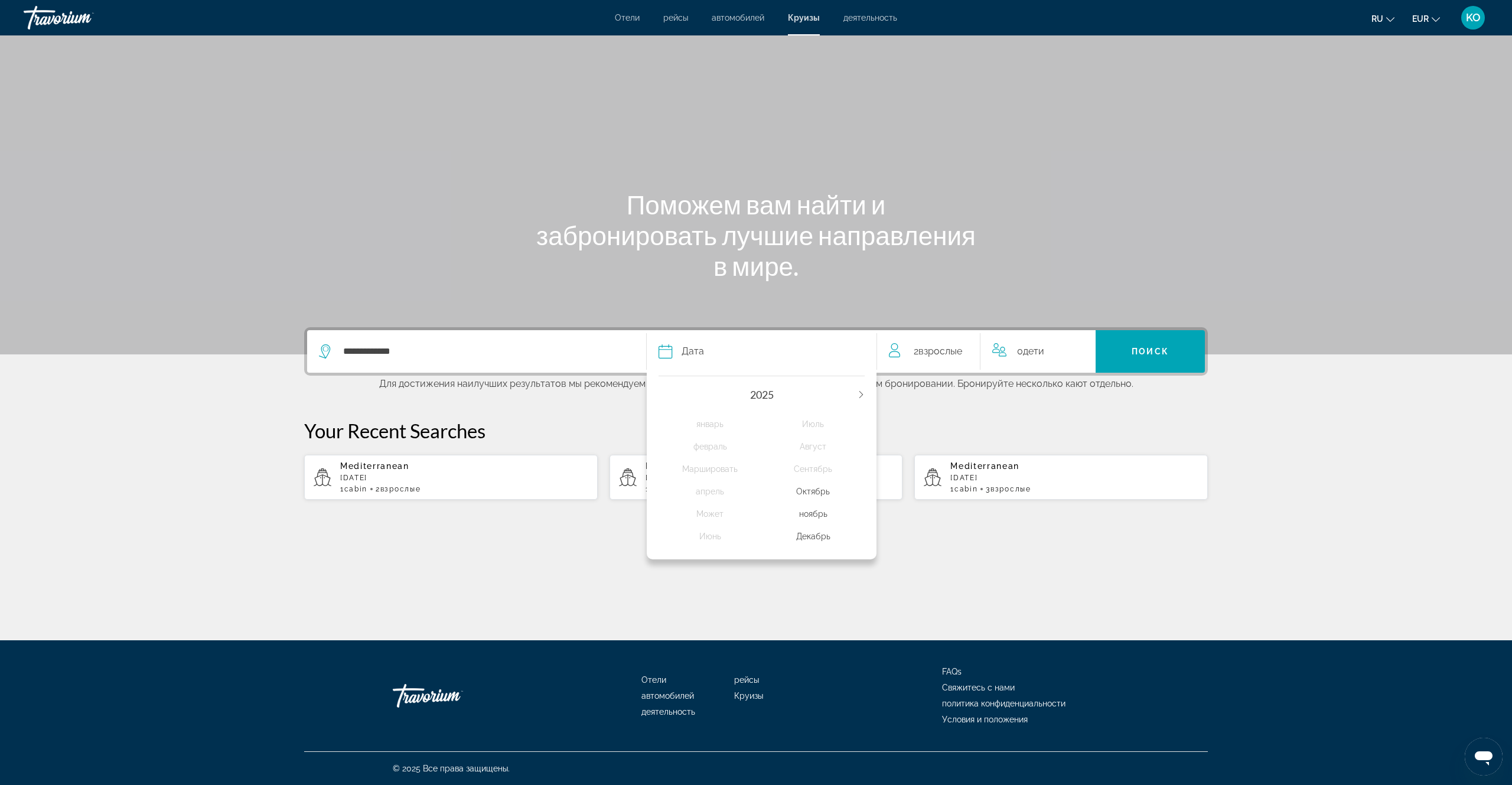
click at [862, 392] on icon "Next year" at bounding box center [861, 395] width 7 height 7
click at [827, 469] on div "Сентябрь" at bounding box center [813, 469] width 103 height 22
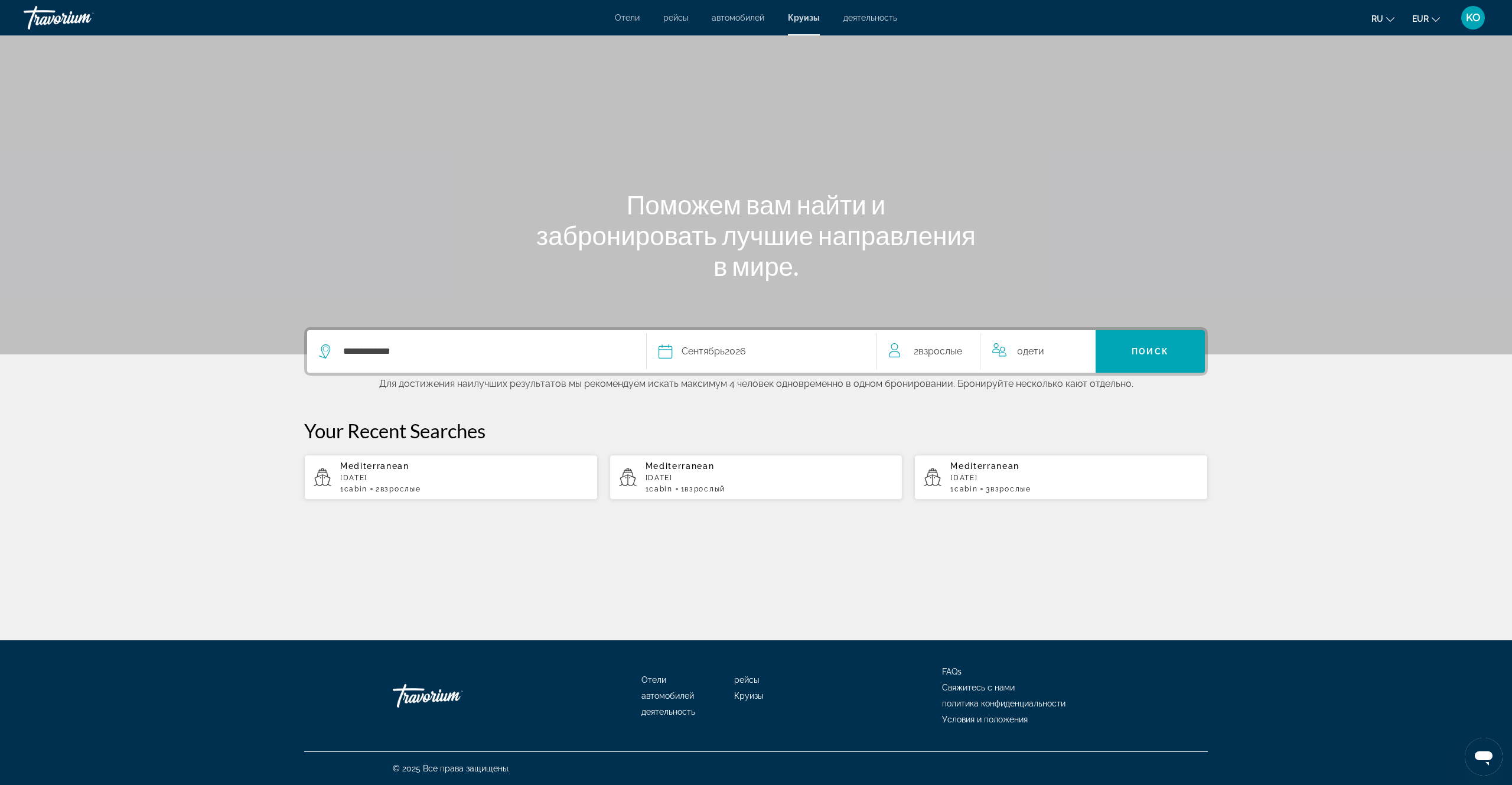
click at [420, 488] on span "Взрослые" at bounding box center [400, 489] width 40 height 8
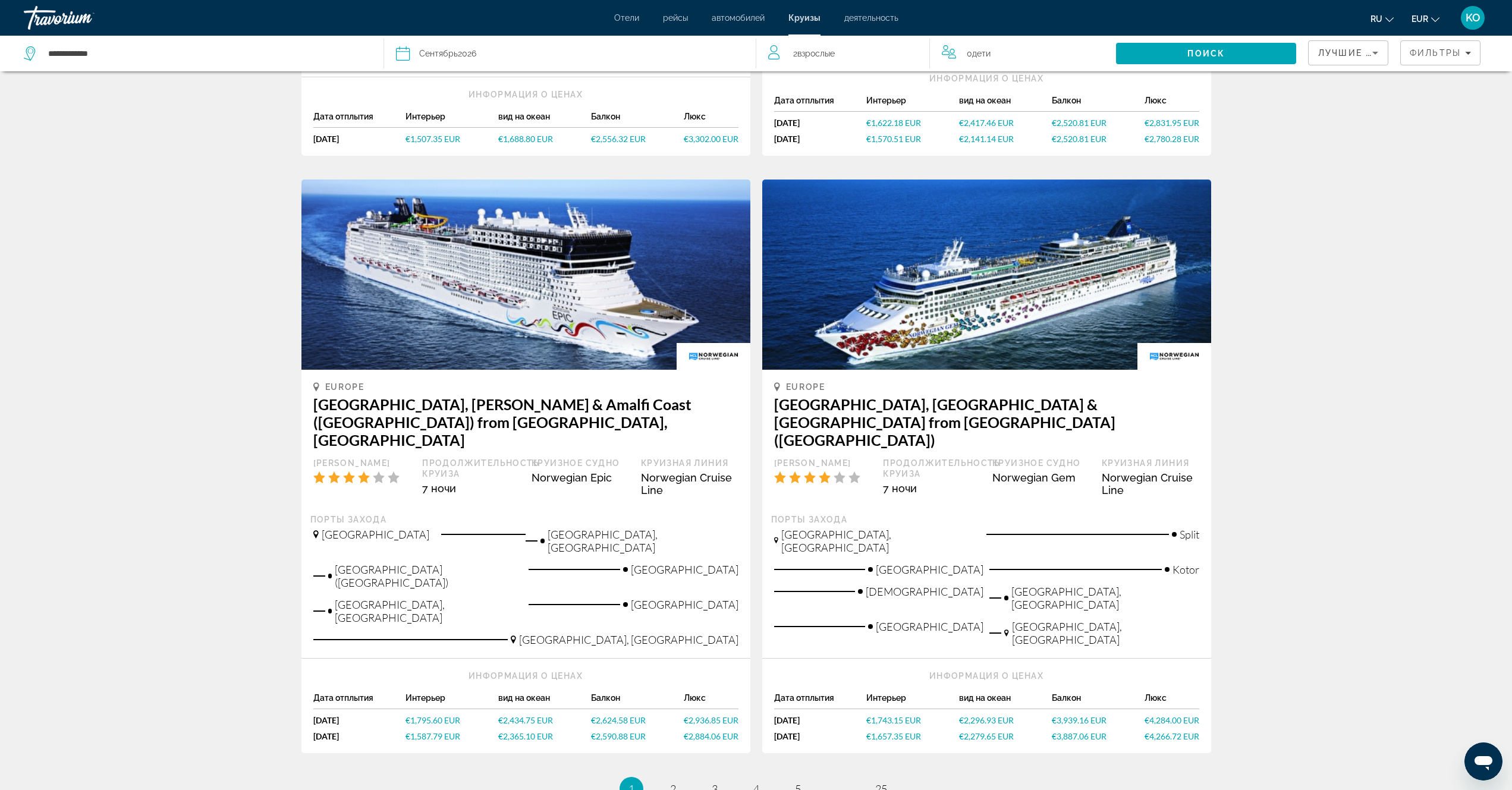
scroll to position [1115, 0]
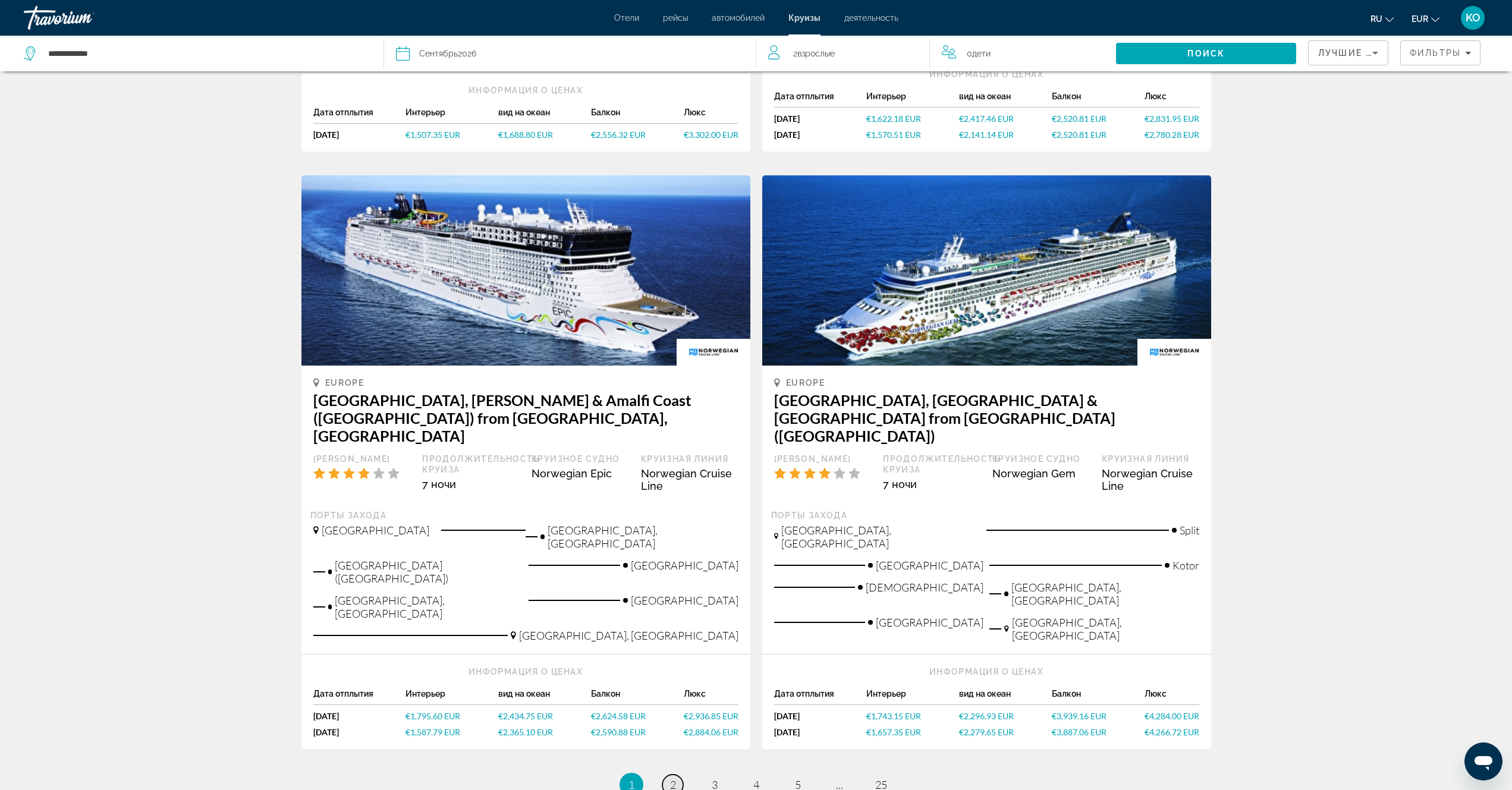
click at [676, 775] on link "page 2" at bounding box center [672, 785] width 21 height 21
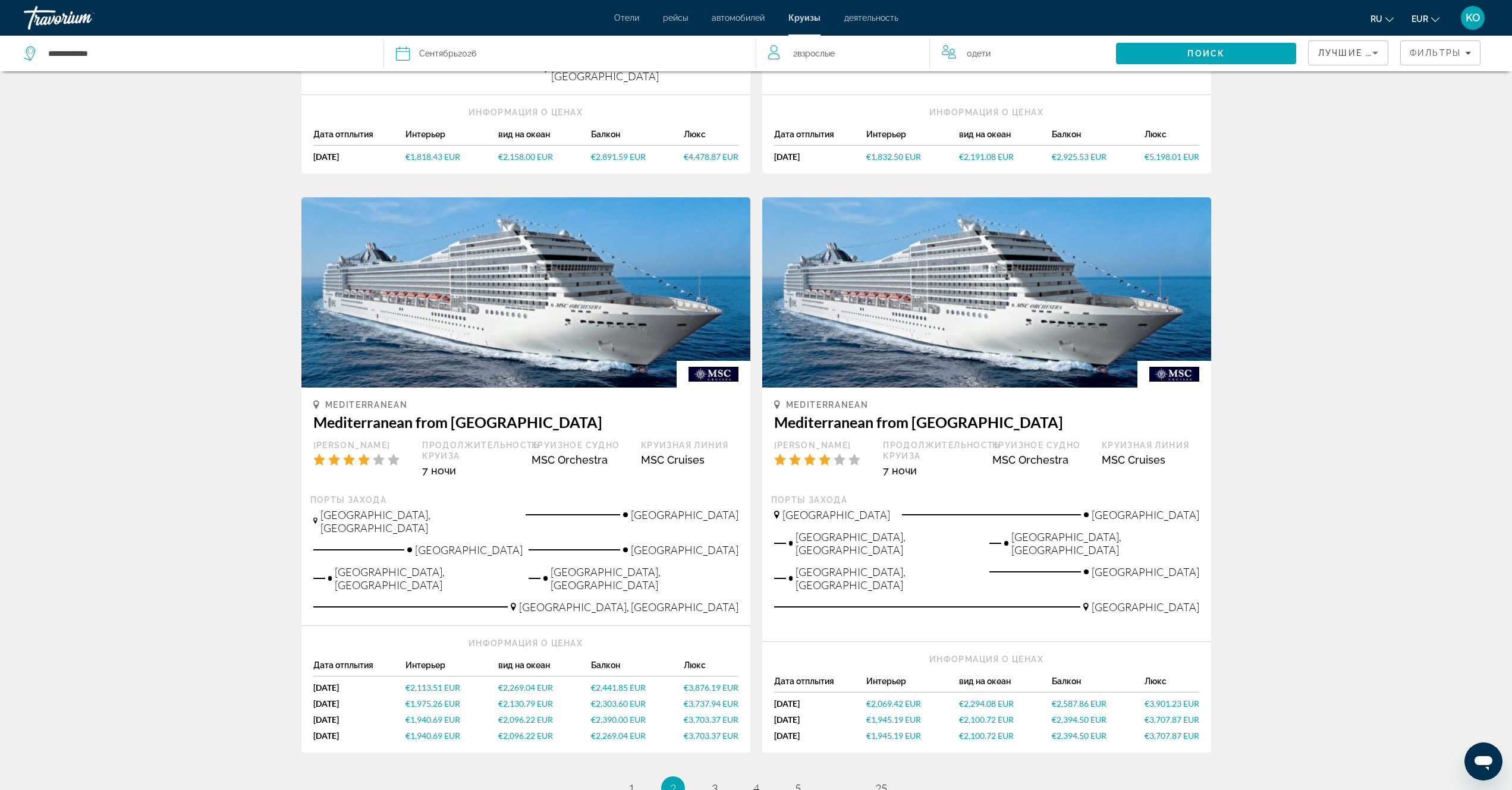
scroll to position [1158, 0]
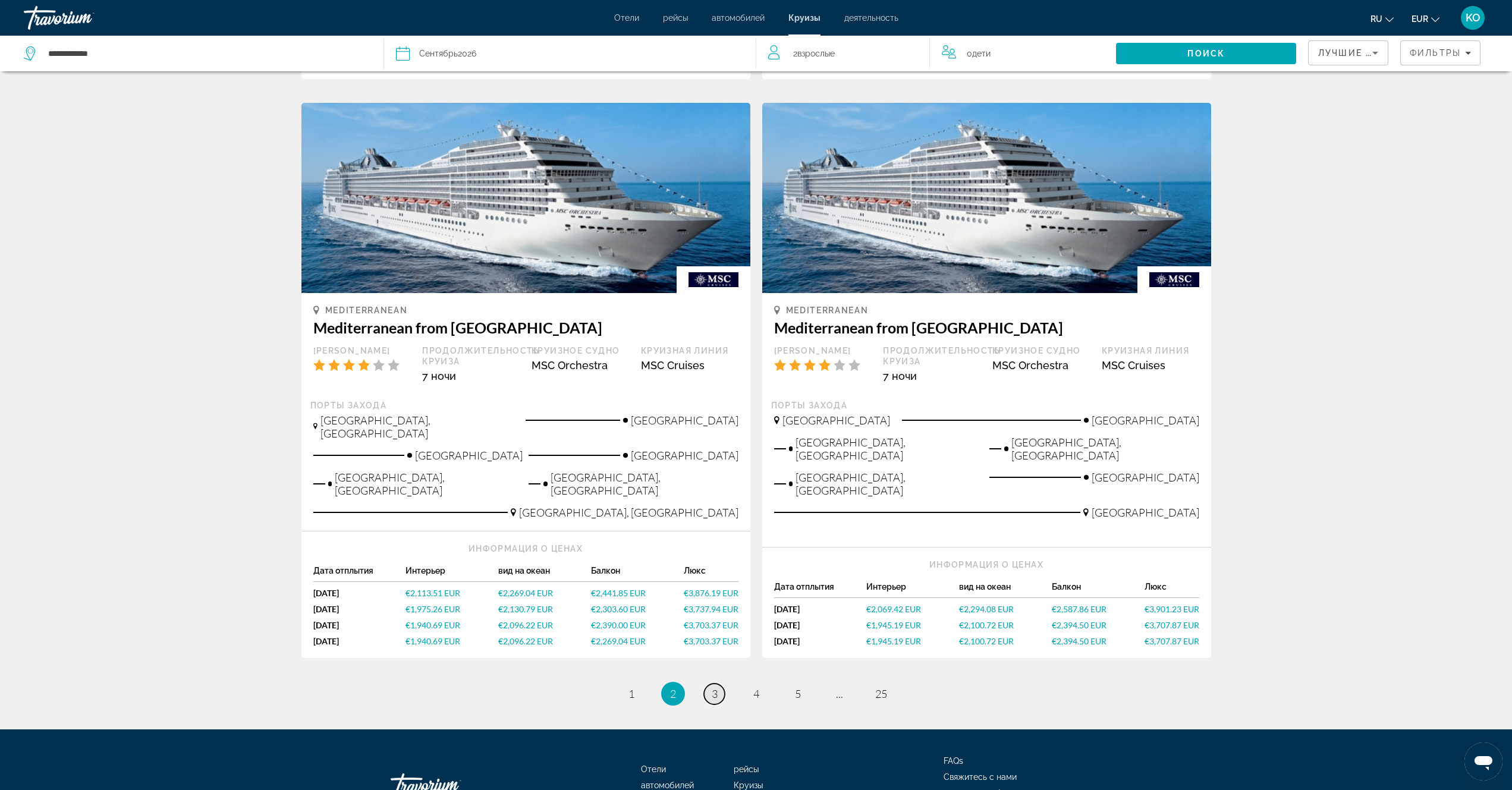
click at [716, 687] on span "3" at bounding box center [714, 694] width 6 height 13
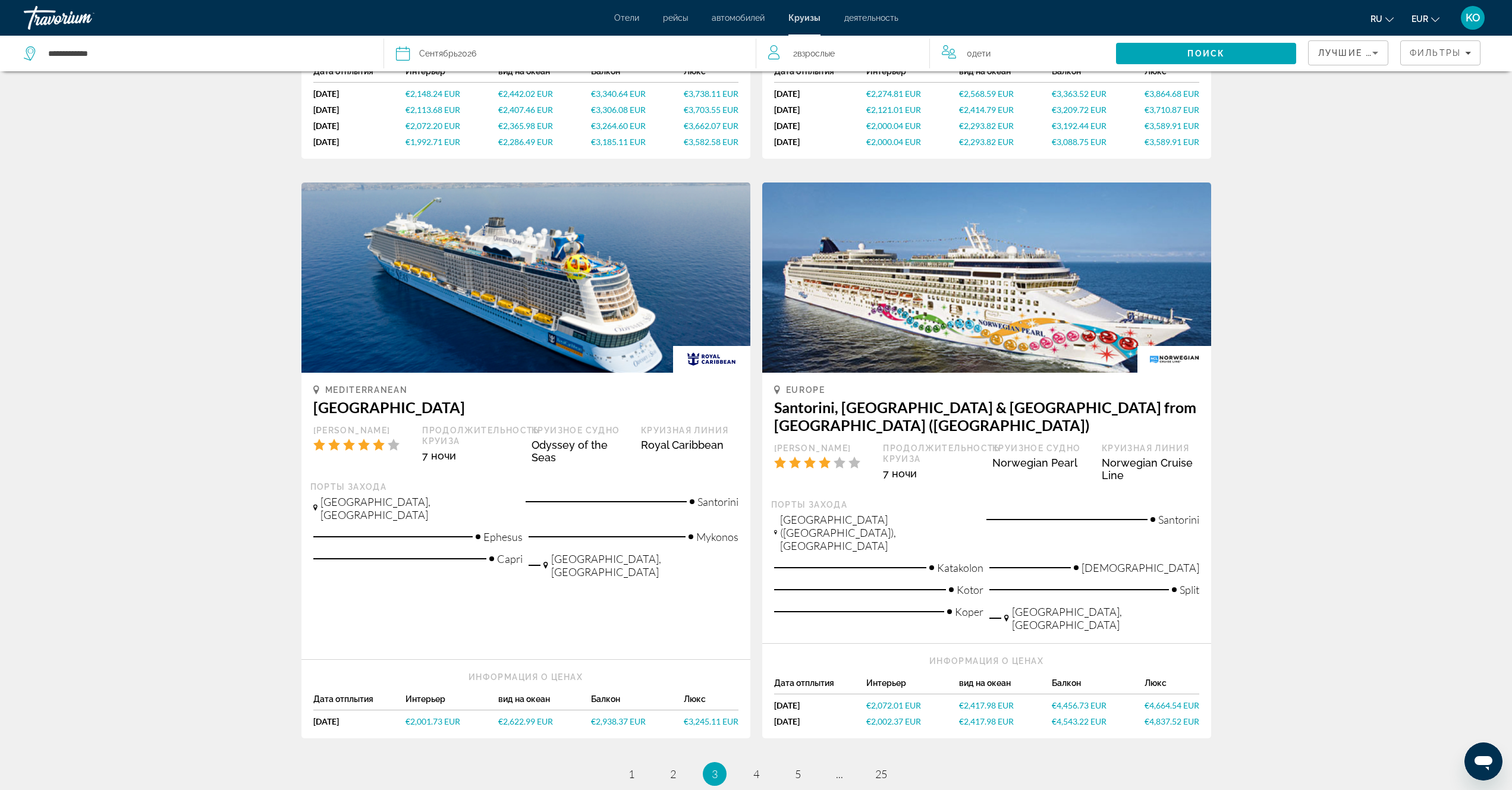
scroll to position [1129, 0]
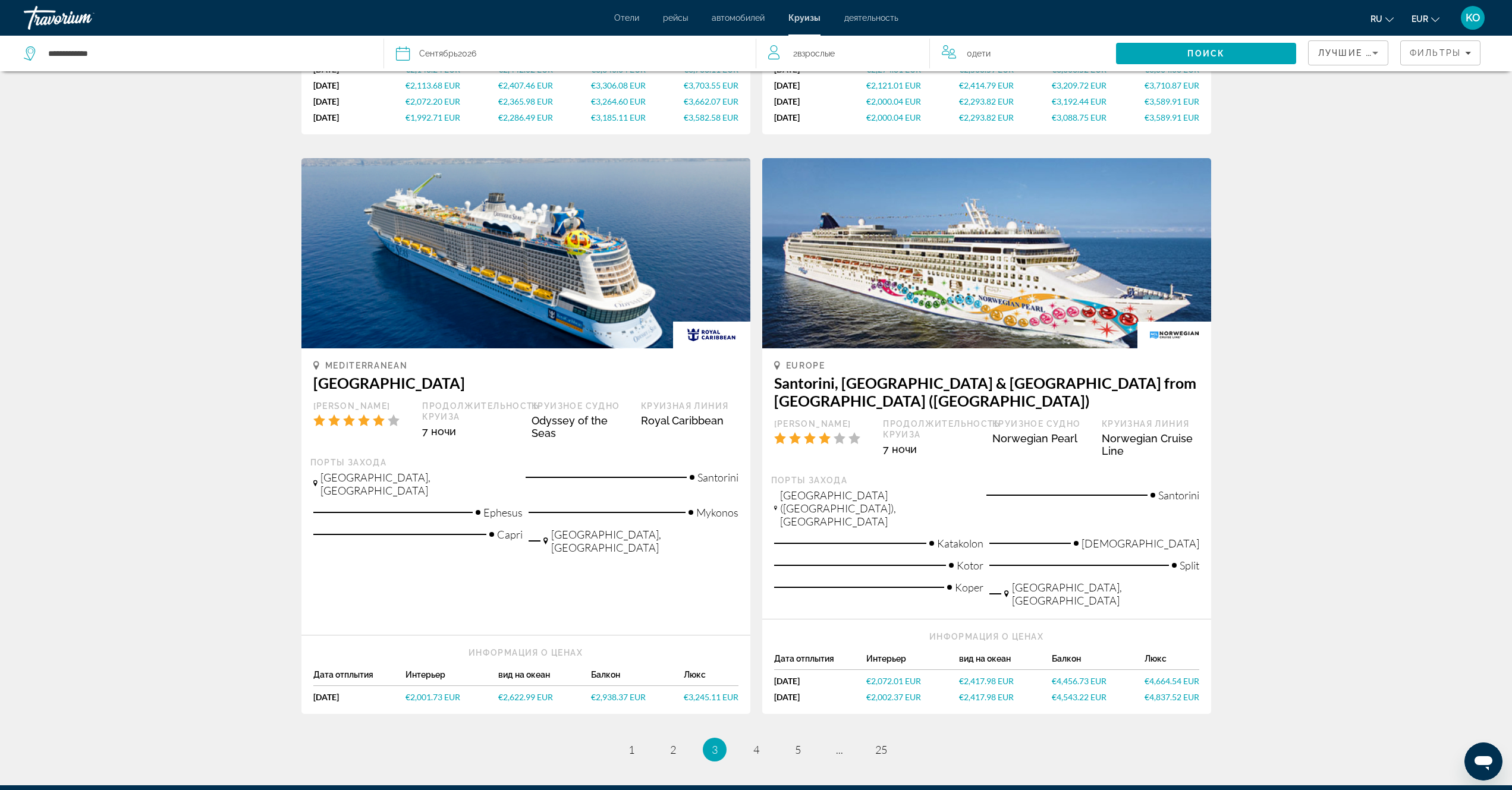
click at [433, 692] on span "€2,001.73 EUR" at bounding box center [432, 697] width 54 height 10
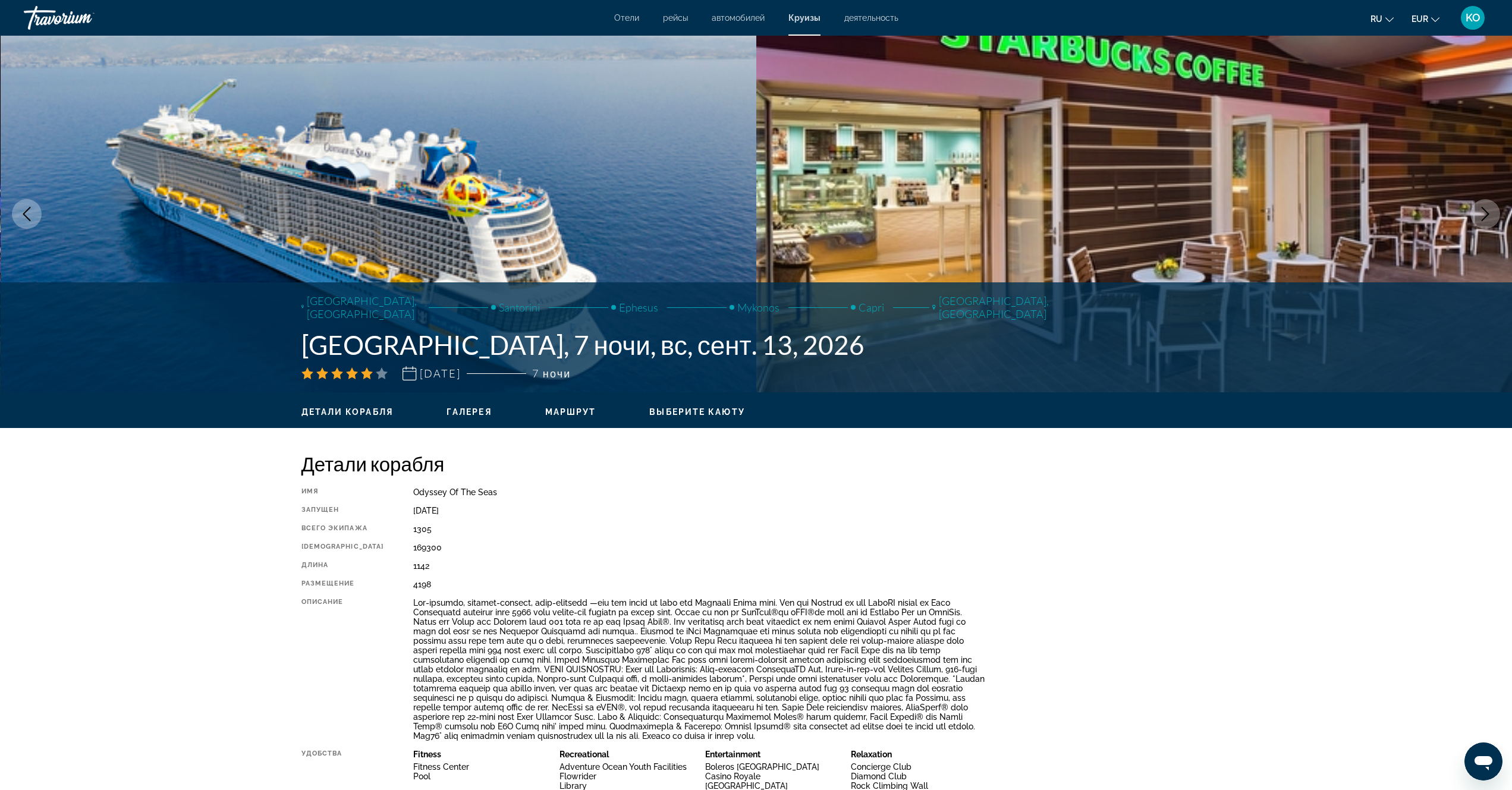
click at [509, 210] on img "Main content" at bounding box center [379, 214] width 756 height 357
click at [1481, 217] on icon "Next image" at bounding box center [1484, 213] width 14 height 14
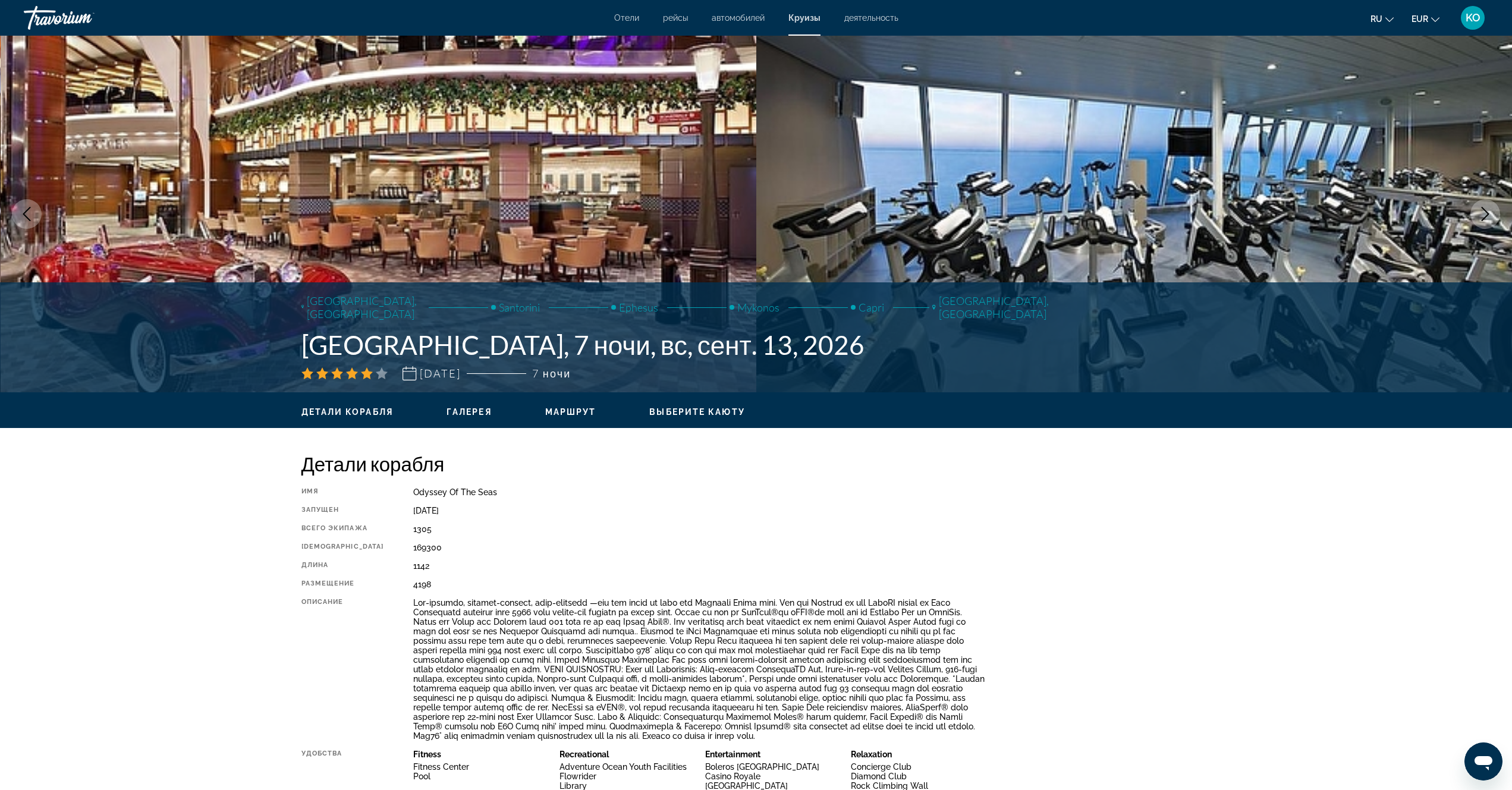
click at [1482, 217] on icon "Next image" at bounding box center [1484, 213] width 14 height 14
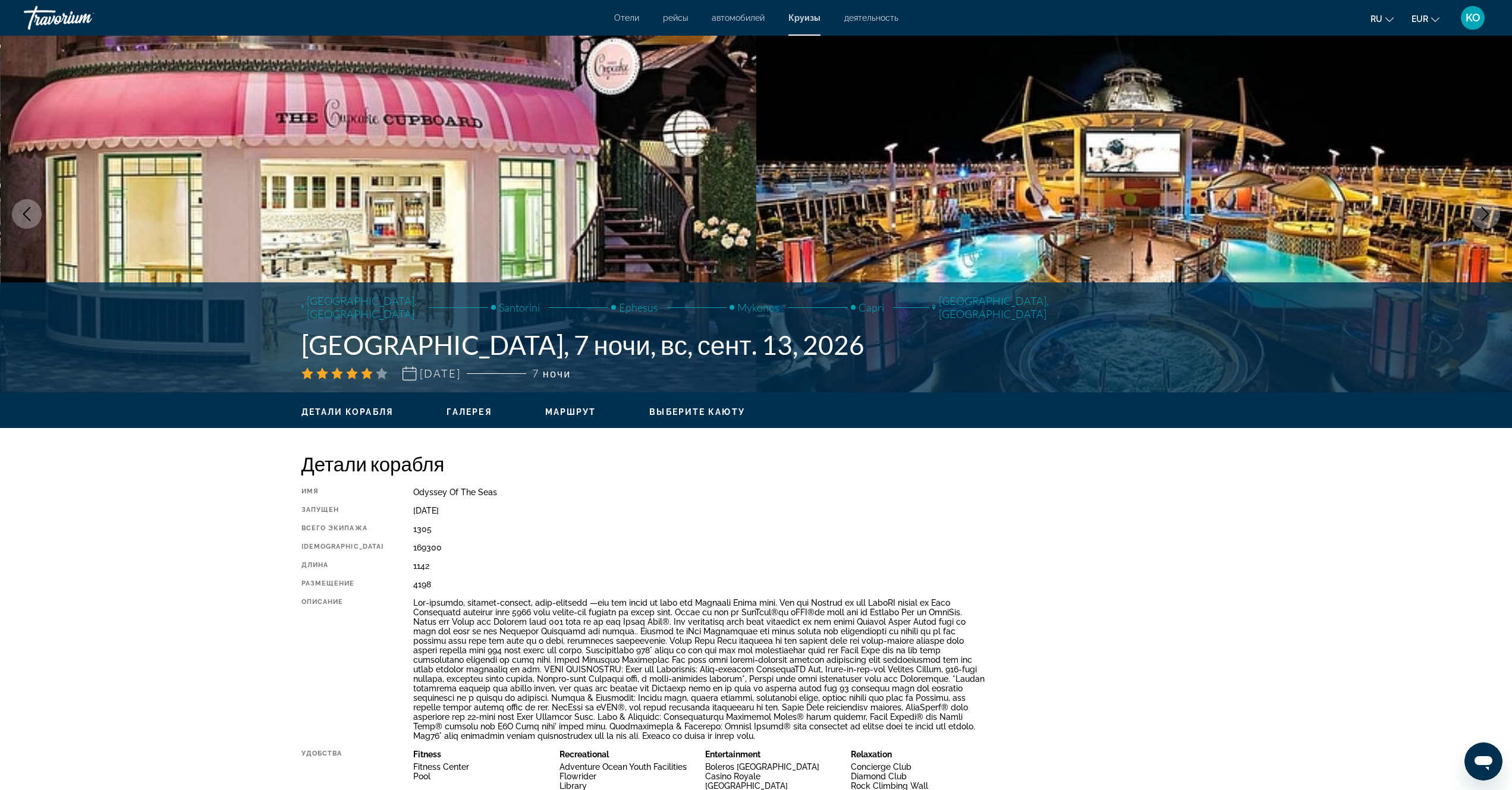
click at [1483, 217] on icon "Next image" at bounding box center [1484, 213] width 14 height 14
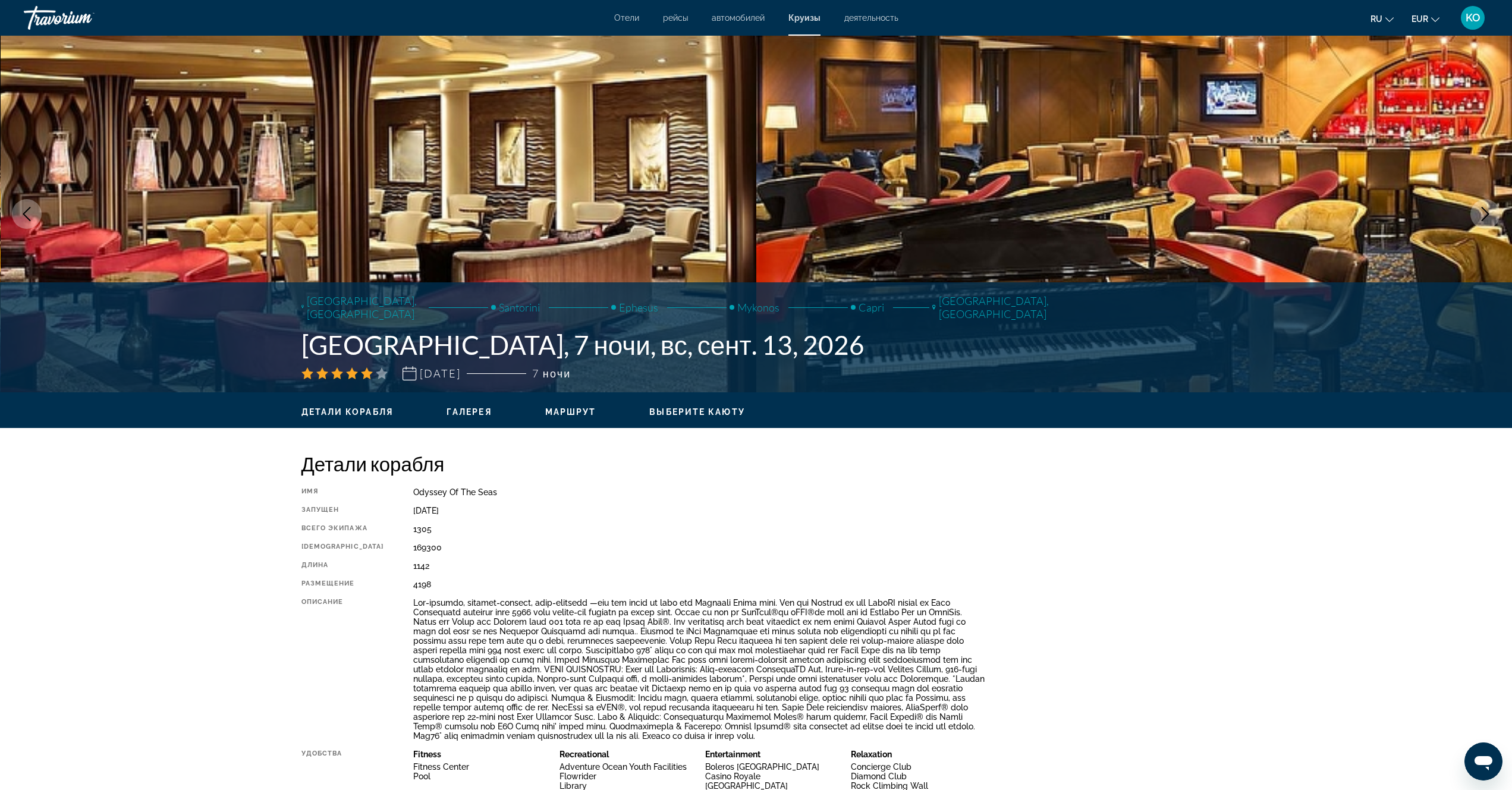
click at [1483, 217] on icon "Next image" at bounding box center [1484, 213] width 14 height 14
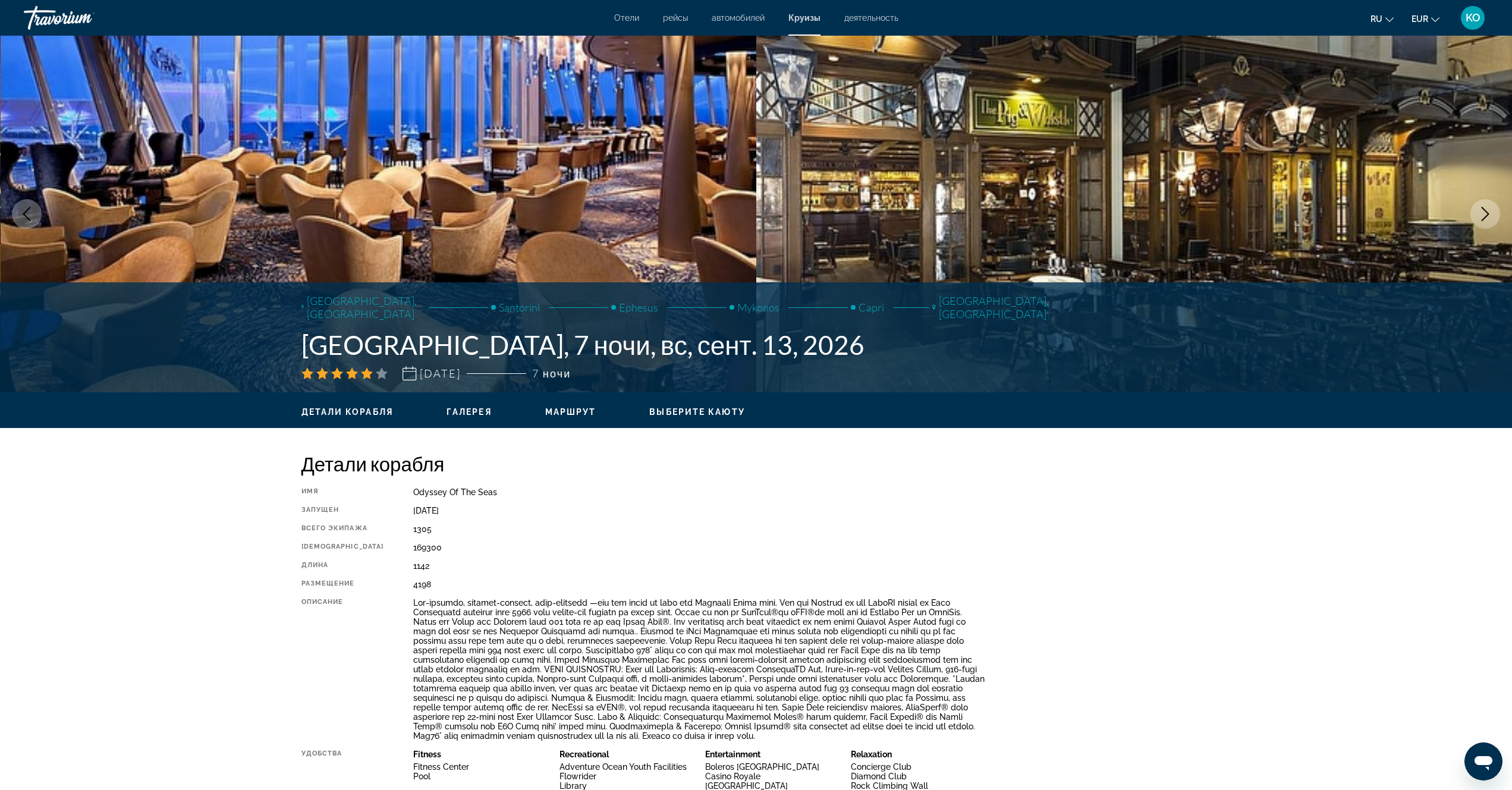
click at [1483, 217] on icon "Next image" at bounding box center [1484, 213] width 14 height 14
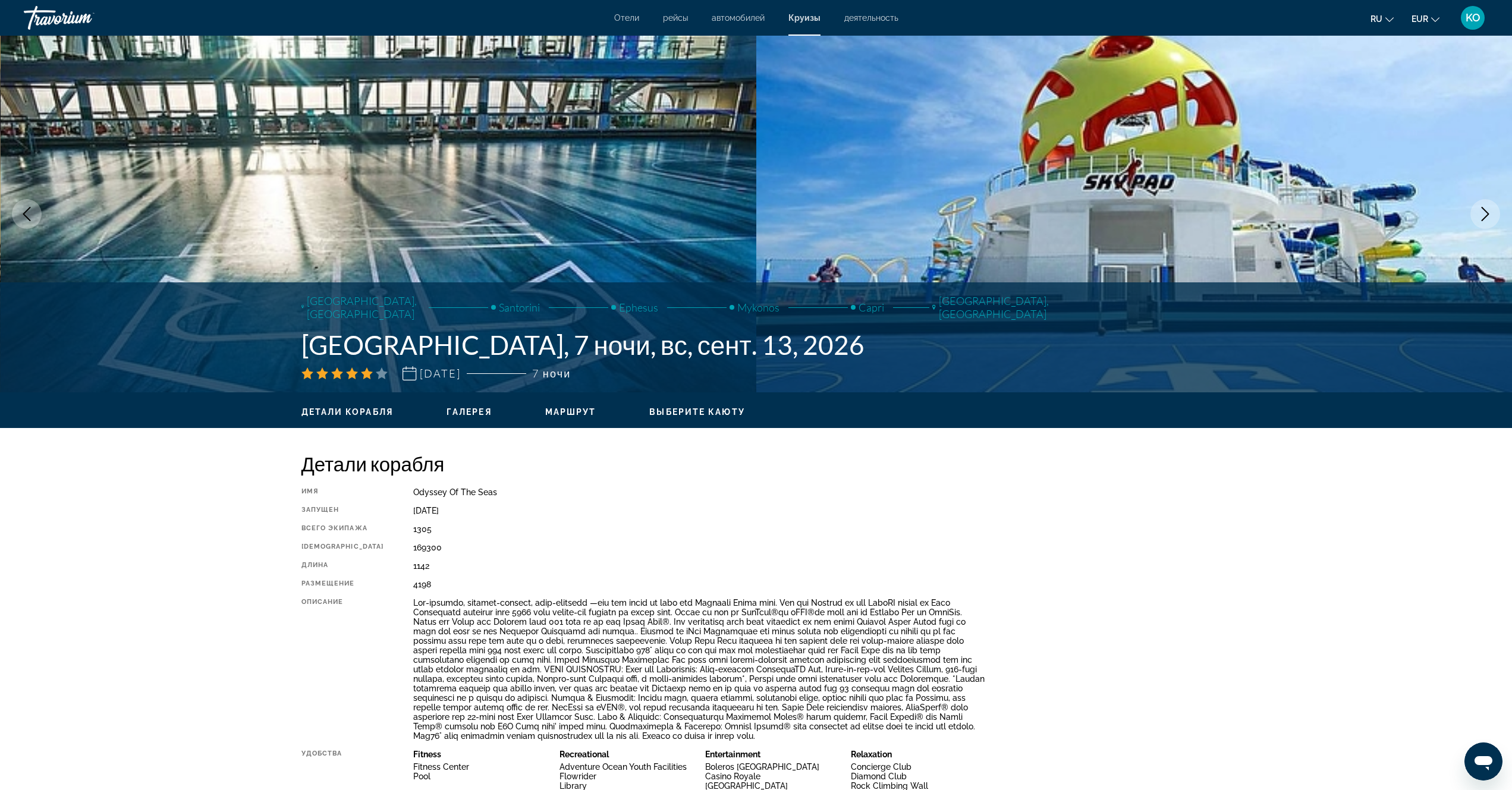
click at [1483, 217] on icon "Next image" at bounding box center [1484, 213] width 14 height 14
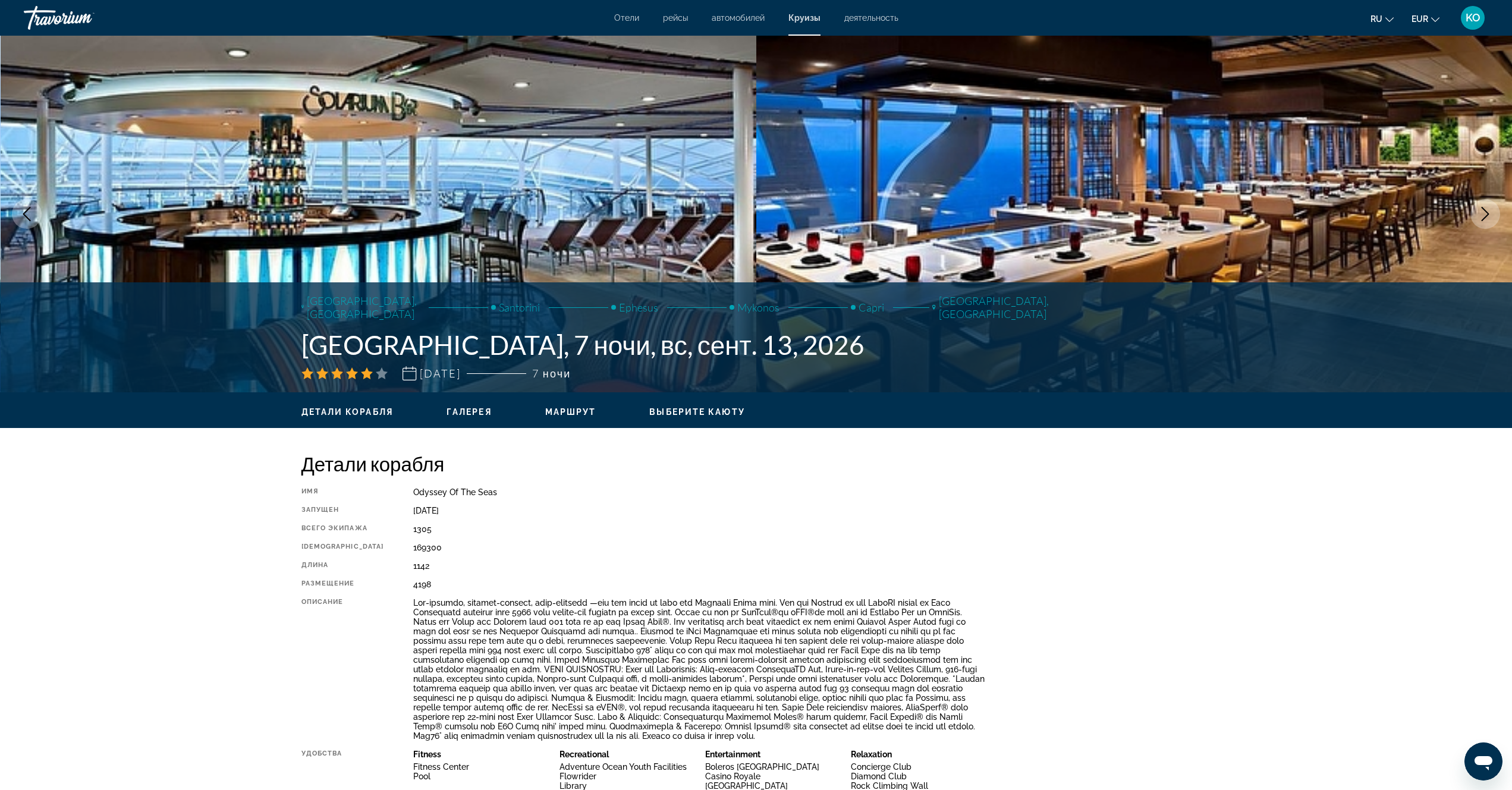
click at [1483, 217] on icon "Next image" at bounding box center [1484, 213] width 14 height 14
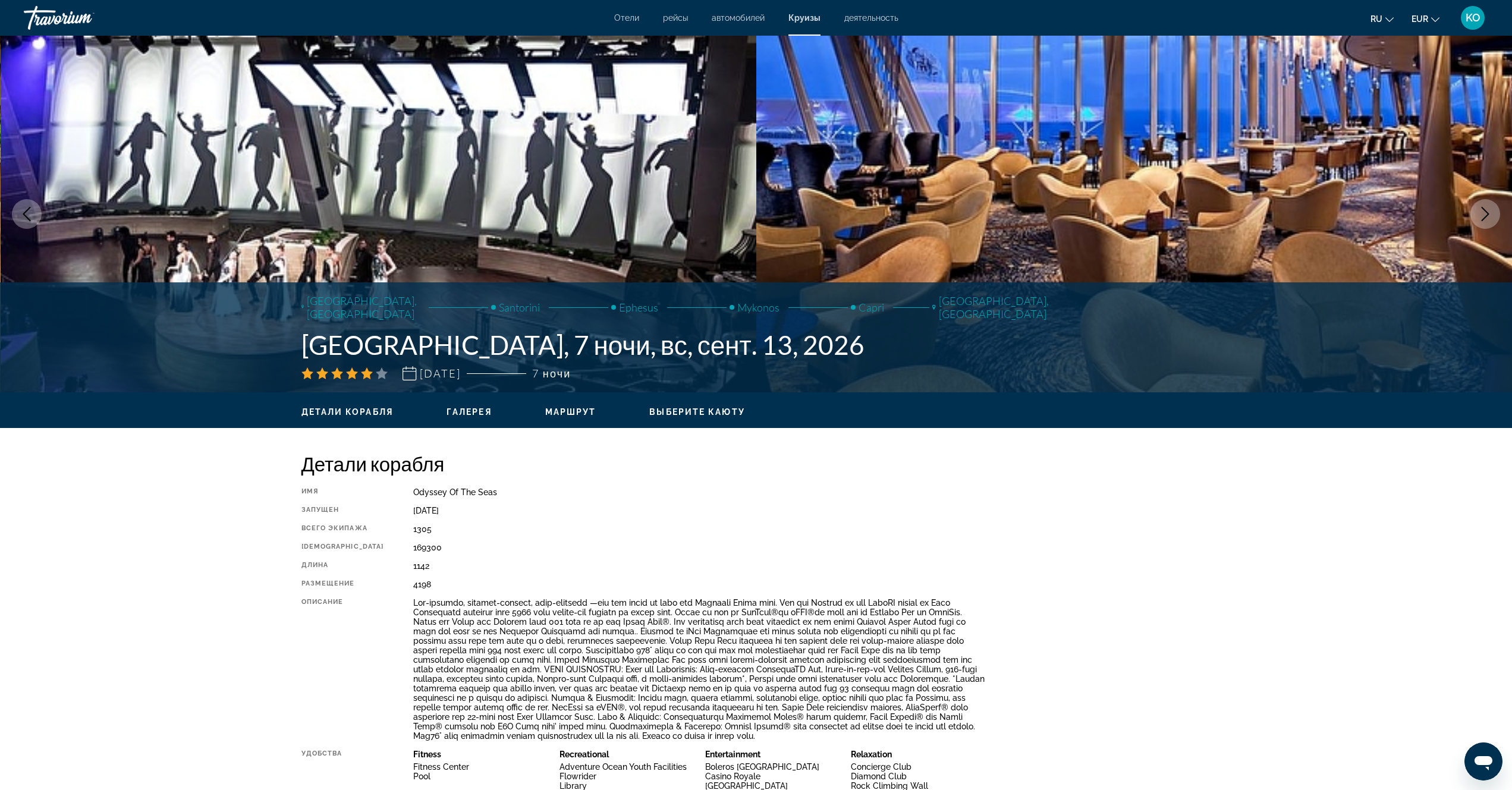
click at [1483, 217] on icon "Next image" at bounding box center [1484, 213] width 14 height 14
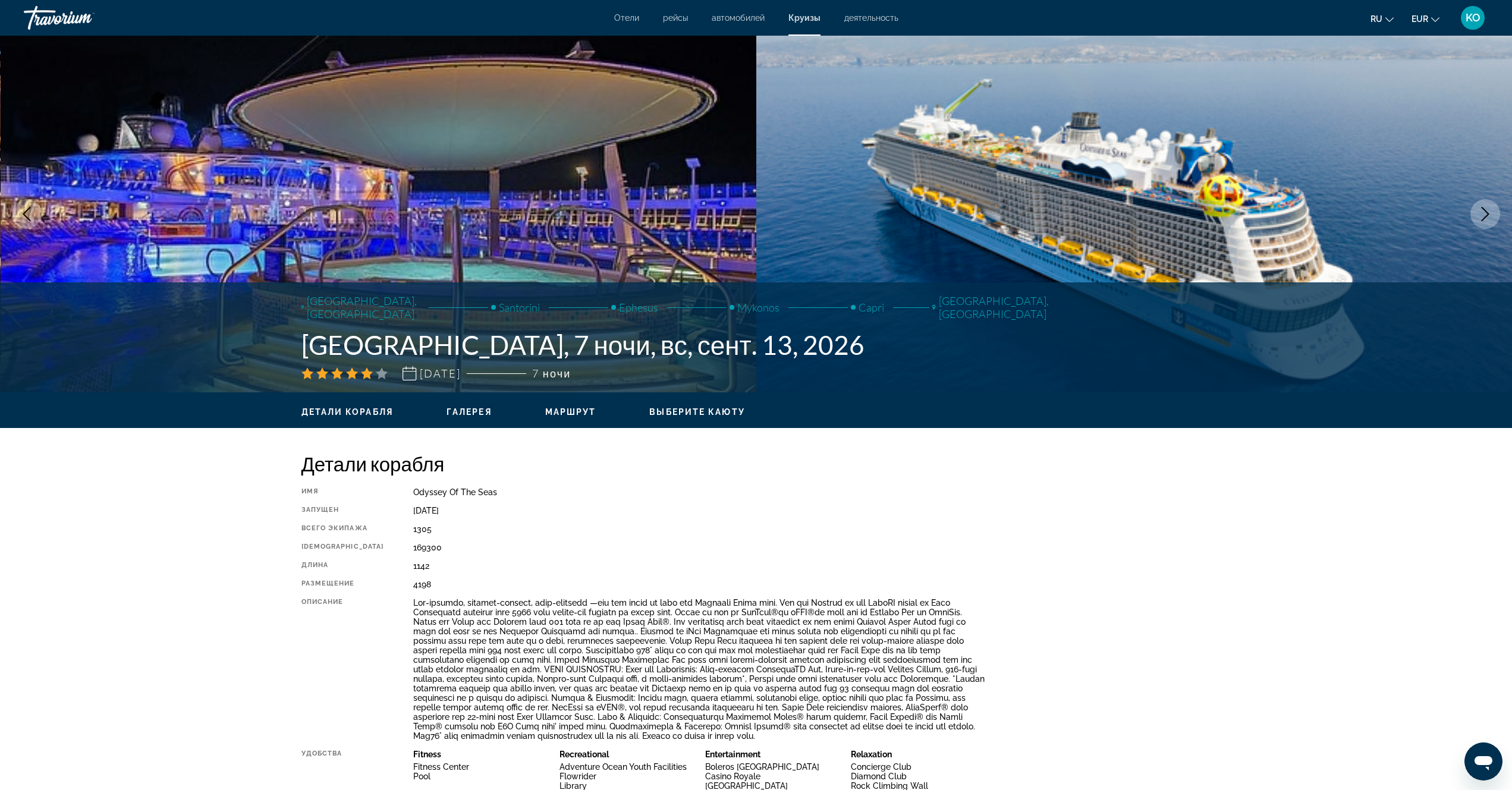
click at [1483, 217] on icon "Next image" at bounding box center [1484, 213] width 14 height 14
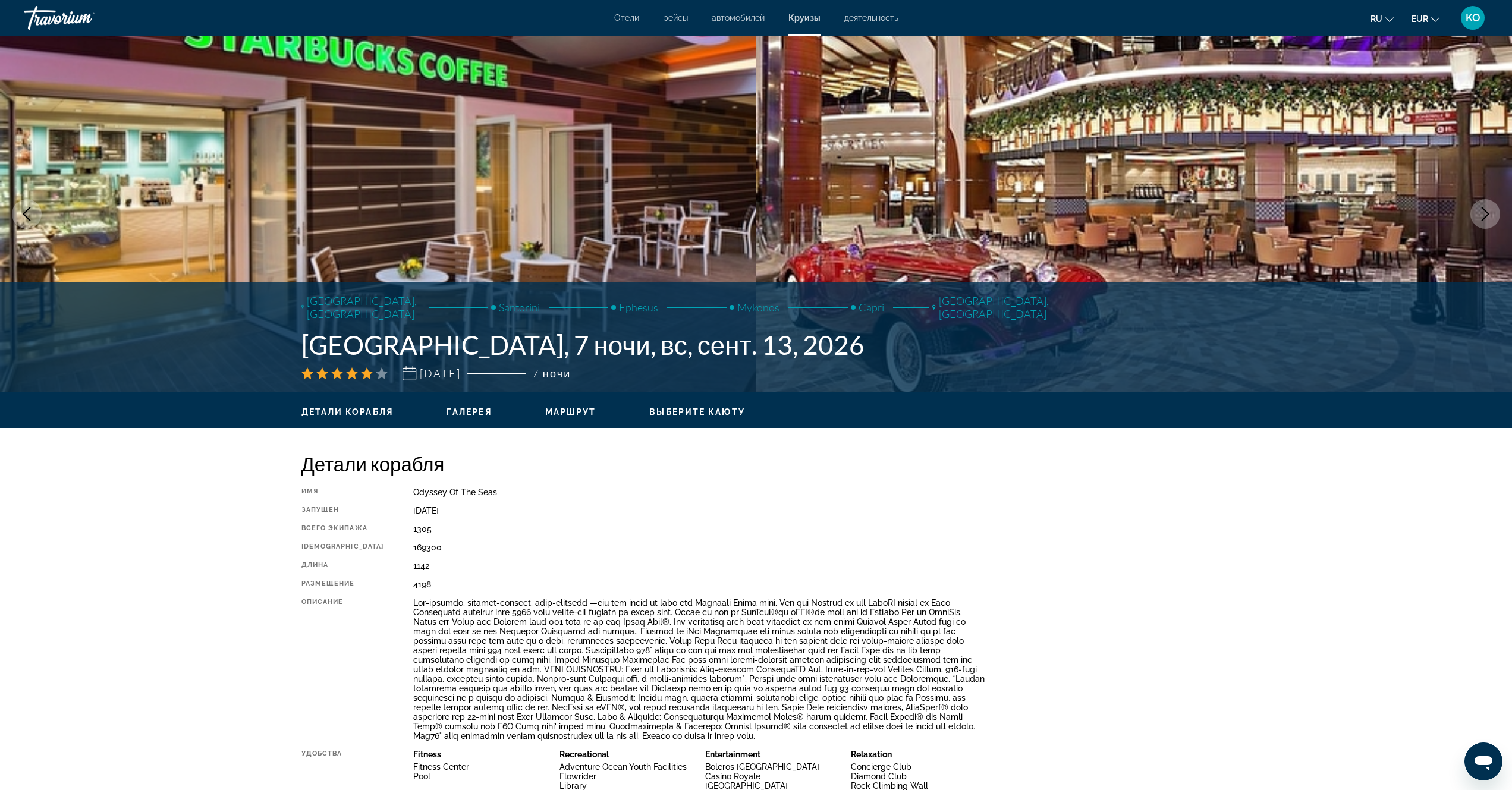
click at [1483, 217] on icon "Next image" at bounding box center [1484, 213] width 14 height 14
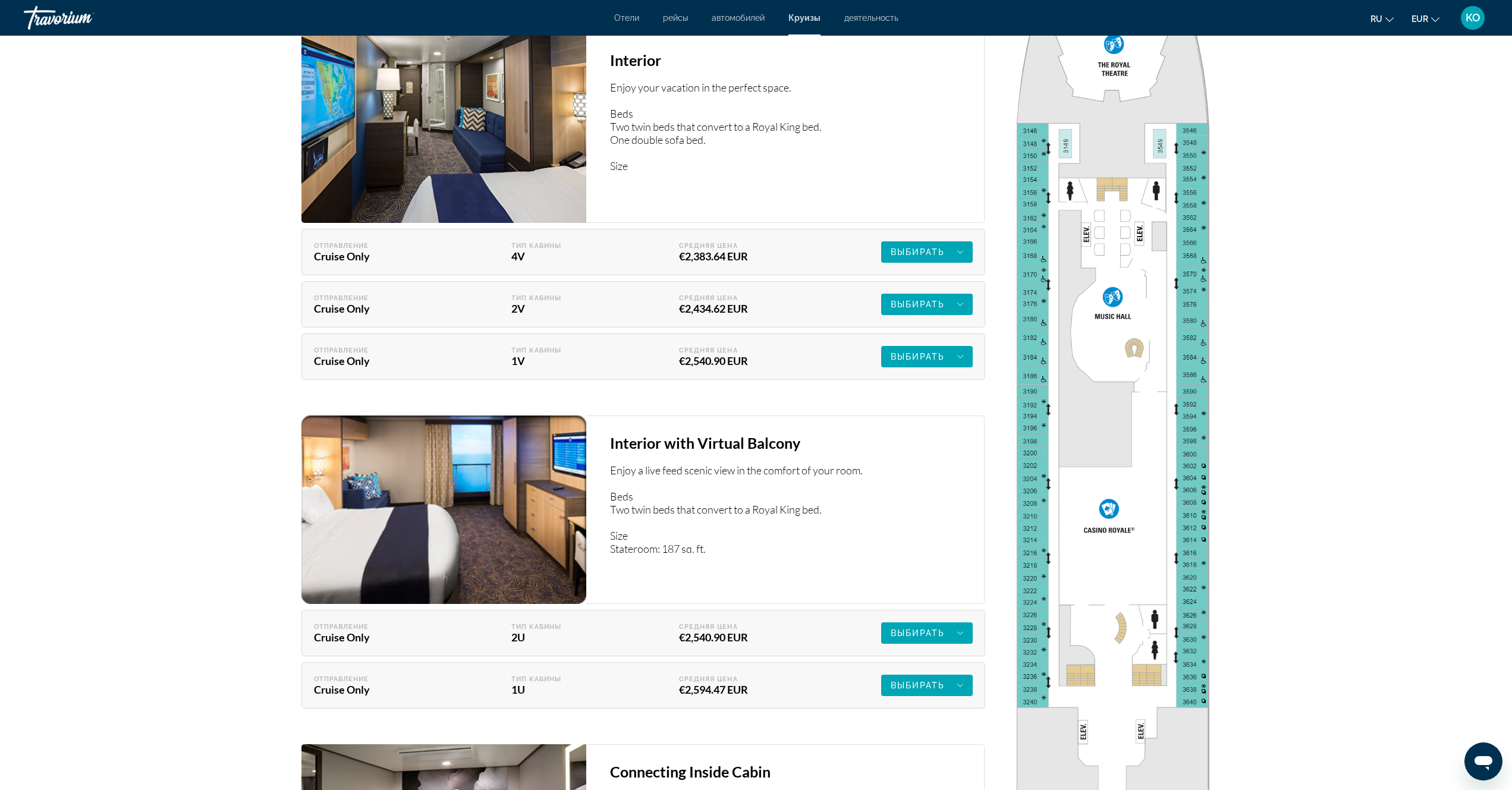
scroll to position [2260, 0]
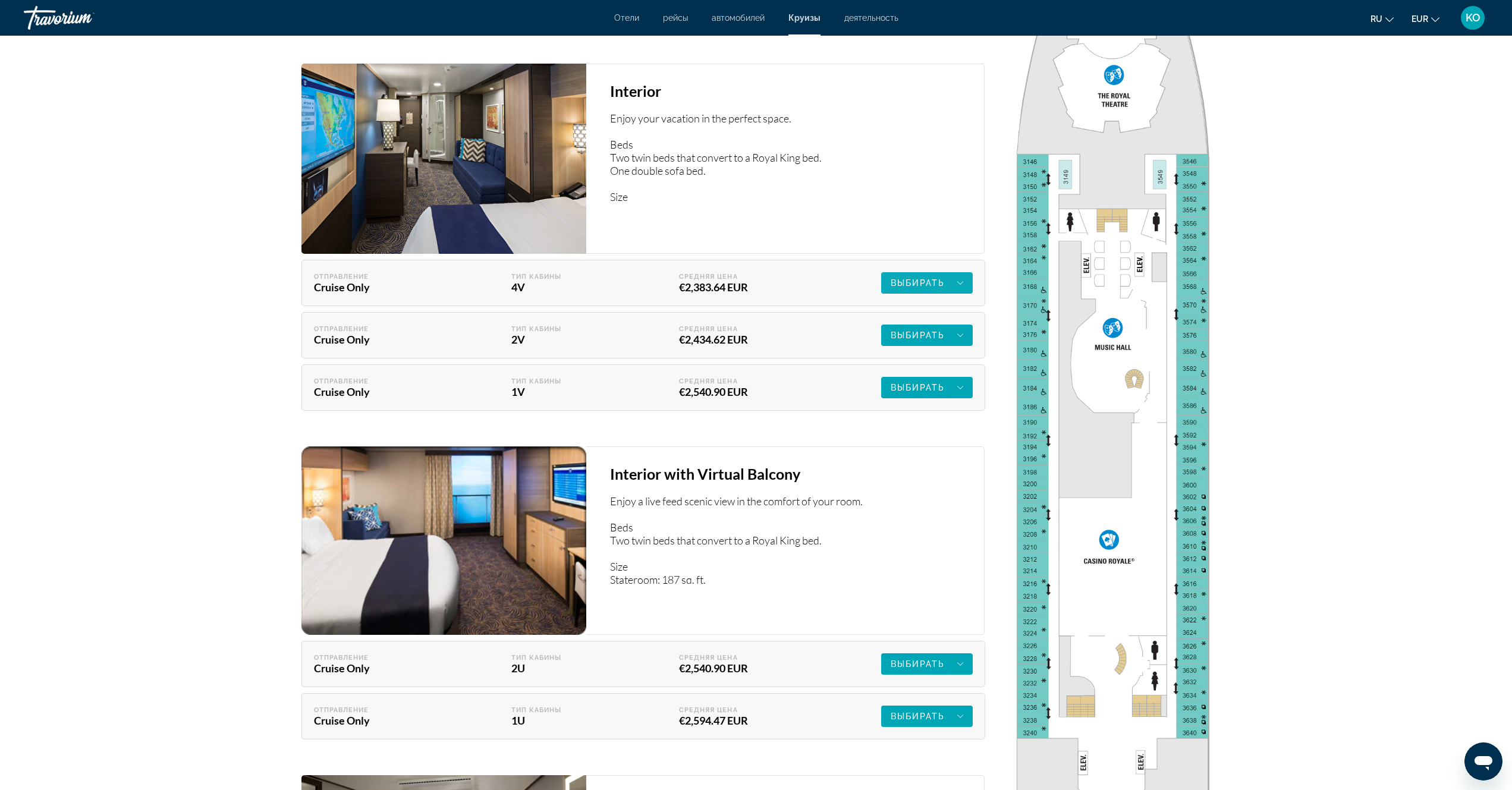
click at [954, 276] on div "Выбирать" at bounding box center [926, 283] width 73 height 14
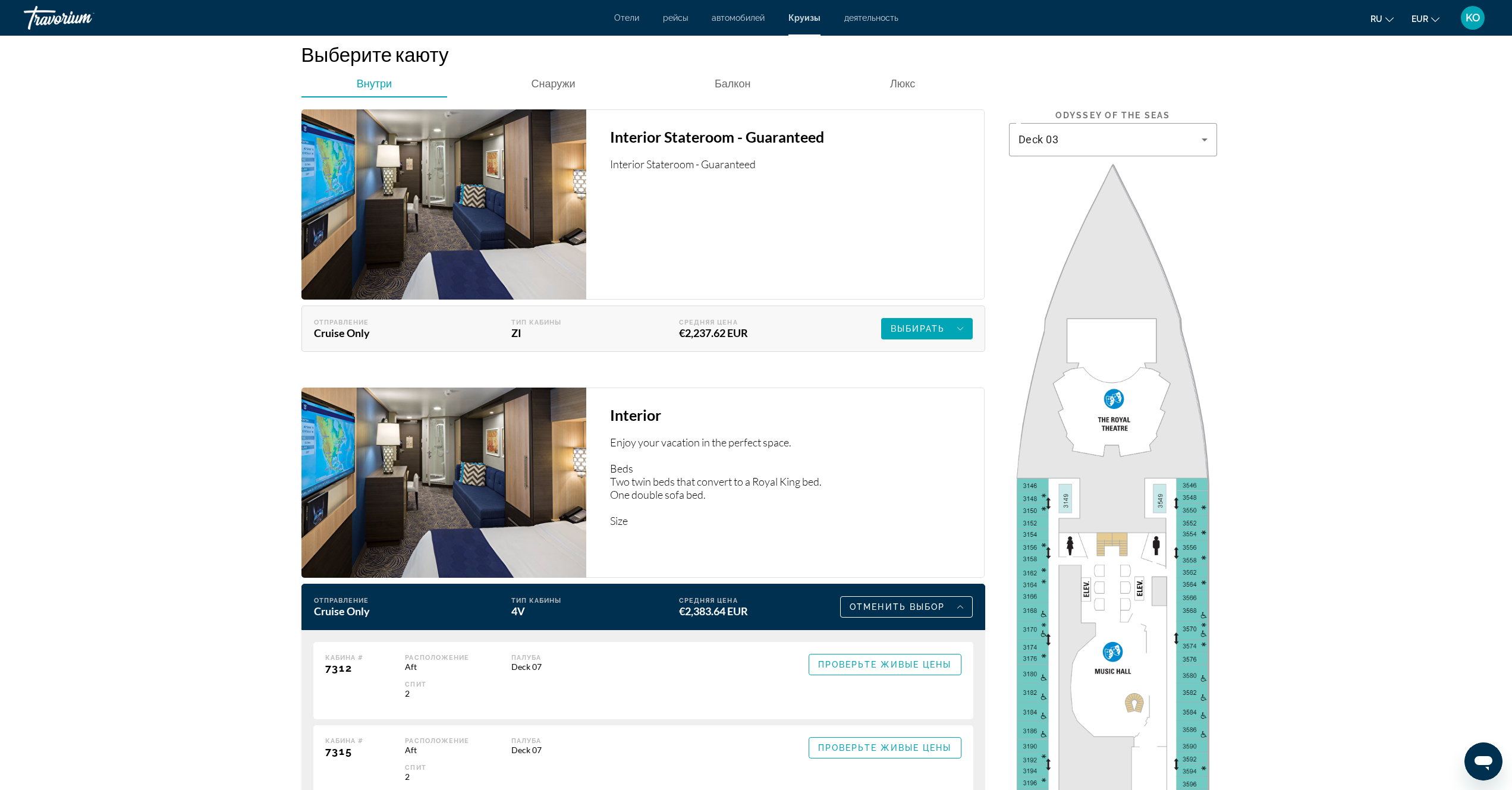
scroll to position [1784, 0]
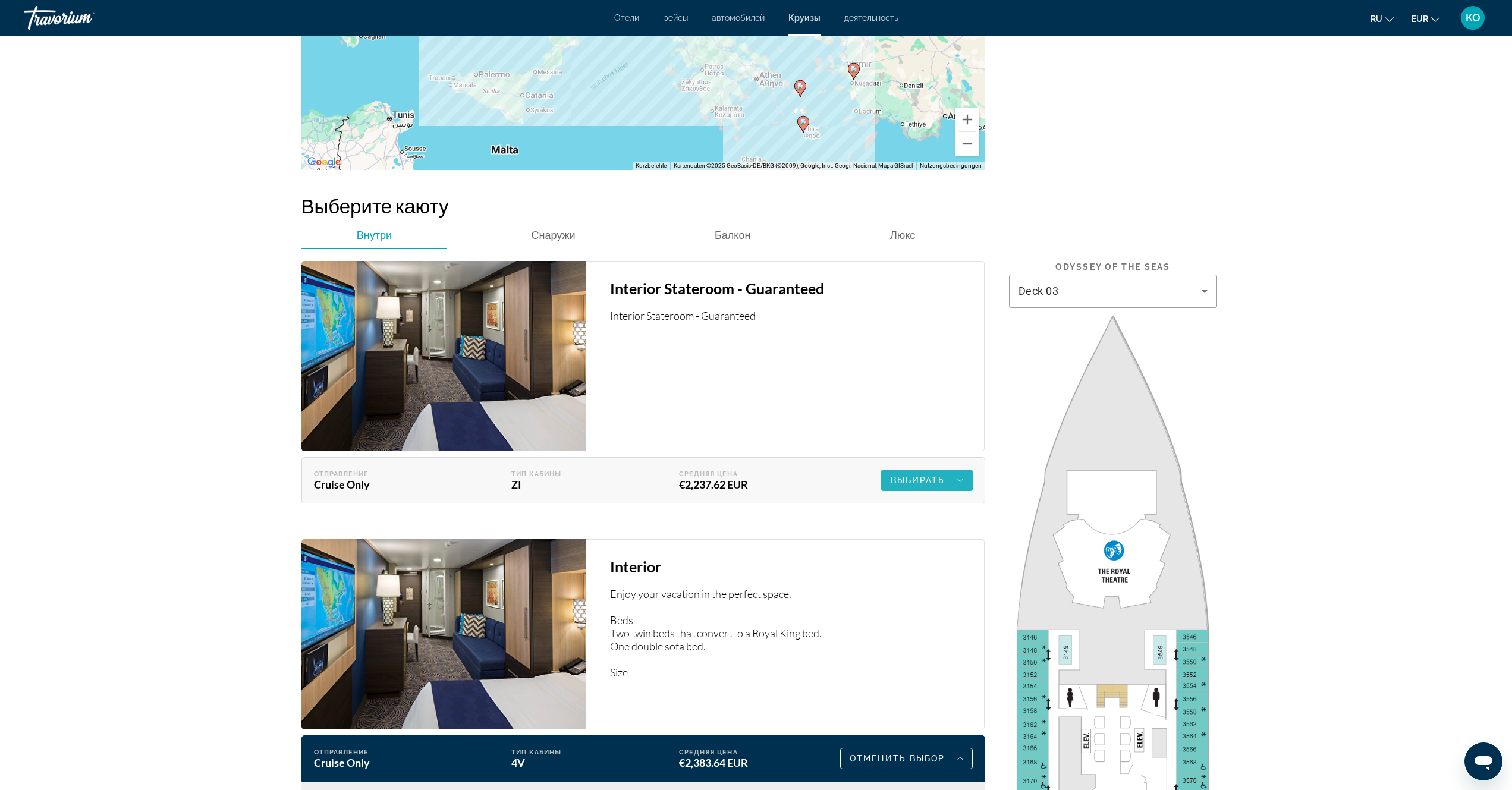
click at [954, 473] on div "Выбирать" at bounding box center [926, 480] width 73 height 14
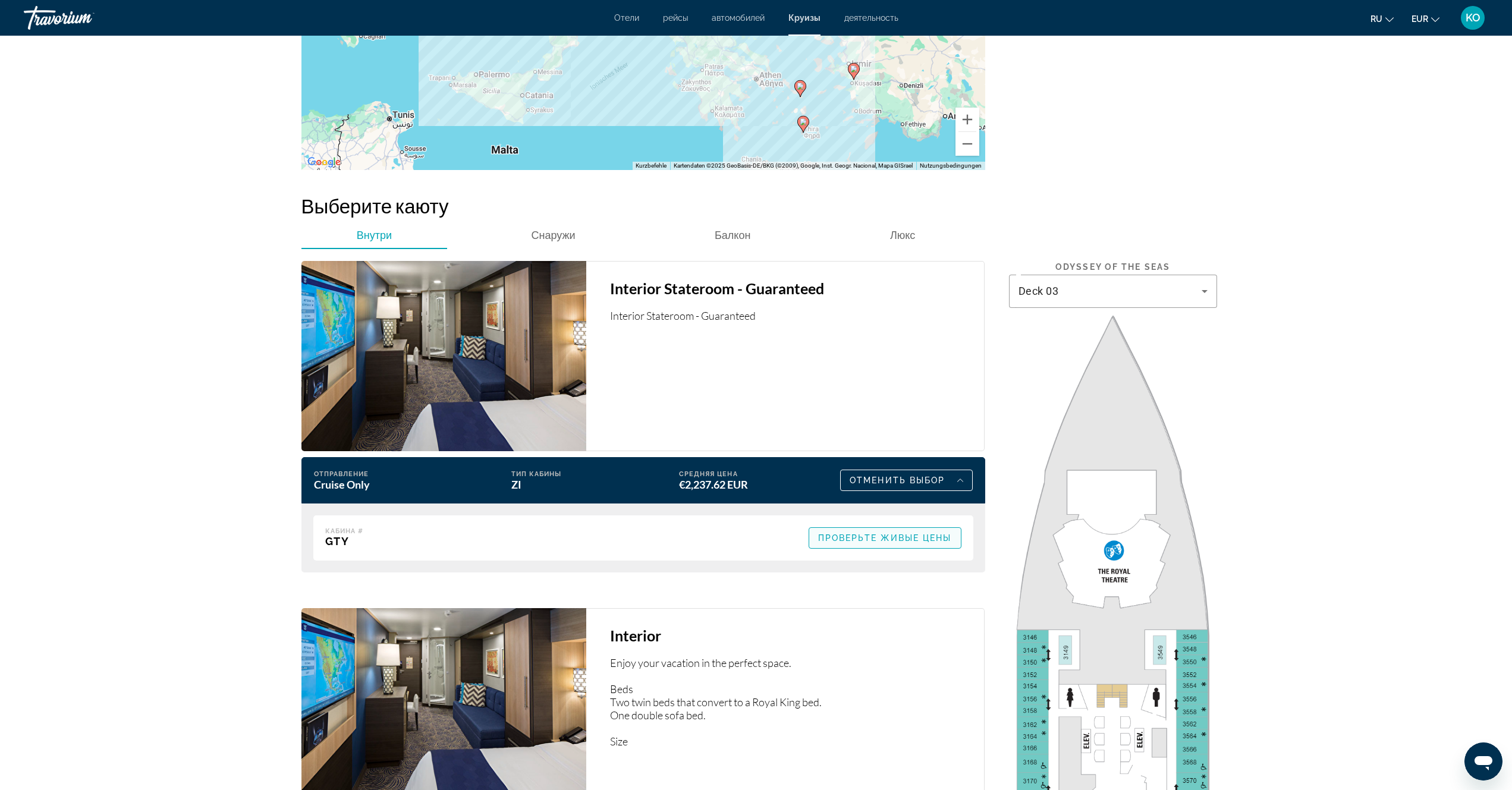
click at [938, 533] on span "Проверьте живые цены" at bounding box center [885, 538] width 134 height 9
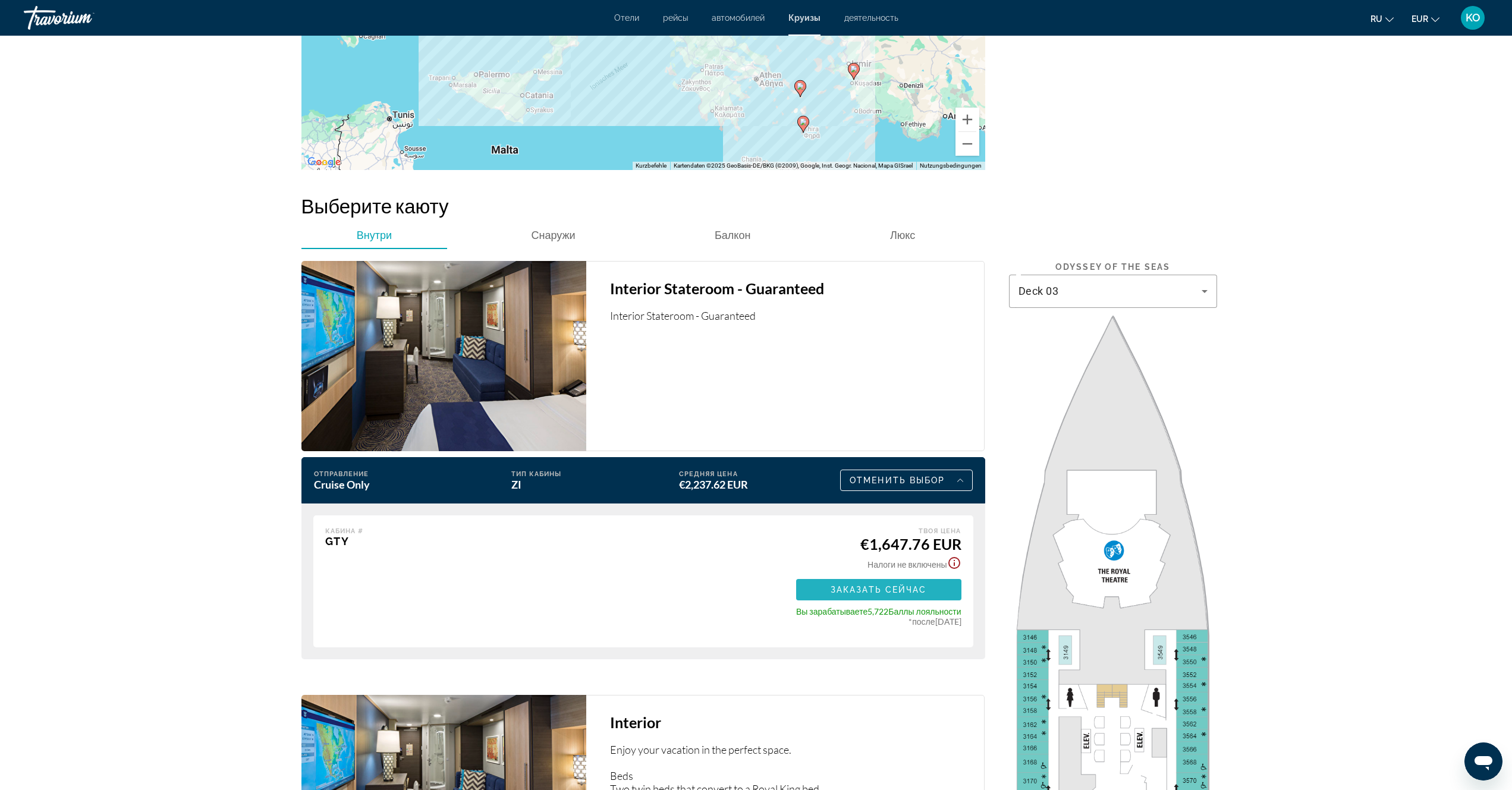
click at [891, 585] on span "Заказать сейчас" at bounding box center [878, 589] width 96 height 9
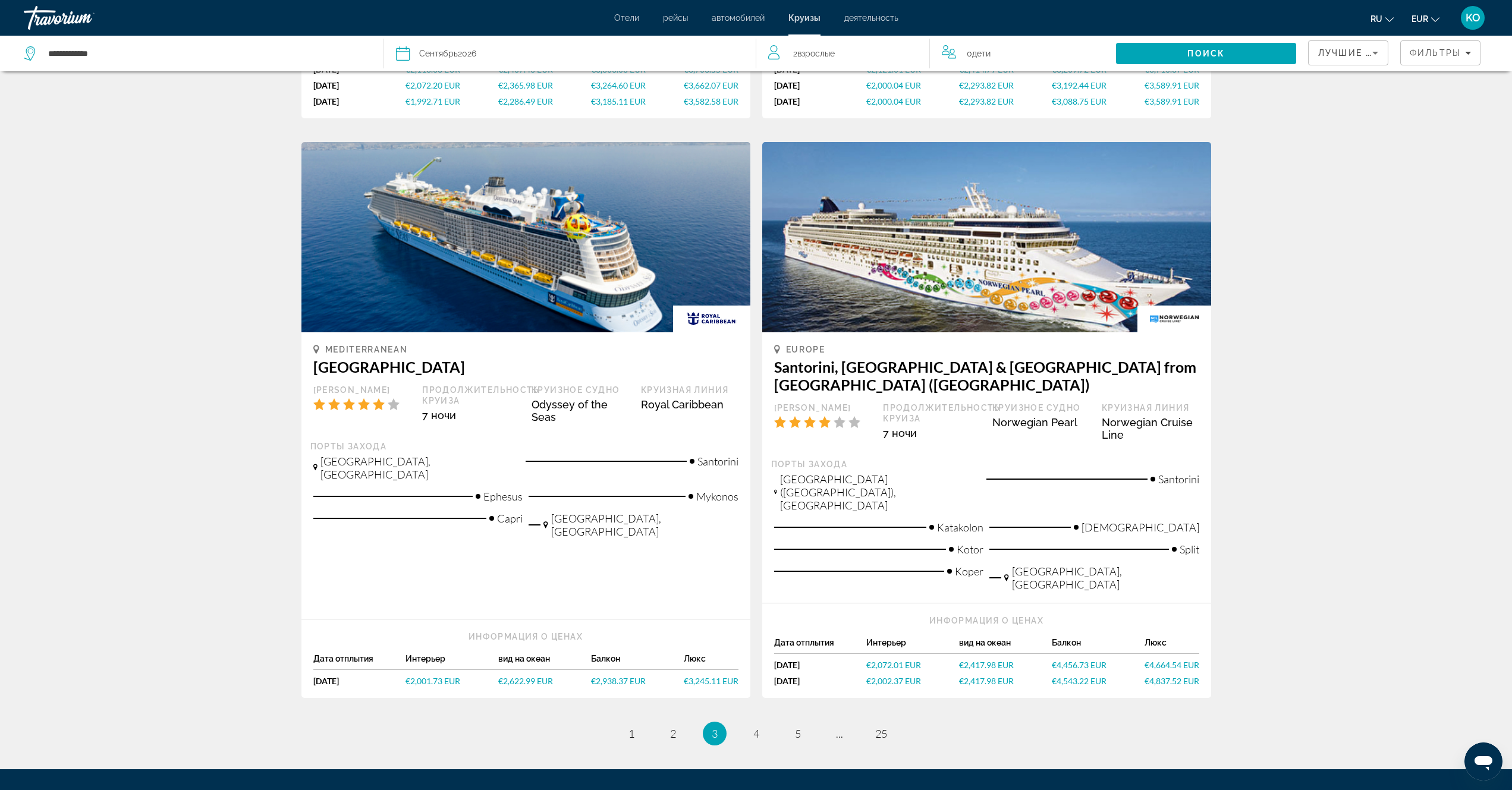
scroll to position [1175, 0]
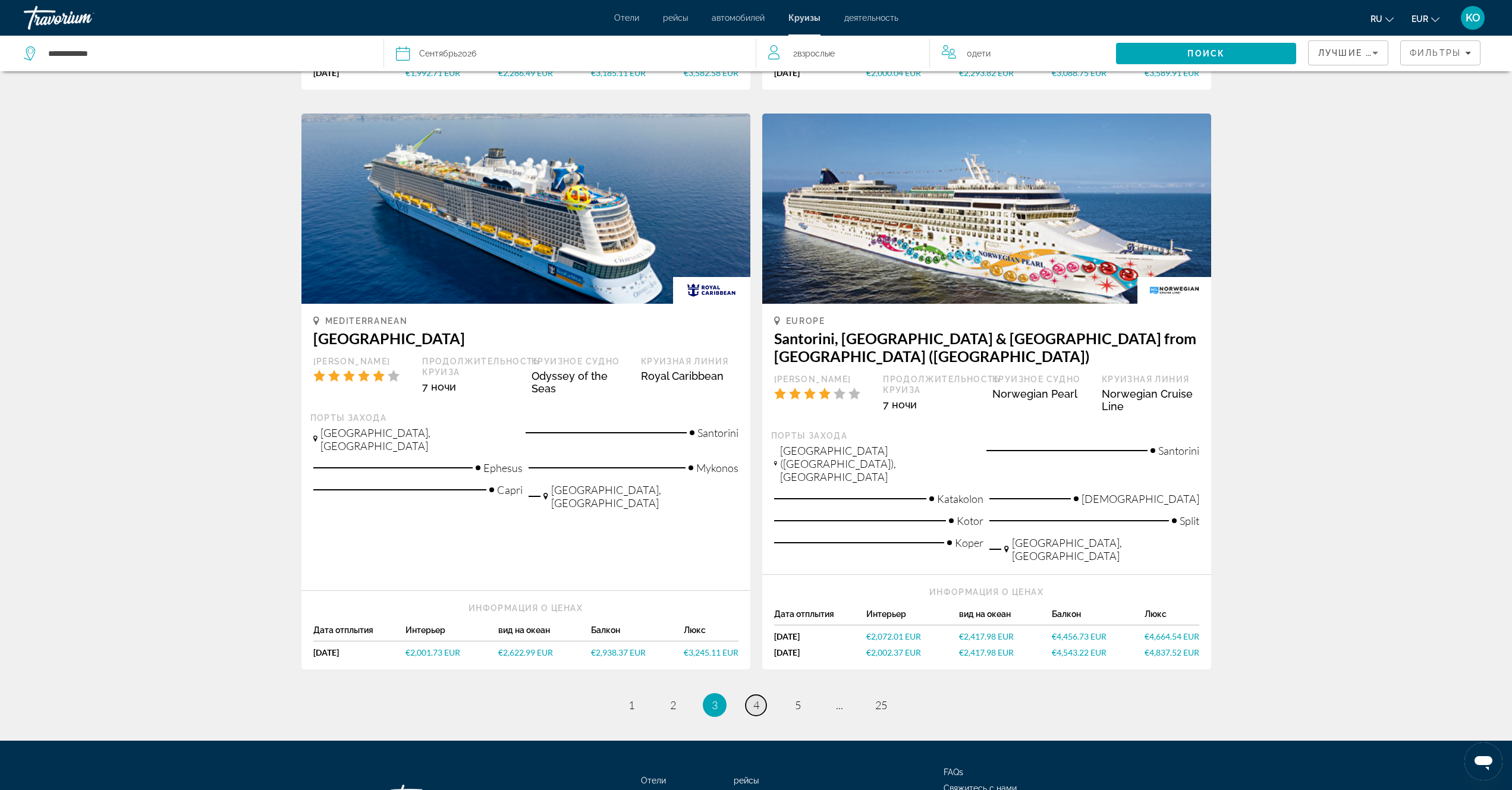
click at [756, 699] on span "4" at bounding box center [756, 706] width 6 height 13
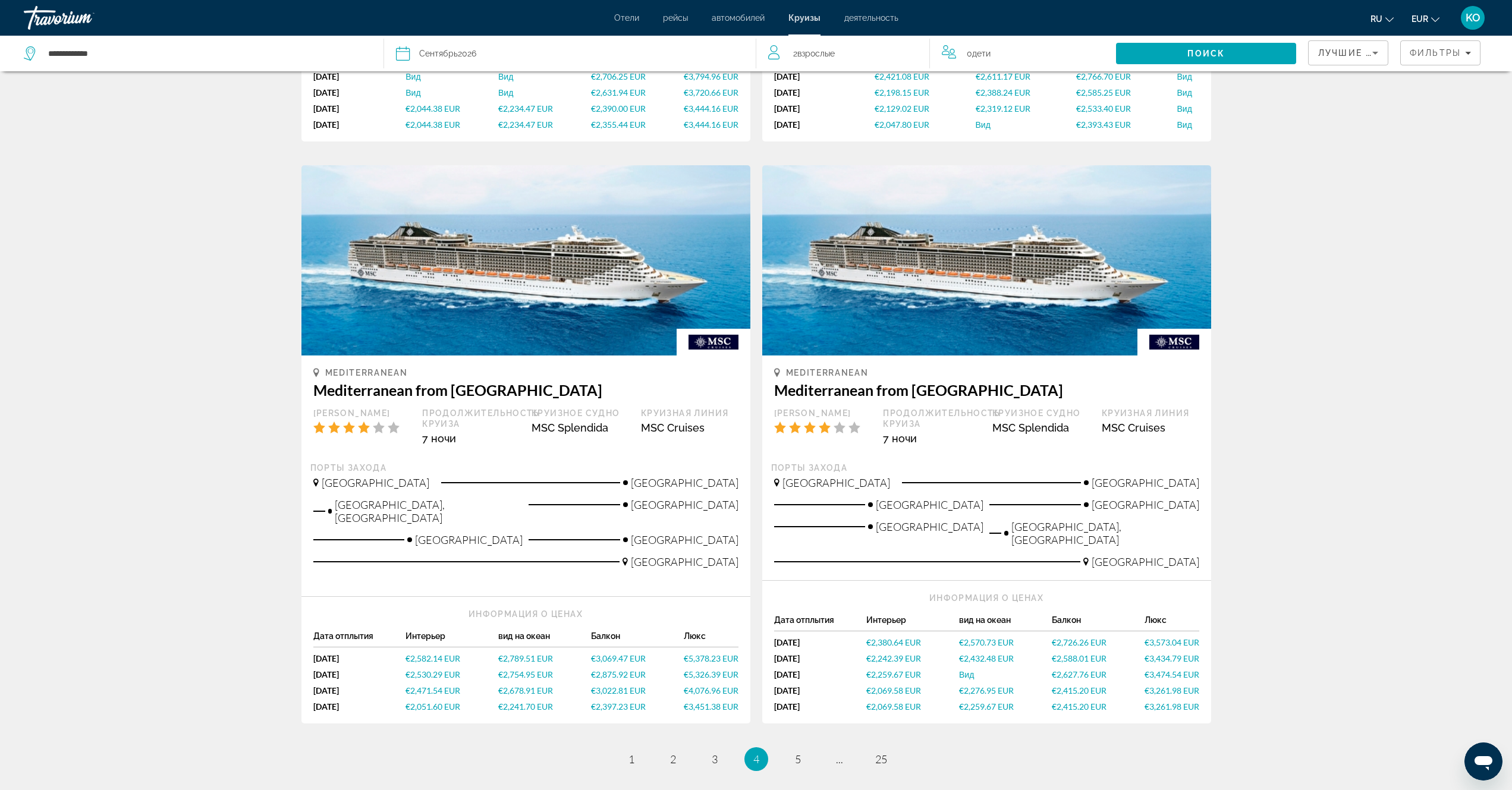
scroll to position [1221, 0]
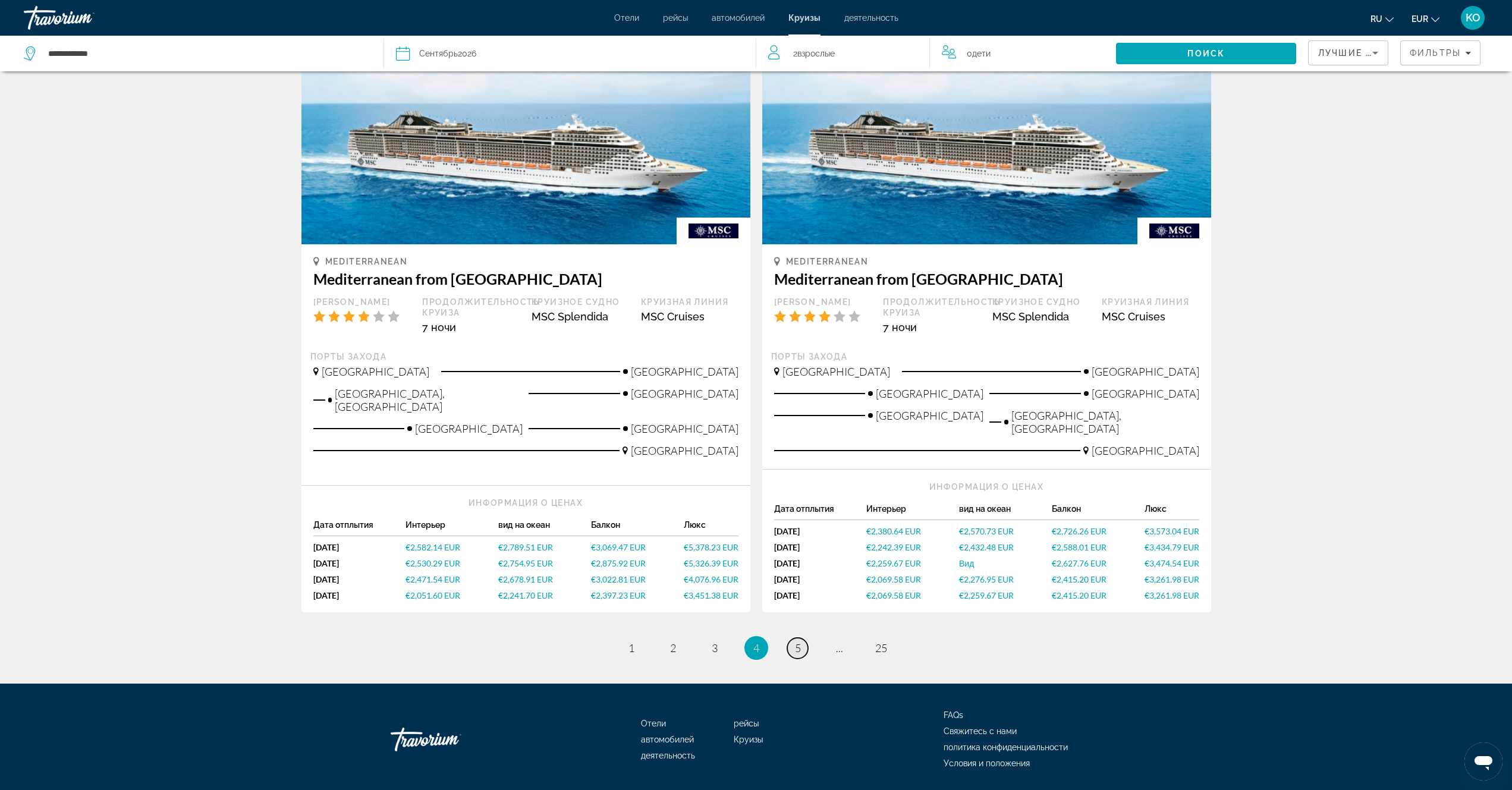
click at [800, 641] on span "5" at bounding box center [797, 648] width 6 height 13
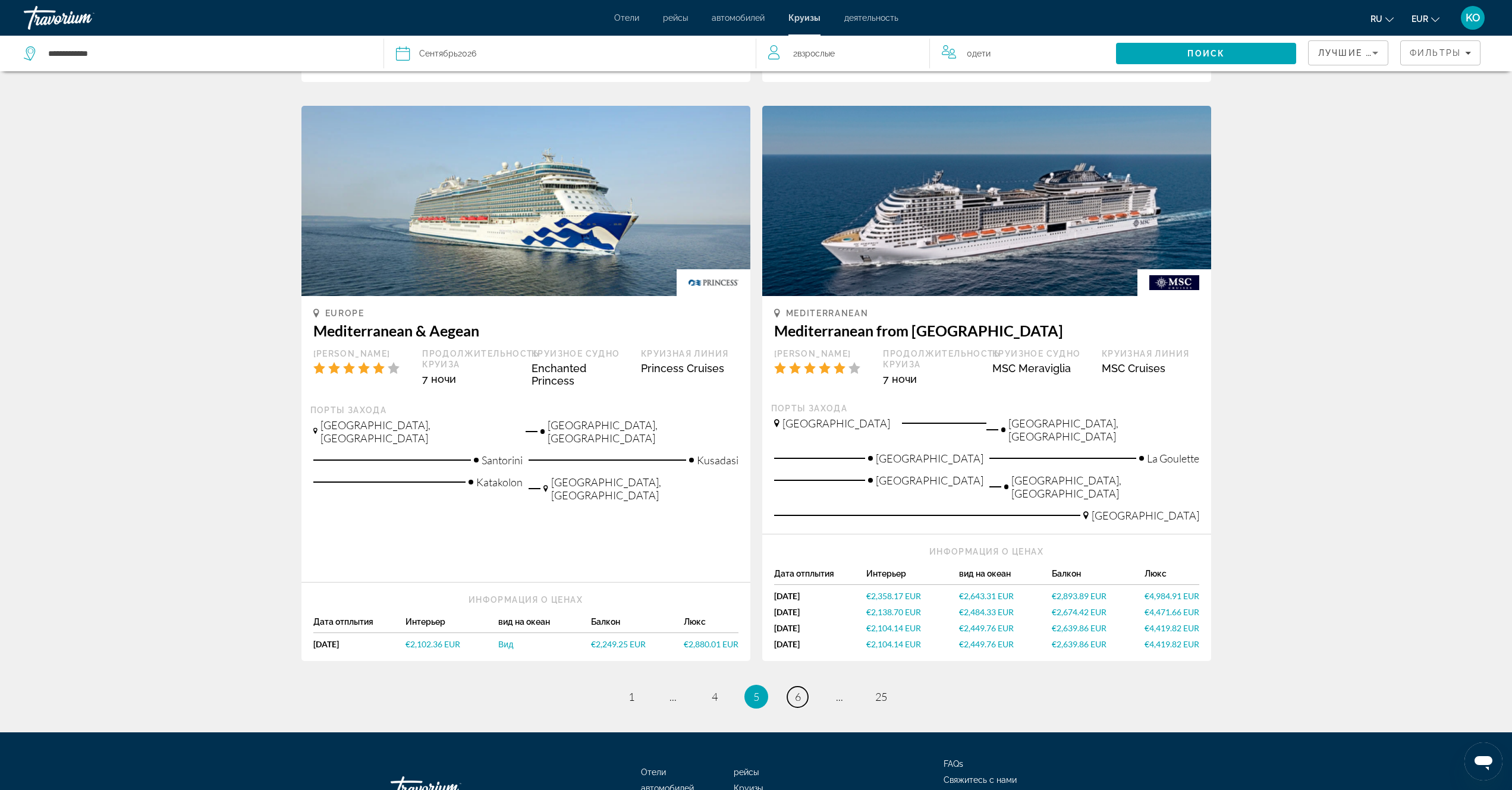
scroll to position [1189, 0]
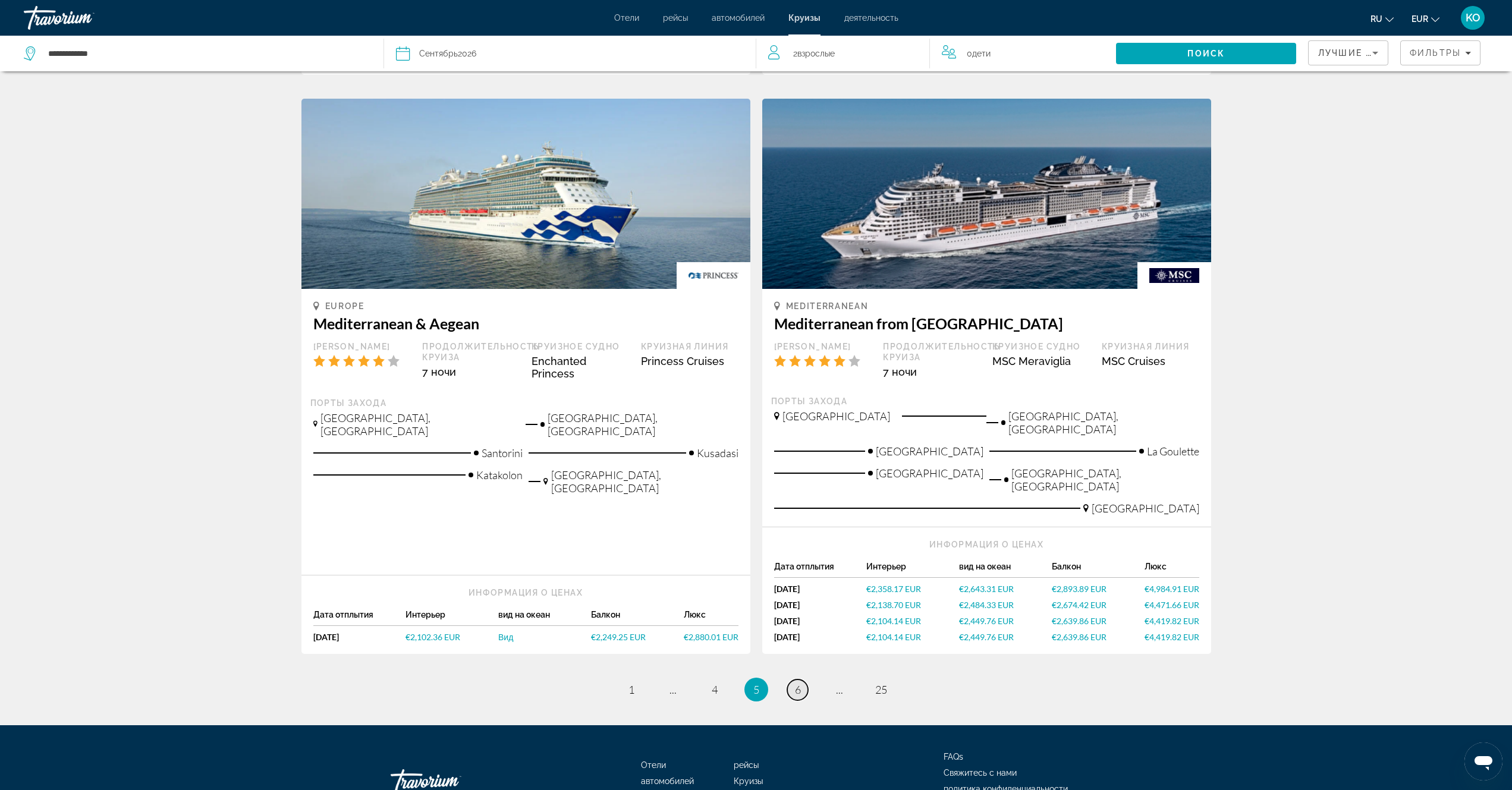
click at [797, 683] on span "6" at bounding box center [797, 690] width 6 height 13
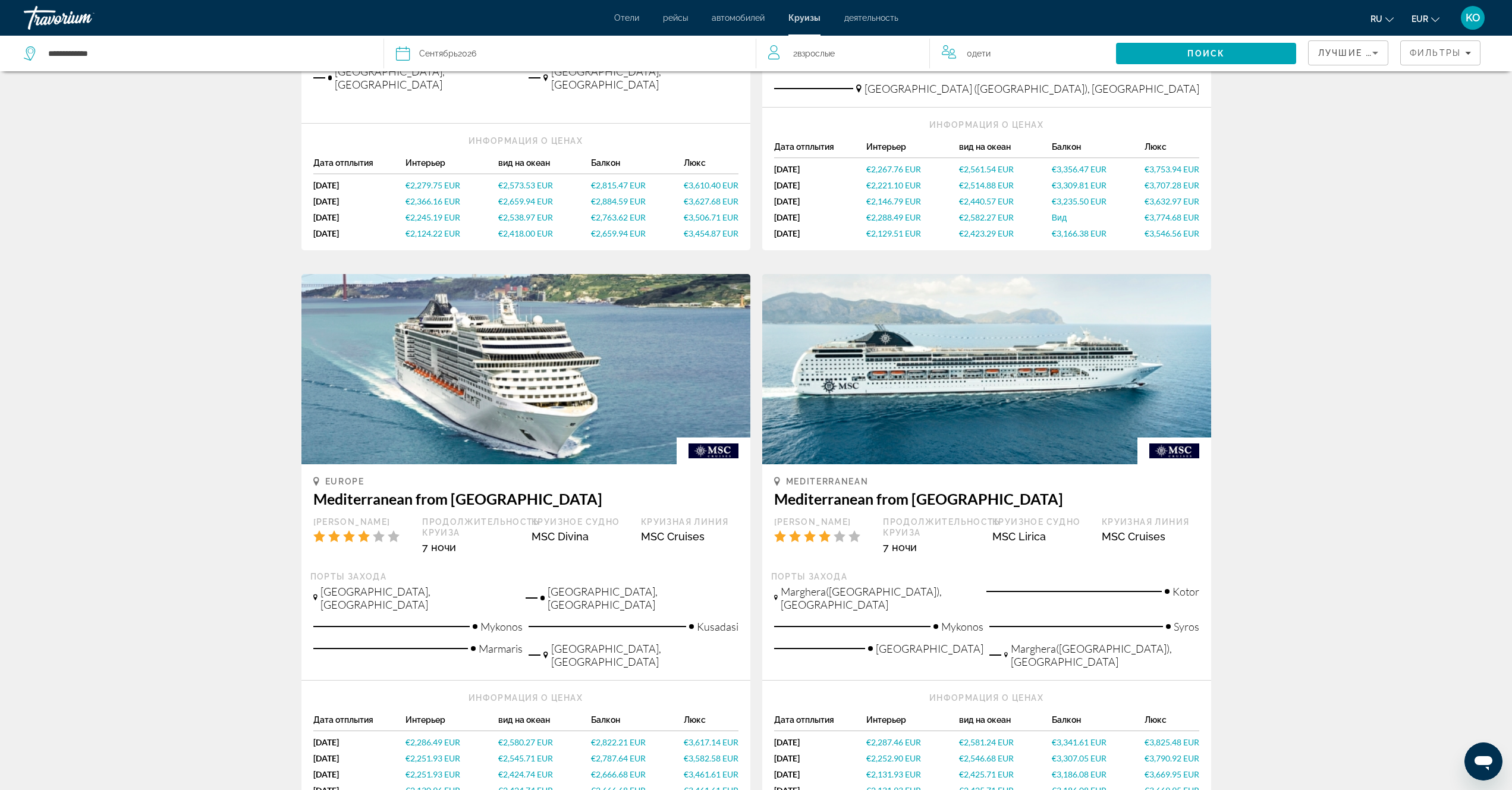
scroll to position [1070, 0]
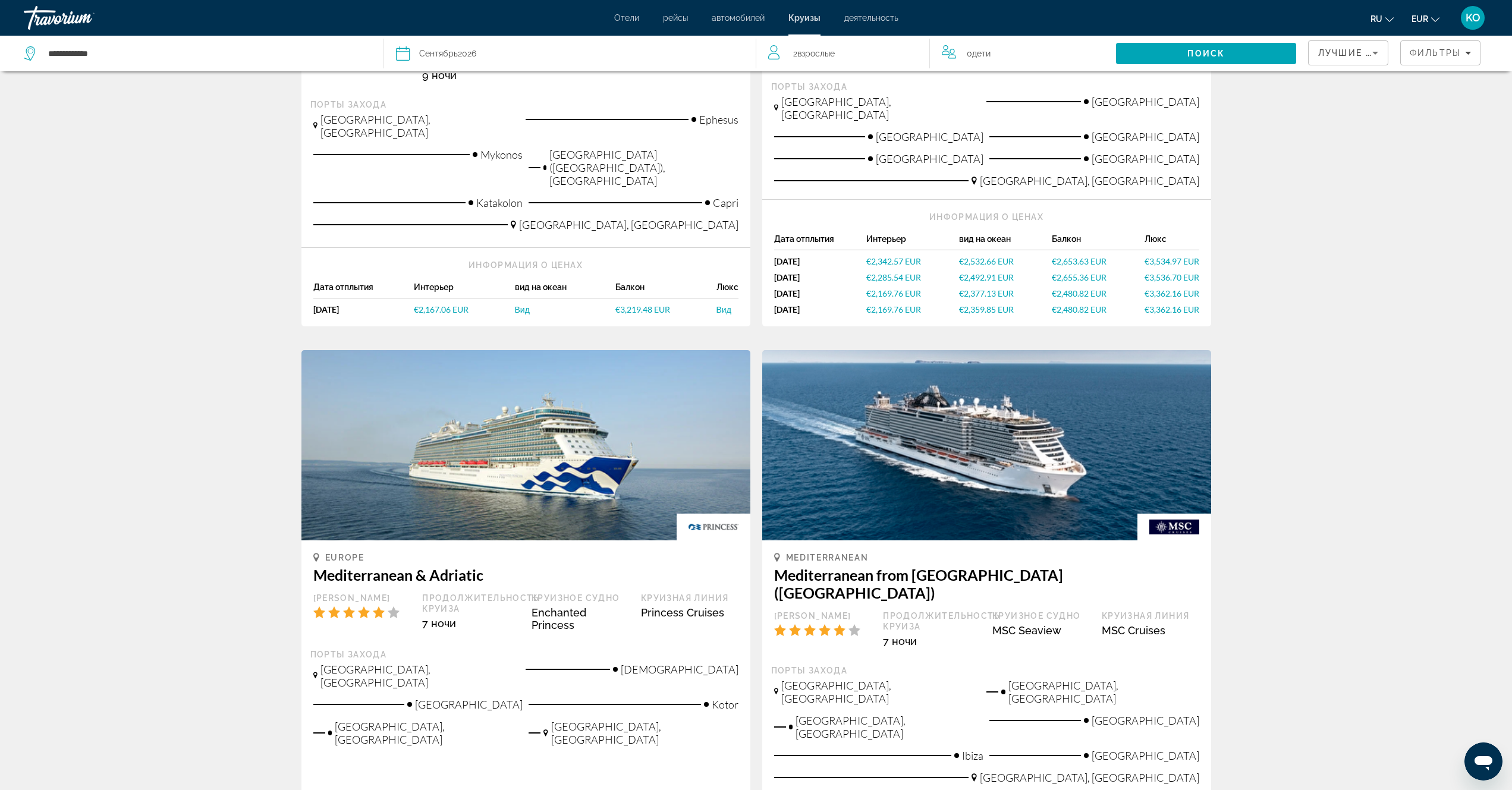
scroll to position [1129, 0]
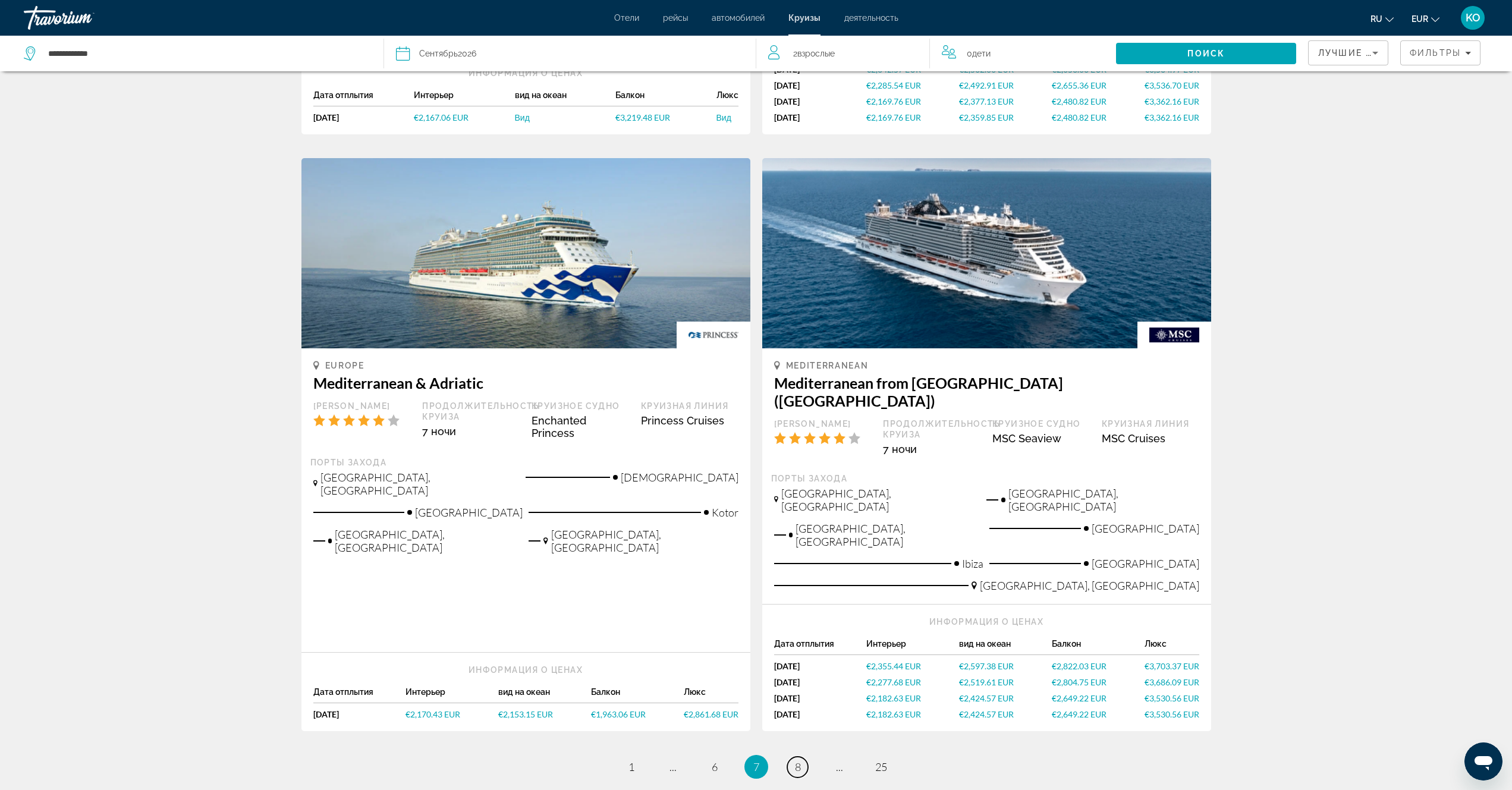
click at [799, 761] on span "8" at bounding box center [797, 767] width 6 height 13
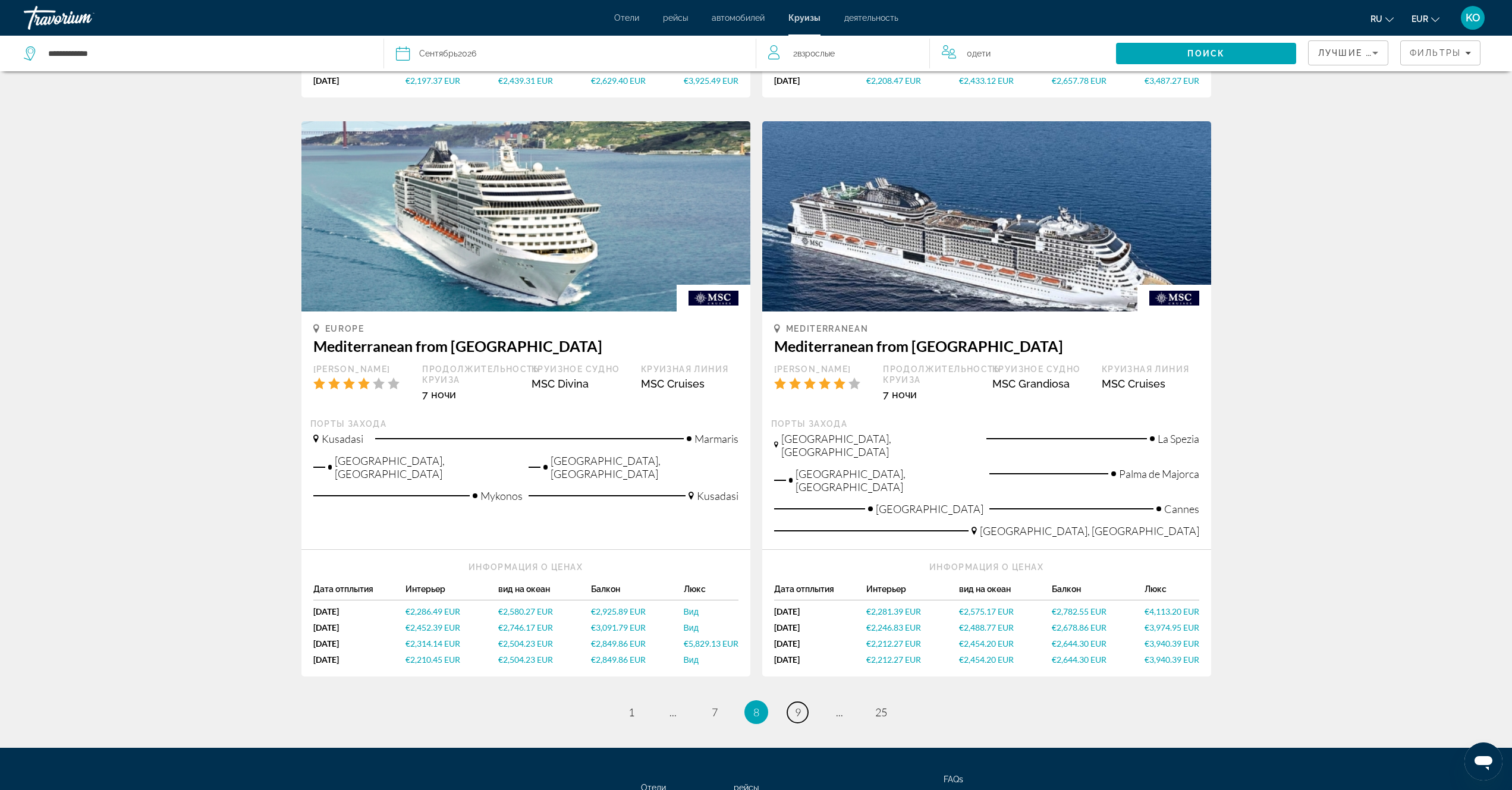
scroll to position [1189, 0]
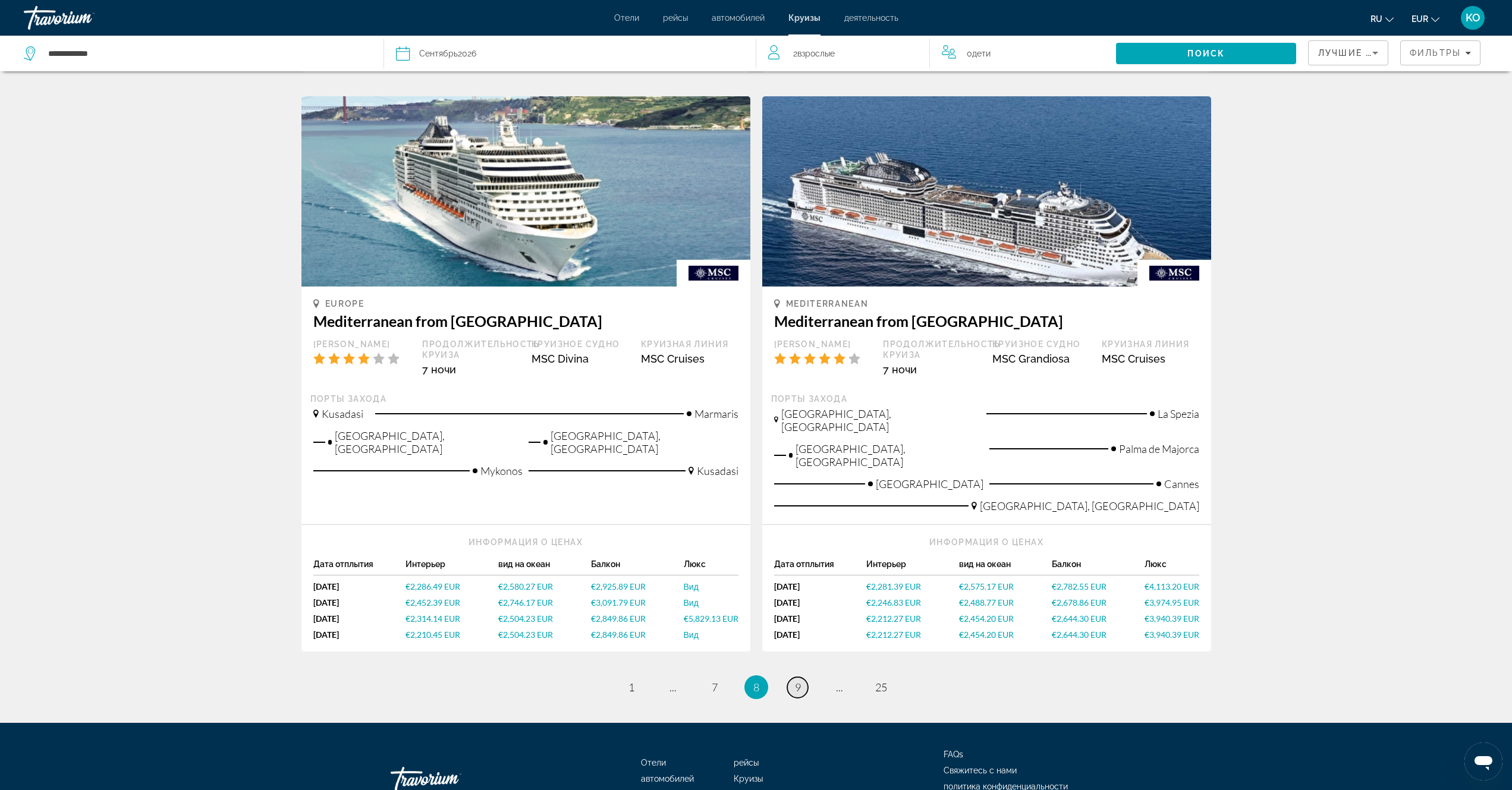
click at [798, 680] on span "9" at bounding box center [797, 687] width 6 height 13
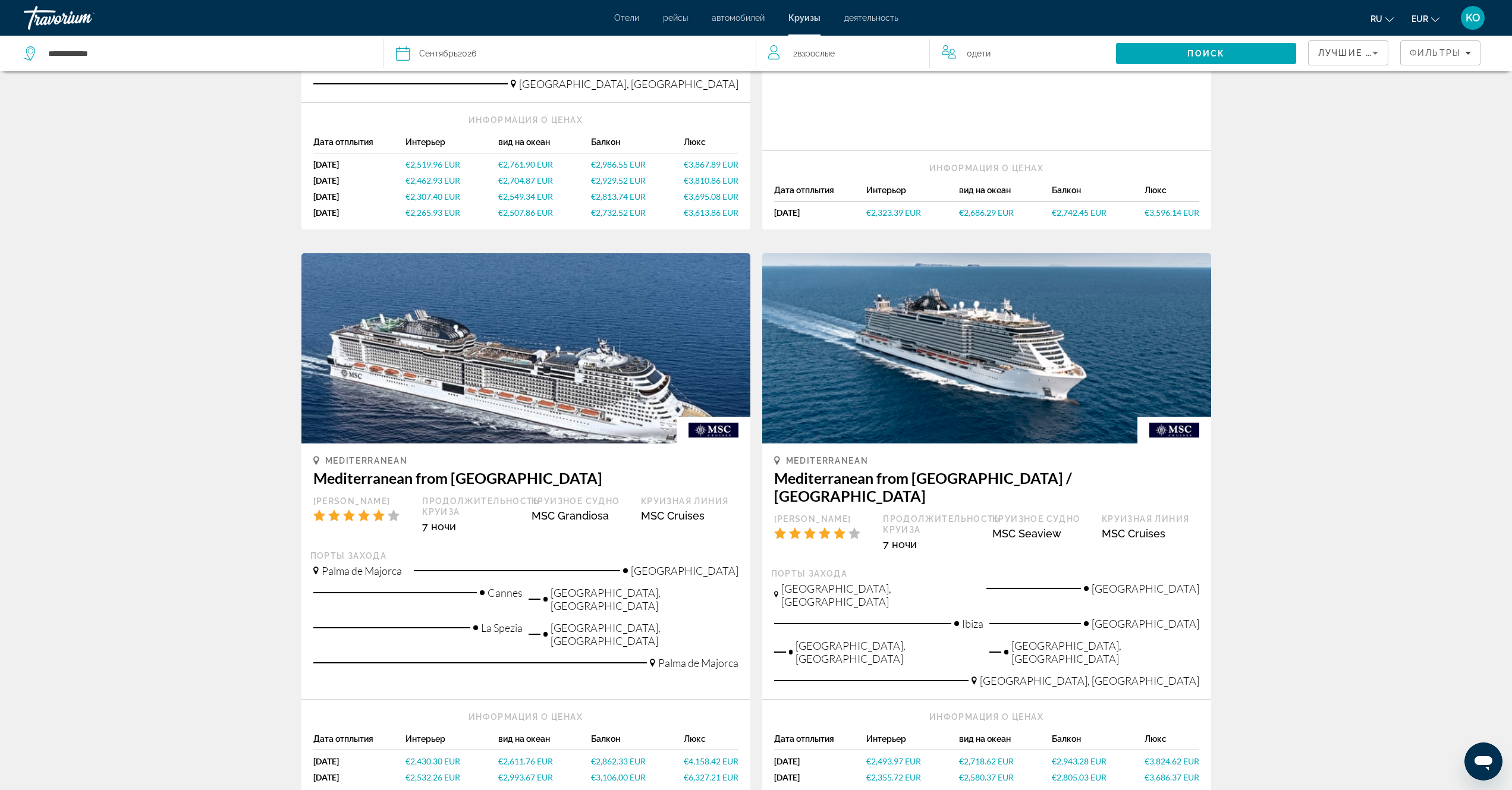
scroll to position [1189, 0]
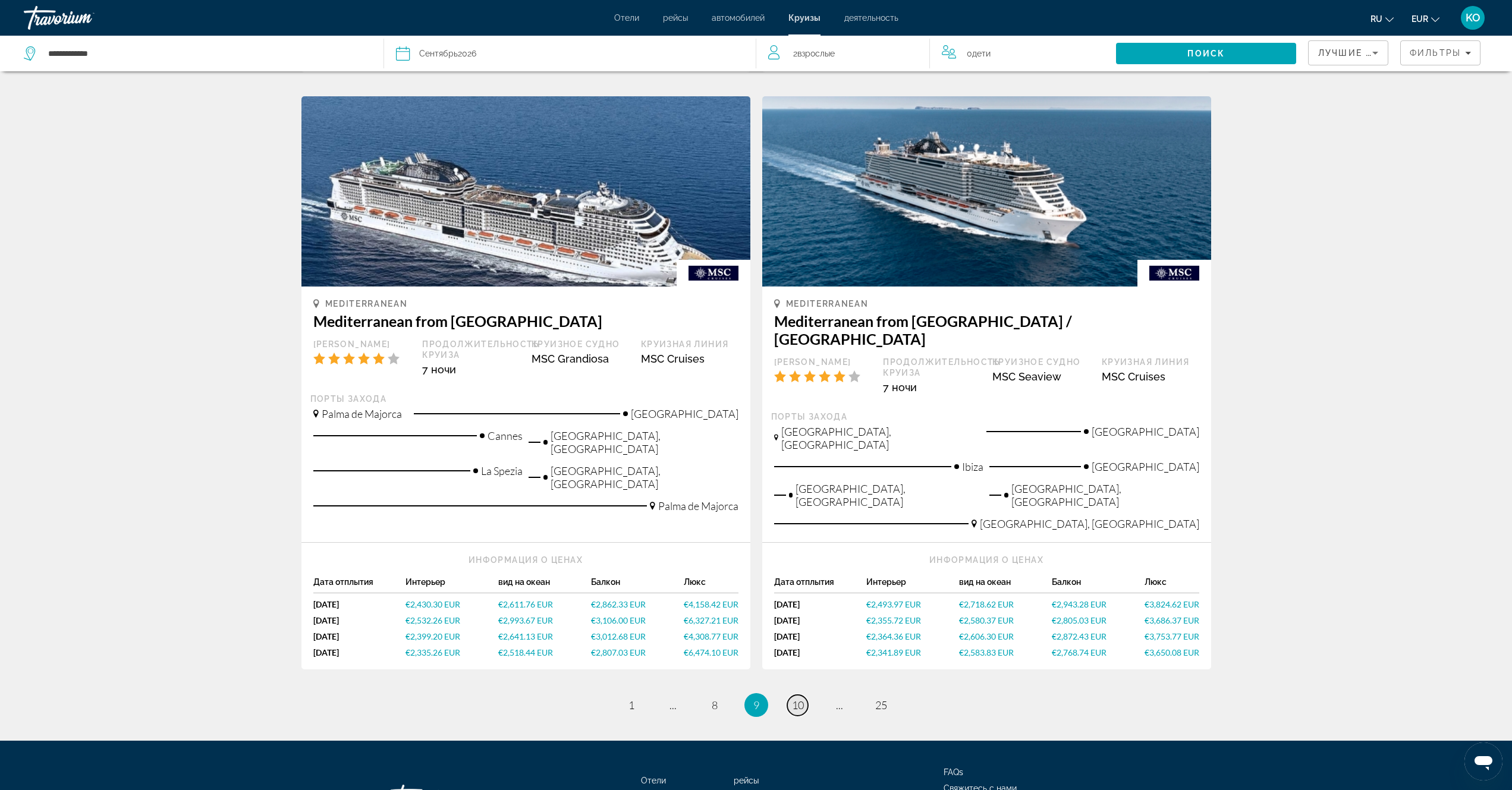
click at [799, 699] on span "10" at bounding box center [797, 706] width 12 height 13
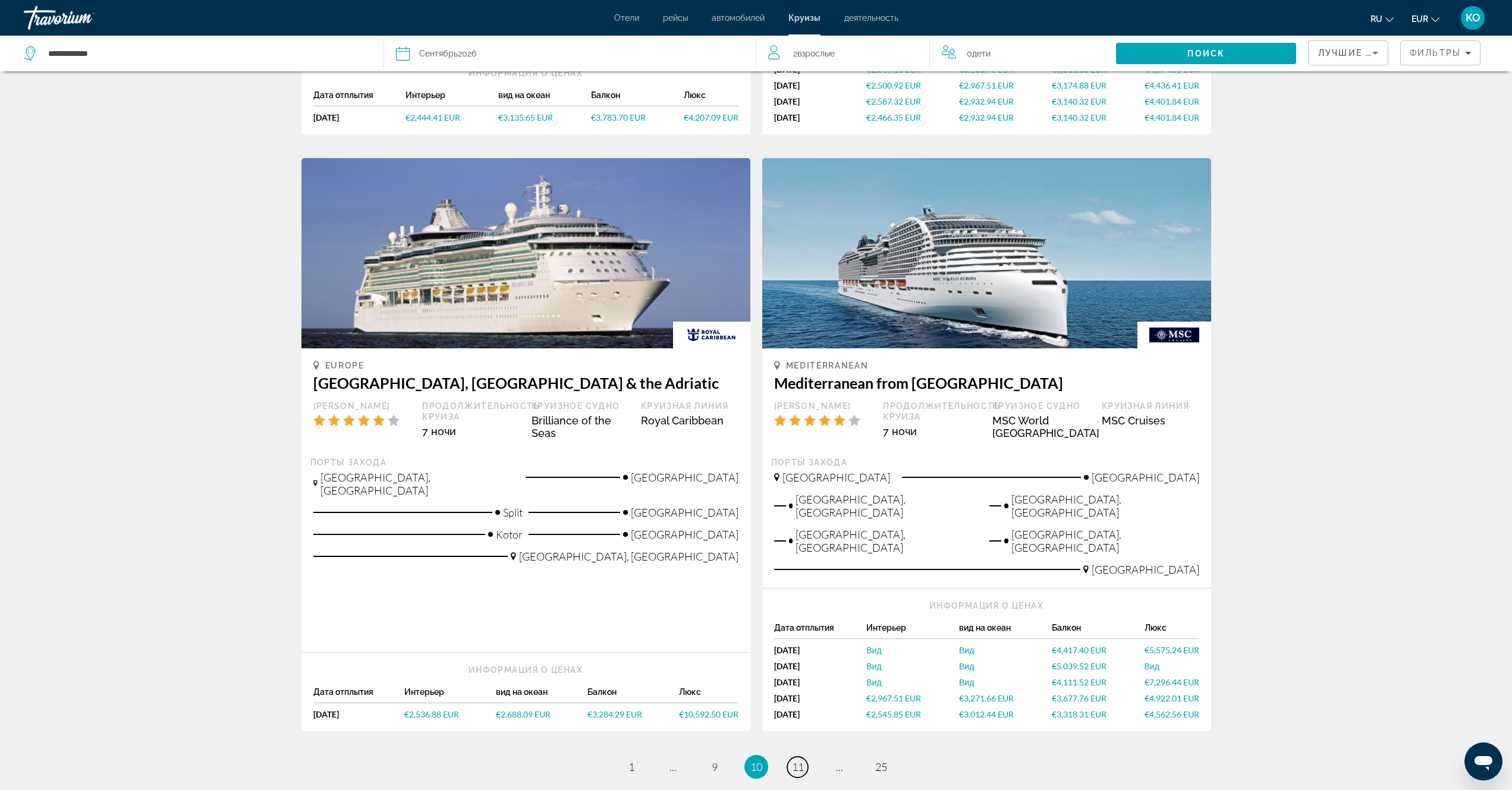
scroll to position [1205, 0]
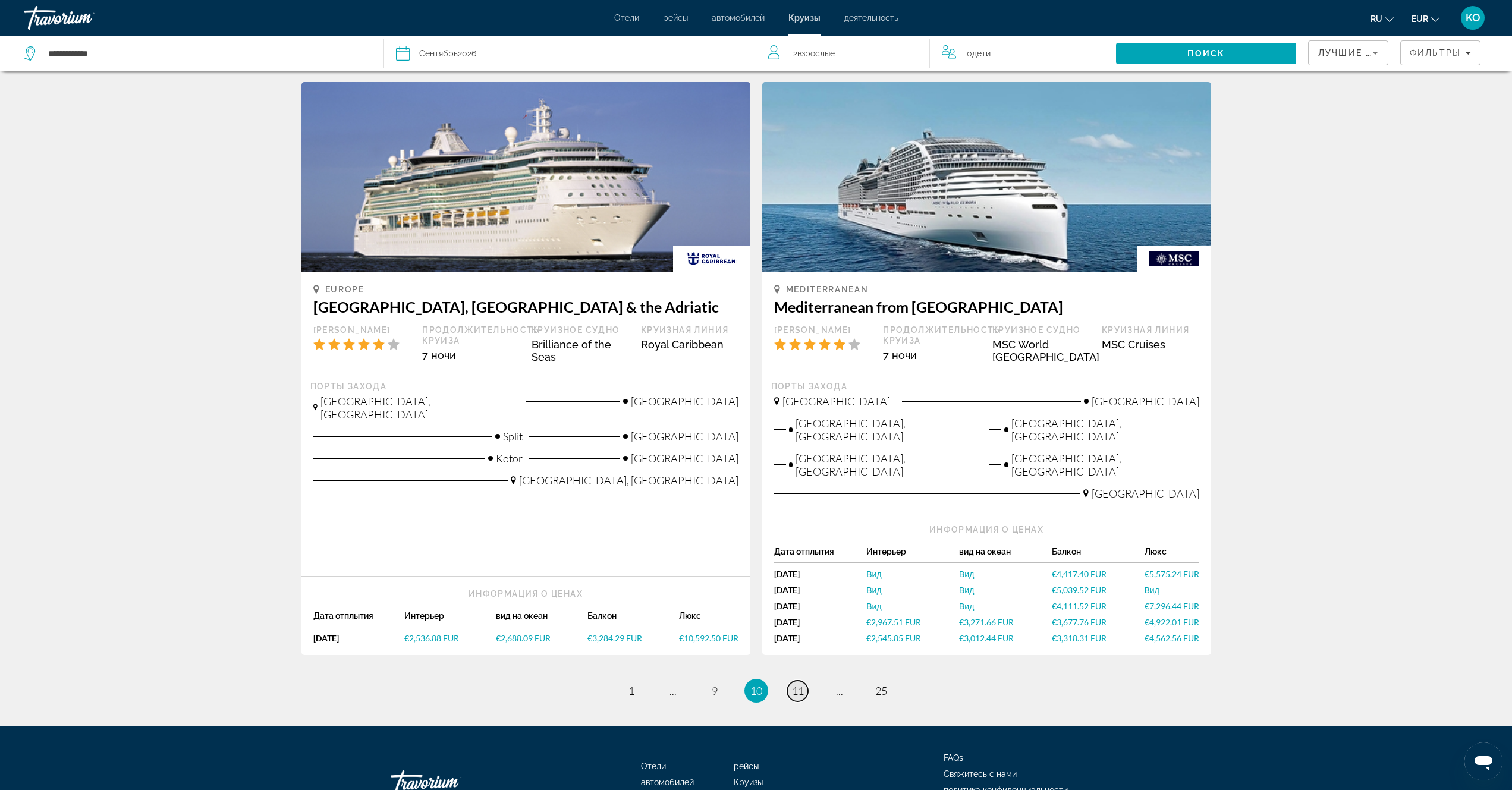
click at [797, 685] on span "11" at bounding box center [797, 691] width 12 height 13
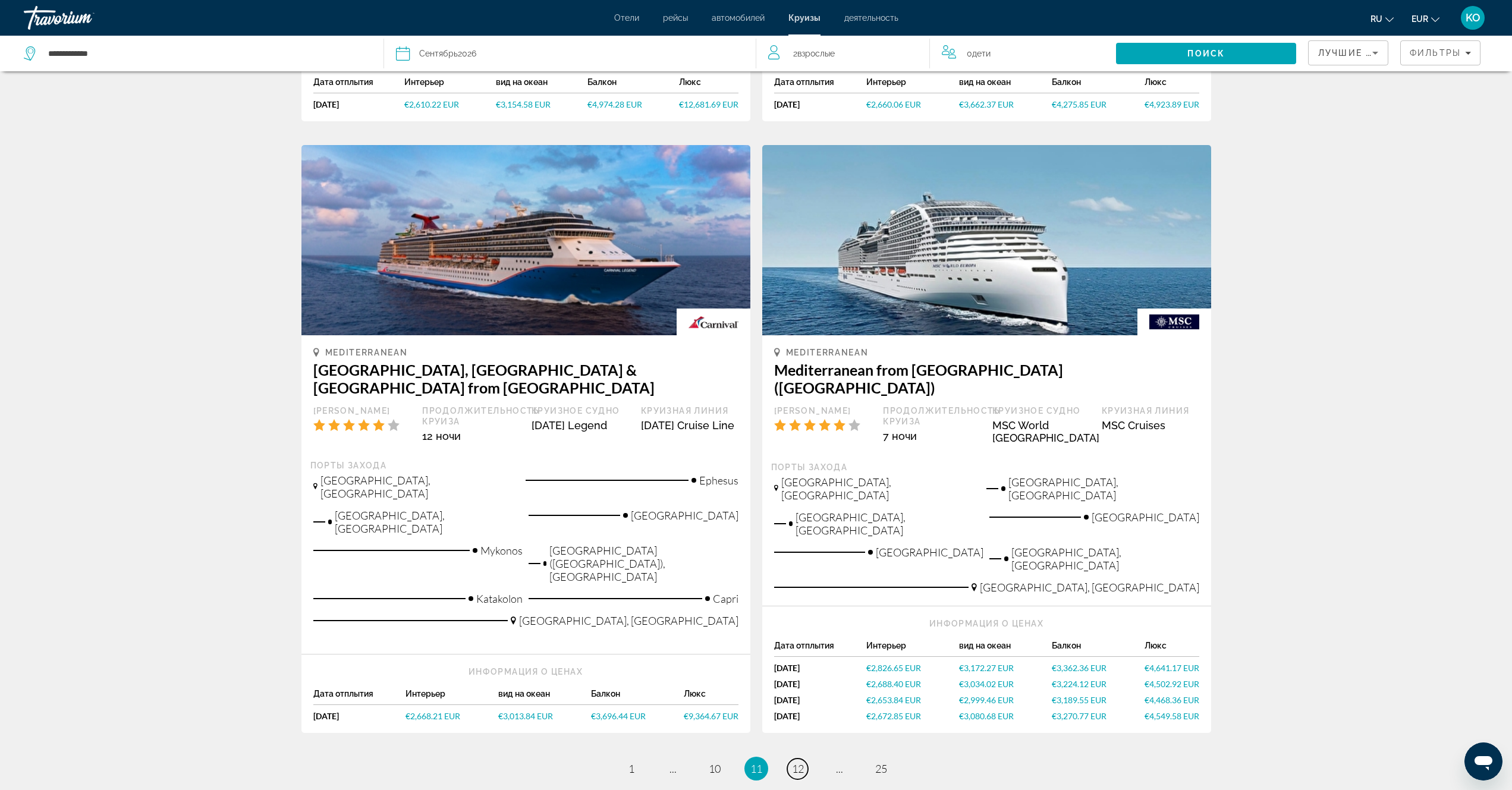
scroll to position [1165, 0]
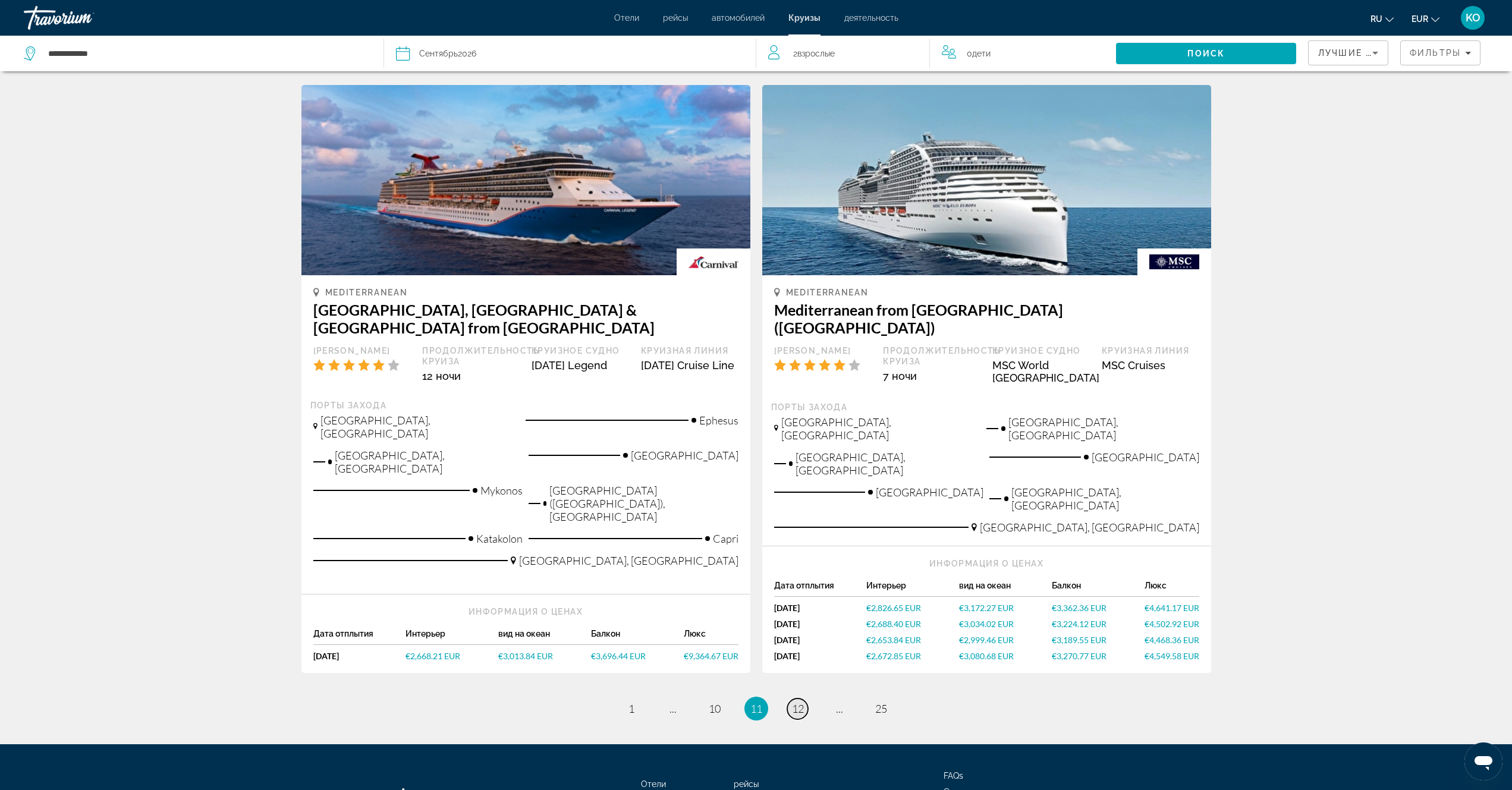
click at [799, 702] on span "12" at bounding box center [797, 709] width 12 height 13
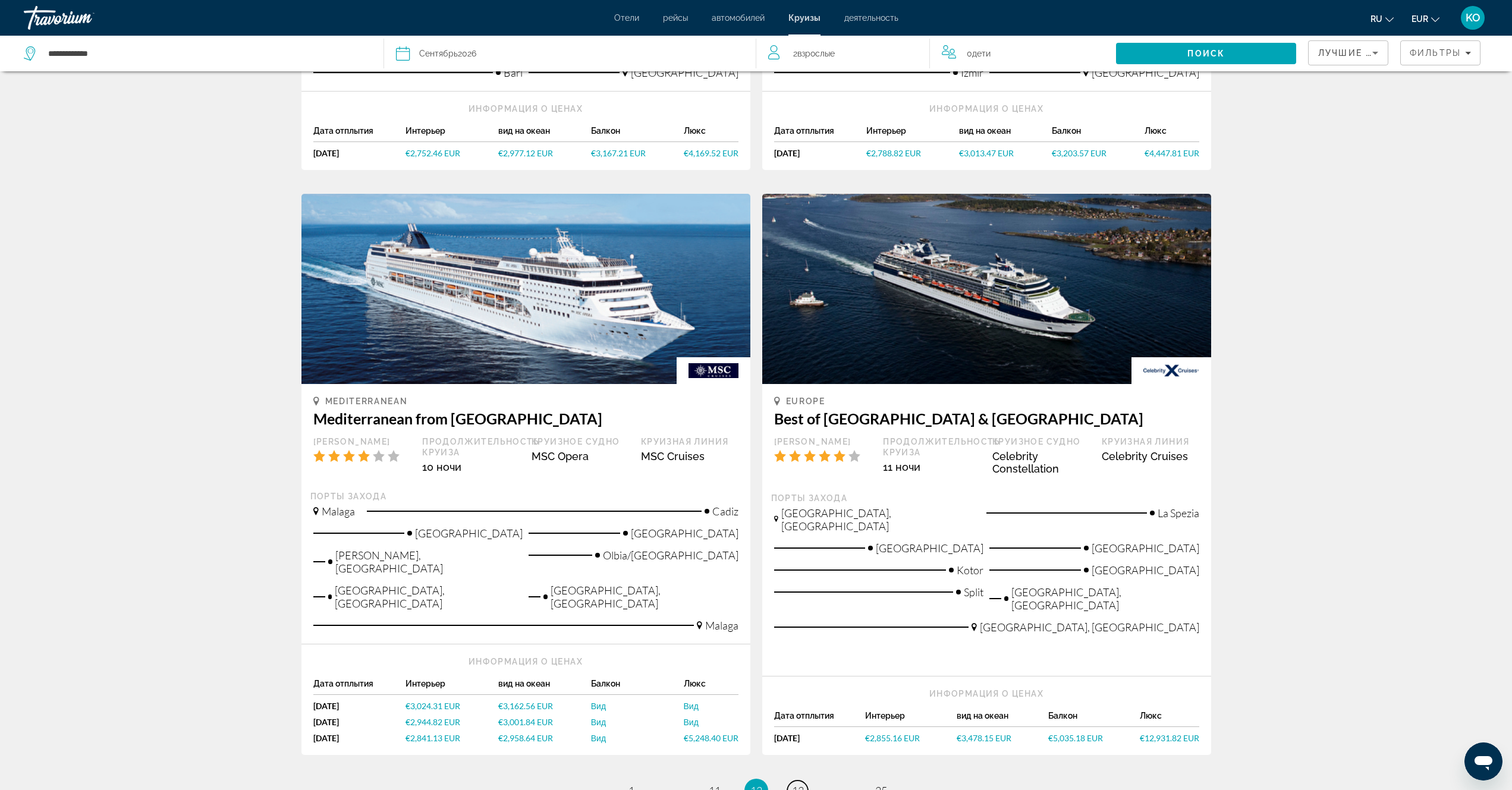
scroll to position [1070, 0]
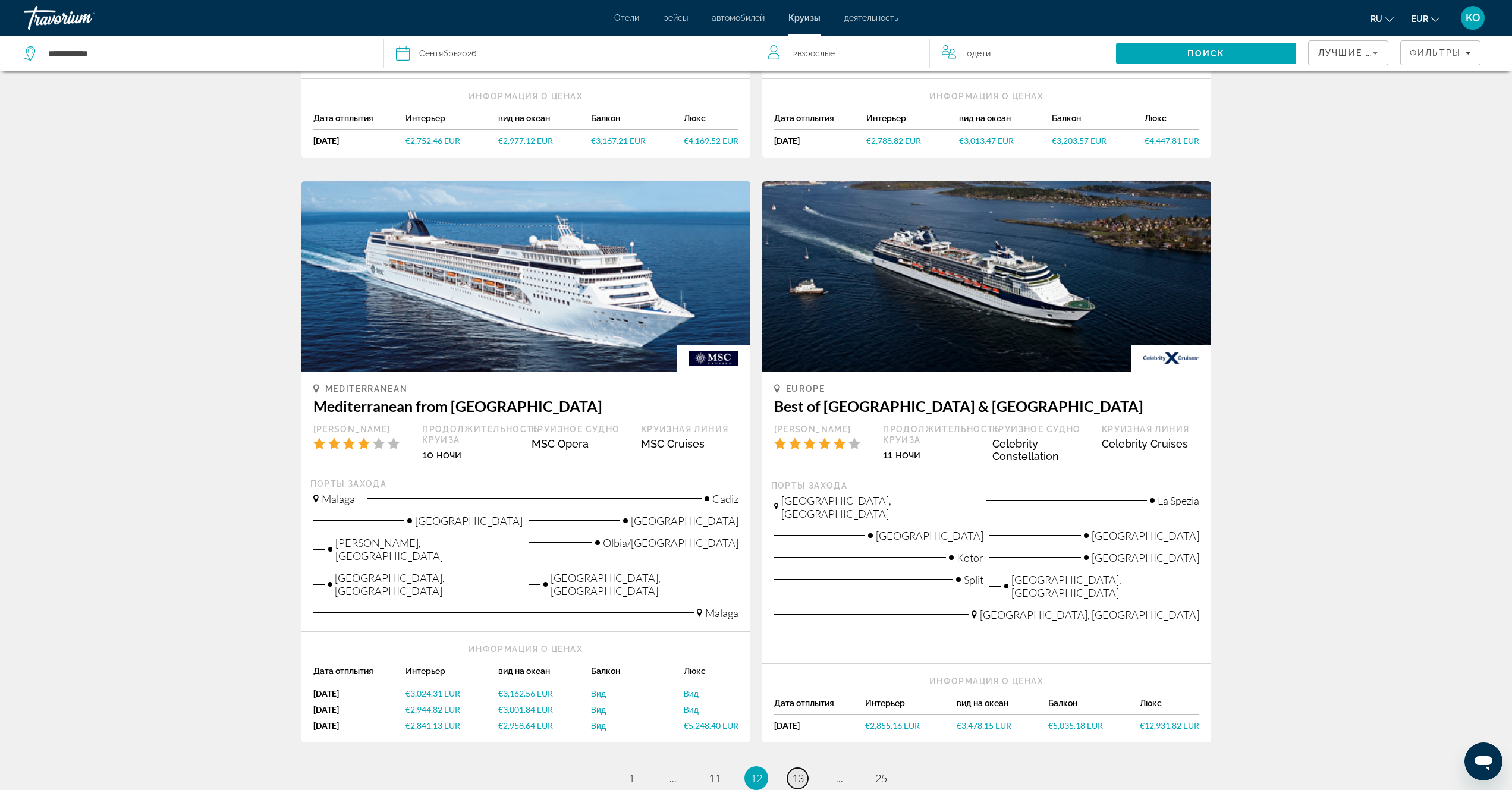
click at [797, 772] on span "13" at bounding box center [797, 778] width 12 height 13
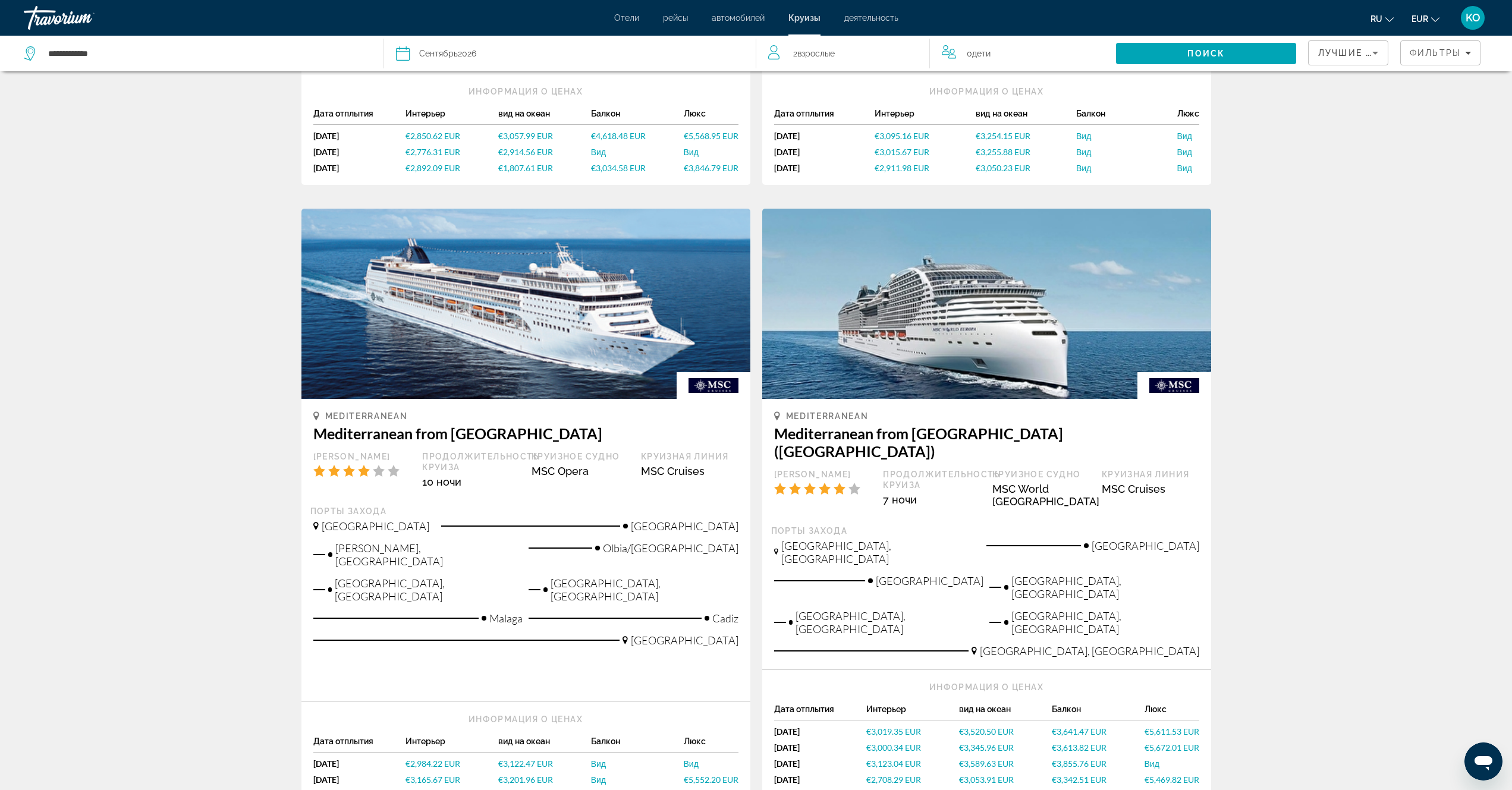
scroll to position [1216, 0]
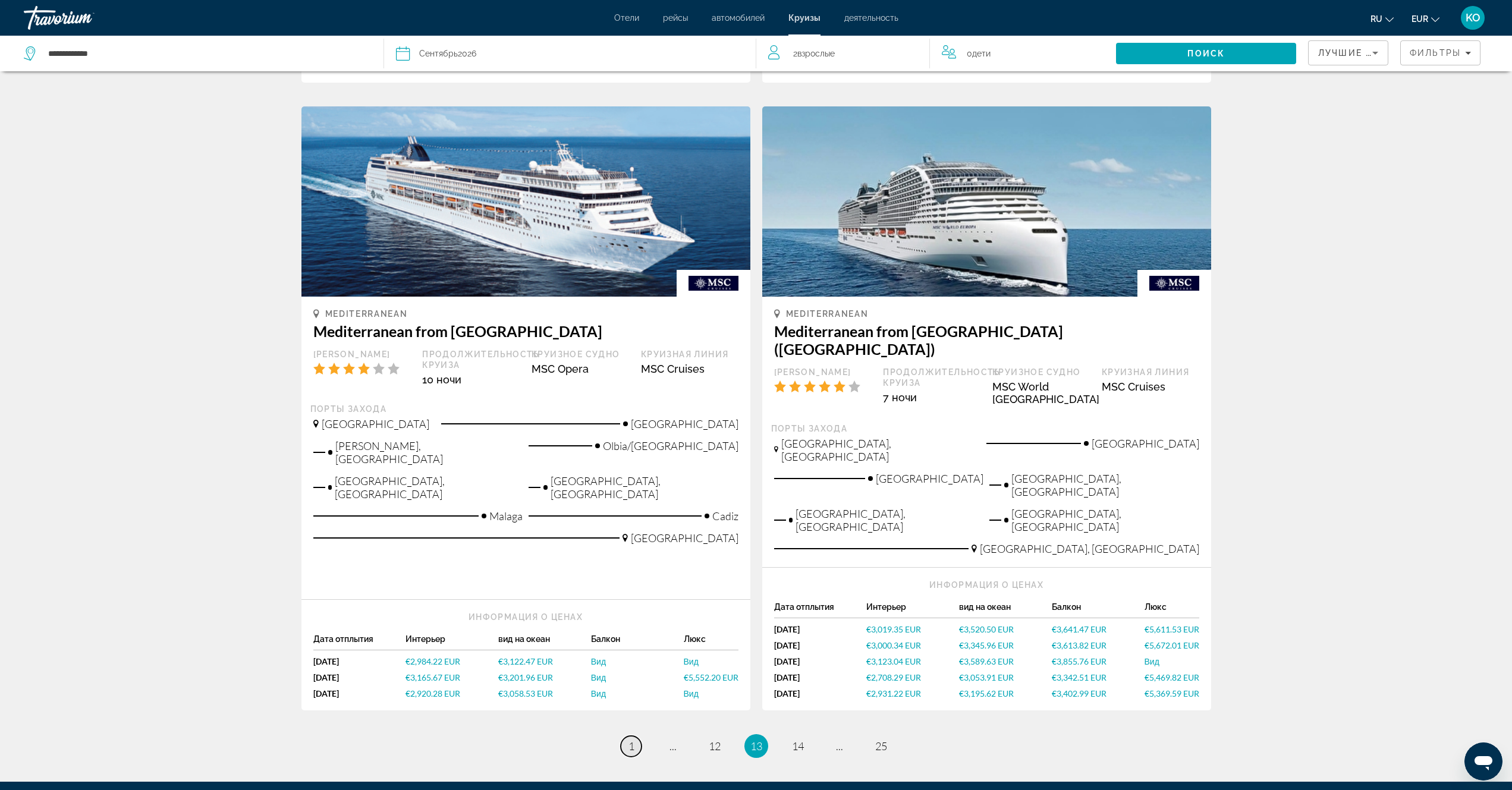
click at [632, 740] on span "1" at bounding box center [631, 747] width 6 height 13
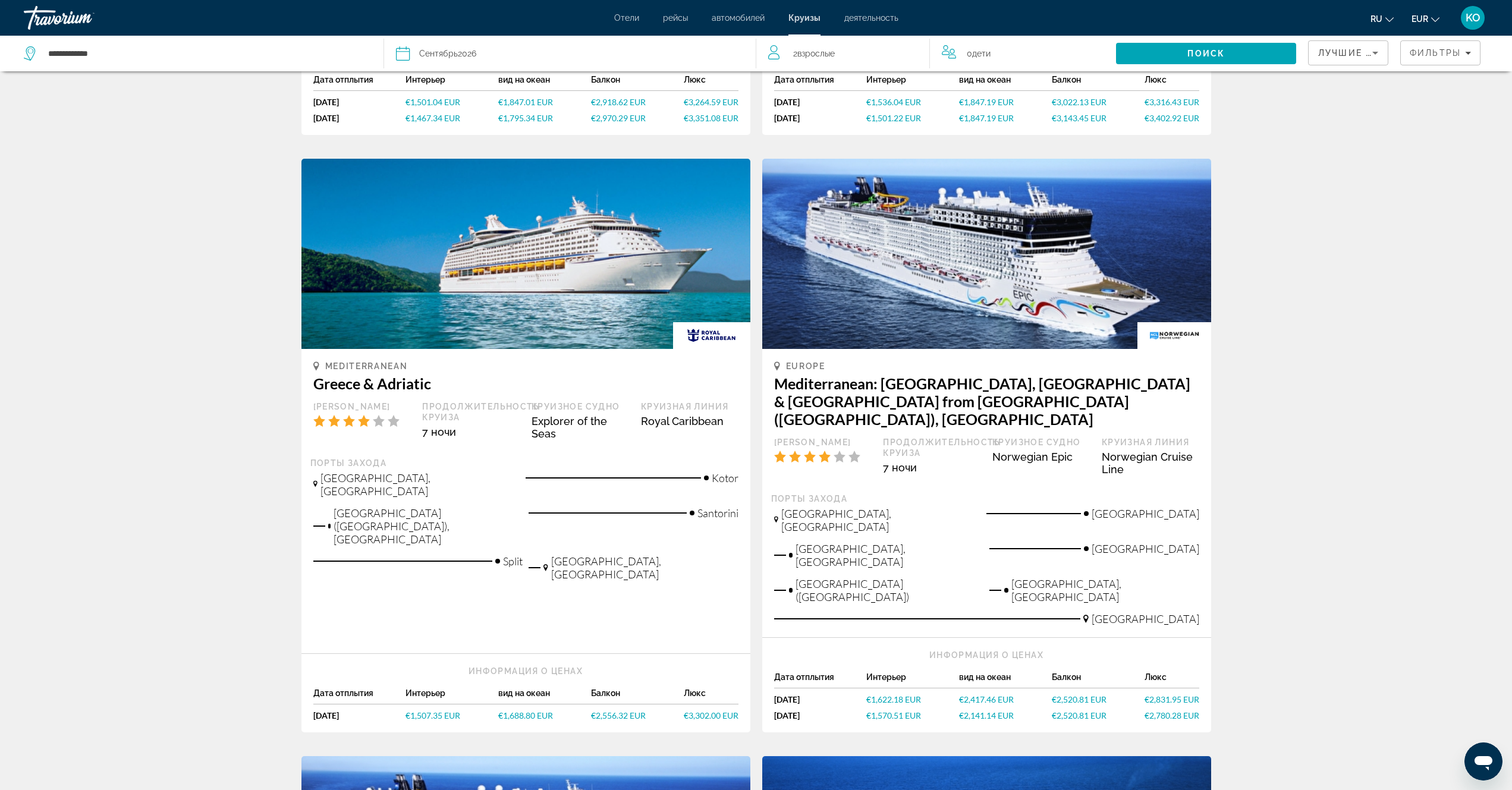
scroll to position [535, 0]
click at [429, 710] on span "€1,507.35 EUR" at bounding box center [432, 715] width 54 height 10
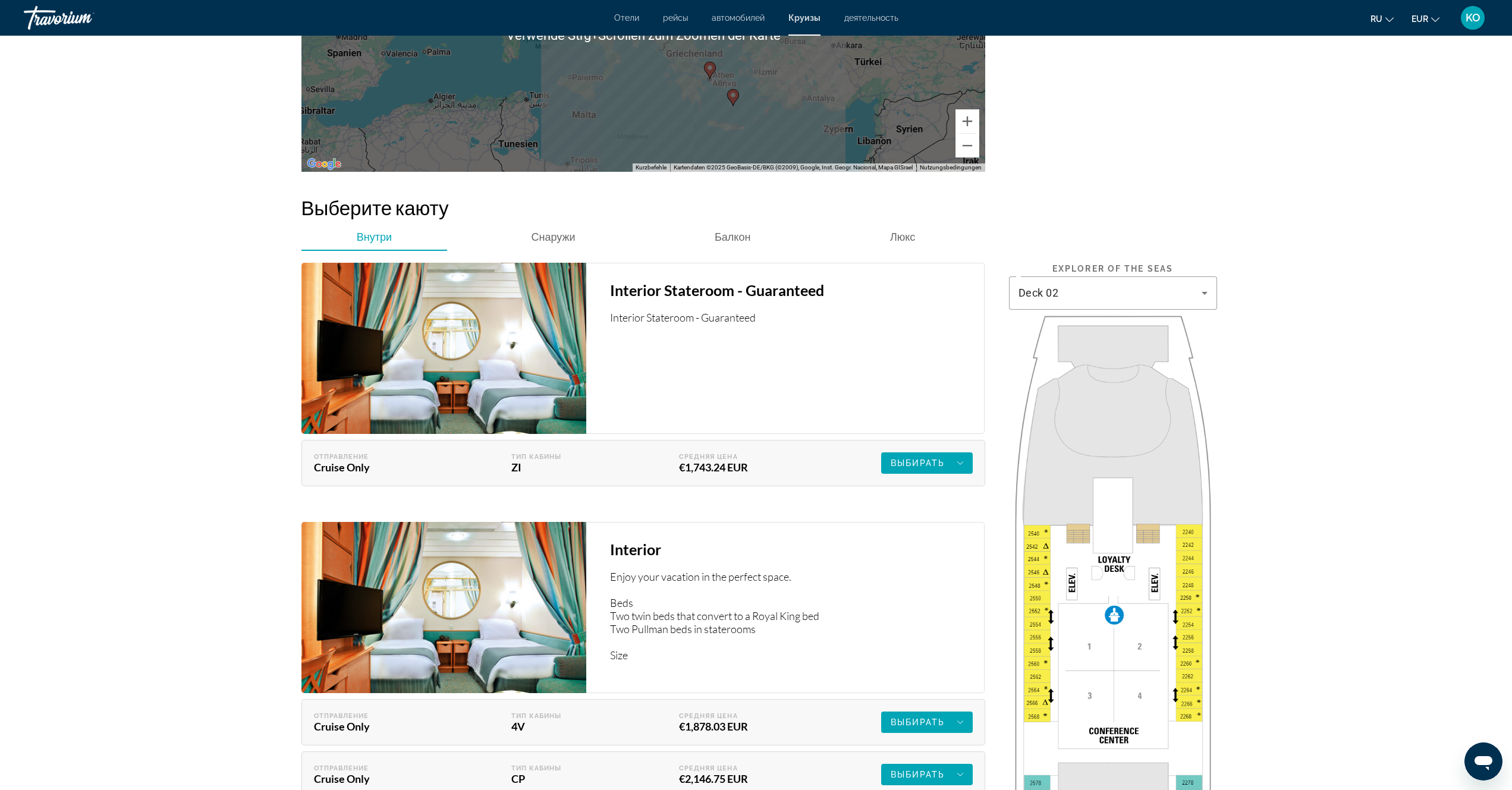
scroll to position [1843, 0]
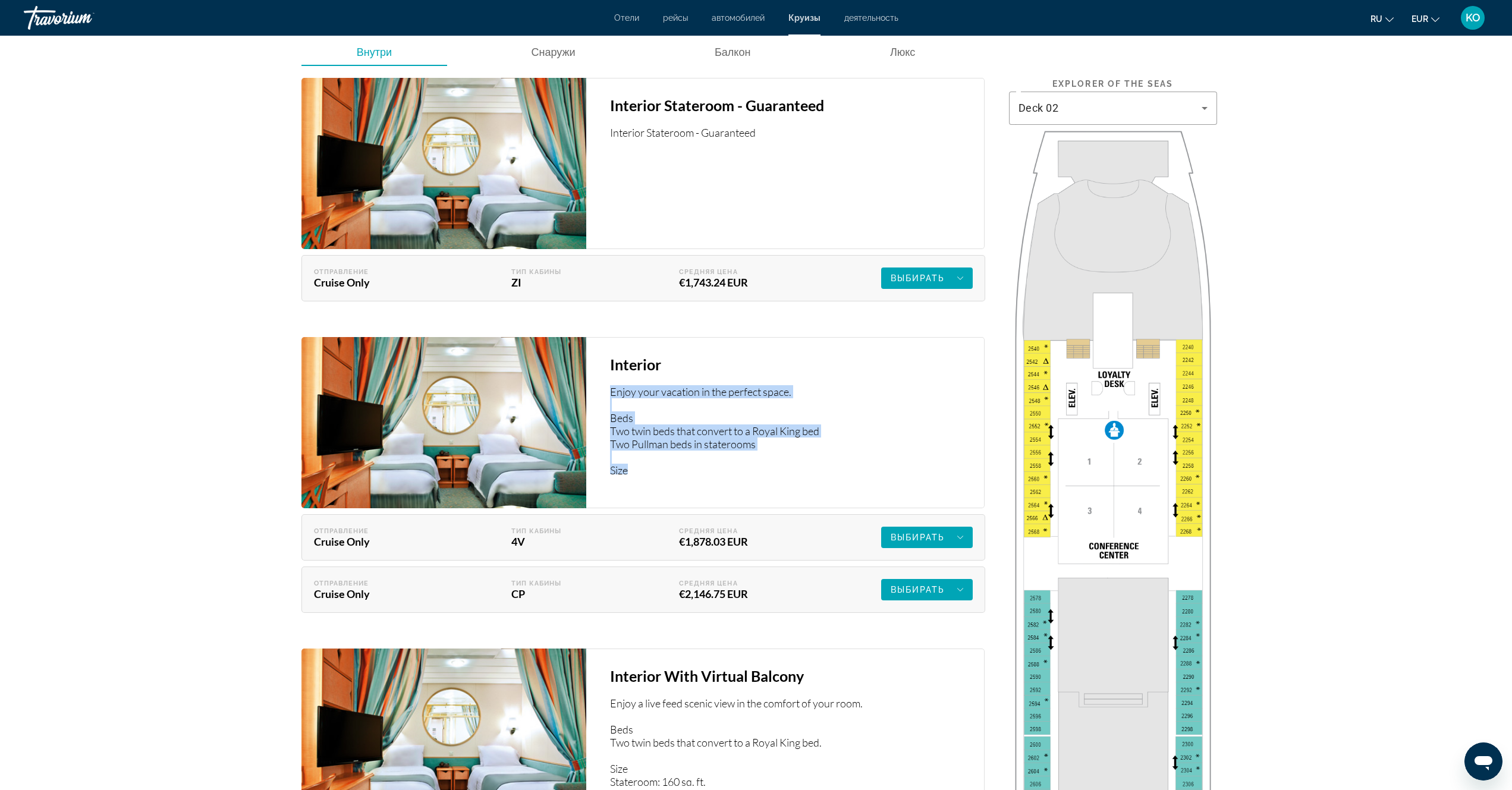
drag, startPoint x: 602, startPoint y: 378, endPoint x: 715, endPoint y: 479, distance: 151.6
click at [713, 477] on div "Interior Enjoy your vacation in the perfect space. Beds Two twin beds that conv…" at bounding box center [785, 422] width 399 height 171
copy p "Enjoy your vacation in the perfect space. Beds Two twin beds that convert to a …"
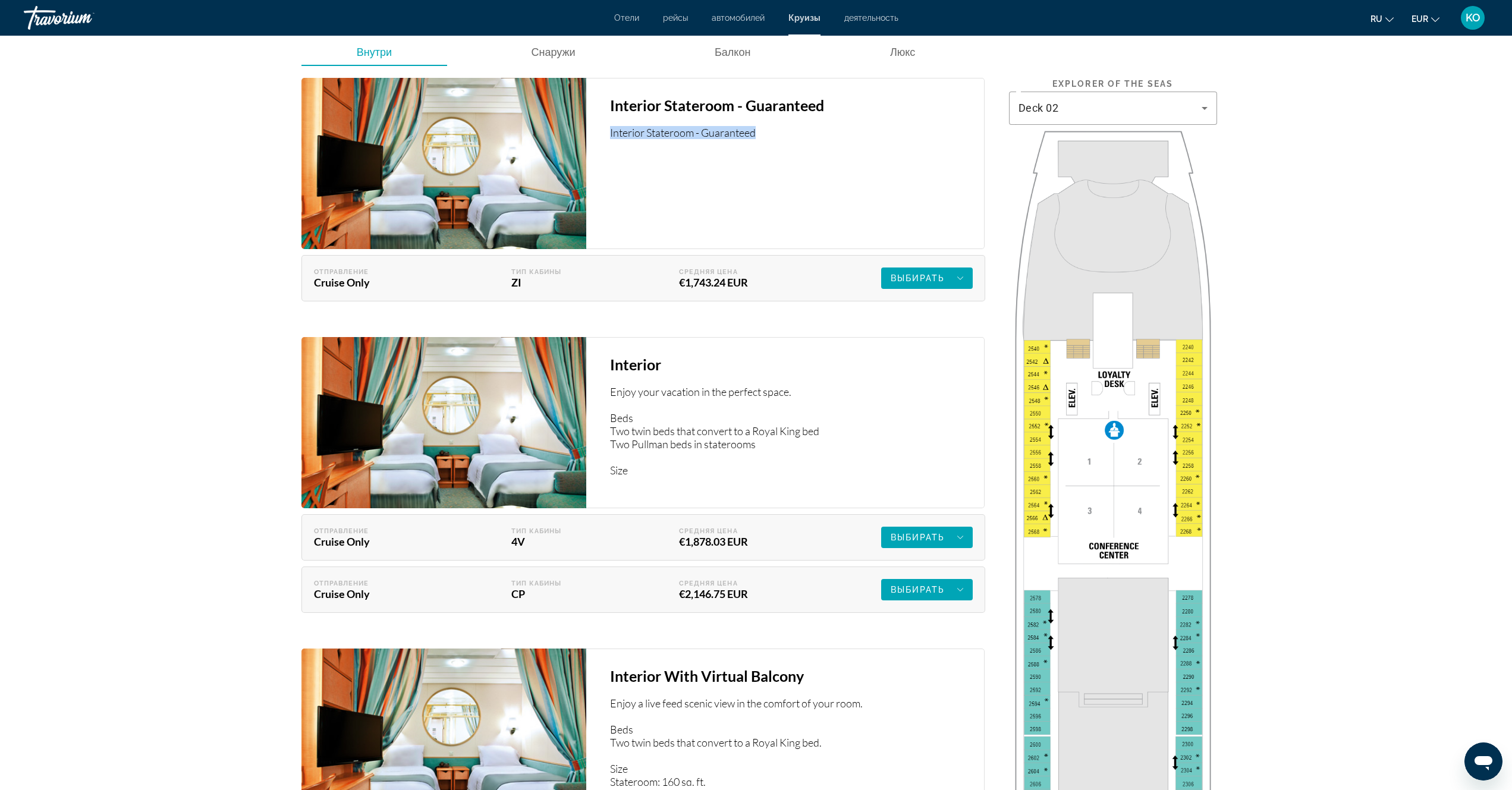
drag, startPoint x: 606, startPoint y: 129, endPoint x: 761, endPoint y: 143, distance: 155.6
click at [761, 143] on div "Interior Stateroom - Guaranteed Interior Stateroom - Guaranteed" at bounding box center [785, 163] width 399 height 171
copy p "Interior Stateroom - Guaranteed"
click at [958, 279] on icon "Main content" at bounding box center [960, 278] width 6 height 14
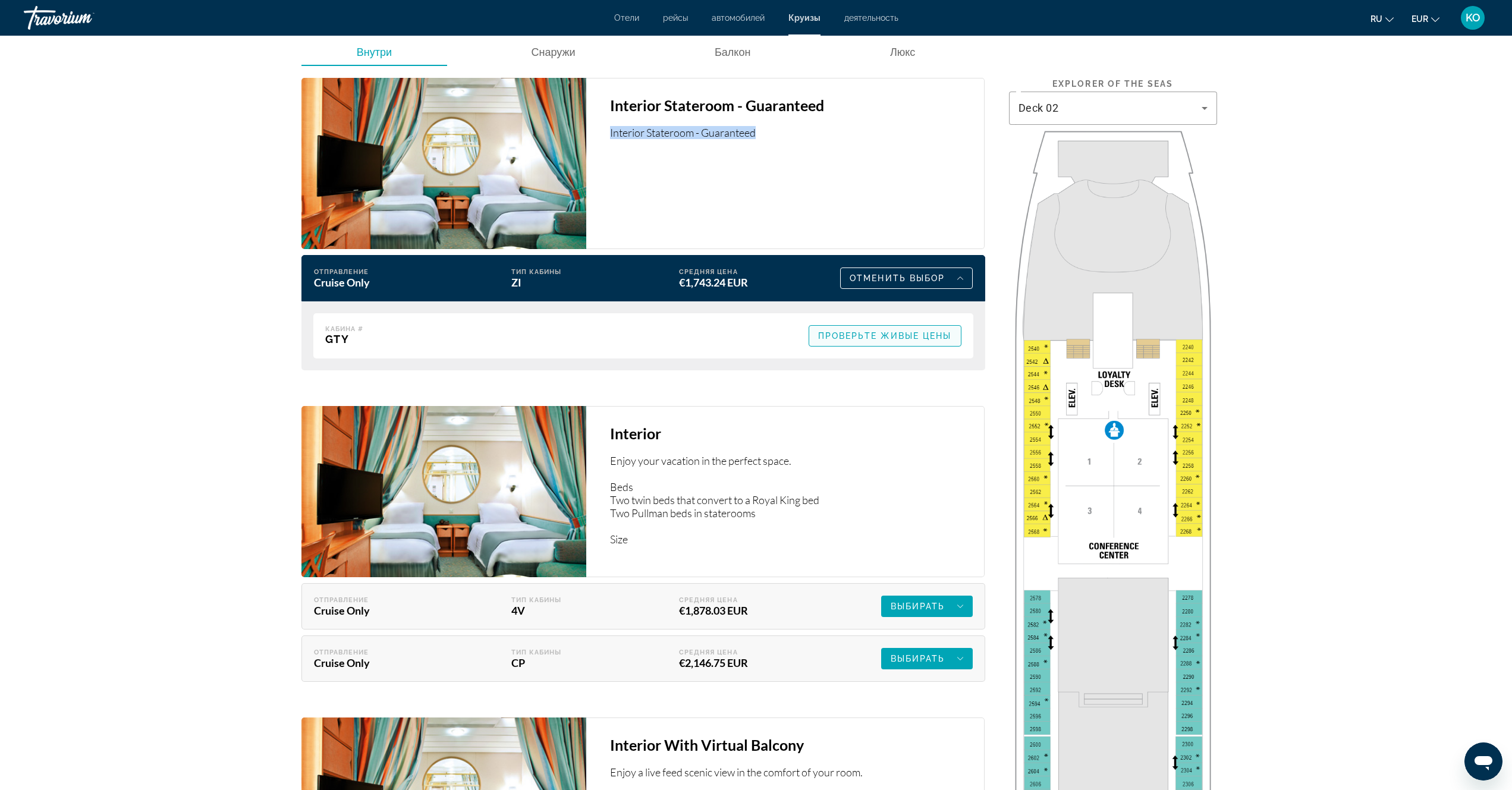
click at [919, 334] on span "Проверьте живые цены" at bounding box center [885, 335] width 134 height 9
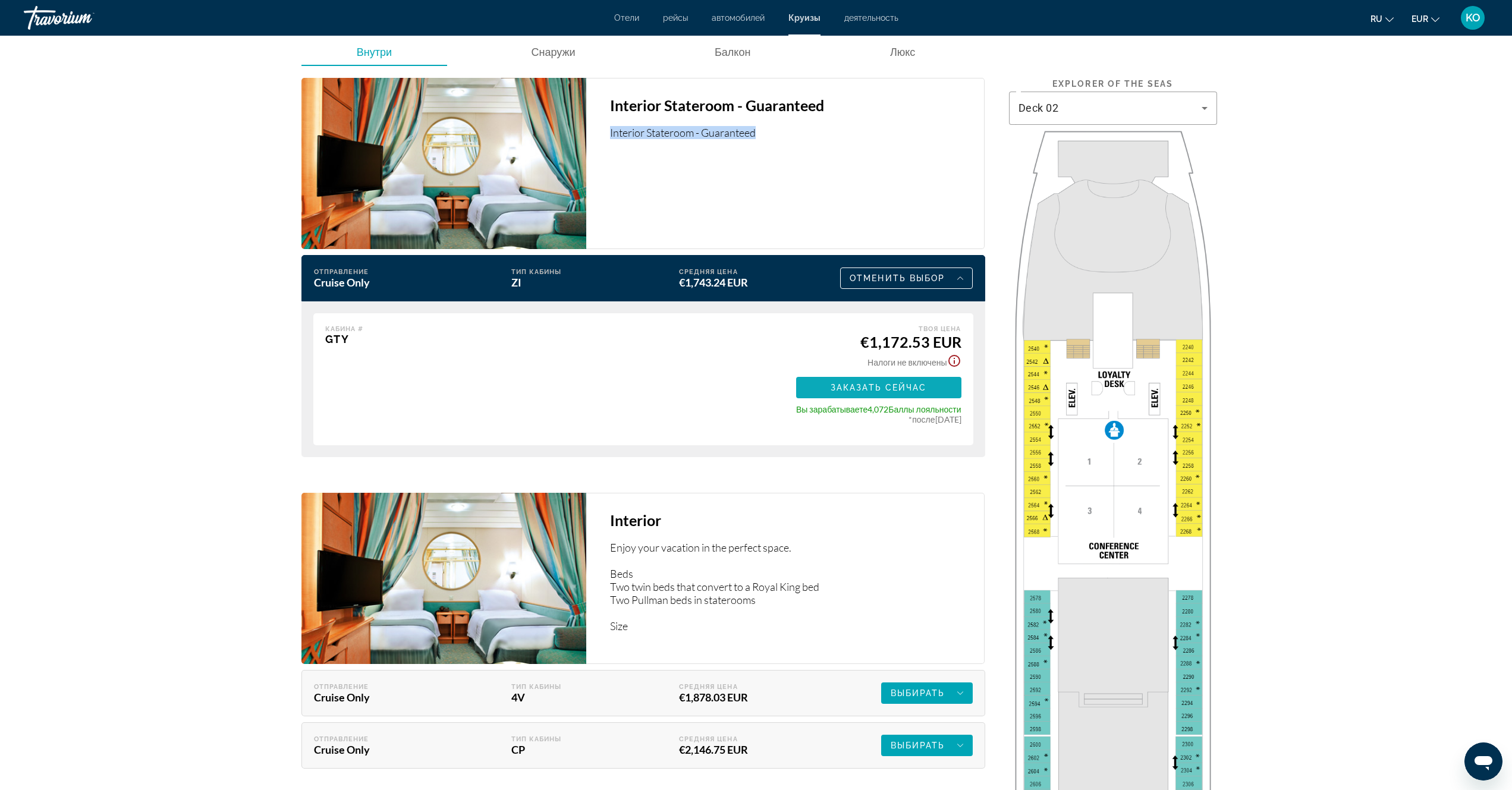
click at [890, 390] on span "Заказать сейчас" at bounding box center [878, 387] width 96 height 9
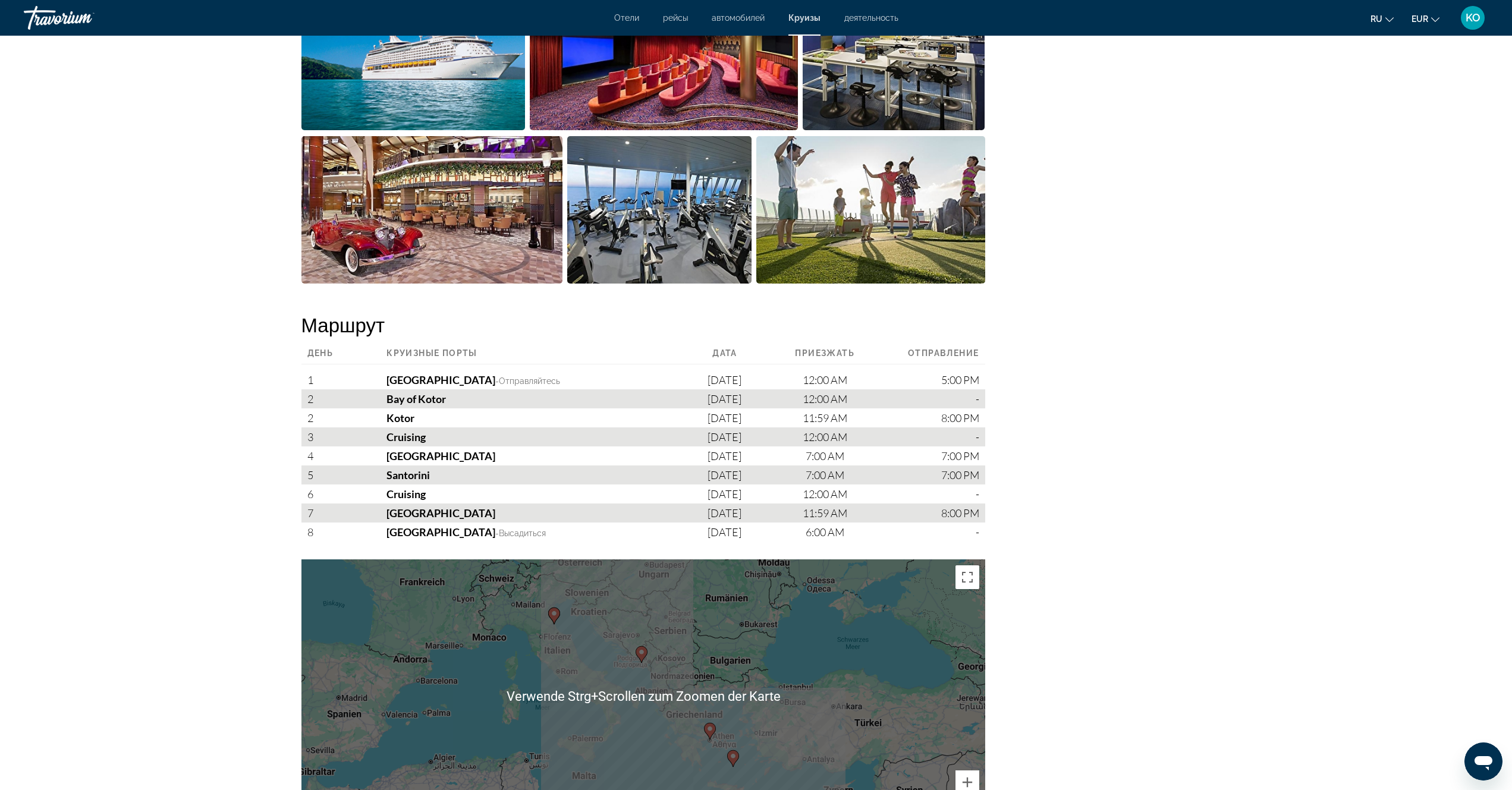
scroll to position [833, 0]
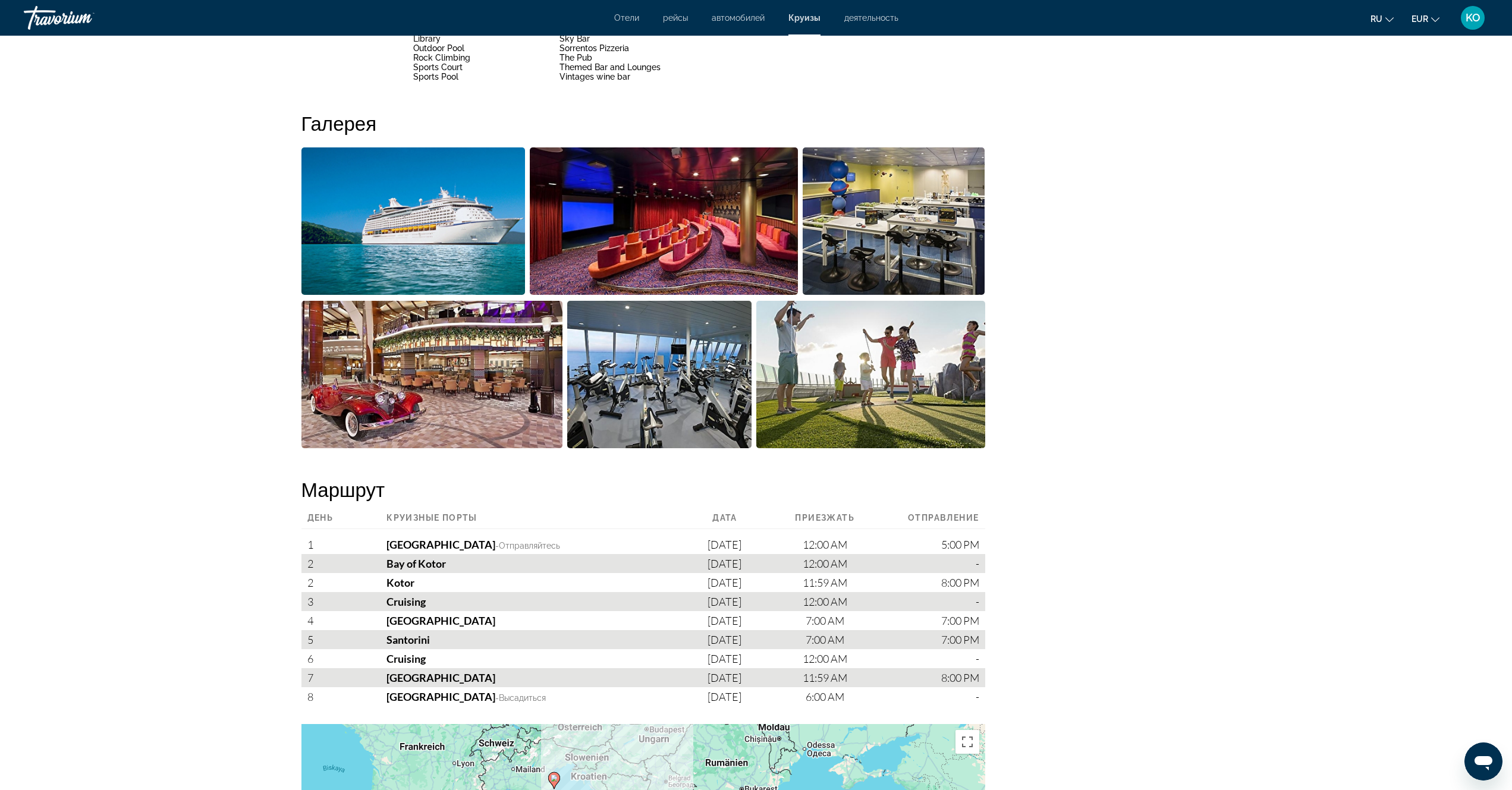
click at [464, 226] on img "Open full-screen image slider" at bounding box center [413, 221] width 223 height 147
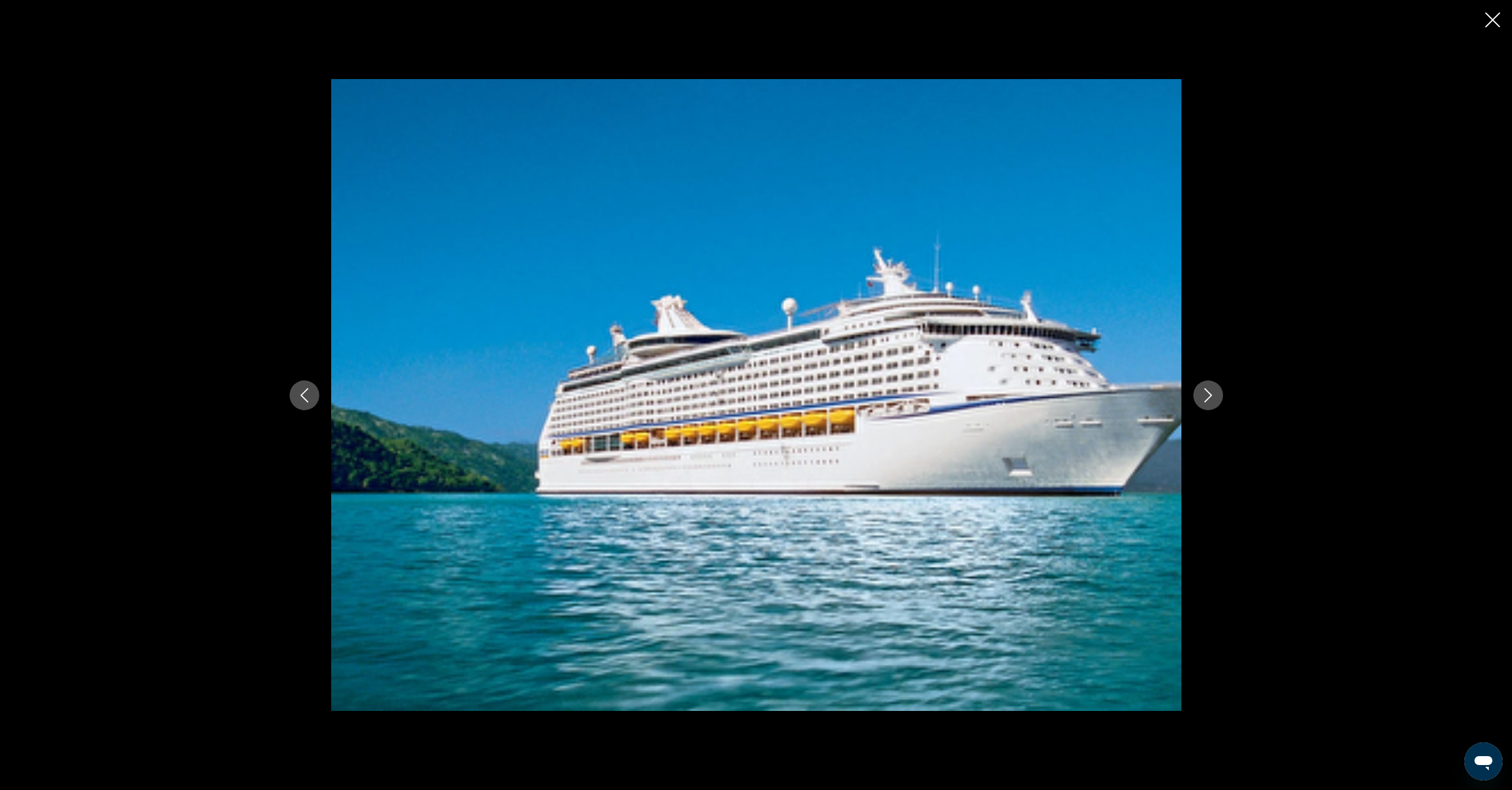
click at [1205, 400] on icon "Next image" at bounding box center [1208, 395] width 14 height 14
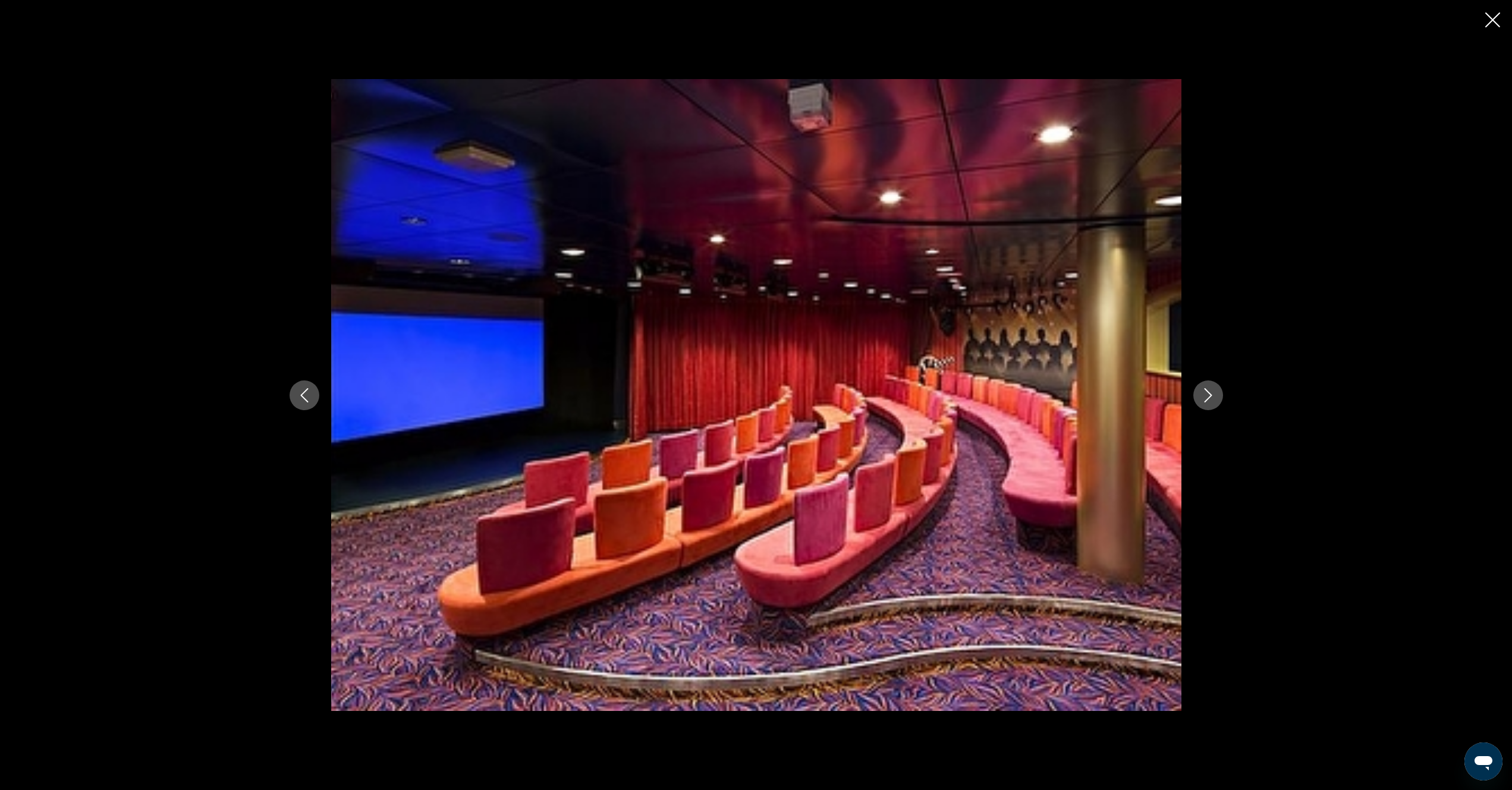
click at [1205, 400] on icon "Next image" at bounding box center [1207, 395] width 8 height 14
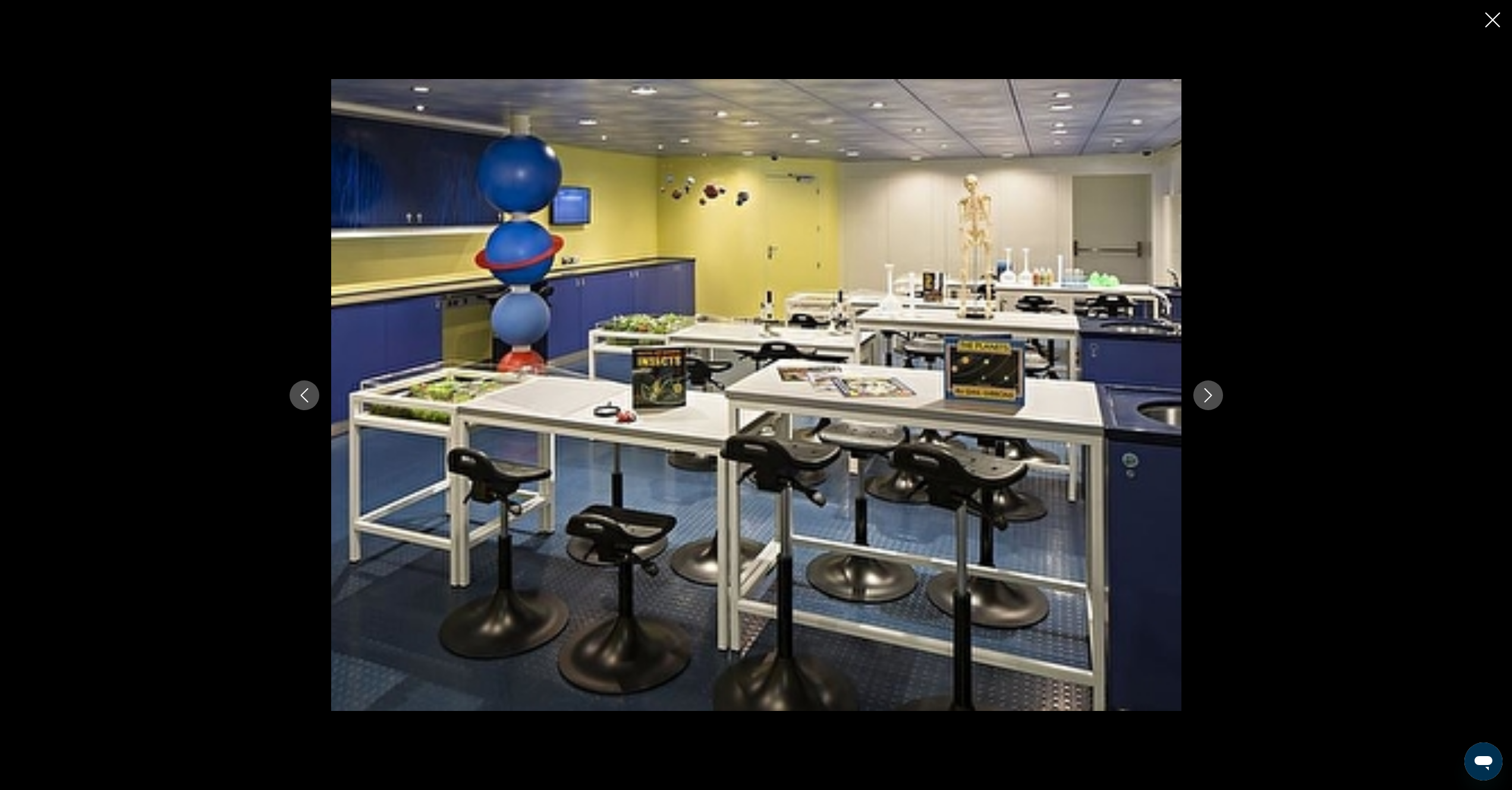
click at [1205, 400] on icon "Next image" at bounding box center [1207, 395] width 8 height 14
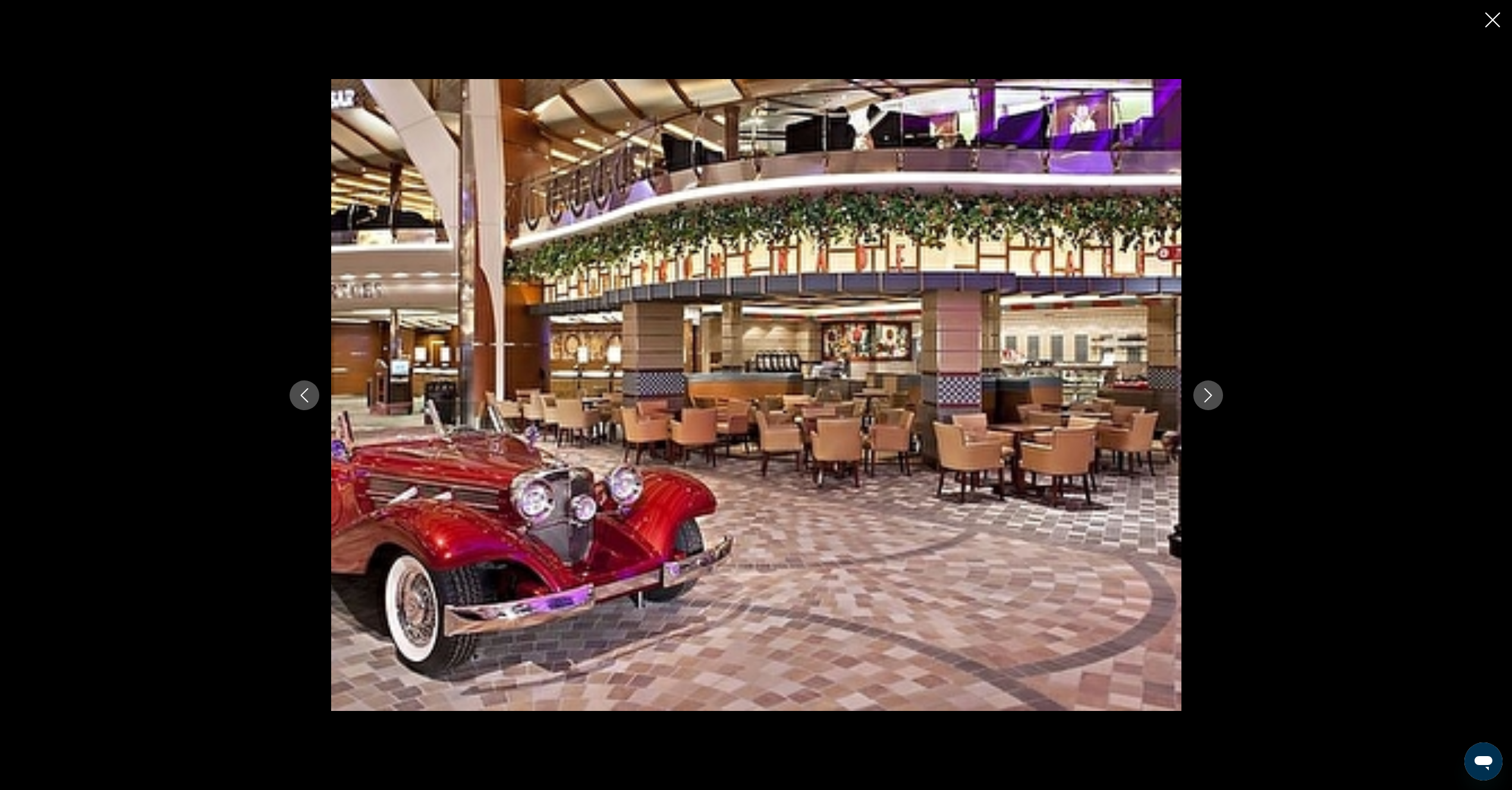
click at [1205, 400] on icon "Next image" at bounding box center [1207, 395] width 8 height 14
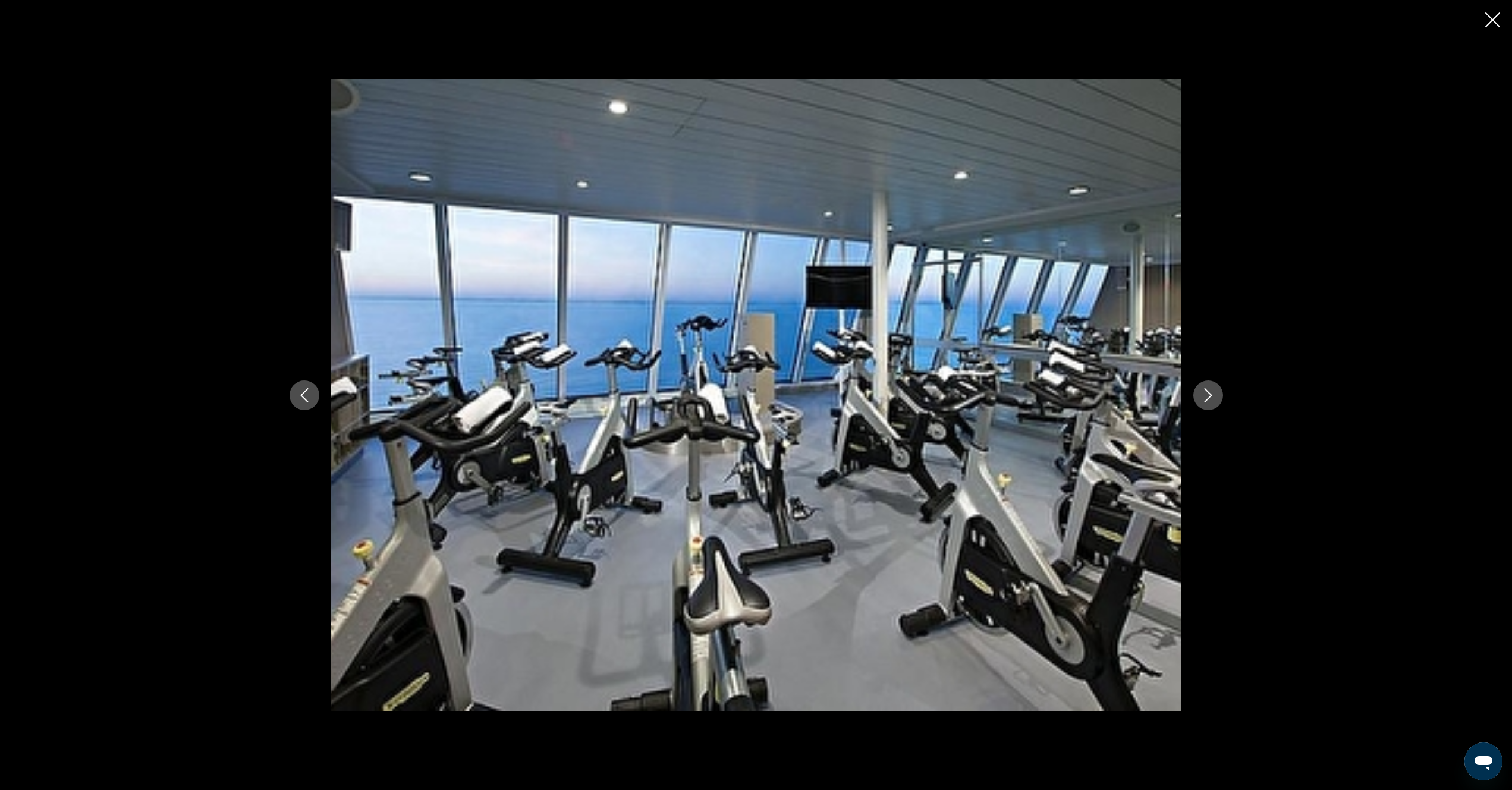
click at [1205, 400] on icon "Next image" at bounding box center [1207, 395] width 8 height 14
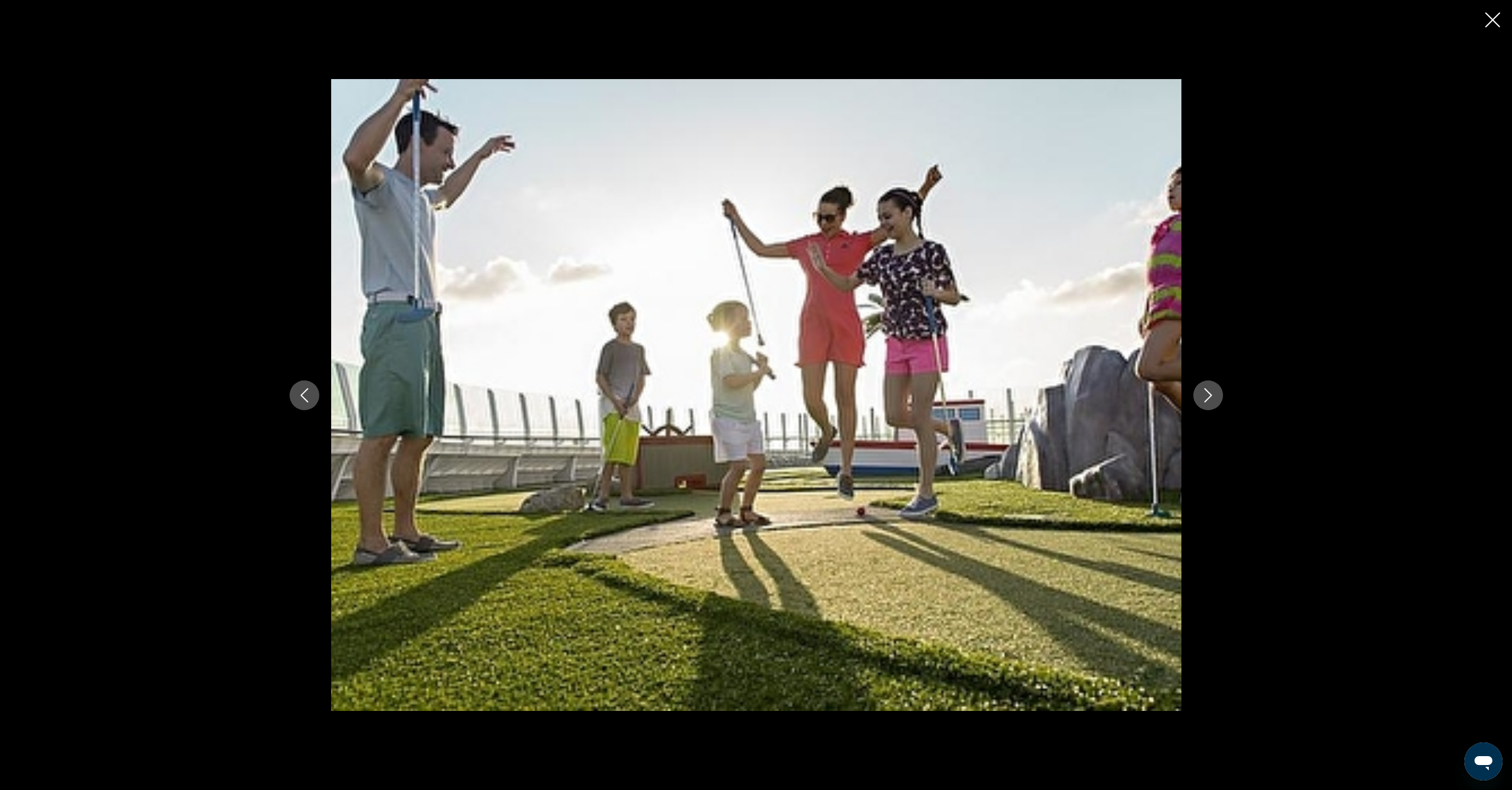
click at [1205, 400] on icon "Next image" at bounding box center [1207, 395] width 8 height 14
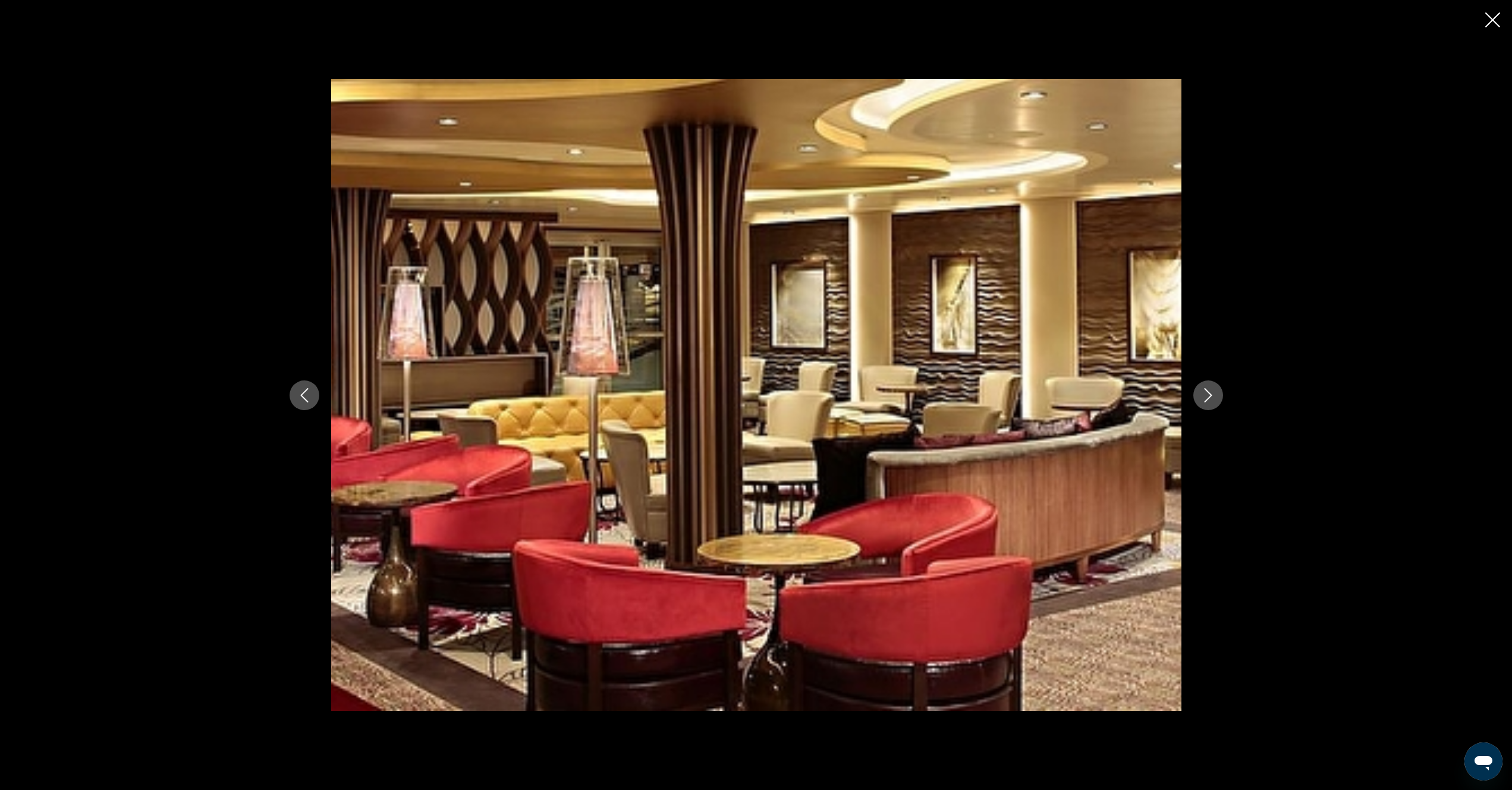
click at [1205, 400] on icon "Next image" at bounding box center [1207, 395] width 8 height 14
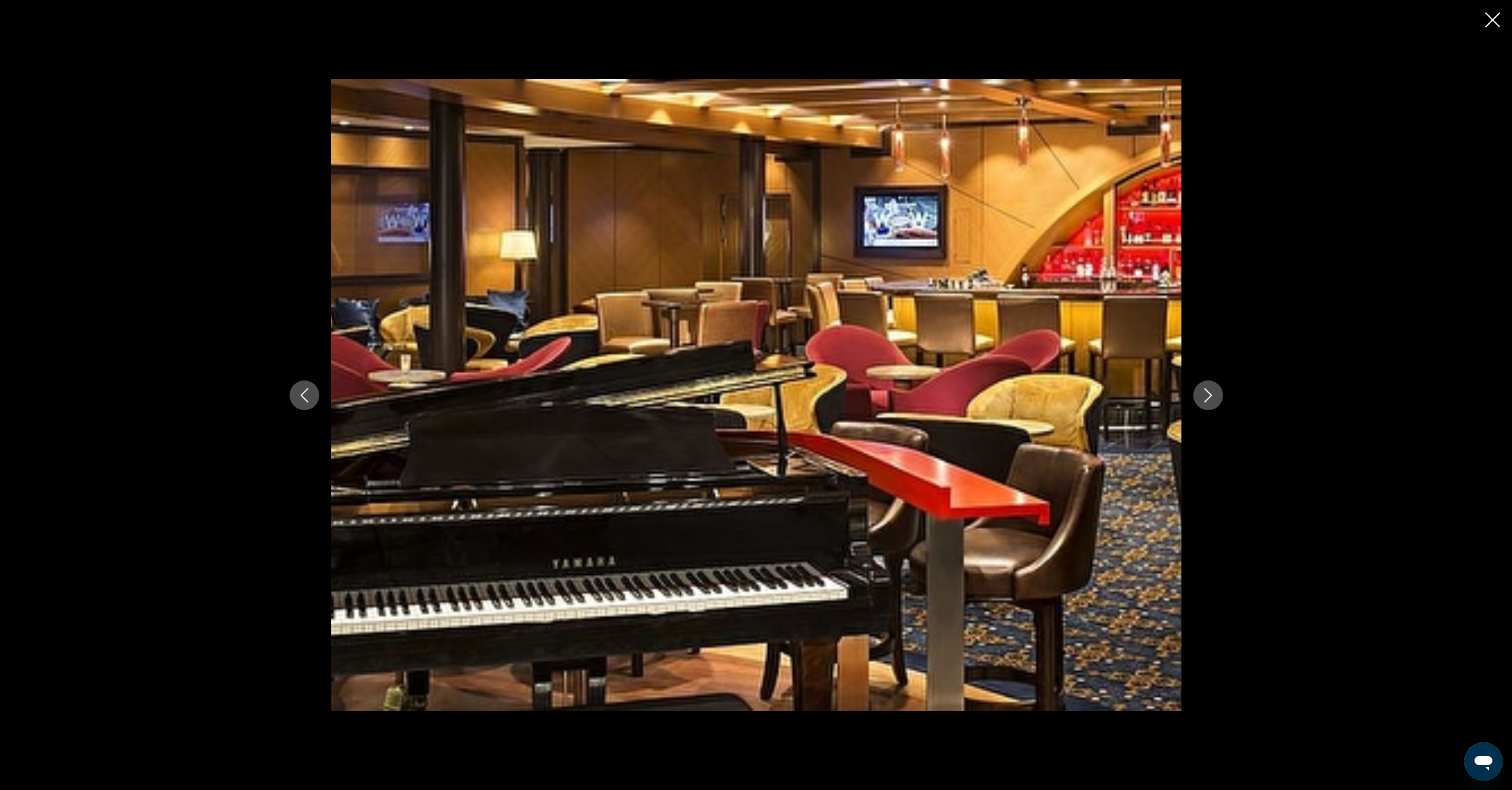
click at [1205, 400] on icon "Next image" at bounding box center [1207, 395] width 8 height 14
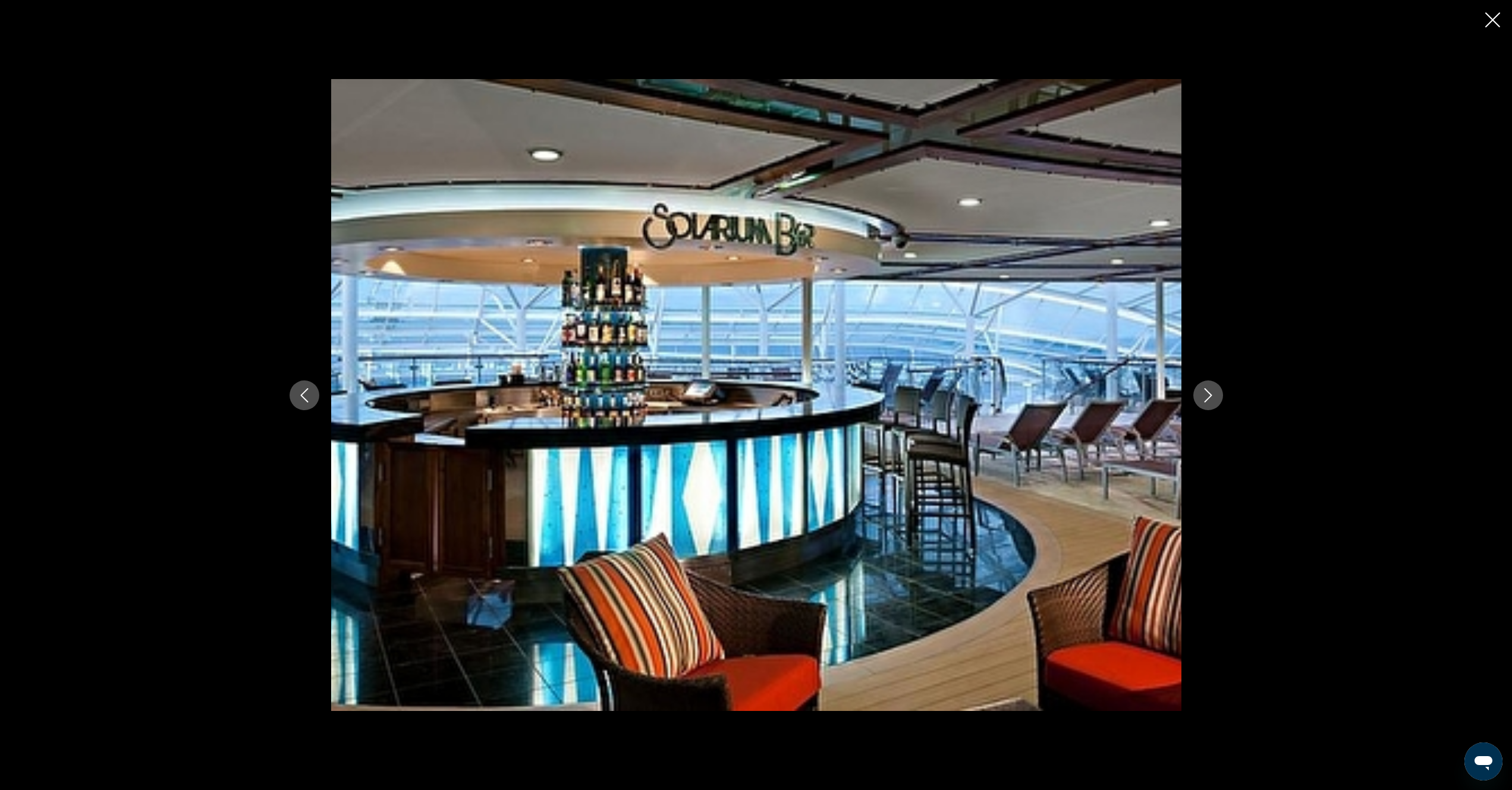
click at [1205, 400] on icon "Next image" at bounding box center [1207, 395] width 8 height 14
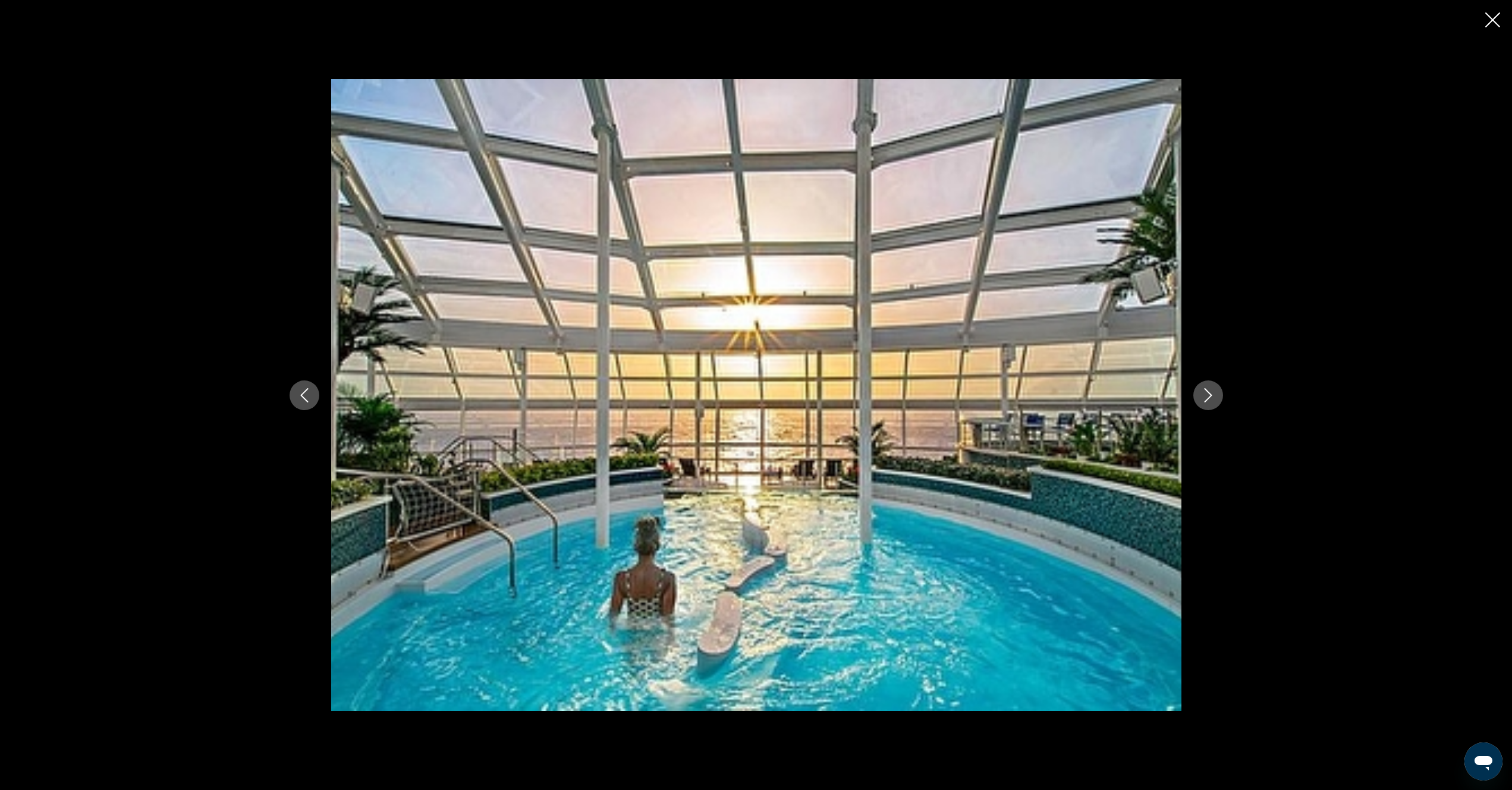
click at [1205, 400] on icon "Next image" at bounding box center [1207, 395] width 8 height 14
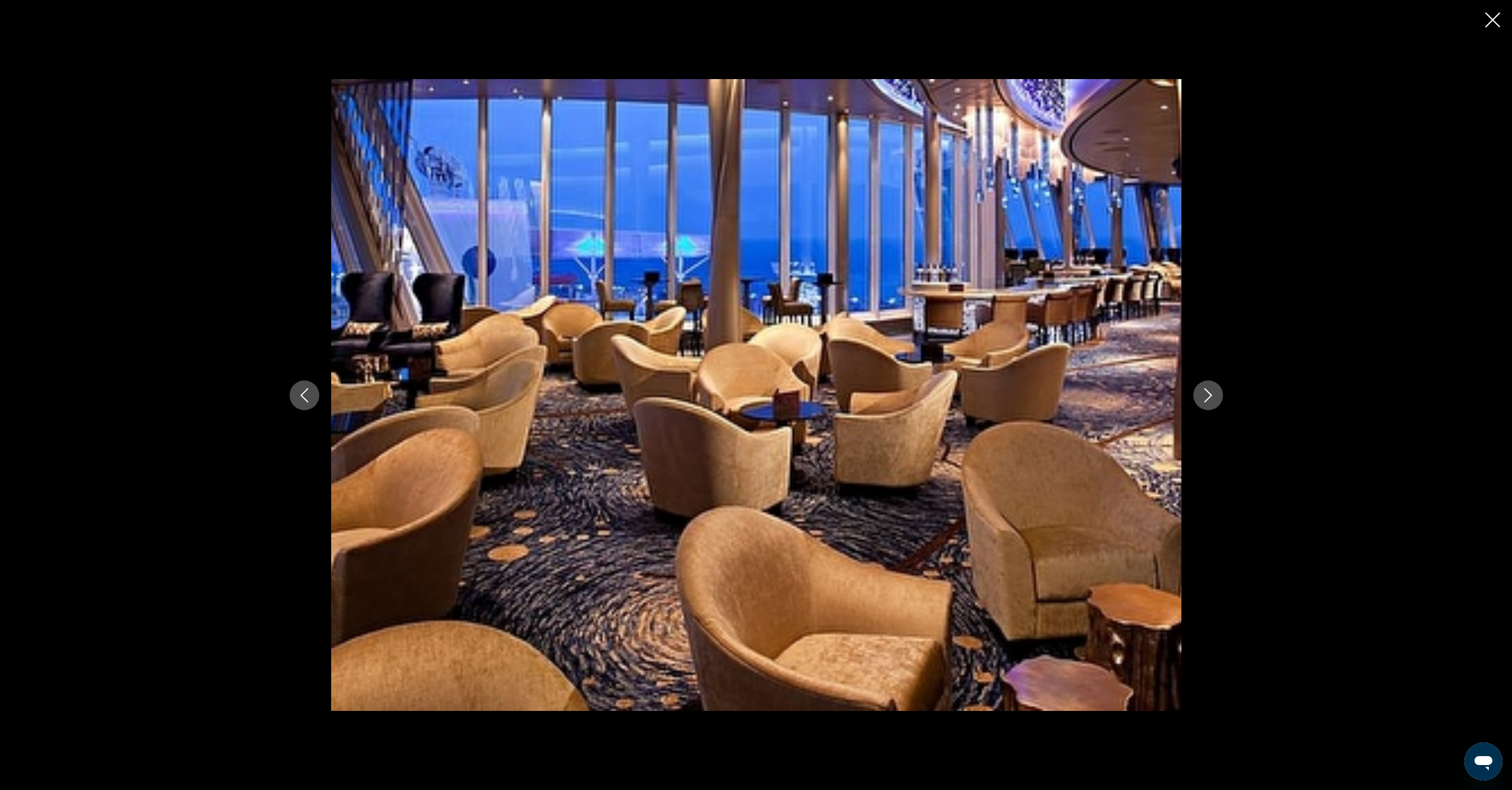
click at [1205, 401] on icon "Next image" at bounding box center [1208, 395] width 14 height 14
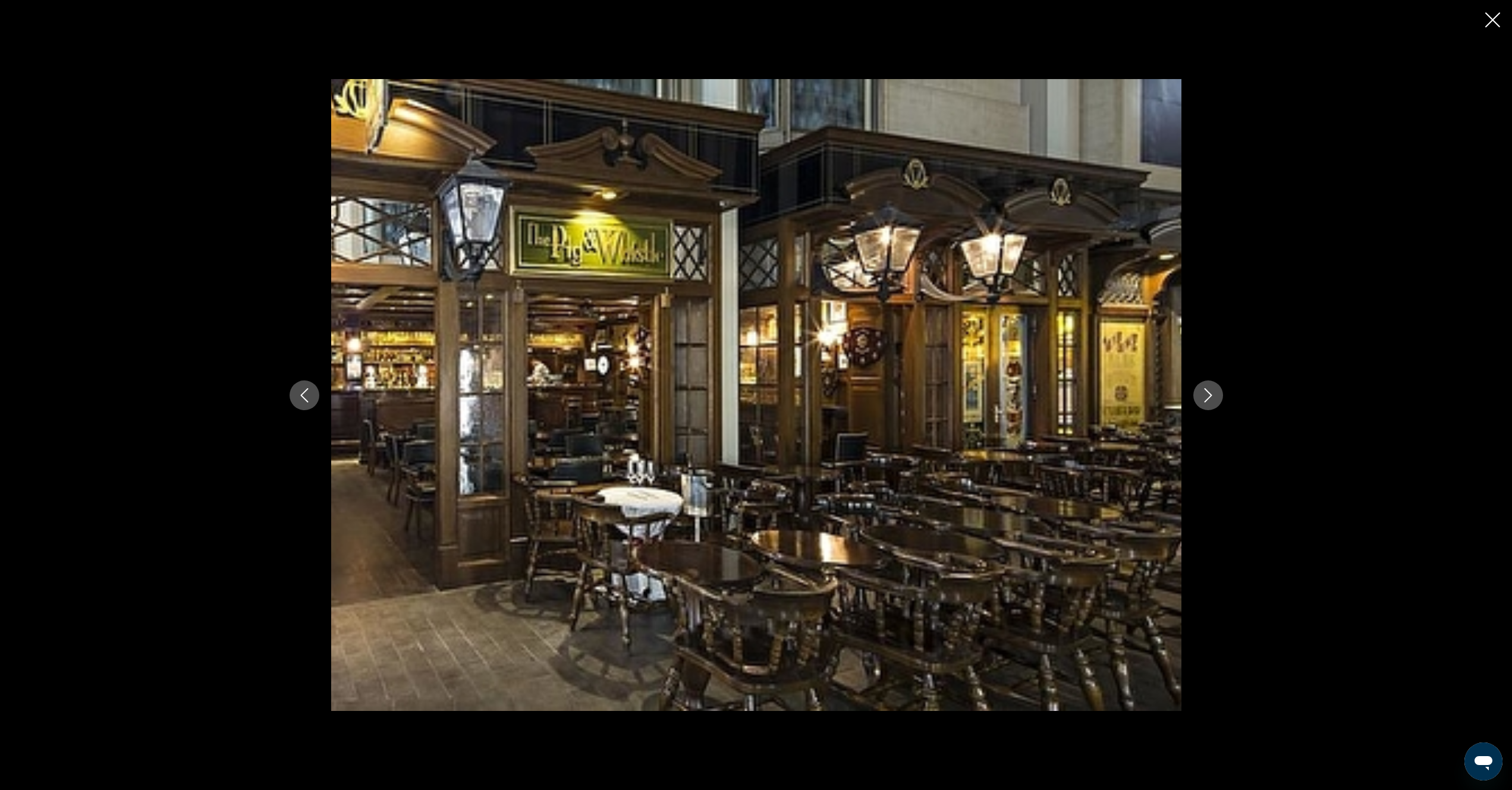
click at [1489, 18] on icon "Close slideshow" at bounding box center [1493, 20] width 15 height 15
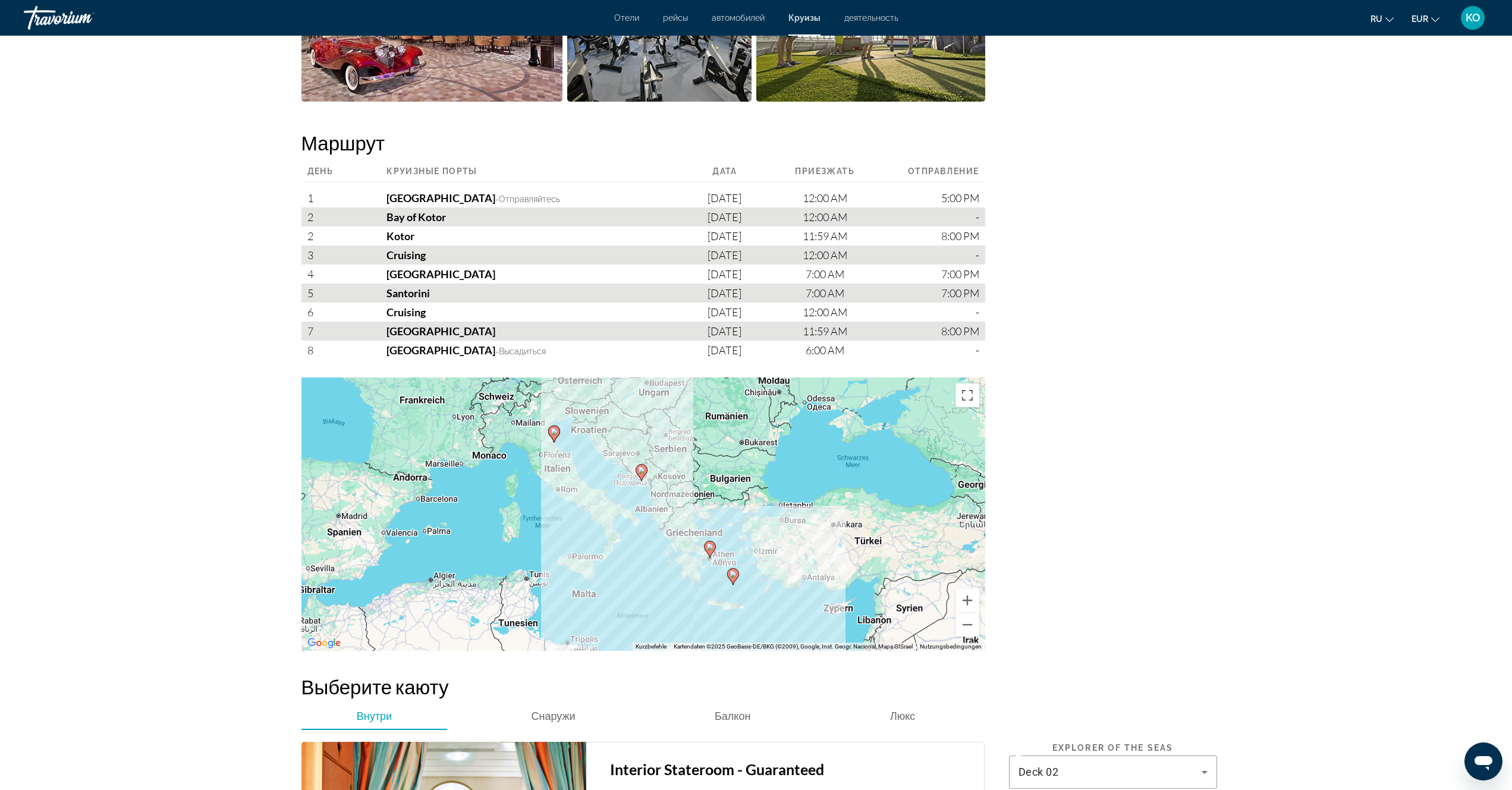
scroll to position [1427, 0]
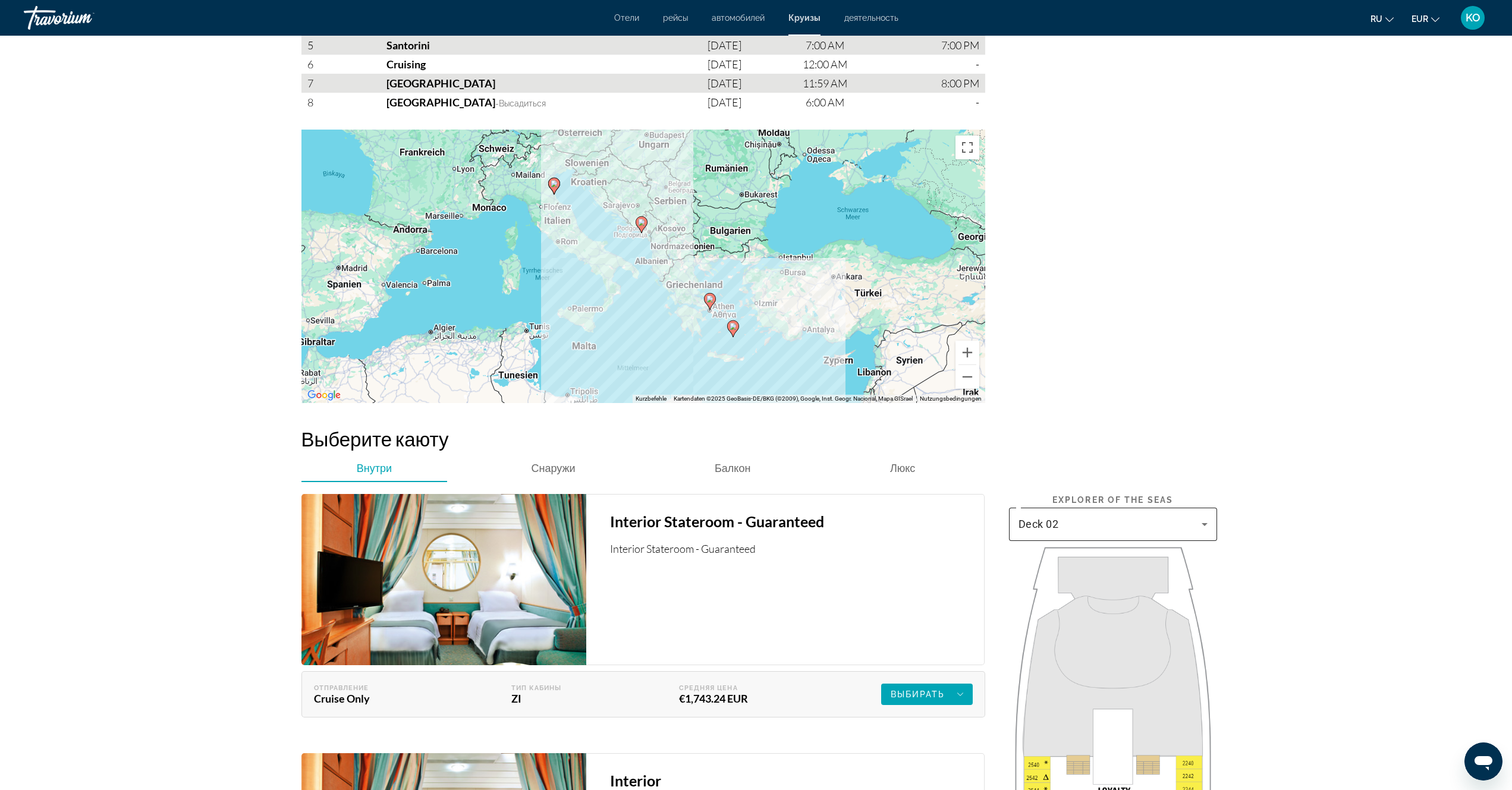
click at [1207, 523] on icon "Main content" at bounding box center [1204, 524] width 14 height 14
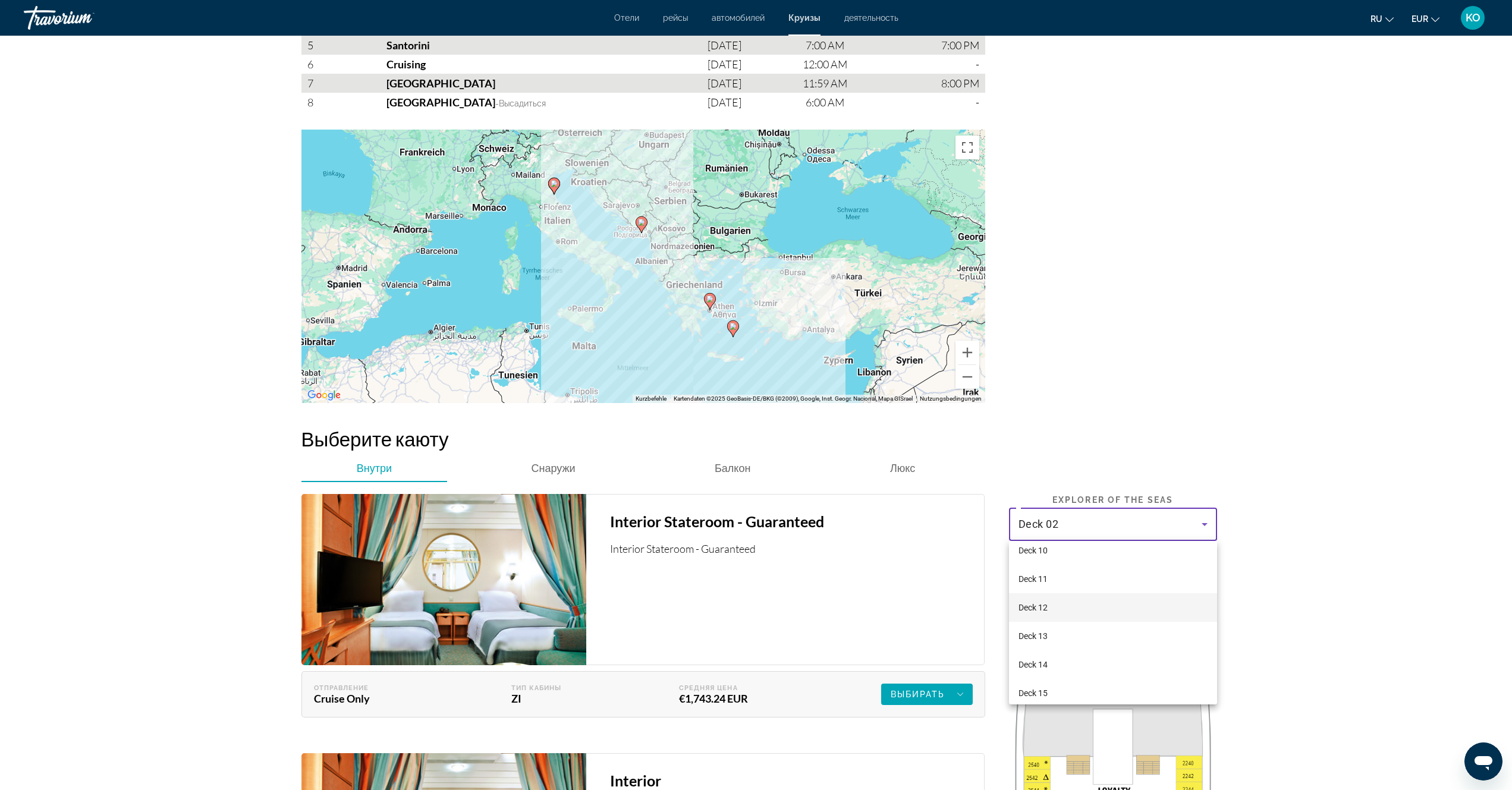
scroll to position [119, 0]
click at [1034, 613] on span "Deck 08" at bounding box center [1032, 612] width 29 height 14
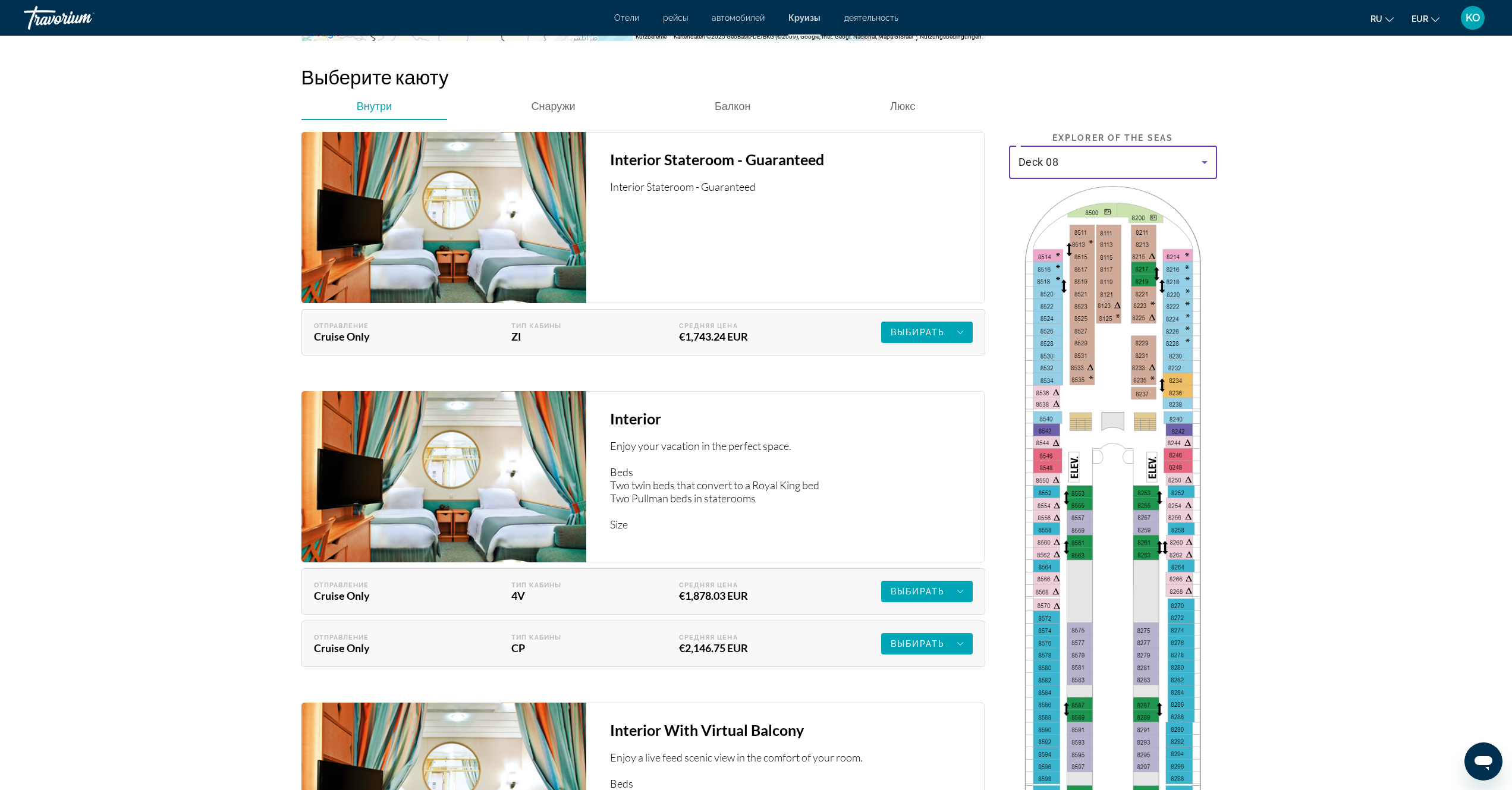
scroll to position [1784, 0]
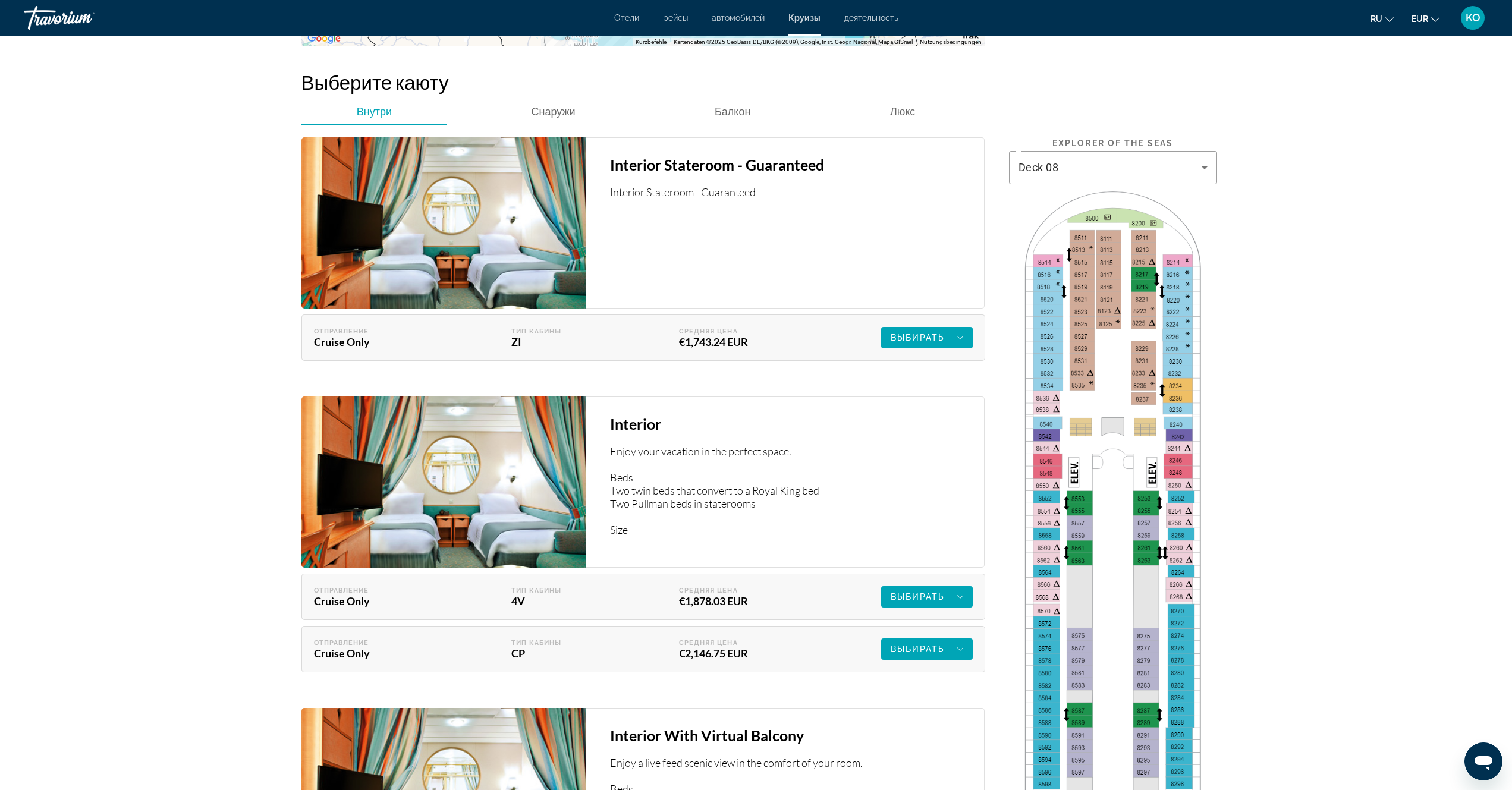
click at [1079, 497] on img "Main content" at bounding box center [1112, 791] width 208 height 1214
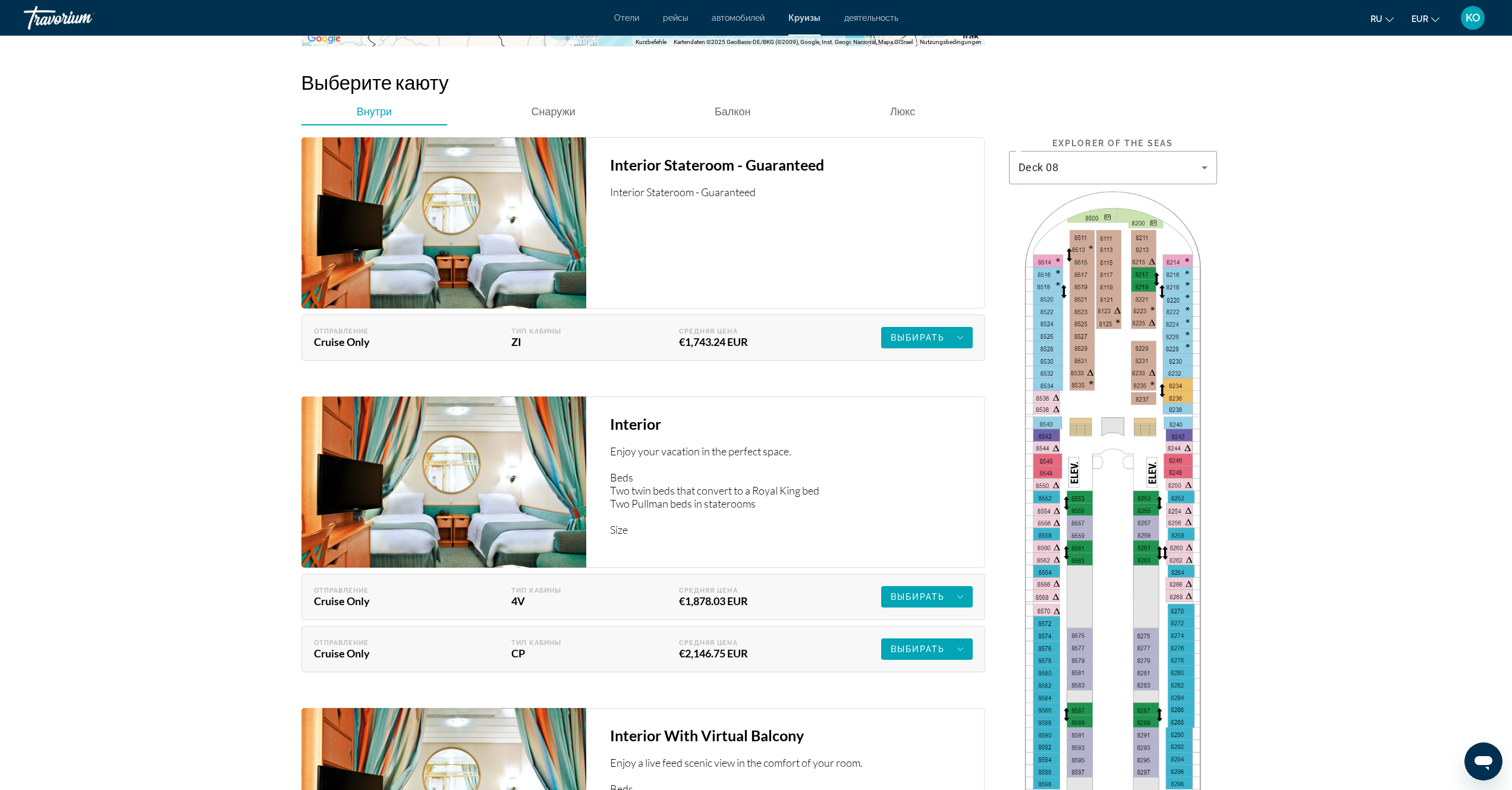
click at [1079, 497] on img "Main content" at bounding box center [1112, 791] width 208 height 1214
click at [960, 337] on icon "Main content" at bounding box center [960, 337] width 6 height 14
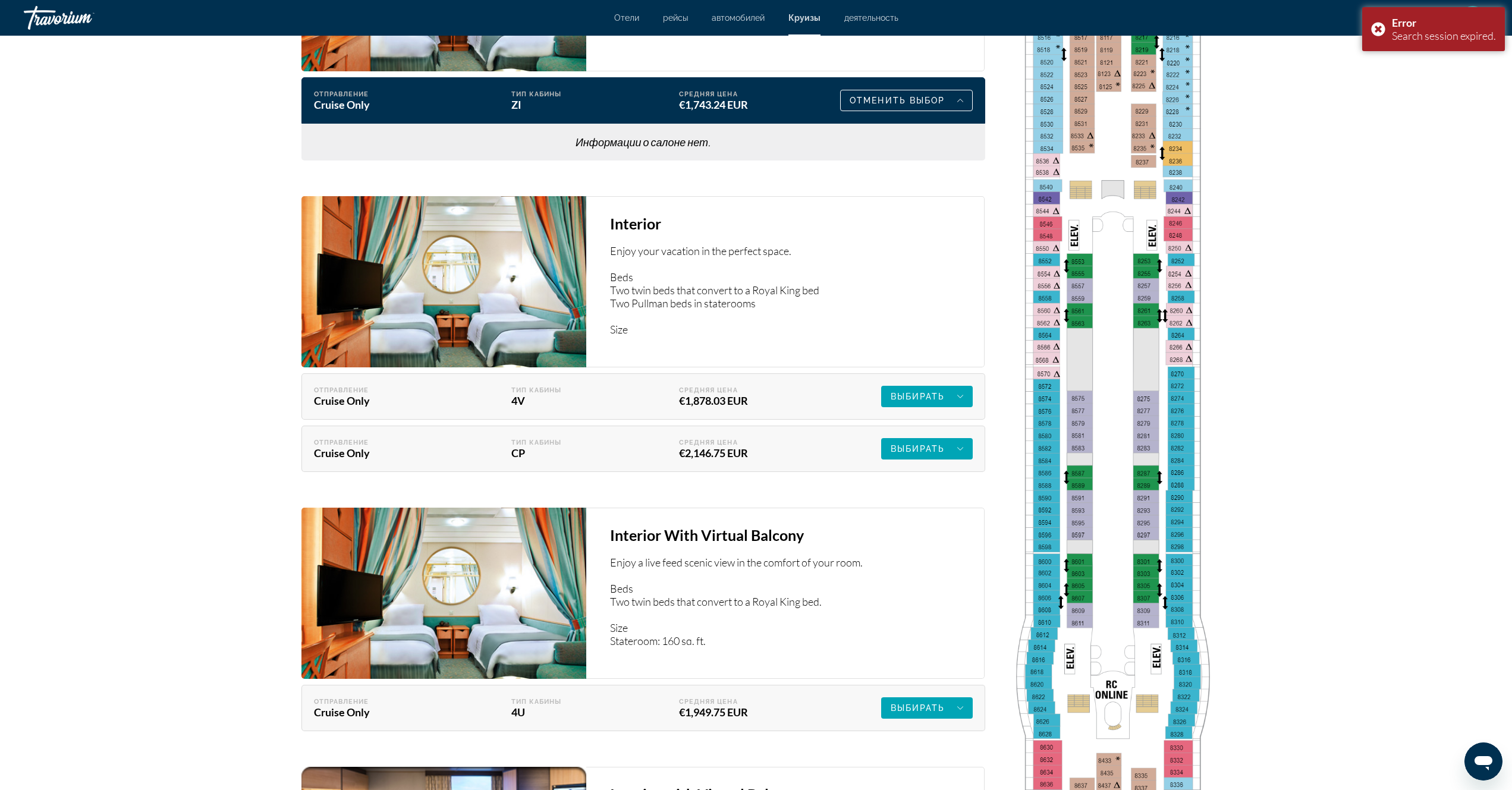
scroll to position [2021, 0]
click at [960, 394] on icon "Main content" at bounding box center [960, 395] width 6 height 14
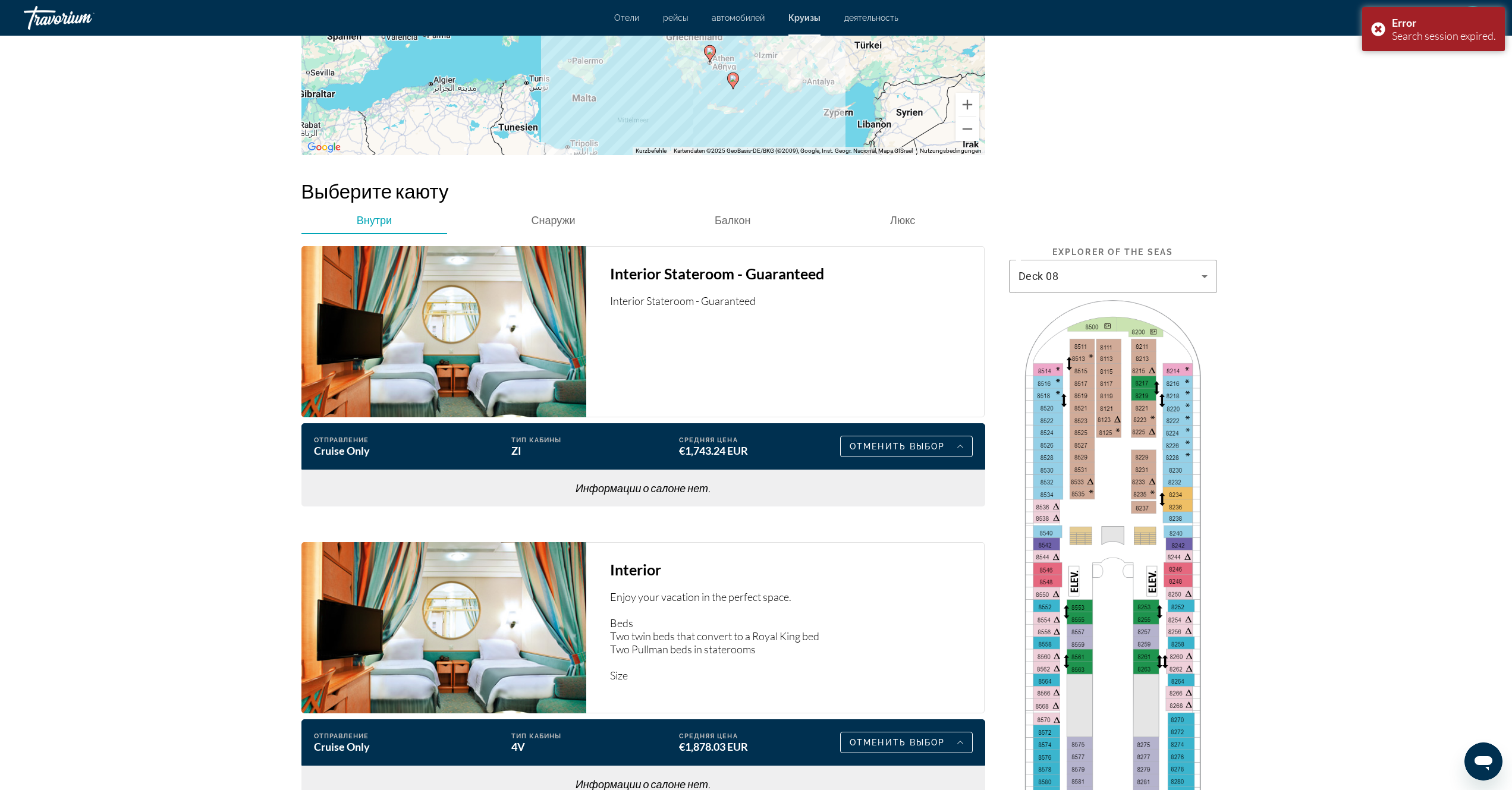
scroll to position [1664, 0]
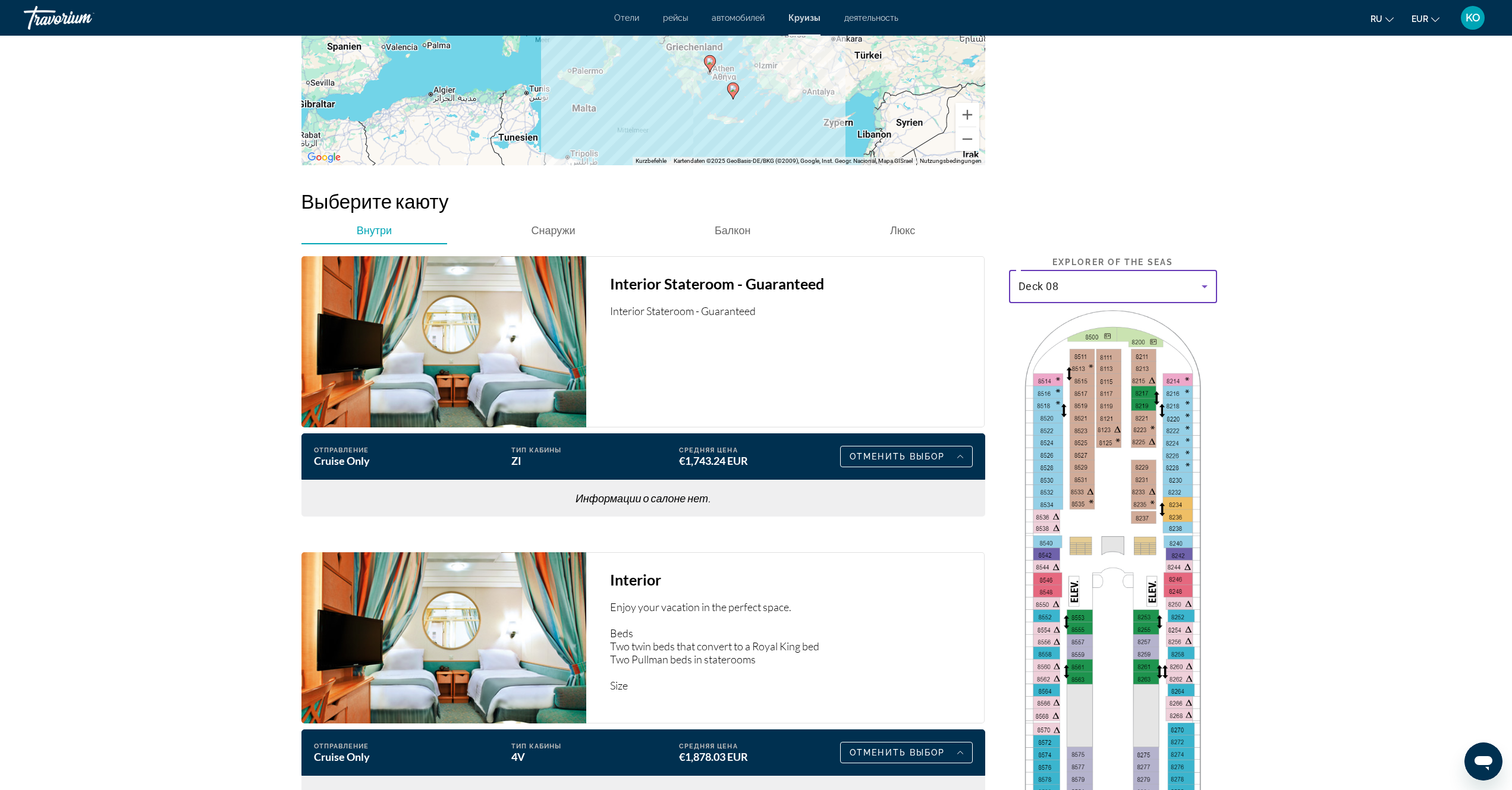
click at [1201, 286] on icon "Main content" at bounding box center [1204, 286] width 14 height 14
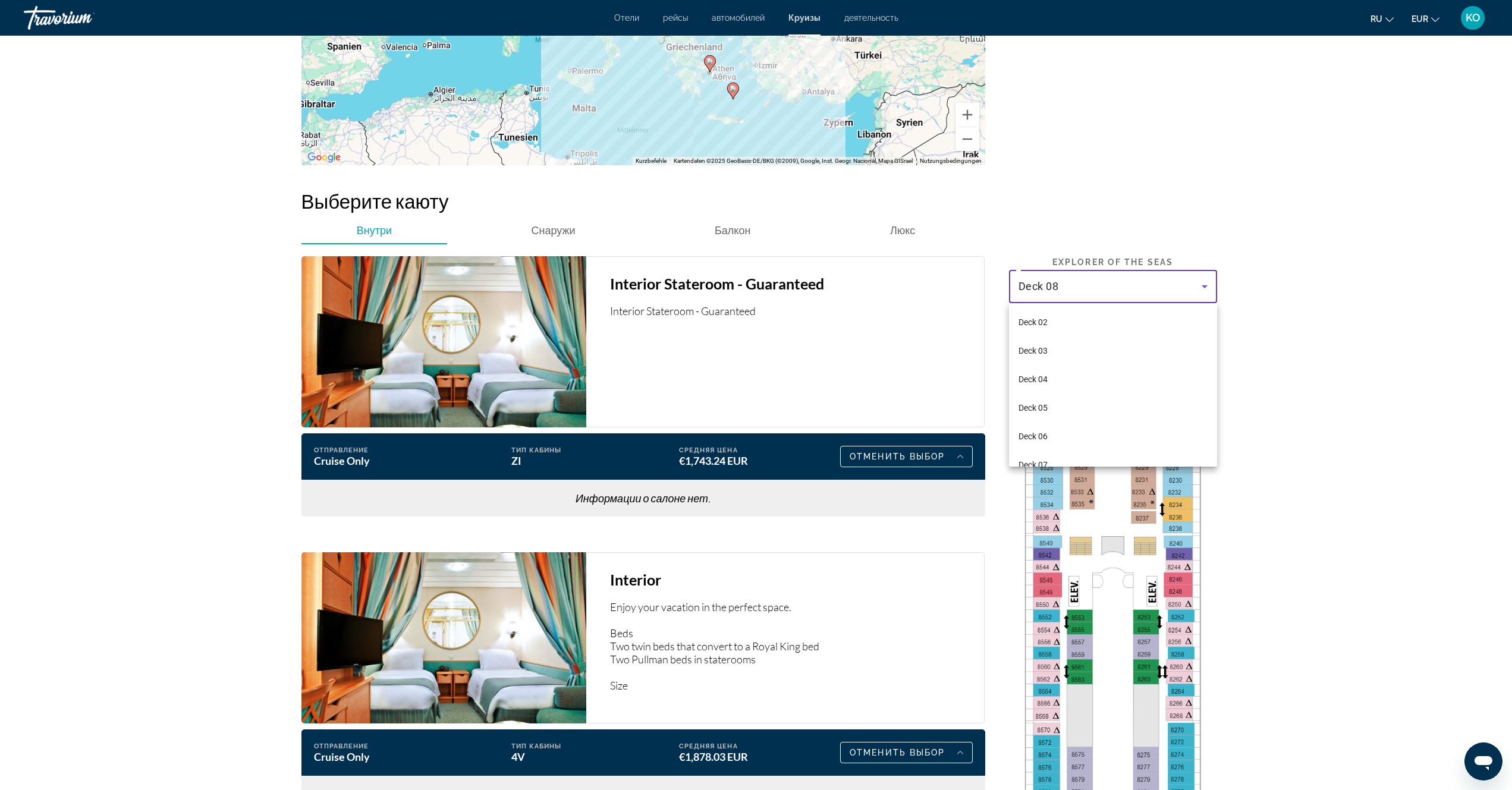
scroll to position [41, 0]
click at [1037, 421] on span "Deck 07" at bounding box center [1032, 424] width 29 height 14
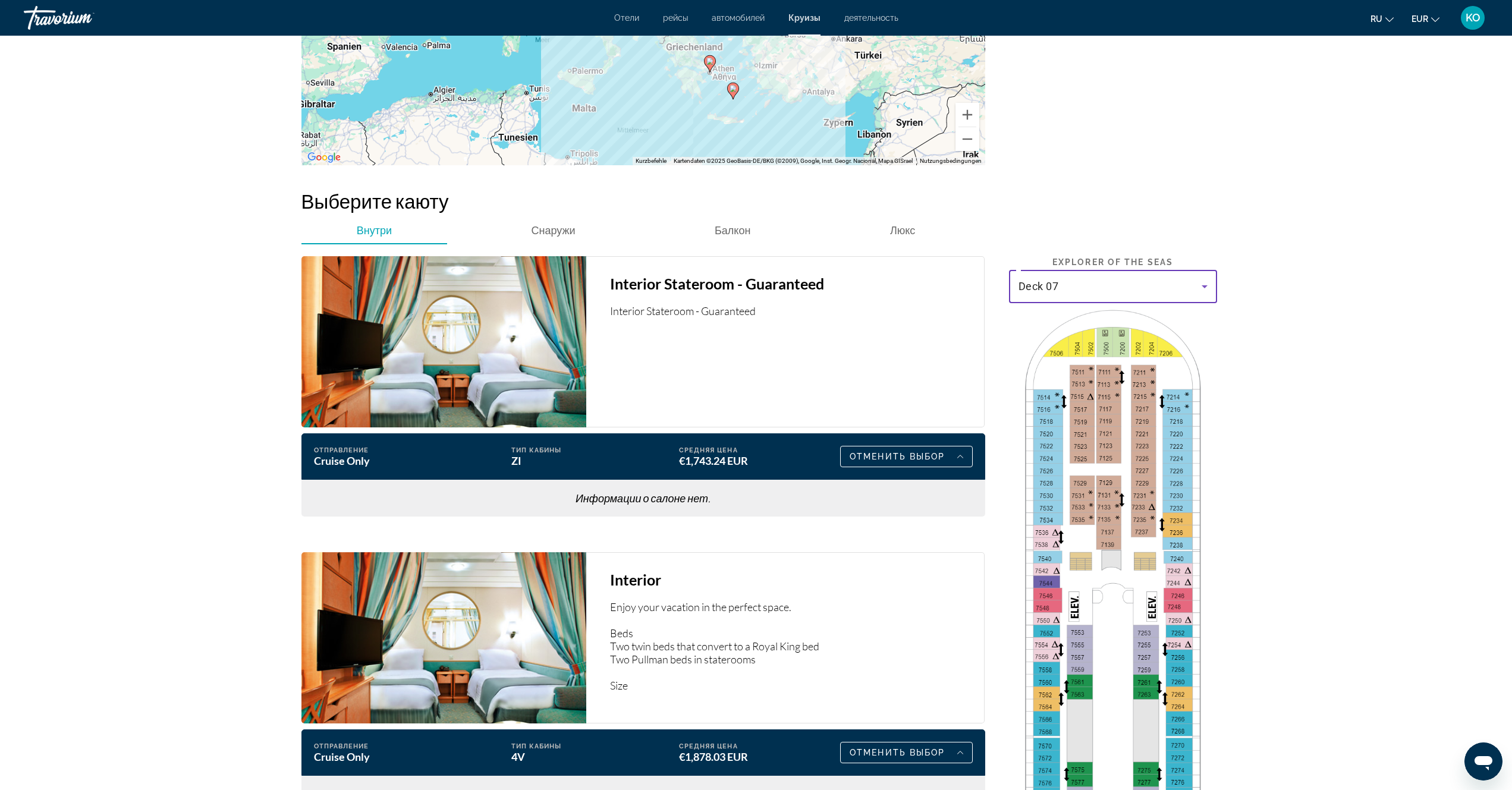
click at [939, 388] on div "Interior Stateroom - Guaranteed Interior Stateroom - Guaranteed" at bounding box center [785, 342] width 399 height 171
click at [958, 456] on icon "Main content" at bounding box center [960, 456] width 6 height 14
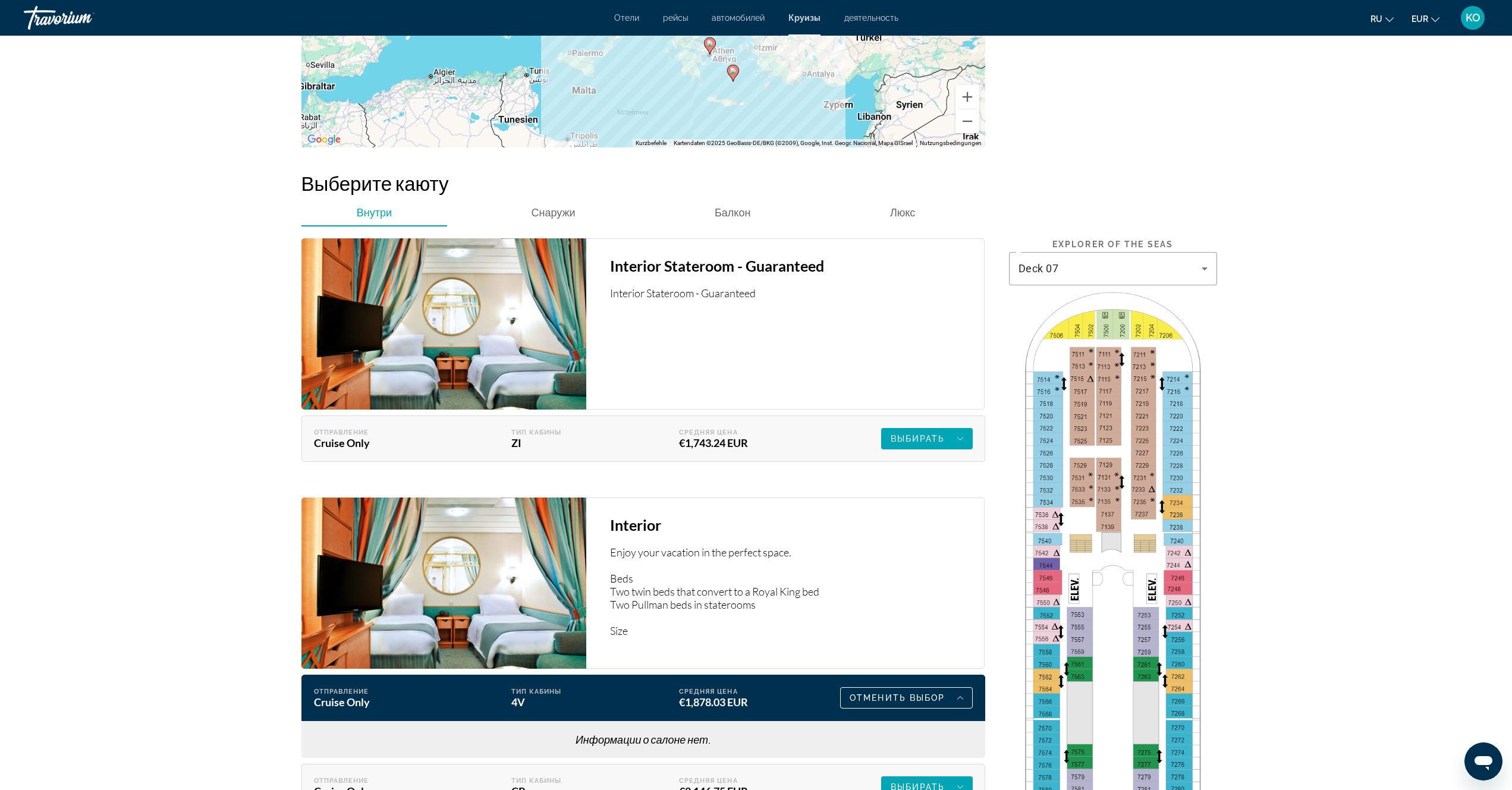
scroll to position [1664, 0]
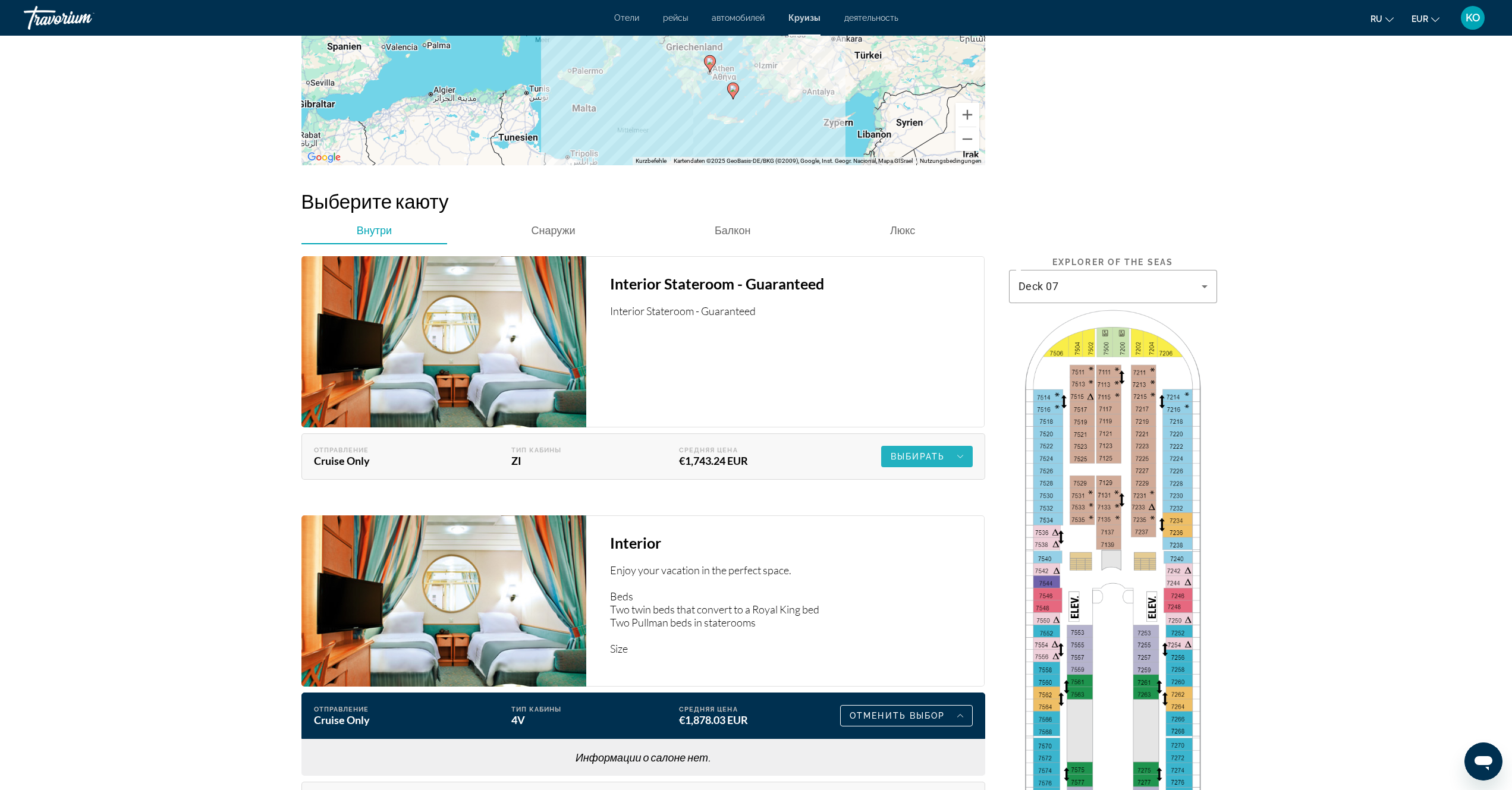
click at [960, 453] on icon "Main content" at bounding box center [960, 456] width 6 height 14
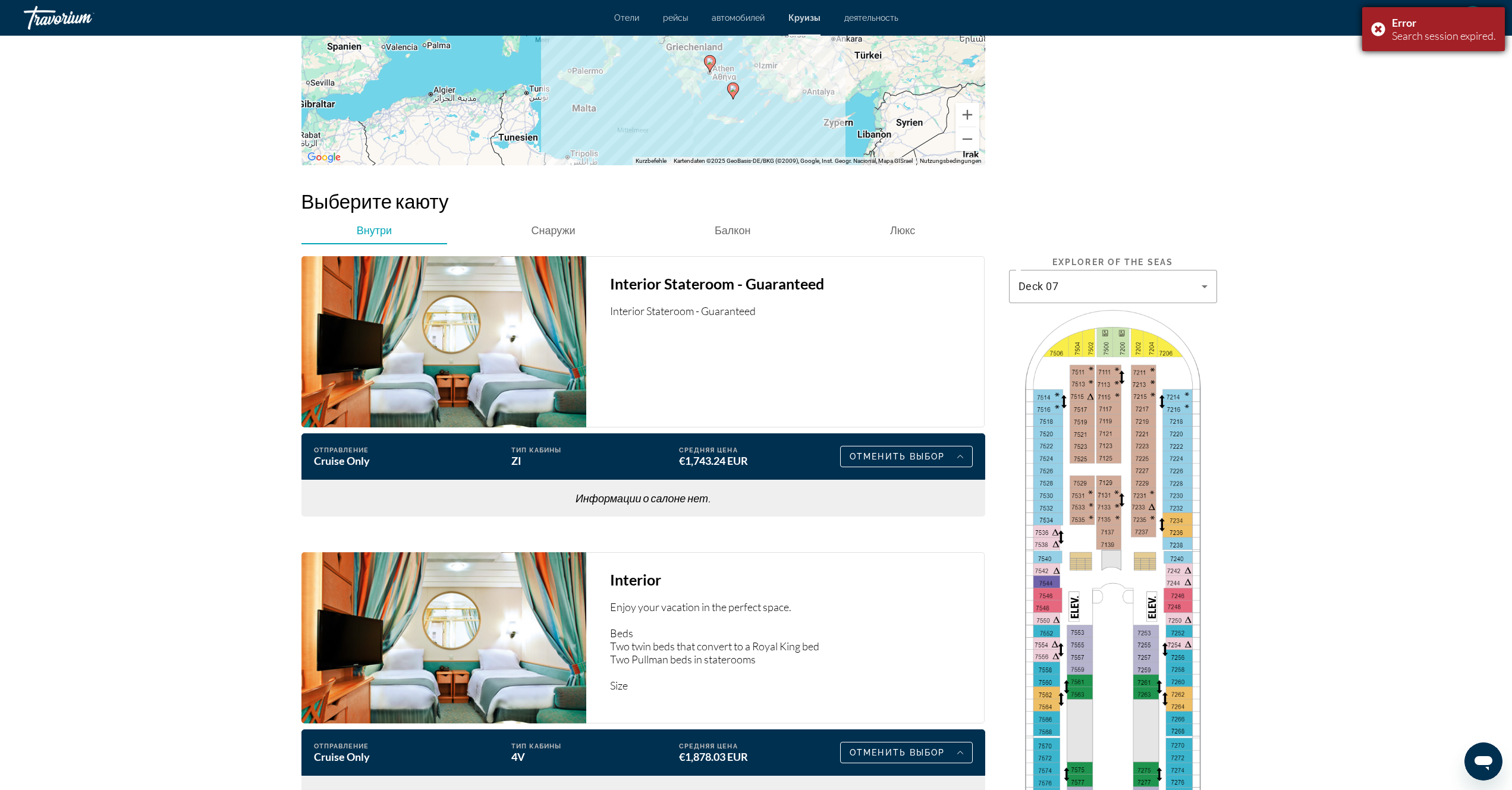
click at [1376, 30] on div "Error Search session expired." at bounding box center [1433, 29] width 143 height 44
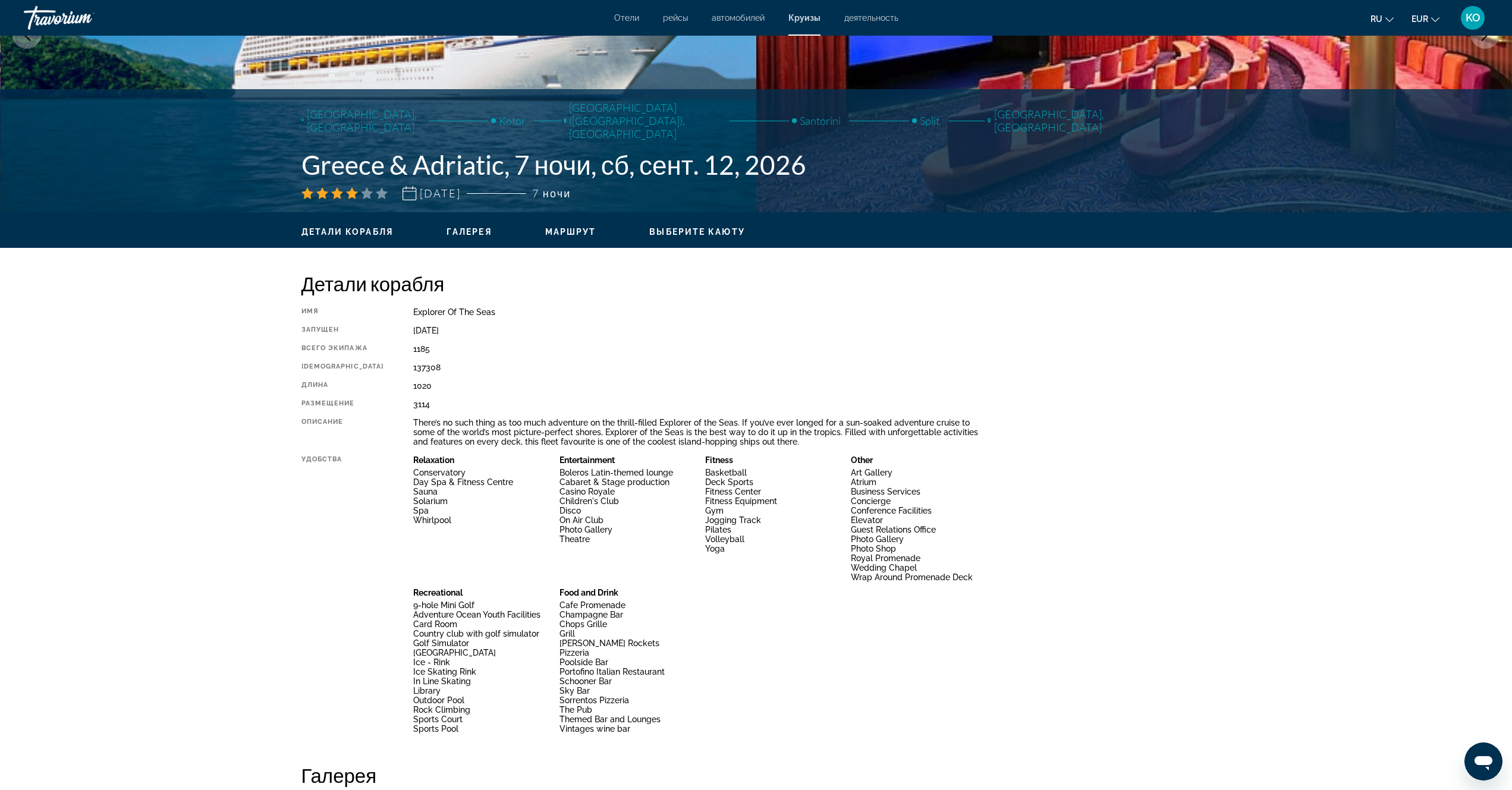
scroll to position [119, 0]
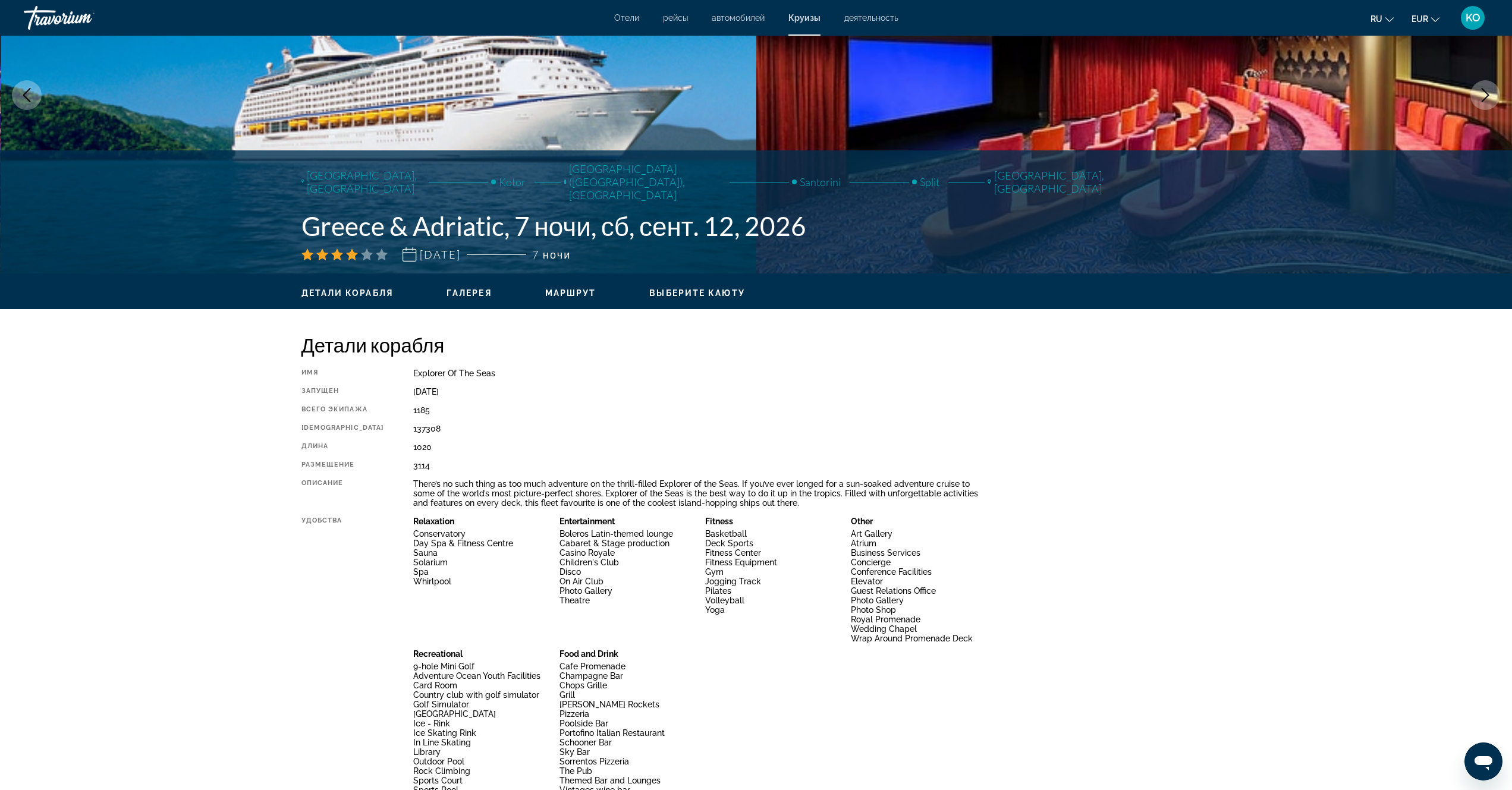
click at [581, 293] on span "Маршрут" at bounding box center [570, 293] width 51 height 9
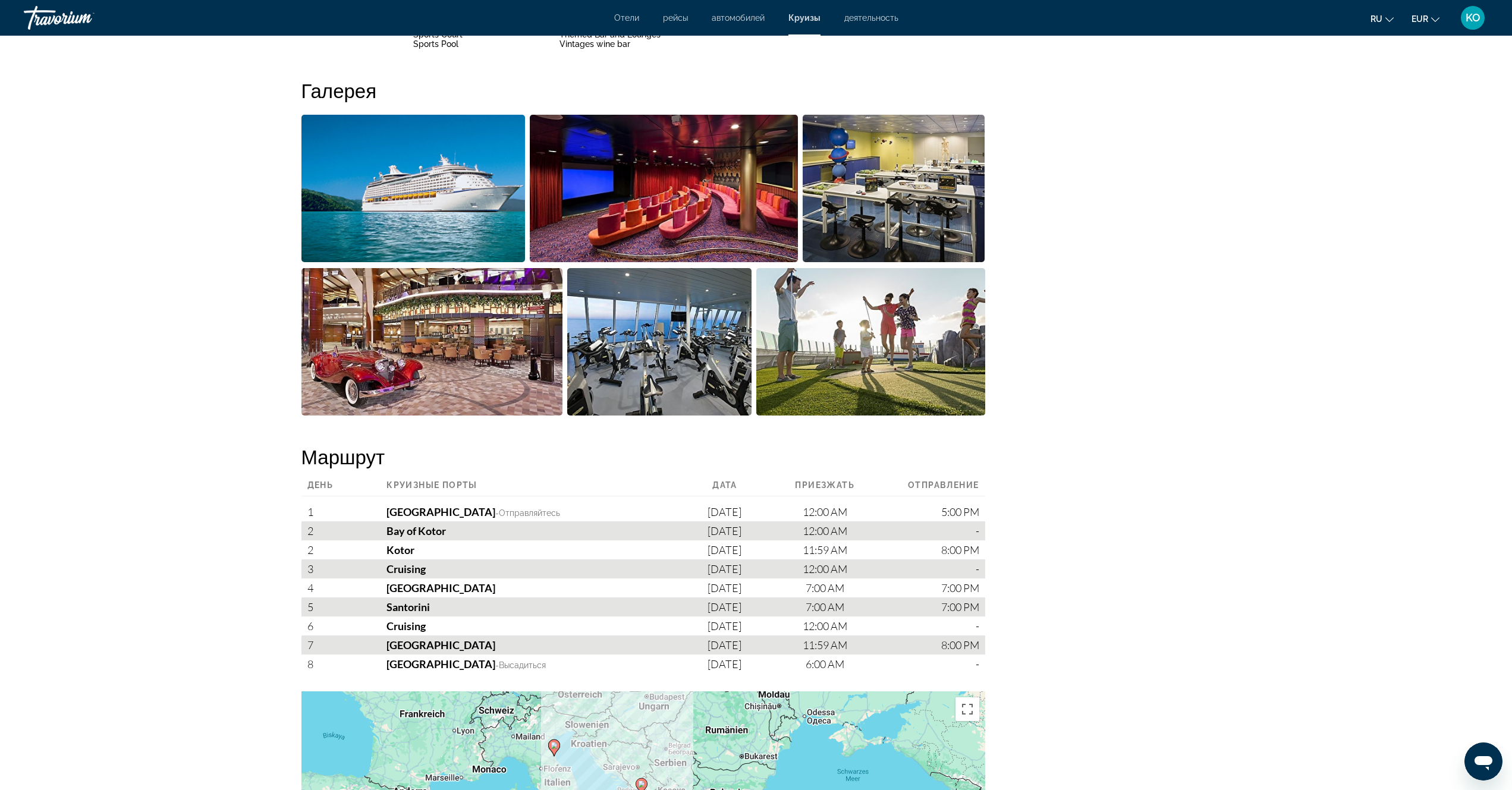
scroll to position [1060, 0]
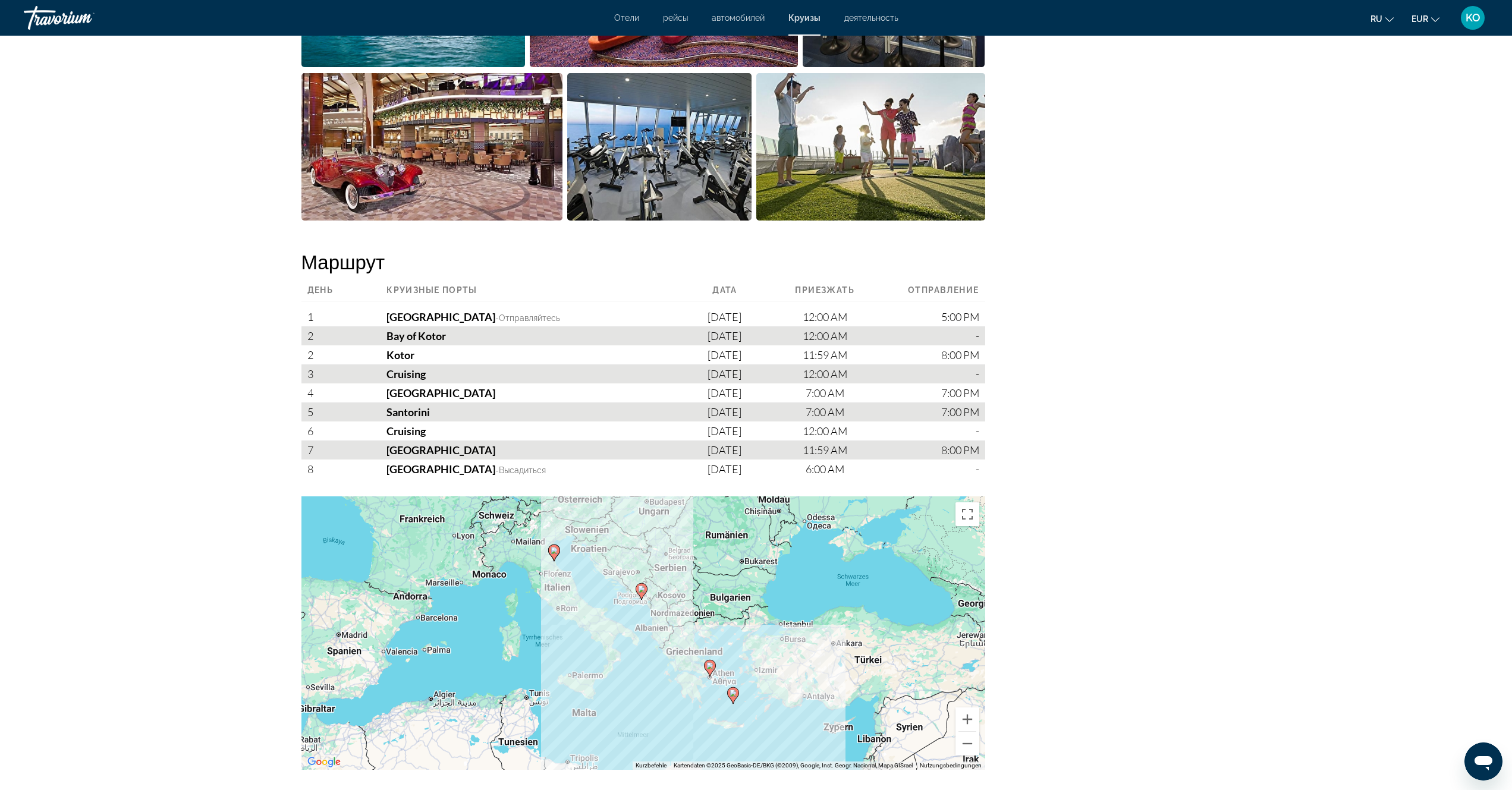
click at [735, 701] on gmp-advanced-marker "Main content" at bounding box center [733, 695] width 12 height 18
click at [735, 709] on div "Um den Modus zum Ziehen mit der Tastatur zu aktivieren, drückst du Alt + Eingab…" at bounding box center [644, 633] width 684 height 273
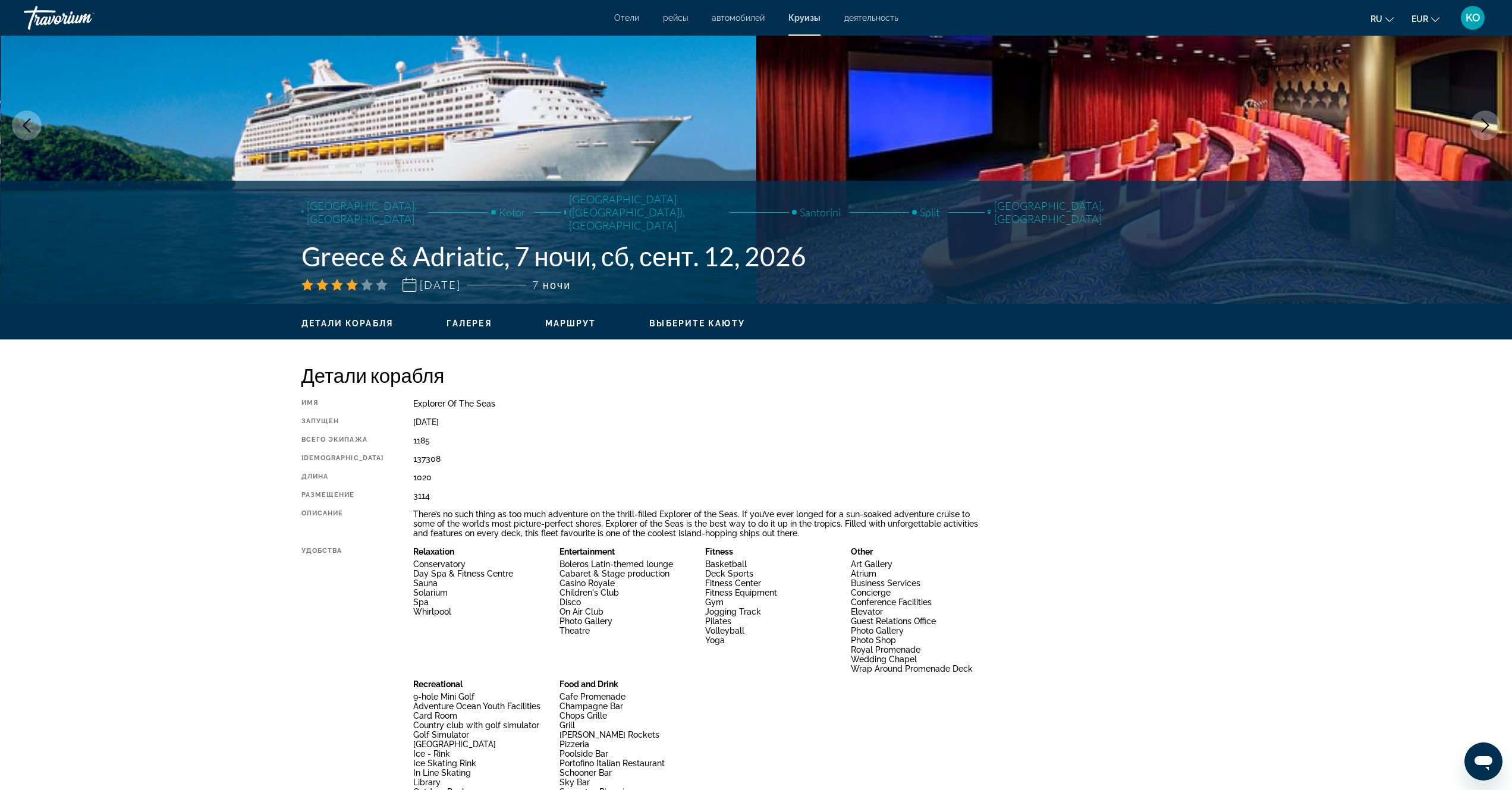
scroll to position [0, 0]
